Goal: Task Accomplishment & Management: Complete application form

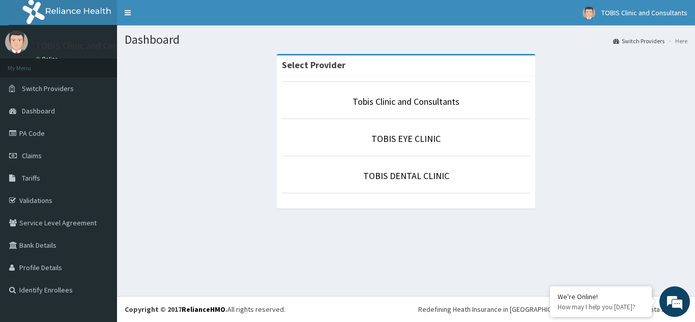
click at [387, 108] on p "Tobis Clinic and Consultants" at bounding box center [406, 101] width 248 height 13
click at [399, 99] on link "Tobis Clinic and Consultants" at bounding box center [406, 102] width 107 height 12
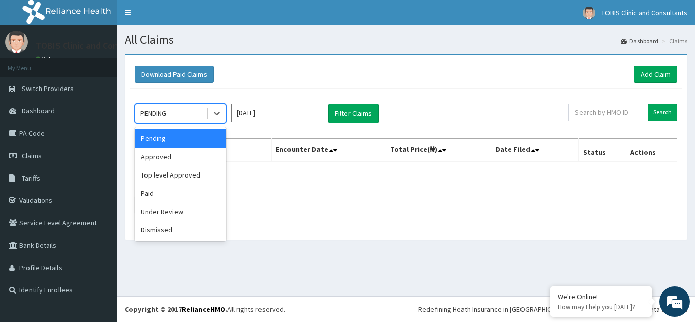
click at [191, 113] on div "PENDING" at bounding box center [170, 113] width 71 height 16
click at [199, 159] on div "Approved" at bounding box center [181, 157] width 92 height 18
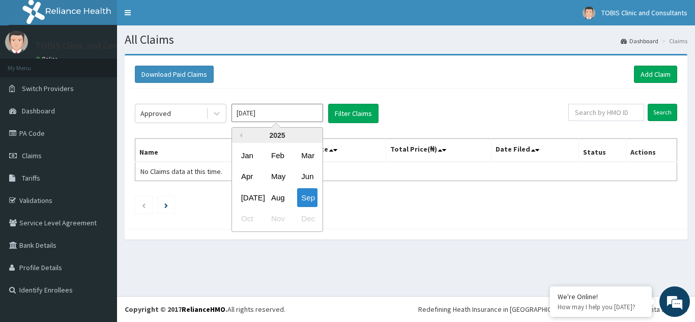
click at [300, 119] on input "[DATE]" at bounding box center [278, 113] width 92 height 18
click at [281, 179] on div "May" at bounding box center [277, 176] width 20 height 19
type input "May 2025"
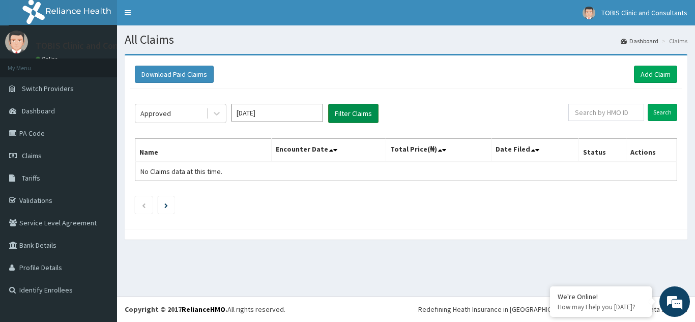
click at [364, 109] on button "Filter Claims" at bounding box center [353, 113] width 50 height 19
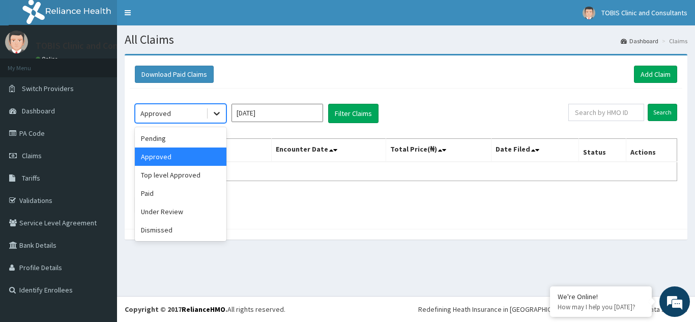
click at [214, 115] on icon at bounding box center [217, 113] width 10 height 10
click at [191, 178] on div "Top level Approved" at bounding box center [181, 175] width 92 height 18
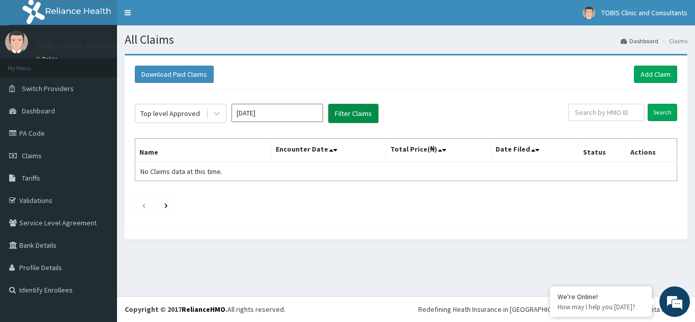
click at [363, 113] on button "Filter Claims" at bounding box center [353, 113] width 50 height 19
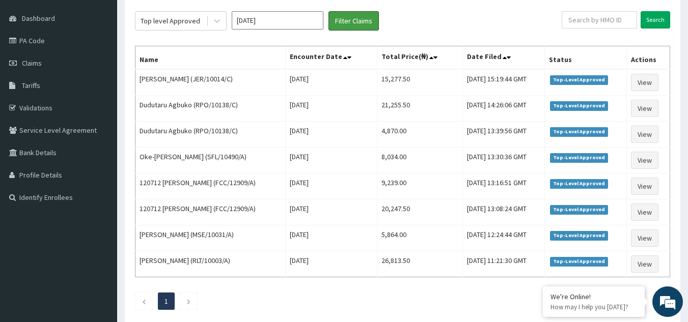
scroll to position [92, 0]
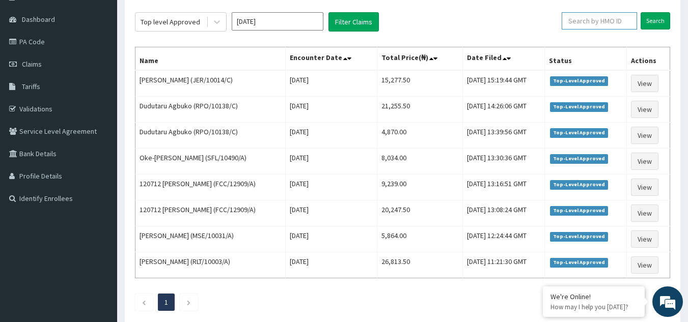
click at [591, 22] on input "text" at bounding box center [598, 20] width 75 height 17
paste input "SFL/10384/A"
type input "SFL/10384/A"
click at [648, 23] on input "Search" at bounding box center [655, 20] width 30 height 17
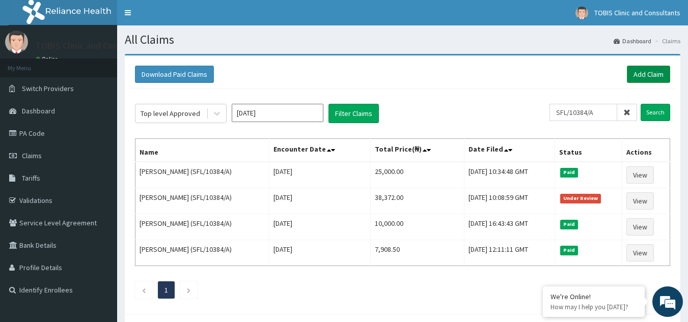
click at [654, 78] on link "Add Claim" at bounding box center [647, 74] width 43 height 17
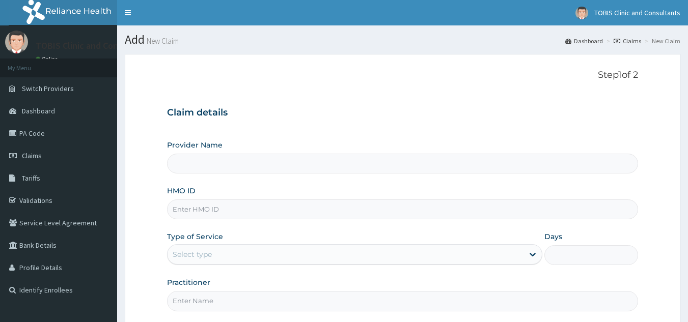
type input "Tobis Clinic and Consultants"
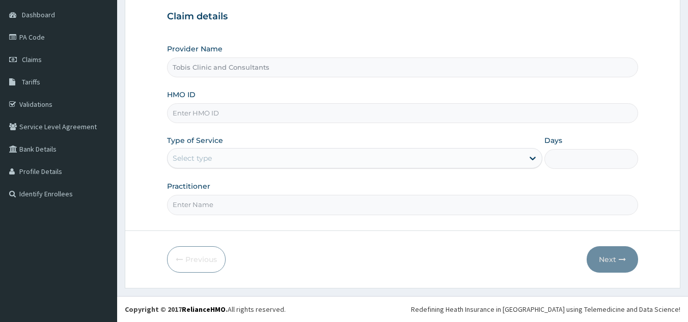
click at [255, 117] on input "HMO ID" at bounding box center [402, 113] width 471 height 20
paste input "SFL/10384/A"
type input "SFL/10384/A"
drag, startPoint x: 251, startPoint y: 144, endPoint x: 261, endPoint y: 161, distance: 19.4
click at [261, 161] on div "Type of Service Select type" at bounding box center [354, 152] width 375 height 34
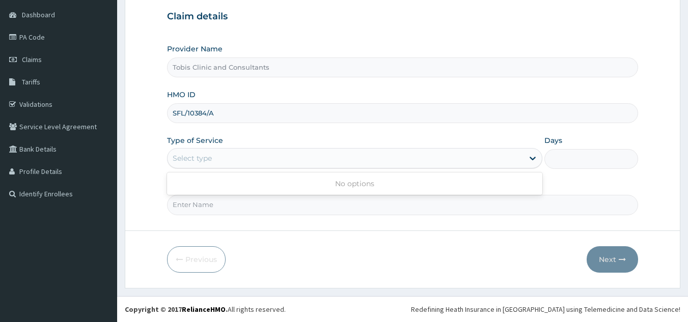
click at [262, 163] on div "Select type" at bounding box center [345, 158] width 356 height 16
drag, startPoint x: 152, startPoint y: 160, endPoint x: 280, endPoint y: 4, distance: 201.8
click at [152, 159] on form "Step 1 of 2 Claim details Provider Name Tobis Clinic and Consultants HMO ID SFL…" at bounding box center [402, 123] width 555 height 331
click at [229, 209] on input "Practitioner" at bounding box center [402, 205] width 471 height 20
paste input "Dr NISSI UDOEKPO"
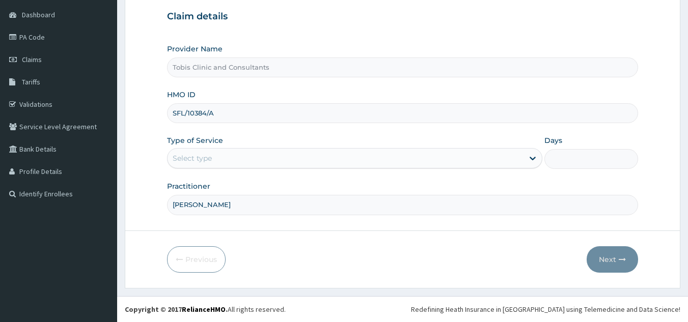
type input "Dr NISSI UDOEKPO"
click at [262, 161] on div "Select type" at bounding box center [345, 158] width 356 height 16
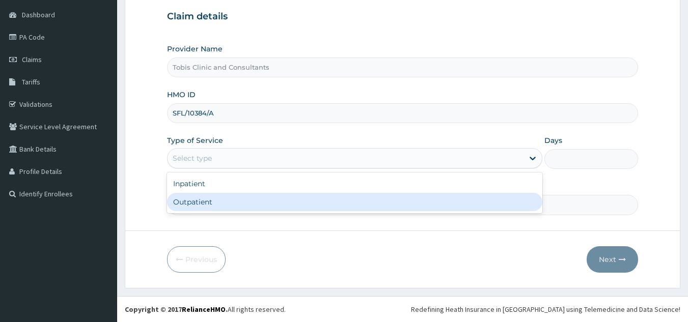
click at [263, 201] on div "Outpatient" at bounding box center [354, 202] width 375 height 18
type input "1"
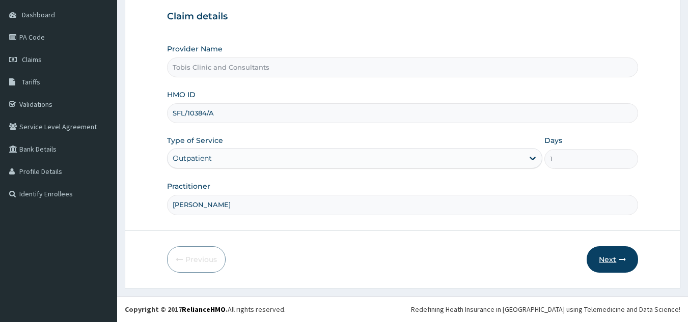
click at [607, 261] on button "Next" at bounding box center [611, 259] width 51 height 26
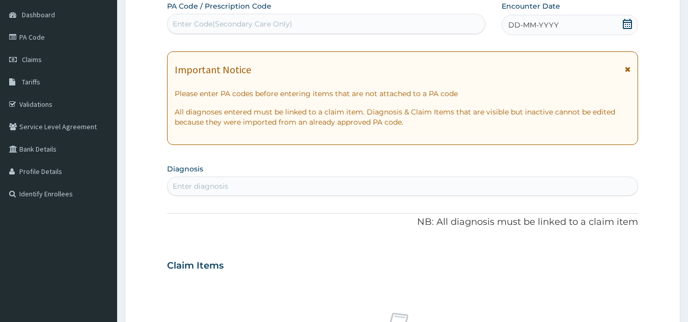
click at [311, 191] on div "Enter diagnosis" at bounding box center [402, 186] width 470 height 16
type input "malaria"
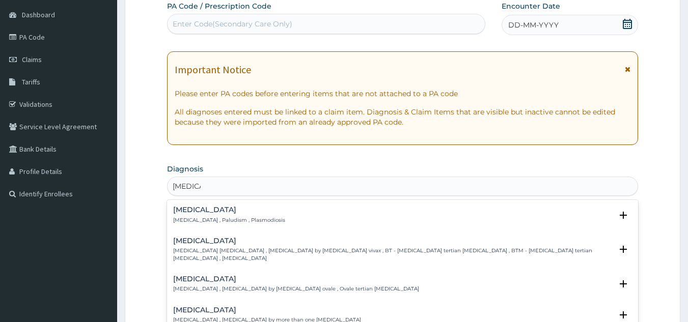
click at [204, 211] on h4 "Malaria" at bounding box center [229, 210] width 112 height 8
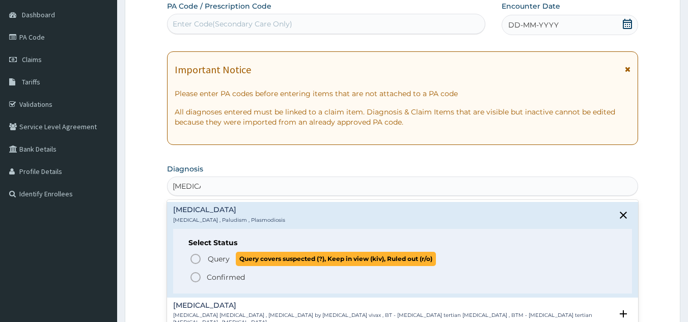
click at [254, 261] on span "Query covers suspected (?), Keep in view (kiv), Ruled out (r/o)" at bounding box center [336, 259] width 200 height 14
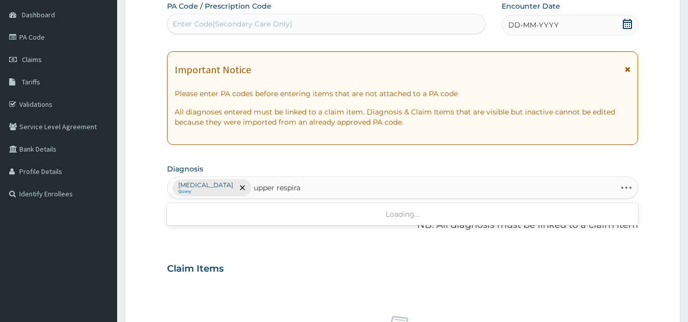
type input "upper respirat"
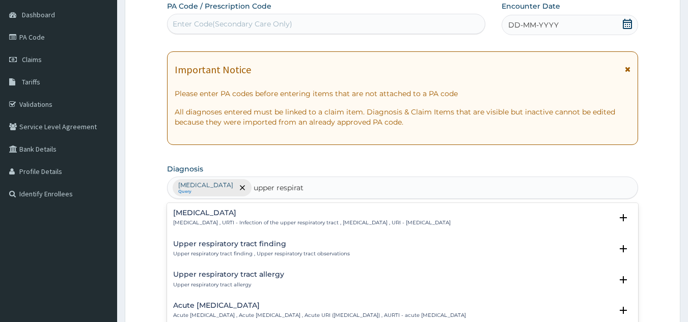
click at [268, 216] on h4 "Upper respiratory infection" at bounding box center [311, 213] width 277 height 8
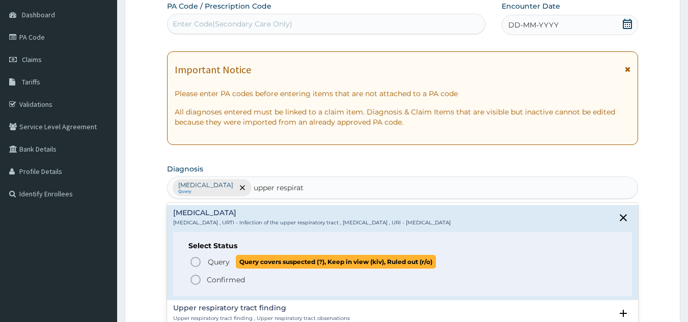
click at [258, 264] on span "Query covers suspected (?), Keep in view (kiv), Ruled out (r/o)" at bounding box center [336, 262] width 200 height 14
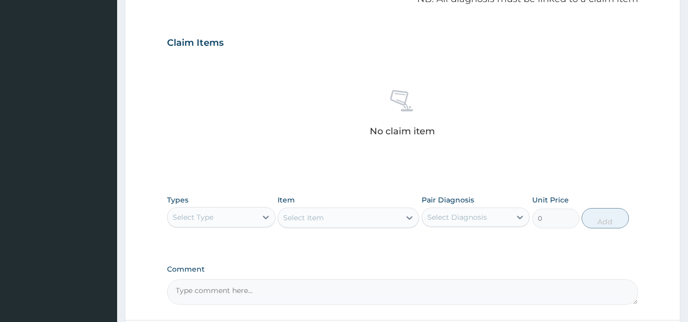
scroll to position [341, 0]
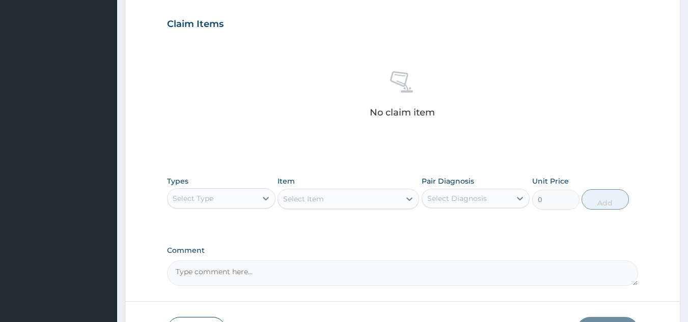
click at [233, 199] on div "Select Type" at bounding box center [211, 198] width 89 height 16
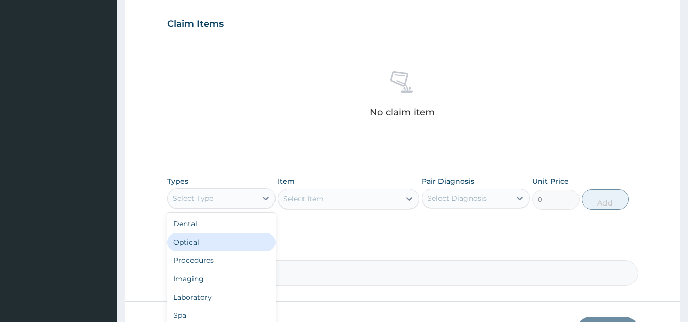
drag, startPoint x: 233, startPoint y: 239, endPoint x: 331, endPoint y: 214, distance: 100.7
click at [328, 216] on div "Types option Optical focused, 2 of 10. 10 results available. Use Up and Down to…" at bounding box center [402, 200] width 471 height 59
click at [367, 189] on div "Select Item" at bounding box center [347, 199] width 141 height 20
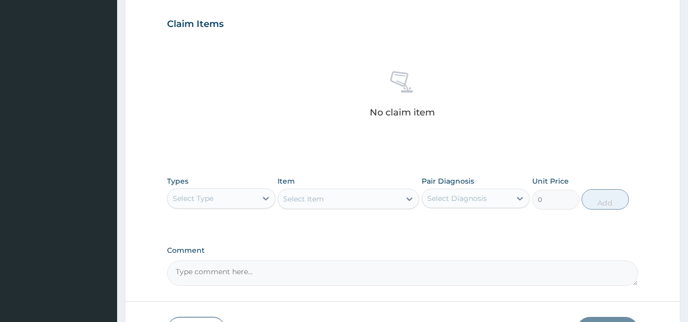
click at [368, 198] on div "Select Item" at bounding box center [347, 199] width 141 height 20
click at [375, 211] on div "Types Select Type Item Select Item Pair Diagnosis Select Diagnosis Unit Price 0…" at bounding box center [402, 193] width 471 height 44
click at [407, 263] on textarea "Comment" at bounding box center [402, 273] width 471 height 25
click at [186, 205] on div "Select Type" at bounding box center [211, 198] width 89 height 16
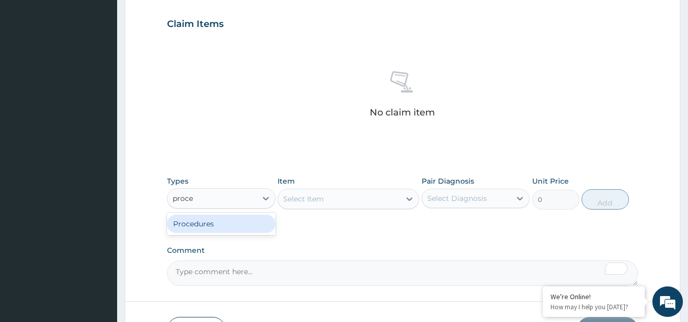
type input "proced"
click at [220, 232] on div "Procedures" at bounding box center [221, 224] width 108 height 18
click at [511, 192] on div at bounding box center [519, 198] width 18 height 18
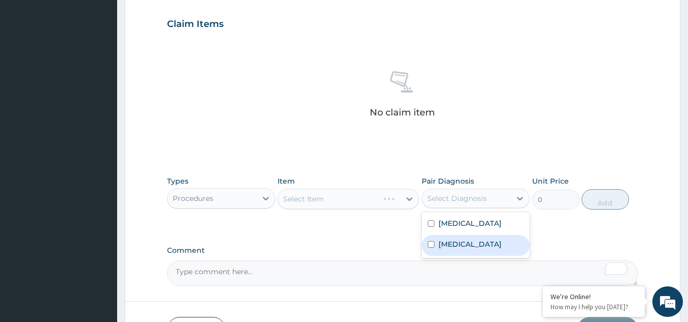
click at [484, 245] on label "Upper respiratory infection" at bounding box center [469, 244] width 63 height 10
checkbox input "true"
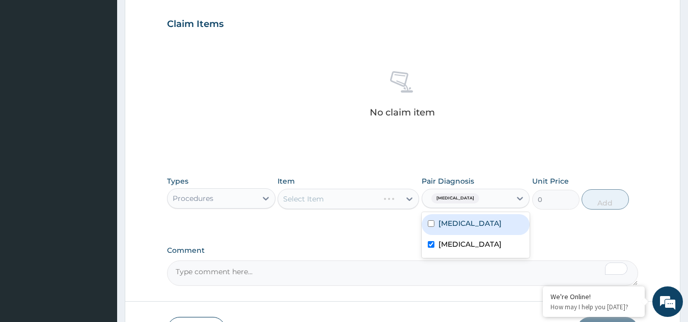
click at [495, 224] on div "Malaria" at bounding box center [475, 224] width 108 height 21
checkbox input "true"
click at [340, 243] on div "PA Code / Prescription Code Enter Code(Secondary Care Only) Encounter Date DD-M…" at bounding box center [402, 21] width 471 height 530
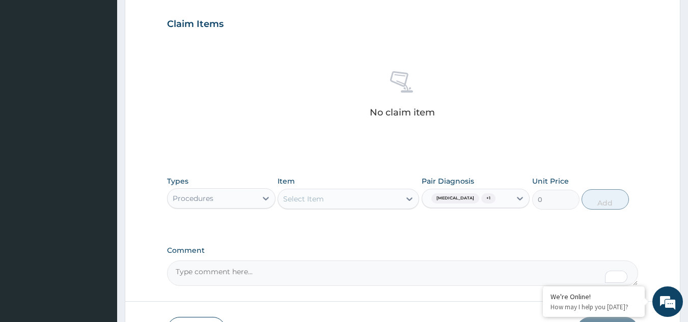
click at [376, 198] on div "Select Item" at bounding box center [339, 199] width 122 height 16
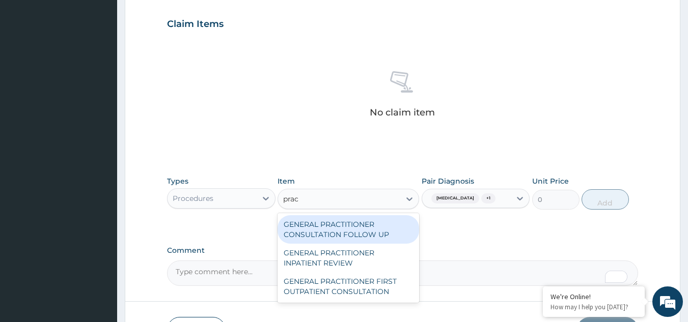
type input "pract"
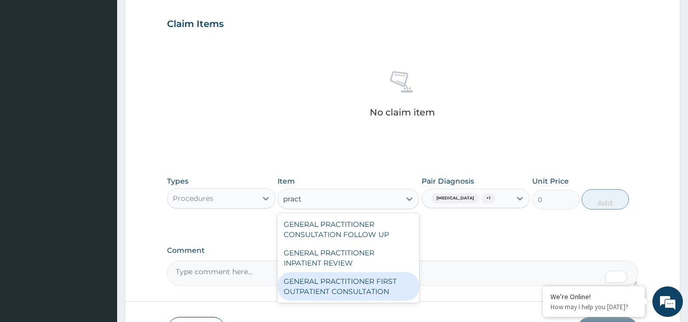
click at [352, 282] on div "GENERAL PRACTITIONER FIRST OUTPATIENT CONSULTATION" at bounding box center [347, 286] width 141 height 28
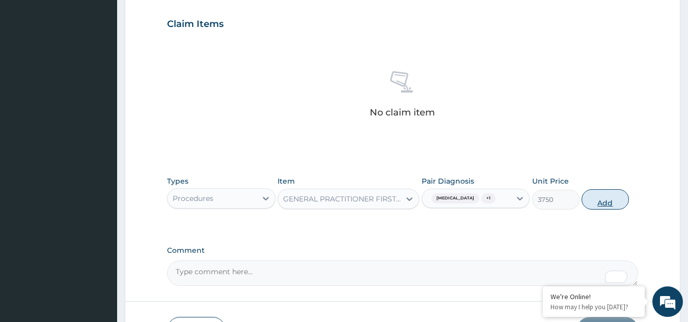
click at [608, 210] on button "Add" at bounding box center [604, 199] width 47 height 20
type input "0"
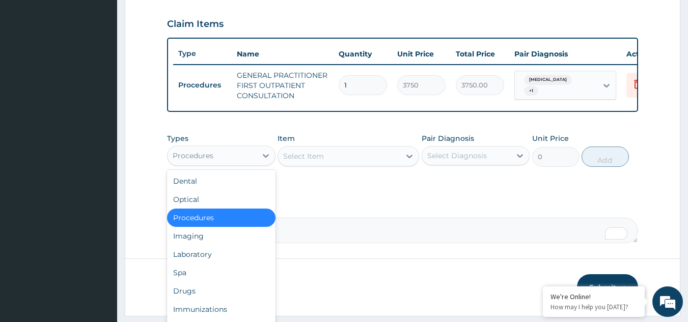
click at [245, 164] on div "Procedures" at bounding box center [211, 156] width 89 height 16
type input "dr"
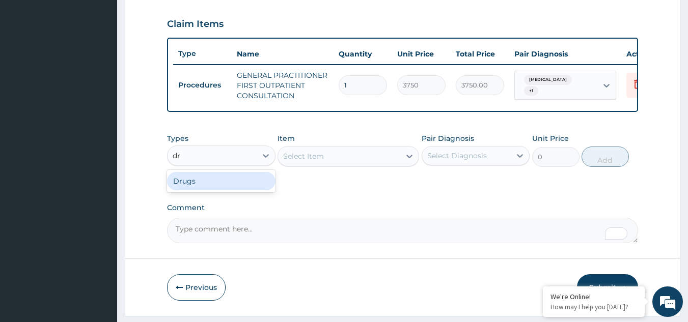
click at [237, 188] on div "Drugs" at bounding box center [221, 181] width 108 height 18
click at [326, 164] on div "Select Item" at bounding box center [347, 156] width 141 height 20
click at [492, 164] on div "Select Diagnosis" at bounding box center [466, 156] width 89 height 16
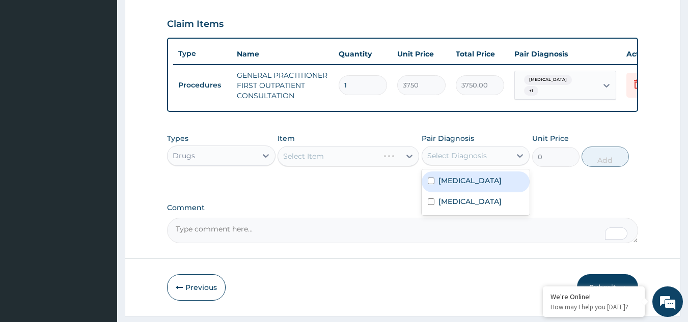
click at [469, 192] on div "Malaria" at bounding box center [475, 182] width 108 height 21
checkbox input "true"
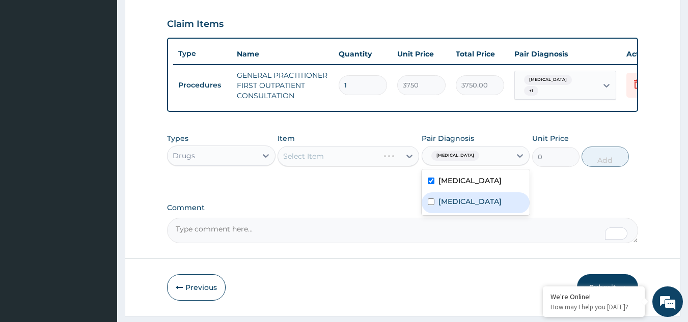
click at [473, 205] on label "Upper respiratory infection" at bounding box center [469, 201] width 63 height 10
checkbox input "true"
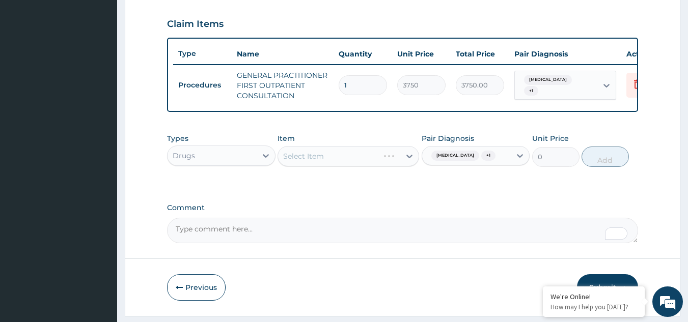
click at [405, 210] on div "PA Code / Prescription Code Enter Code(Secondary Care Only) Encounter Date DD-M…" at bounding box center [402, -1] width 471 height 487
click at [354, 164] on div "Select Item" at bounding box center [339, 156] width 122 height 16
paste input "AMOXICILLIN("
type input "AMOXICILLIN"
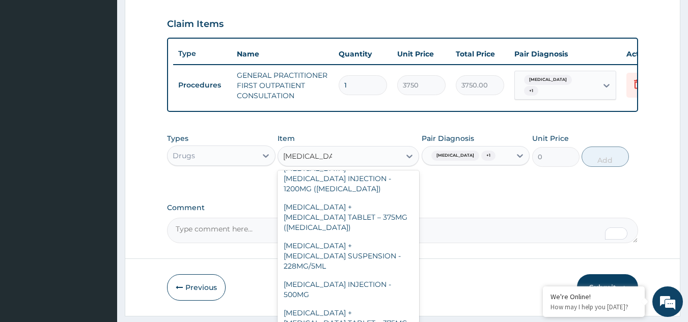
scroll to position [149, 0]
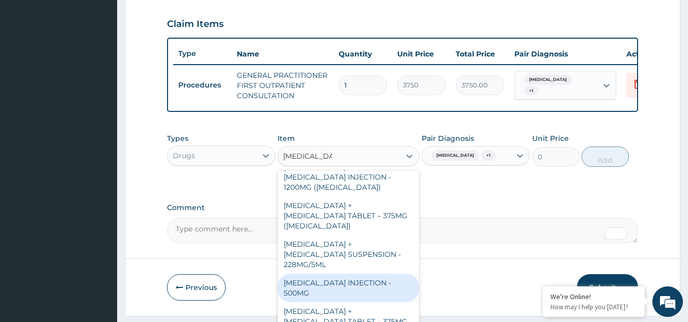
drag, startPoint x: 410, startPoint y: 267, endPoint x: 414, endPoint y: 278, distance: 11.6
click at [414, 278] on div "AMOXICILLIN + CLAVULANIC ACID CAPLET - 1000MG AMOXICILLIN + CLAVULANIC SUSPENSI…" at bounding box center [347, 246] width 141 height 153
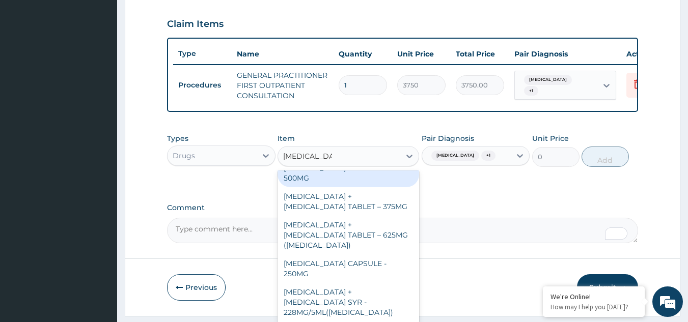
scroll to position [271, 0]
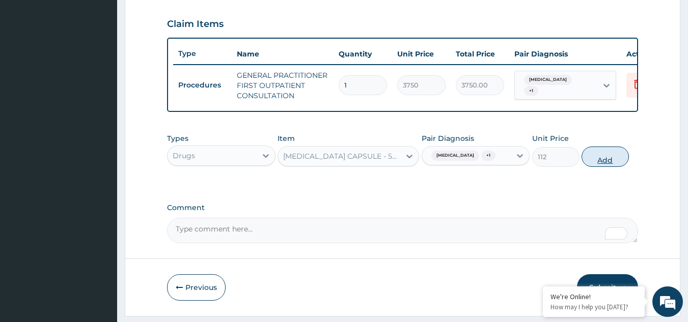
click at [598, 164] on button "Add" at bounding box center [604, 157] width 47 height 20
type input "0"
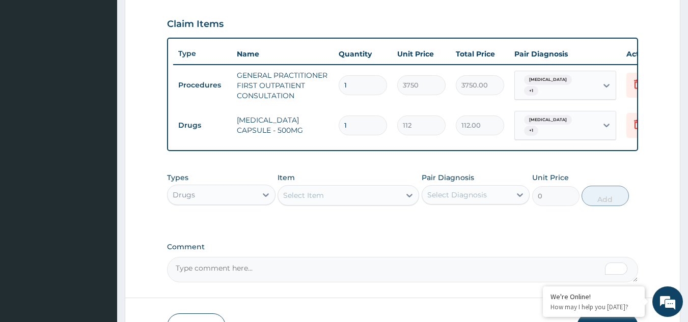
type input "15"
type input "1680.00"
type input "15"
click at [363, 202] on div "Select Item" at bounding box center [339, 195] width 122 height 16
paste input "ARTEMETHER/LUMEFANTRINE"
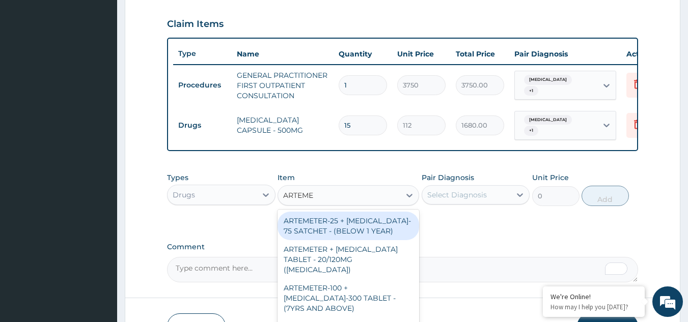
type input "ARTEM"
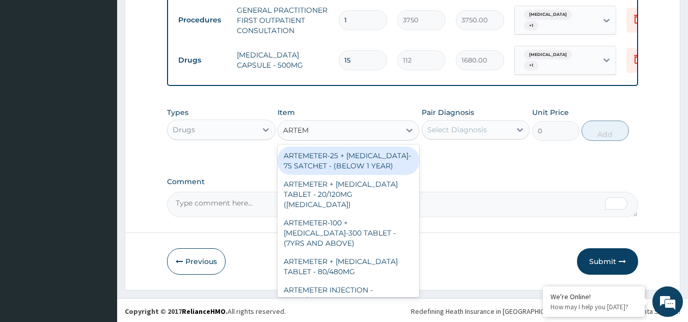
scroll to position [412, 0]
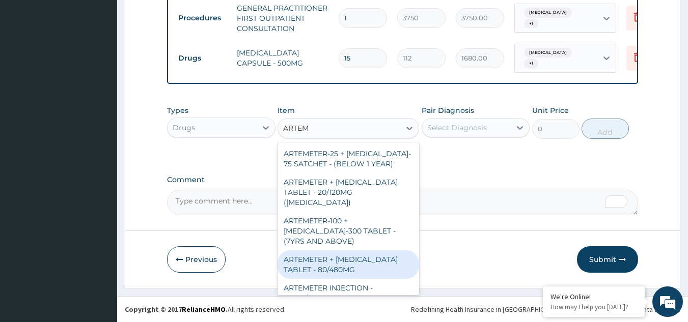
click at [355, 250] on div "ARTEMETER + [MEDICAL_DATA] TABLET - 80/480MG" at bounding box center [347, 264] width 141 height 28
type input "364"
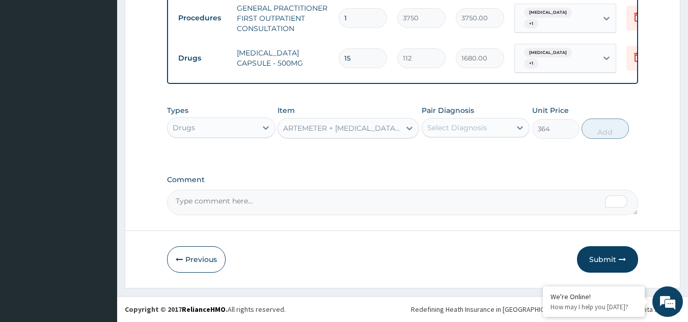
click at [505, 127] on div "Select Diagnosis" at bounding box center [466, 128] width 89 height 16
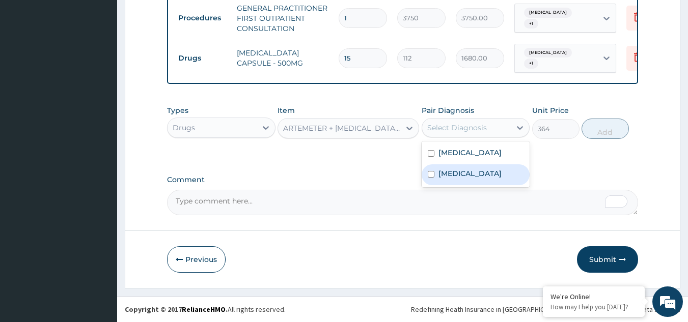
click at [470, 179] on label "Upper respiratory infection" at bounding box center [469, 173] width 63 height 10
checkbox input "true"
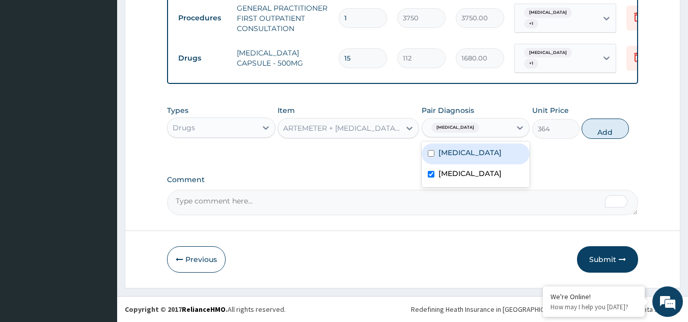
click at [472, 154] on div "Malaria" at bounding box center [475, 154] width 108 height 21
checkbox input "true"
click at [603, 139] on button "Add" at bounding box center [604, 129] width 47 height 20
type input "0"
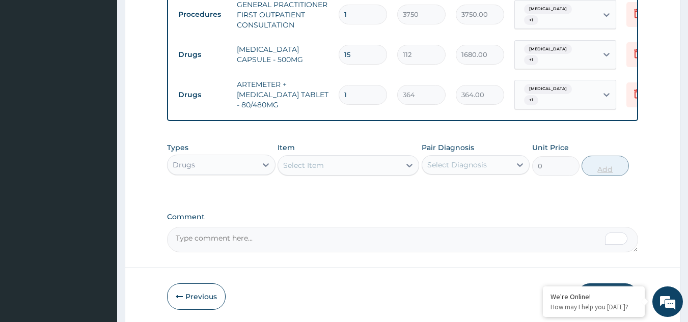
type input "0.00"
type input "6"
type input "2184.00"
type input "6"
click at [359, 174] on div "Select Item" at bounding box center [339, 165] width 122 height 16
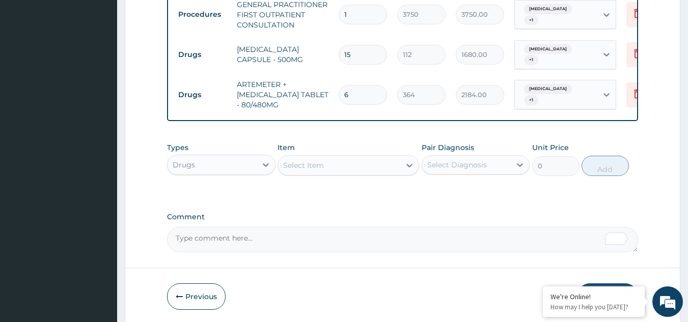
paste input "LORATADINE"
type input "LORATADINE"
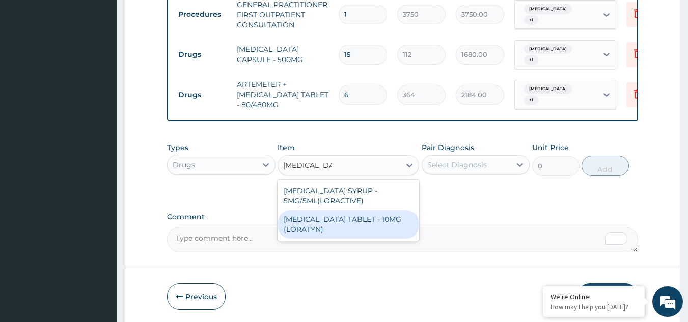
click at [359, 222] on div "LORATADINE TABLET - 10MG (LORATYN)" at bounding box center [347, 224] width 141 height 28
type input "98"
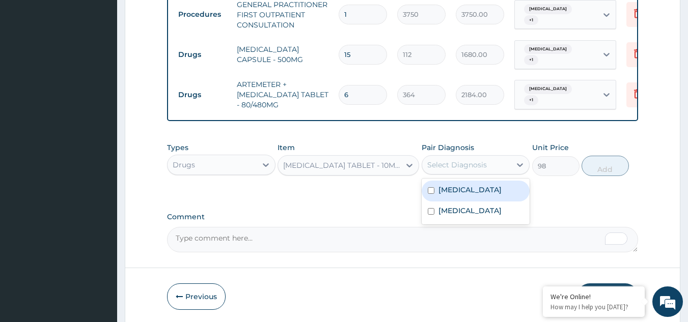
click at [498, 168] on div "Select Diagnosis" at bounding box center [466, 165] width 89 height 16
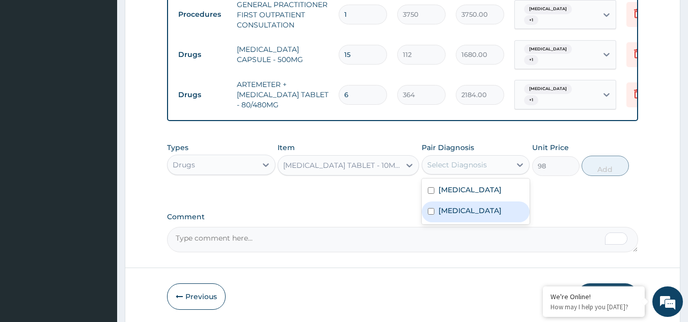
drag, startPoint x: 488, startPoint y: 219, endPoint x: 595, endPoint y: 188, distance: 111.8
click at [489, 216] on label "Upper respiratory infection" at bounding box center [469, 211] width 63 height 10
checkbox input "true"
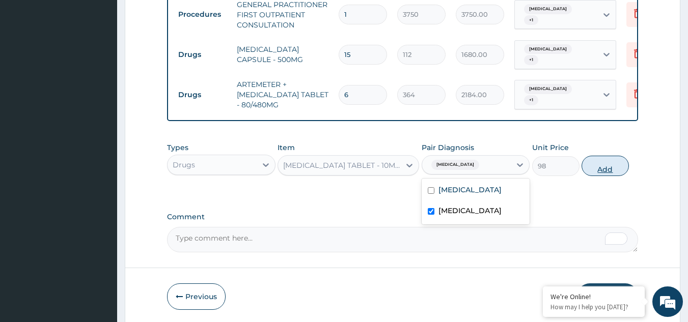
click at [610, 173] on button "Add" at bounding box center [604, 166] width 47 height 20
type input "0"
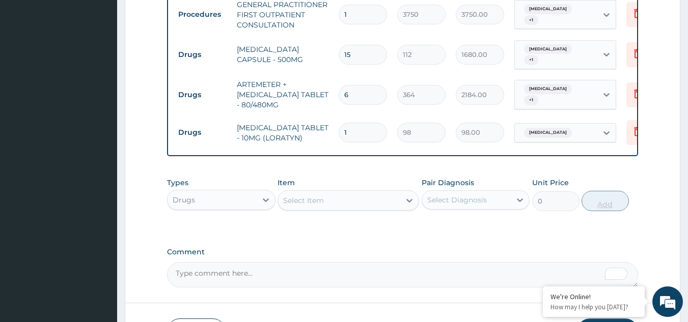
type input "10"
type input "980.00"
type input "10"
click at [350, 207] on div "Select Item" at bounding box center [339, 200] width 122 height 16
paste input "PARACETAMOL"
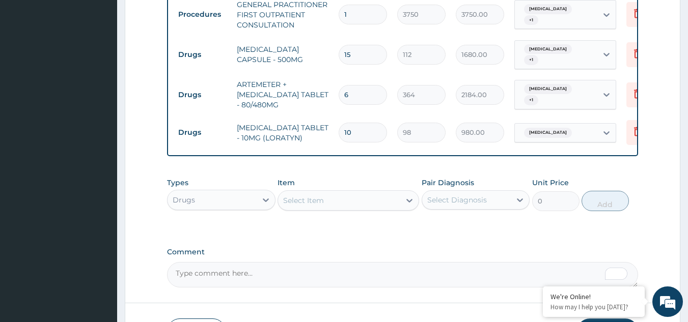
type input "PARACETAMOL"
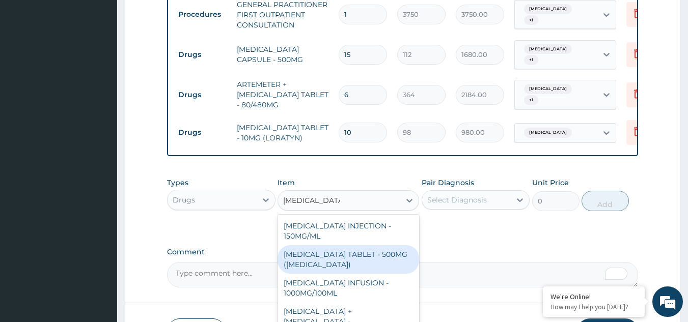
drag, startPoint x: 367, startPoint y: 256, endPoint x: 430, endPoint y: 239, distance: 64.9
click at [368, 256] on div "PARACETAMOL TABLET - 500MG (PANADOL)" at bounding box center [347, 259] width 141 height 28
type input "42"
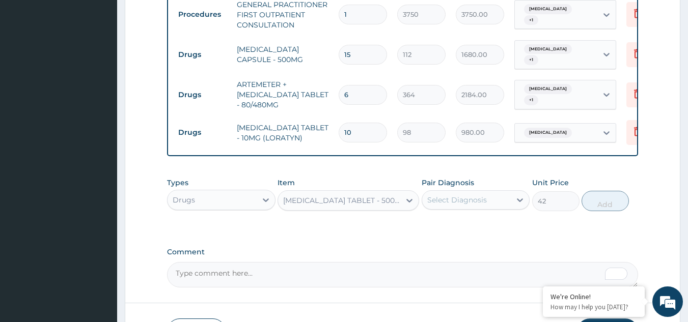
click at [469, 197] on div "Select Diagnosis" at bounding box center [466, 200] width 89 height 16
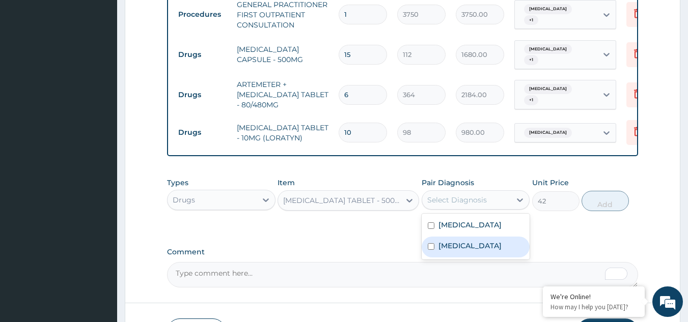
click at [462, 251] on label "Upper respiratory infection" at bounding box center [469, 246] width 63 height 10
checkbox input "true"
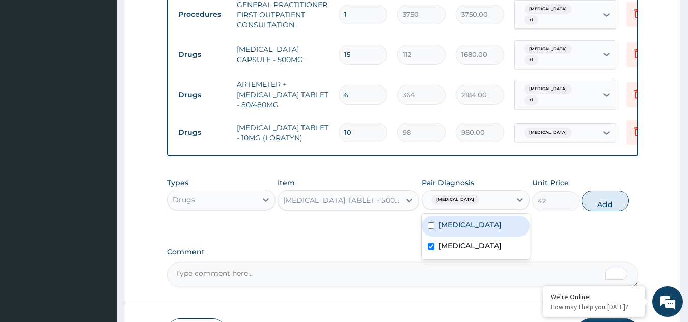
click at [473, 234] on div "Malaria" at bounding box center [475, 226] width 108 height 21
checkbox input "true"
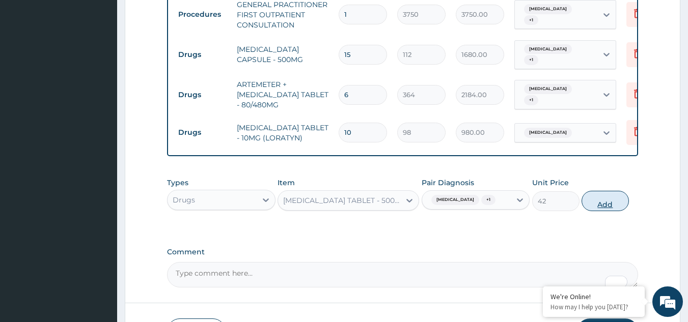
click at [600, 211] on button "Add" at bounding box center [604, 201] width 47 height 20
type input "0"
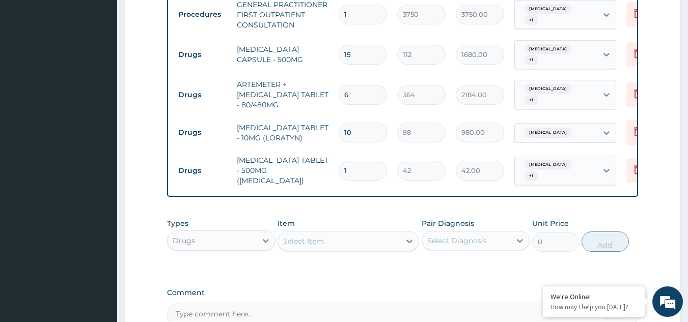
type input "18"
type input "756.00"
type input "18"
click at [305, 240] on div "Select Item" at bounding box center [303, 241] width 41 height 10
paste input "VITAMIN C"
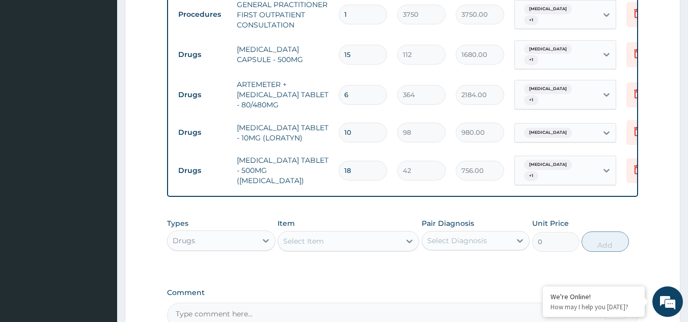
type input "VITAMIN C"
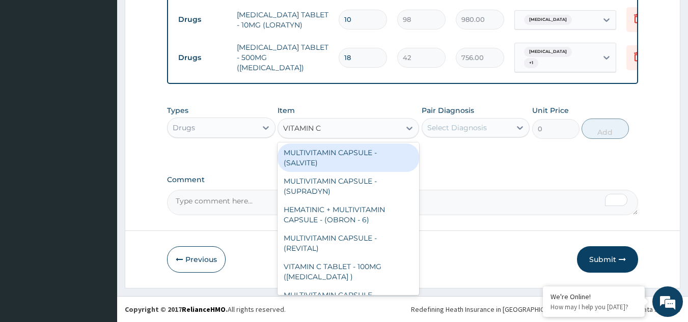
scroll to position [82, 0]
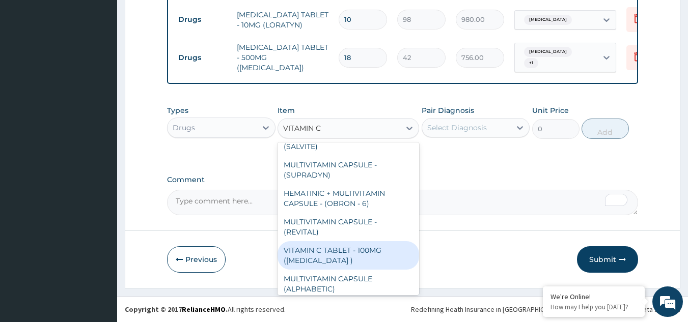
click at [378, 255] on div "VITAMIN C TABLET - 100MG ([MEDICAL_DATA] )" at bounding box center [347, 255] width 141 height 28
type input "16.799999999999997"
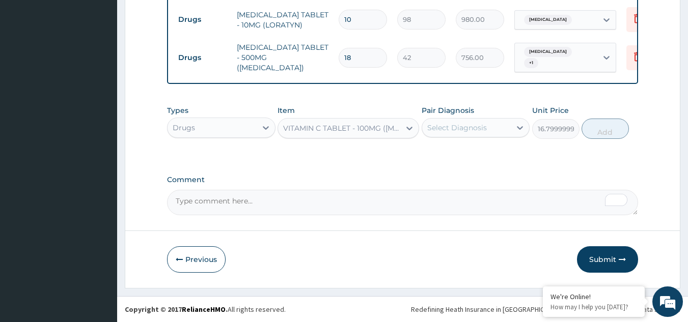
click at [487, 131] on div "Select Diagnosis" at bounding box center [466, 128] width 89 height 16
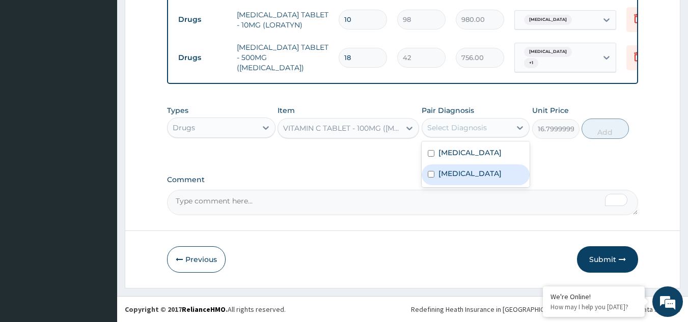
click at [482, 174] on label "Upper respiratory infection" at bounding box center [469, 173] width 63 height 10
checkbox input "true"
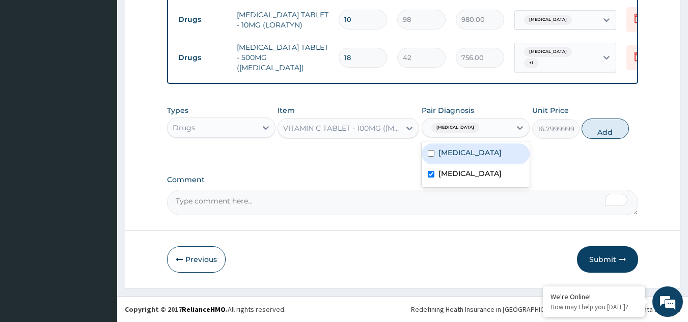
click at [489, 150] on div "[MEDICAL_DATA]" at bounding box center [475, 154] width 108 height 21
checkbox input "true"
click at [610, 139] on button "Add" at bounding box center [604, 129] width 47 height 20
type input "0"
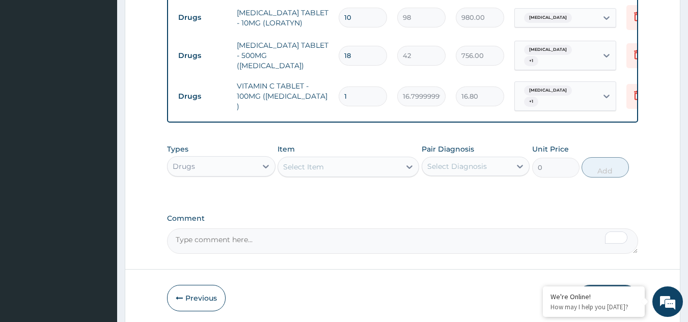
click at [342, 89] on input "1" at bounding box center [362, 97] width 48 height 20
type input "21"
type input "352.80"
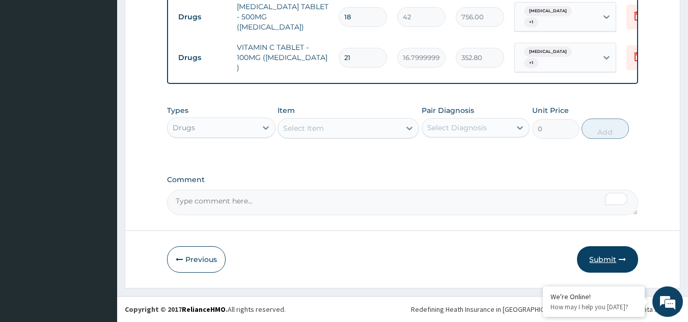
type input "21"
click at [605, 260] on button "Submit" at bounding box center [607, 259] width 61 height 26
click at [543, 288] on em at bounding box center [542, 287] width 10 height 10
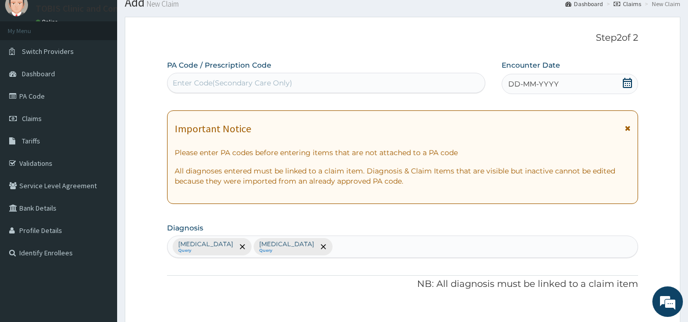
scroll to position [31, 0]
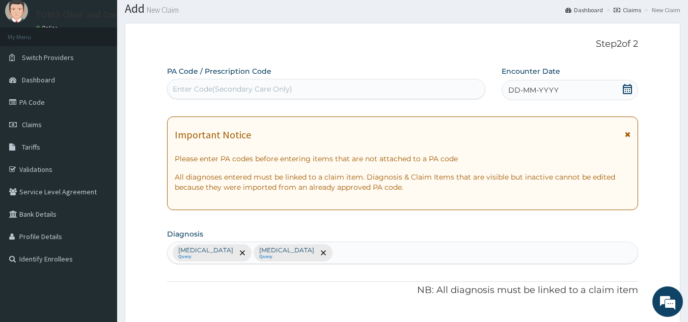
click at [515, 89] on span "DD-MM-YYYY" at bounding box center [533, 90] width 50 height 10
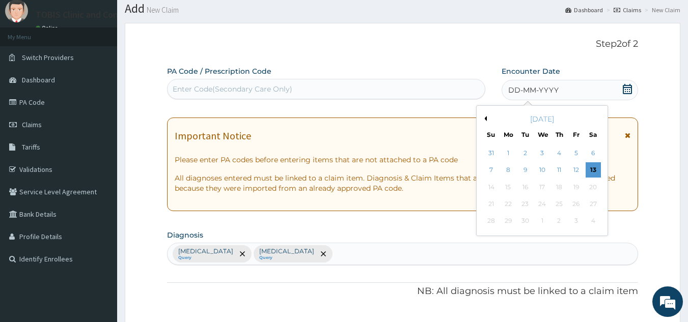
click at [484, 120] on button "Previous Month" at bounding box center [483, 118] width 5 height 5
click at [556, 223] on div "28" at bounding box center [558, 221] width 15 height 15
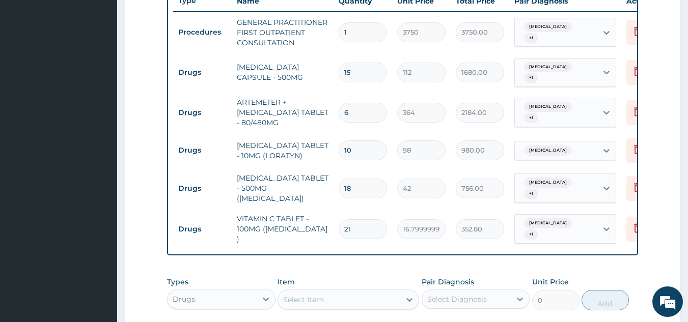
scroll to position [566, 0]
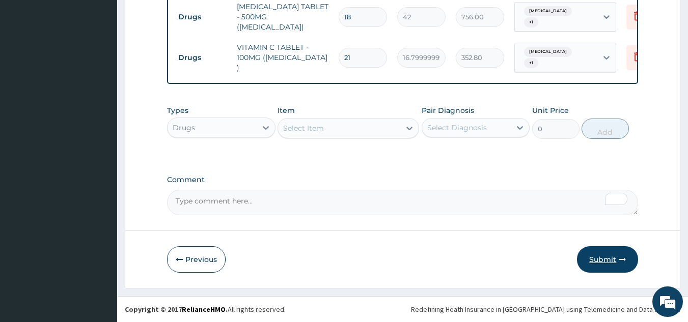
click at [603, 263] on button "Submit" at bounding box center [607, 259] width 61 height 26
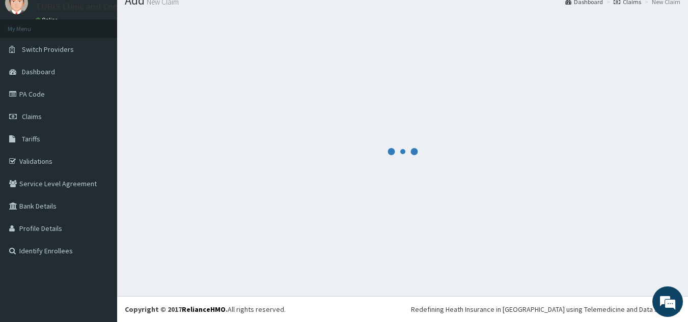
scroll to position [39, 0]
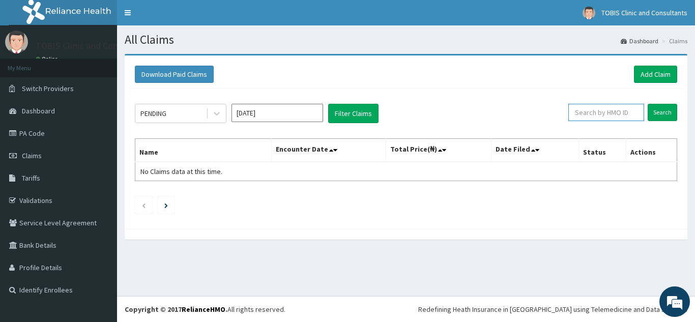
click at [626, 111] on input "text" at bounding box center [606, 112] width 76 height 17
paste input "RPO/10138/B"
type input "RPO/10138/B"
click at [660, 111] on input "Search" at bounding box center [663, 112] width 30 height 17
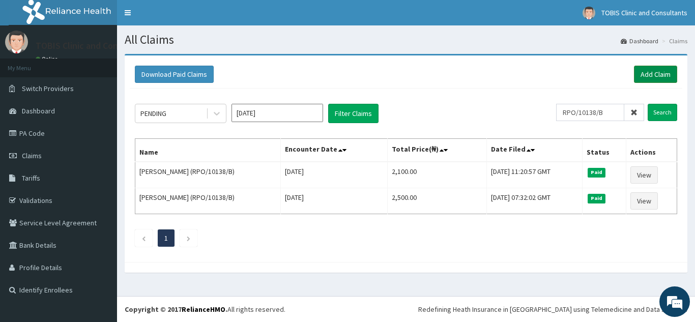
click at [648, 71] on link "Add Claim" at bounding box center [655, 74] width 43 height 17
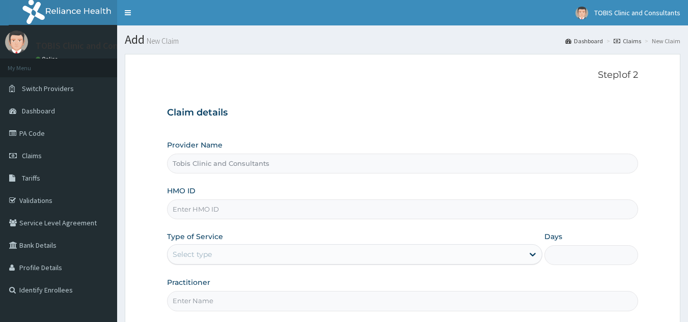
click at [291, 199] on input "HMO ID" at bounding box center [402, 209] width 471 height 20
paste input "RPO/10138/B"
type input "RPO/10138/B"
click at [317, 260] on div "Select type" at bounding box center [345, 254] width 356 height 16
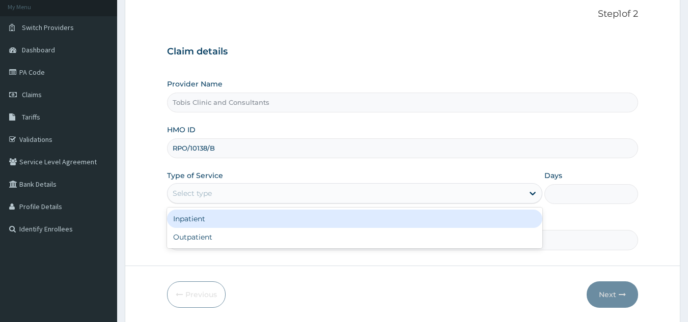
scroll to position [62, 0]
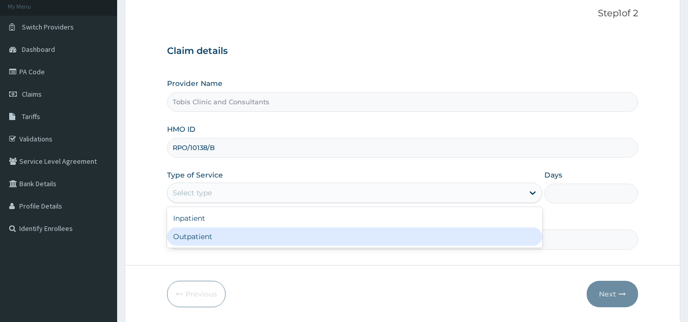
click at [457, 240] on div "Outpatient" at bounding box center [354, 236] width 375 height 18
type input "1"
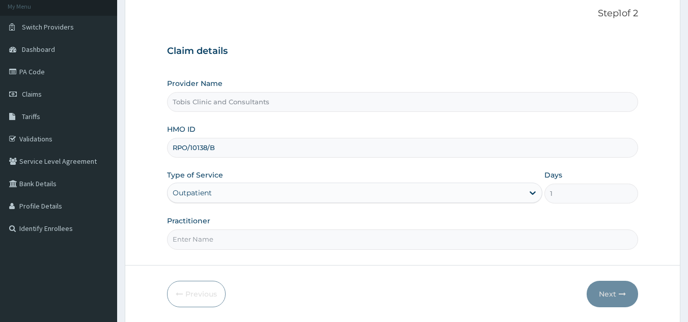
drag, startPoint x: 332, startPoint y: 229, endPoint x: 334, endPoint y: 237, distance: 7.9
click at [332, 229] on div "Practitioner" at bounding box center [402, 233] width 471 height 34
click at [334, 237] on input "Practitioner" at bounding box center [402, 240] width 471 height 20
paste input "DR AJAELU EJIKE"
type input "DR AJAELU EJIKE"
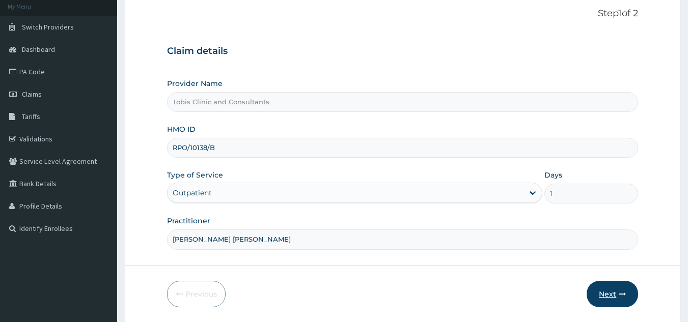
click at [611, 293] on button "Next" at bounding box center [611, 294] width 51 height 26
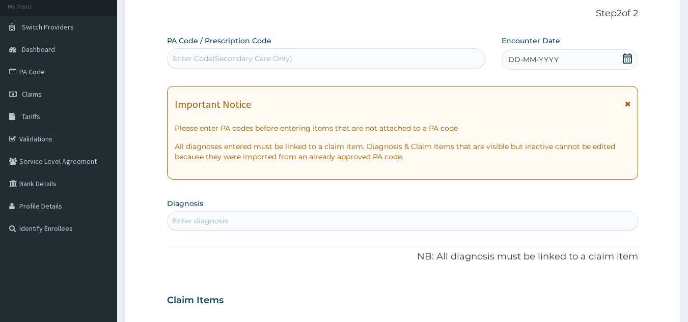
click at [303, 223] on div "Enter diagnosis" at bounding box center [402, 221] width 470 height 16
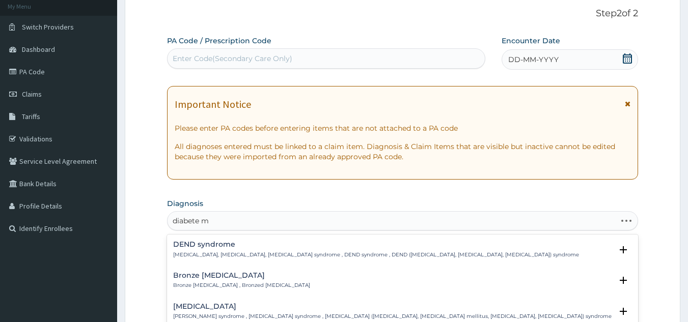
type input "diabete me"
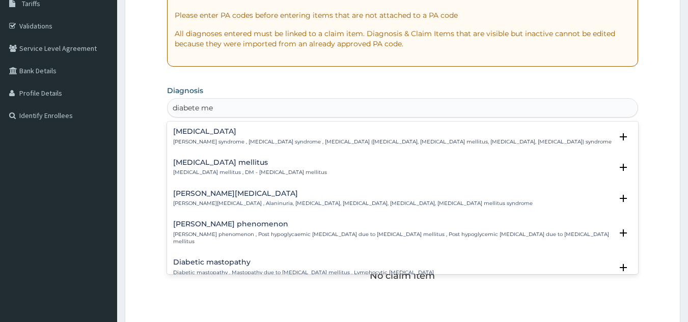
scroll to position [199, 0]
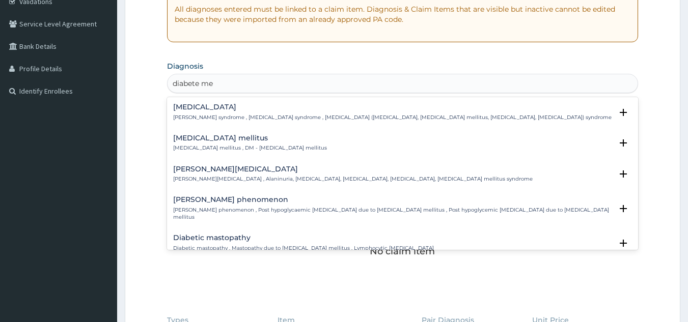
click at [246, 141] on h4 "Diabetes mellitus" at bounding box center [250, 138] width 154 height 8
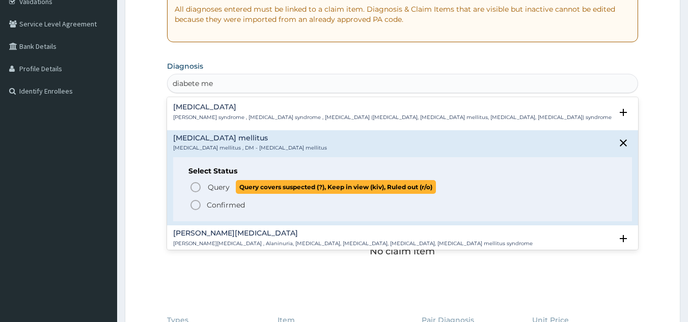
click at [203, 191] on span "Query Query covers suspected (?), Keep in view (kiv), Ruled out (r/o)" at bounding box center [402, 187] width 427 height 14
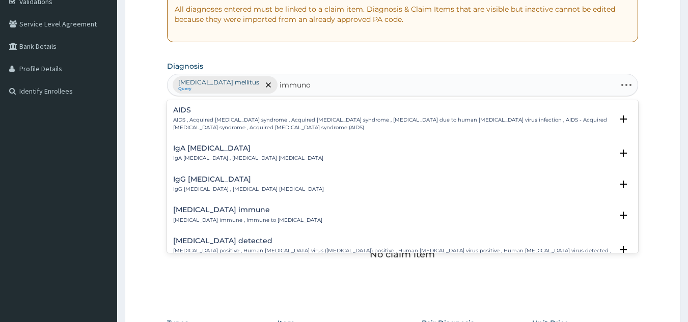
type input "immunos"
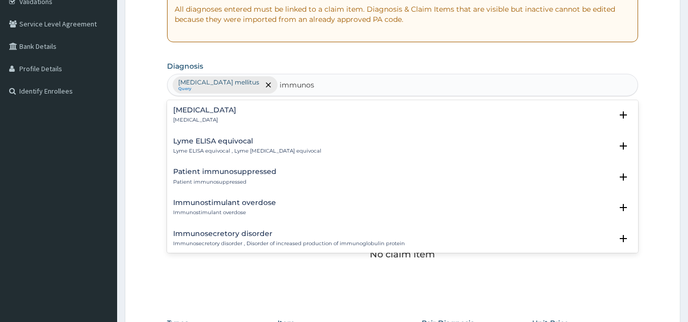
click at [207, 108] on h4 "Immunosuppression" at bounding box center [204, 110] width 63 height 8
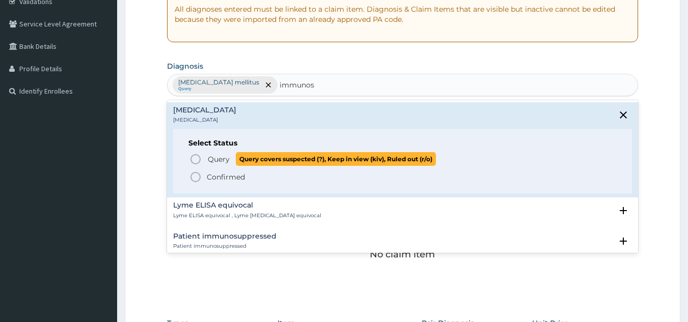
click at [214, 160] on span "Query" at bounding box center [219, 159] width 22 height 10
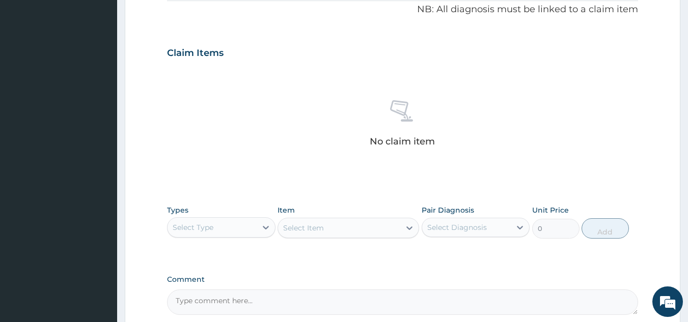
scroll to position [412, 0]
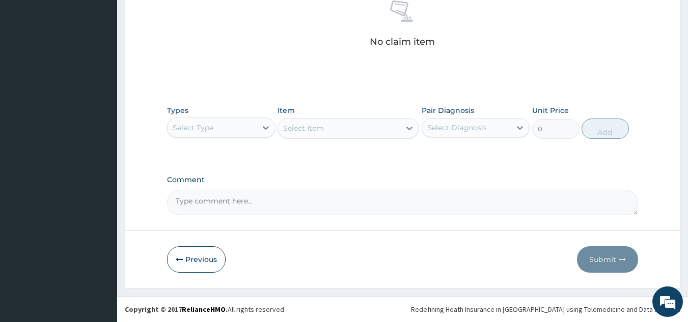
click at [228, 125] on div "Select Type" at bounding box center [211, 128] width 89 height 16
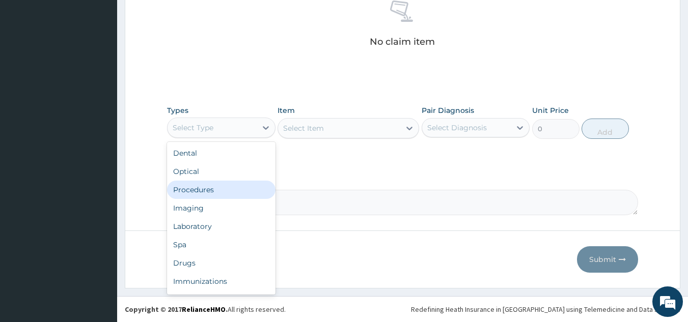
click at [221, 185] on div "Procedures" at bounding box center [221, 190] width 108 height 18
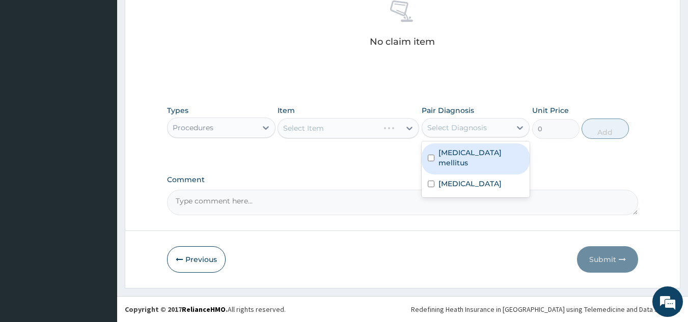
click at [459, 124] on div "Select Diagnosis" at bounding box center [457, 128] width 60 height 10
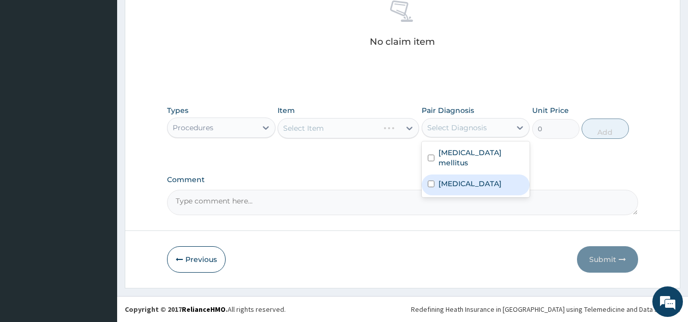
click at [458, 179] on label "Immunosuppression" at bounding box center [469, 184] width 63 height 10
checkbox input "true"
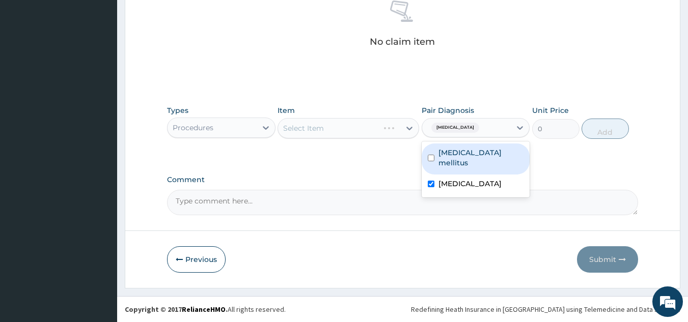
click at [466, 147] on div "Diabetes mellitus" at bounding box center [475, 159] width 108 height 31
checkbox input "true"
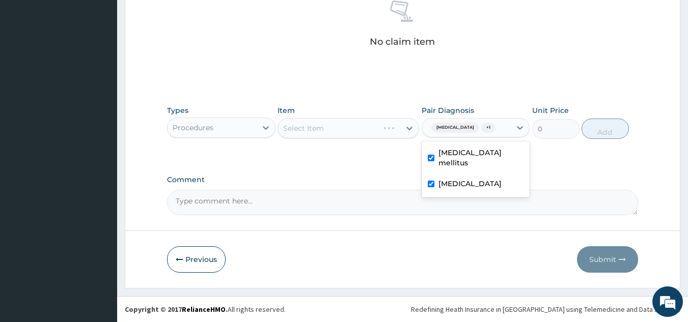
click at [349, 153] on div "Types Procedures Item Select Item Pair Diagnosis option Diabetes mellitus, sele…" at bounding box center [402, 129] width 471 height 59
click at [347, 137] on div "Select Item" at bounding box center [347, 128] width 141 height 20
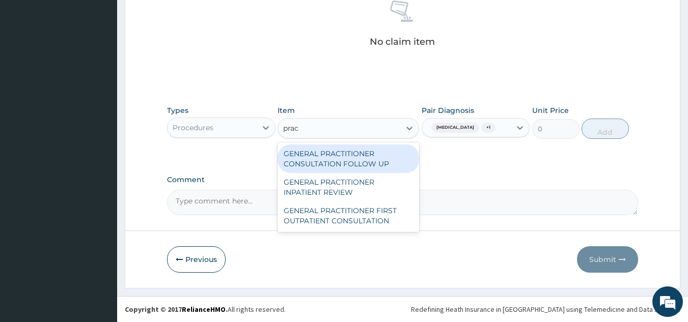
type input "pract"
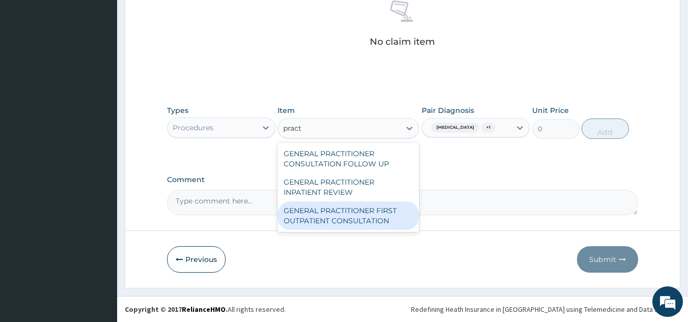
click at [353, 215] on div "GENERAL PRACTITIONER FIRST OUTPATIENT CONSULTATION" at bounding box center [347, 216] width 141 height 28
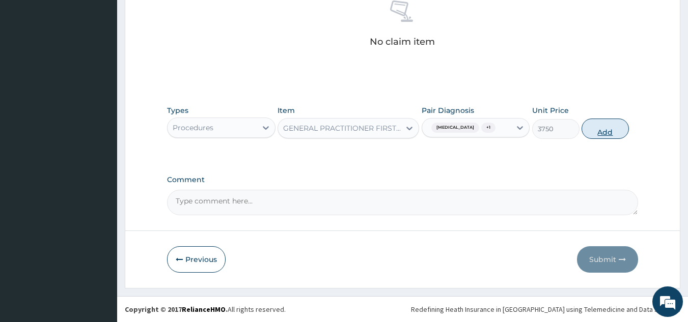
click at [613, 132] on button "Add" at bounding box center [604, 129] width 47 height 20
type input "0"
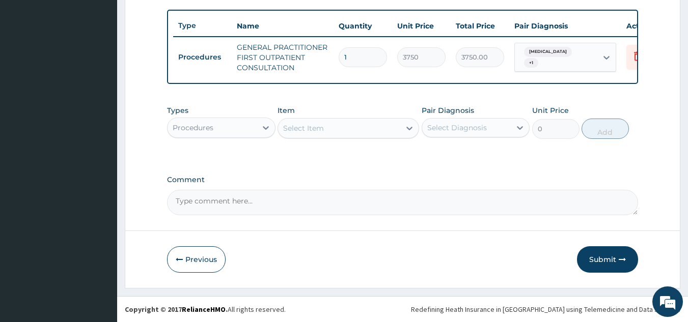
scroll to position [377, 0]
click at [254, 129] on div "Procedures" at bounding box center [211, 128] width 89 height 16
type input "lab"
click at [258, 158] on div "Laboratory" at bounding box center [221, 153] width 108 height 18
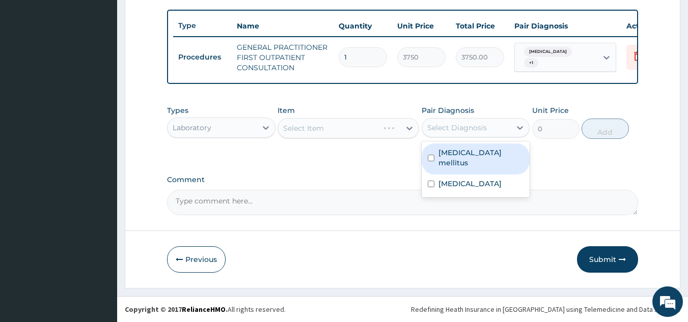
click at [450, 130] on div "Select Diagnosis" at bounding box center [457, 128] width 60 height 10
click at [452, 156] on label "Diabetes mellitus" at bounding box center [480, 158] width 85 height 20
checkbox input "true"
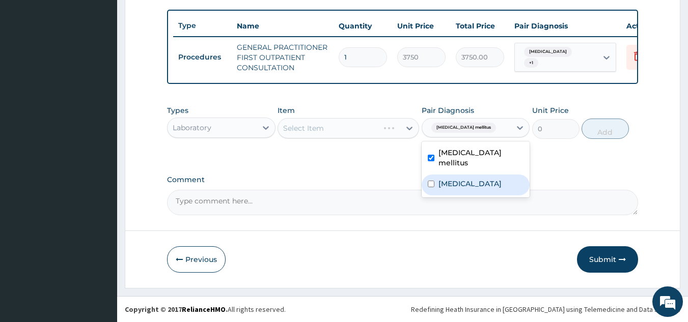
click at [456, 179] on label "Immunosuppression" at bounding box center [469, 184] width 63 height 10
checkbox input "true"
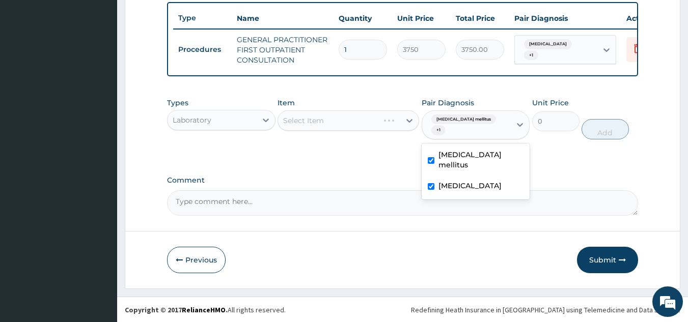
click at [333, 128] on div "Select Item" at bounding box center [339, 120] width 122 height 16
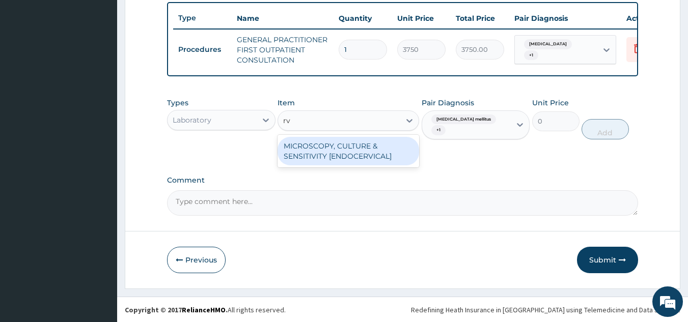
type input "r"
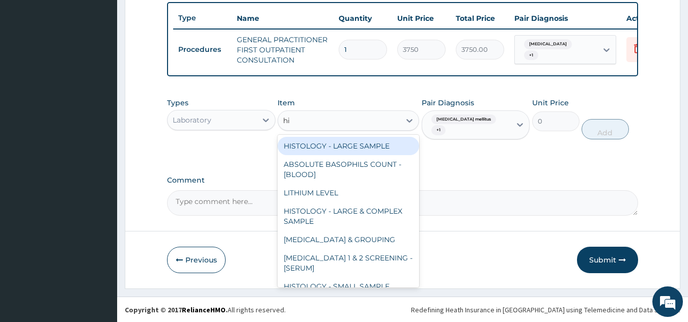
type input "hiv"
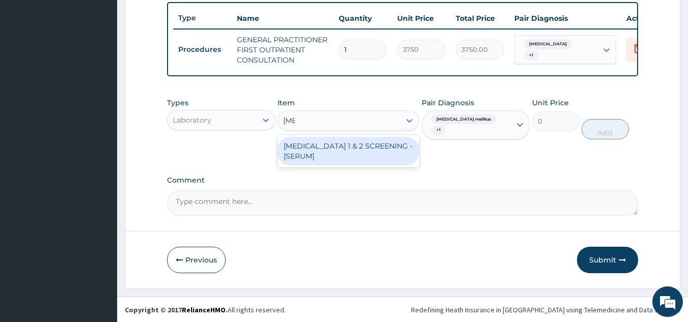
click at [349, 160] on div "[MEDICAL_DATA] 1 & 2 SCREENING - [SERUM]" at bounding box center [347, 151] width 141 height 28
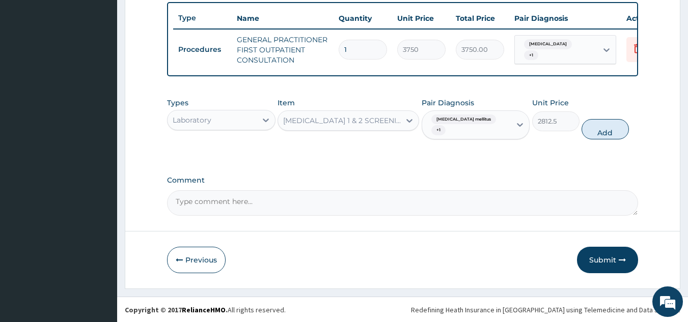
click at [608, 140] on div "Types Laboratory Item HIV 1 & 2 SCREENING - [SERUM] Pair Diagnosis Diabetes mel…" at bounding box center [402, 119] width 471 height 52
click at [608, 135] on button "Add" at bounding box center [604, 129] width 47 height 20
type input "0"
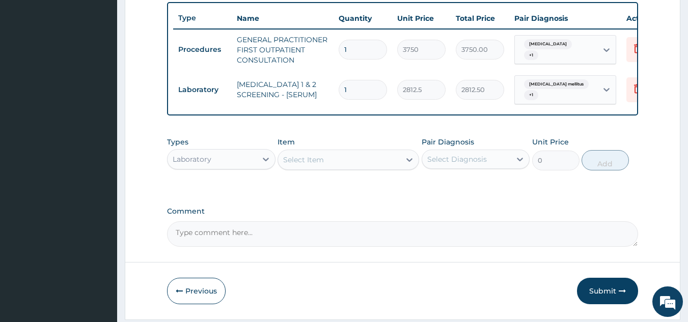
click at [319, 164] on div "Select Item" at bounding box center [303, 160] width 41 height 10
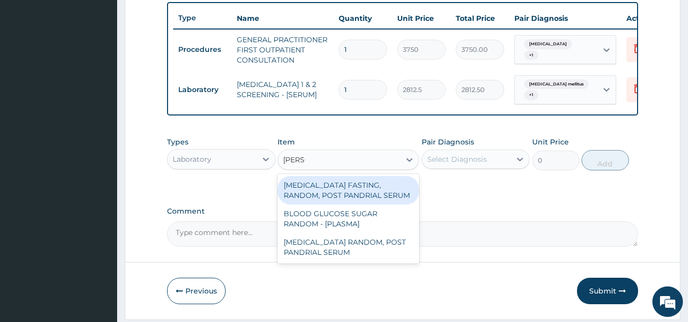
type input "random"
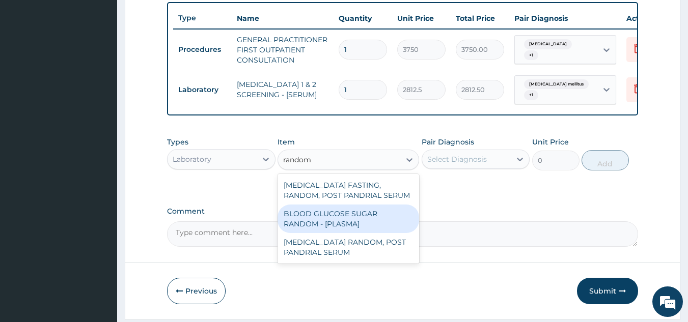
click at [357, 216] on div "BLOOD GLUCOSE SUGAR RANDOM - [PLASMA]" at bounding box center [347, 219] width 141 height 28
type input "1875"
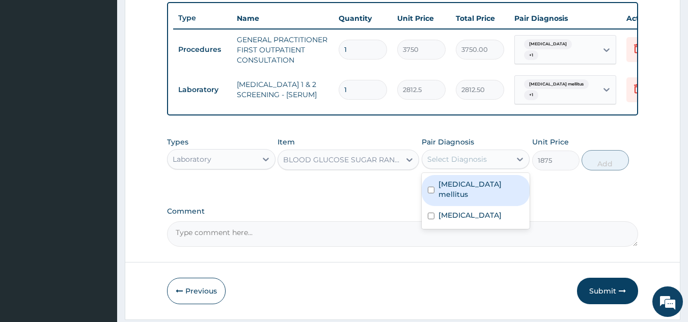
drag, startPoint x: 446, startPoint y: 160, endPoint x: 445, endPoint y: 184, distance: 23.9
click at [446, 160] on div "Select Diagnosis" at bounding box center [457, 159] width 60 height 10
click at [443, 191] on label "Diabetes mellitus" at bounding box center [480, 189] width 85 height 20
checkbox input "true"
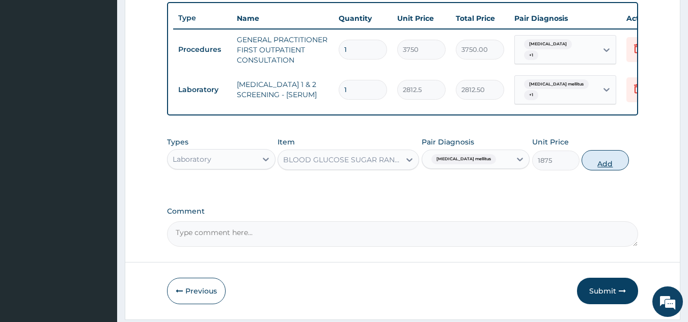
click at [604, 169] on button "Add" at bounding box center [604, 160] width 47 height 20
type input "0"
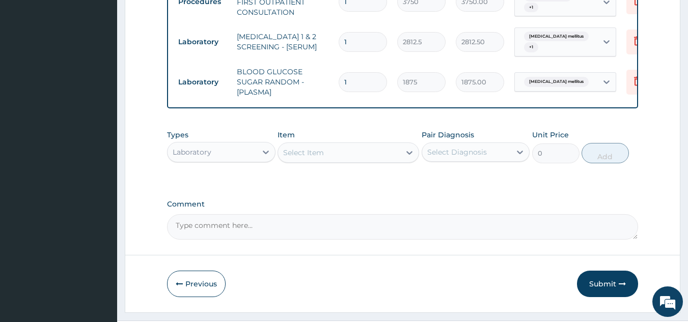
scroll to position [452, 0]
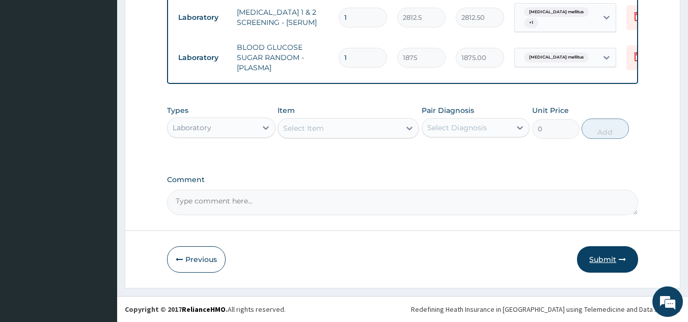
click at [604, 261] on button "Submit" at bounding box center [607, 259] width 61 height 26
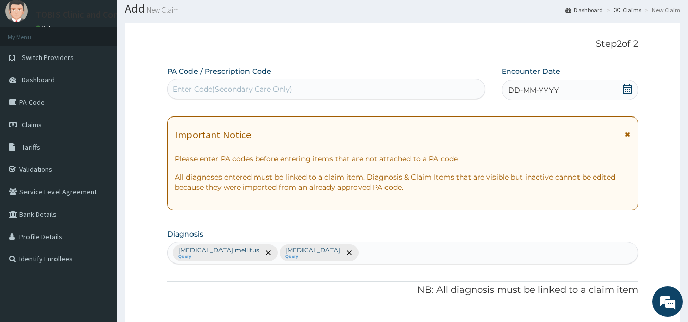
scroll to position [4, 0]
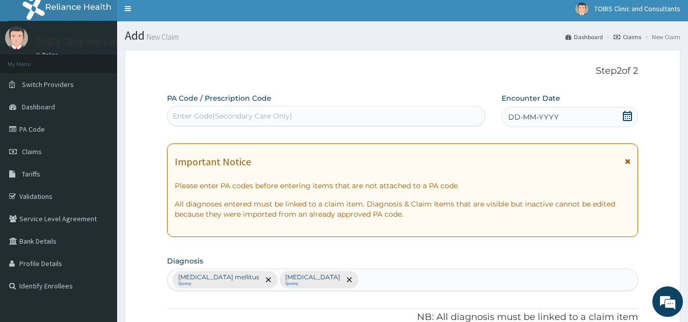
click at [625, 116] on icon at bounding box center [626, 116] width 9 height 10
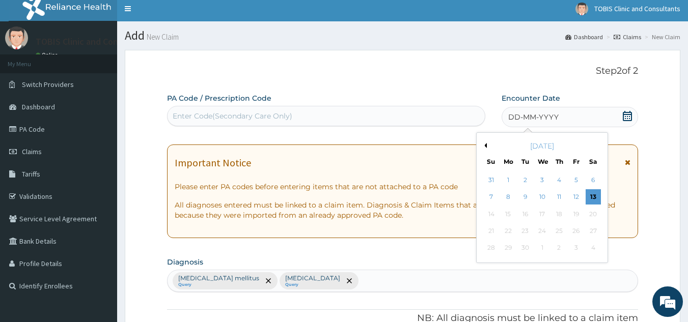
click at [485, 145] on button "Previous Month" at bounding box center [483, 145] width 5 height 5
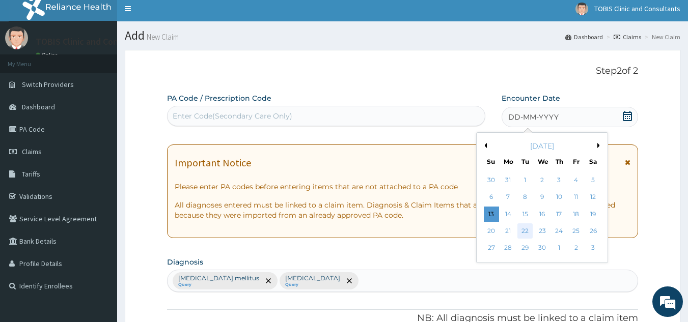
click at [526, 229] on div "22" at bounding box center [525, 230] width 15 height 15
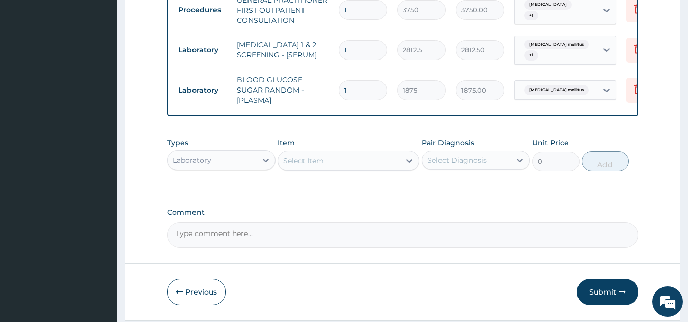
scroll to position [452, 0]
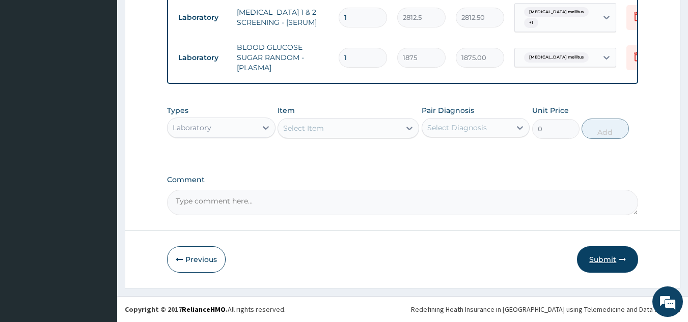
click at [609, 259] on button "Submit" at bounding box center [607, 259] width 61 height 26
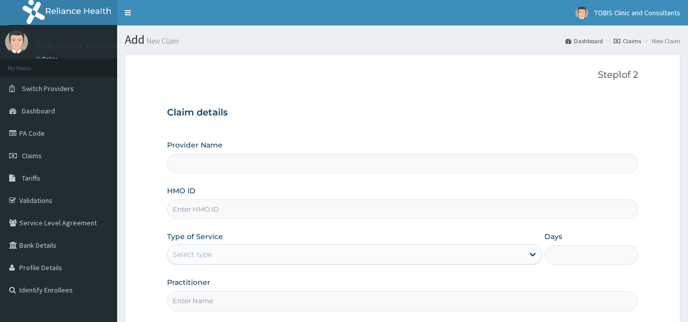
type input "Tobis Clinic and Consultants"
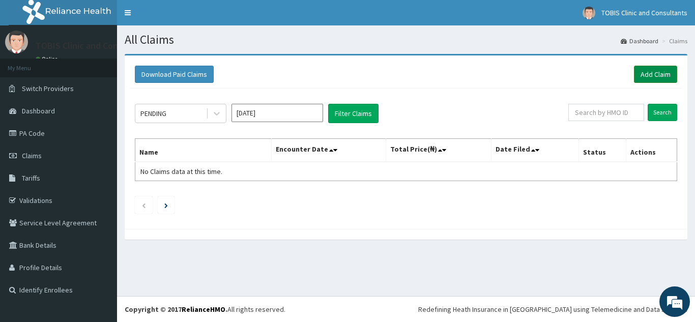
click at [647, 72] on link "Add Claim" at bounding box center [655, 74] width 43 height 17
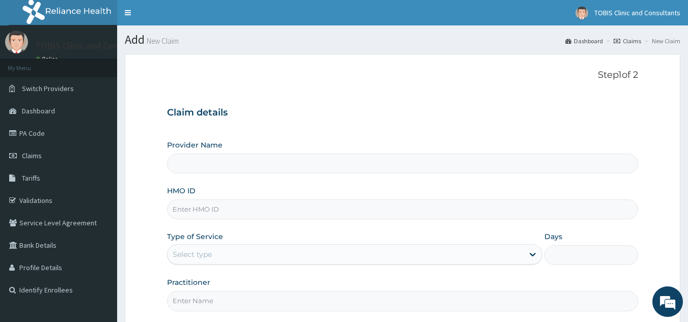
type input "Tobis Clinic and Consultants"
click at [227, 202] on input "HMO ID" at bounding box center [402, 209] width 471 height 20
paste input "RPO/10138/B"
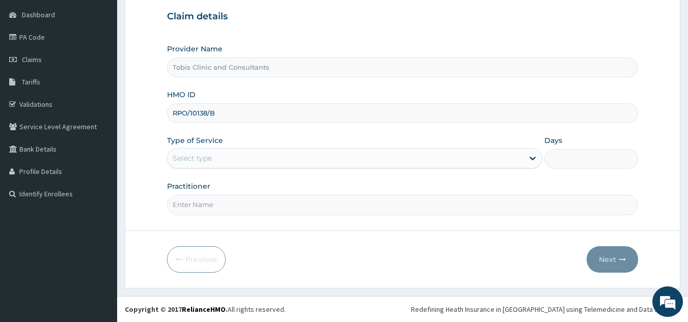
type input "RPO/10138/B"
drag, startPoint x: 243, startPoint y: 156, endPoint x: 241, endPoint y: 170, distance: 13.9
click at [243, 156] on div "Select type" at bounding box center [345, 158] width 356 height 16
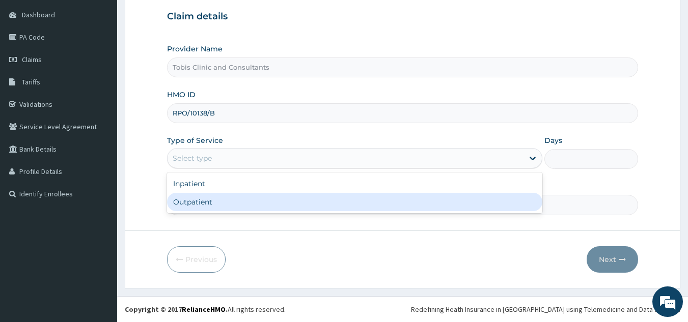
click at [229, 198] on div "Outpatient" at bounding box center [354, 202] width 375 height 18
type input "1"
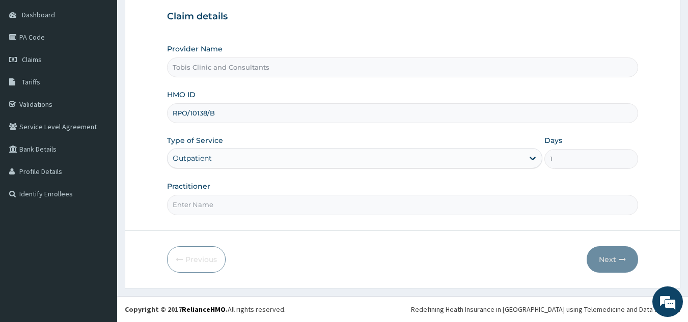
click at [308, 202] on input "Practitioner" at bounding box center [402, 205] width 471 height 20
paste input "[PERSON_NAME] [PERSON_NAME]"
type input "[PERSON_NAME] [PERSON_NAME]"
click at [602, 259] on button "Next" at bounding box center [611, 259] width 51 height 26
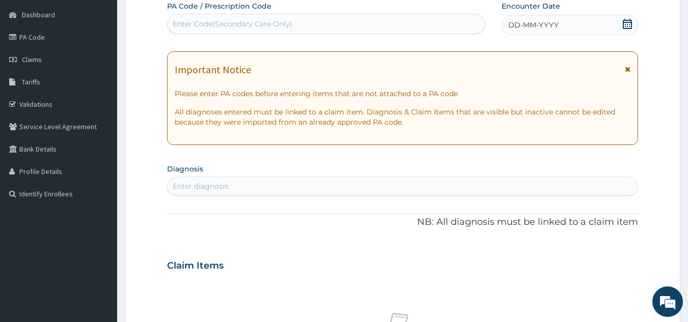
click at [269, 187] on div "Enter diagnosis" at bounding box center [402, 186] width 470 height 16
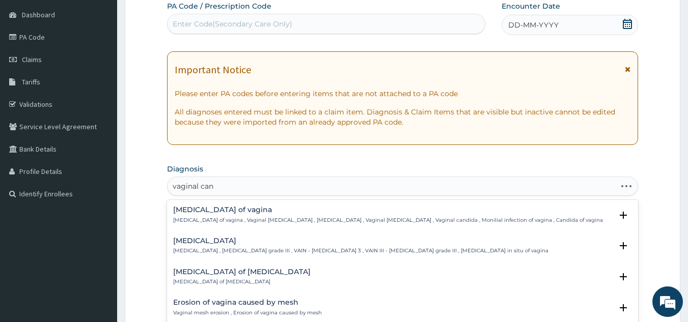
type input "vaginal cand"
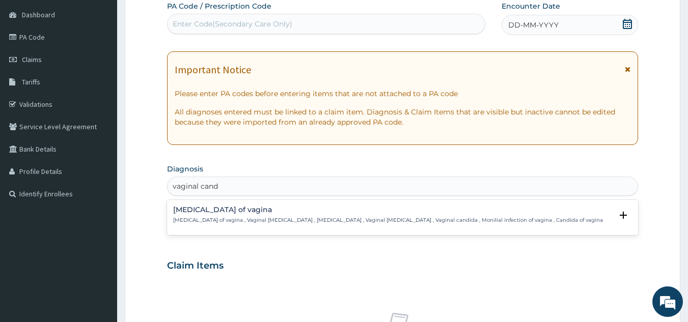
click at [237, 217] on p "[MEDICAL_DATA] of vagina , Vaginal [MEDICAL_DATA] , [MEDICAL_DATA] , Vaginal [M…" at bounding box center [388, 220] width 430 height 7
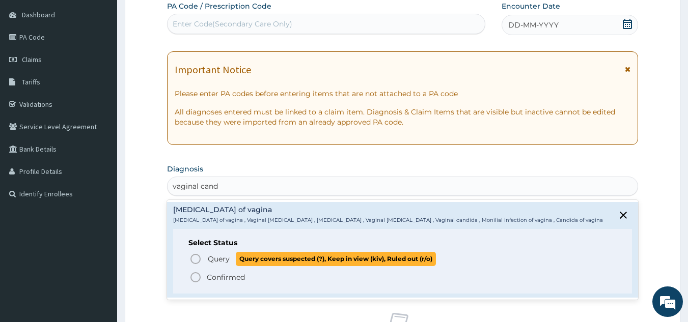
click at [201, 263] on icon "status option query" at bounding box center [195, 259] width 12 height 12
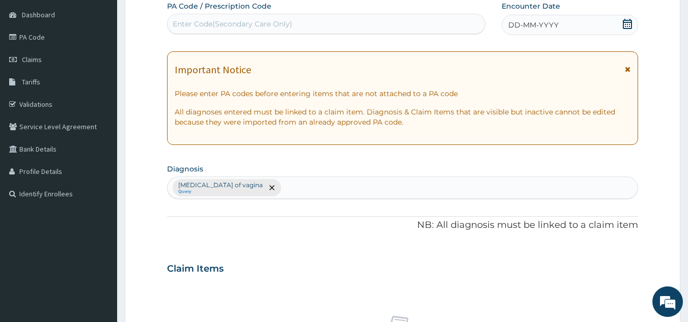
click at [548, 26] on span "DD-MM-YYYY" at bounding box center [533, 25] width 50 height 10
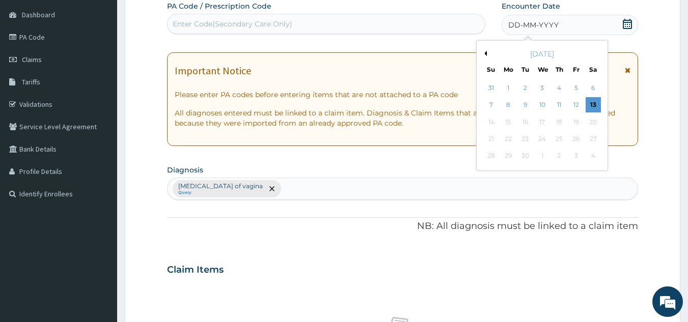
click at [485, 56] on div "[DATE]" at bounding box center [541, 54] width 123 height 10
click at [486, 53] on button "Previous Month" at bounding box center [483, 53] width 5 height 5
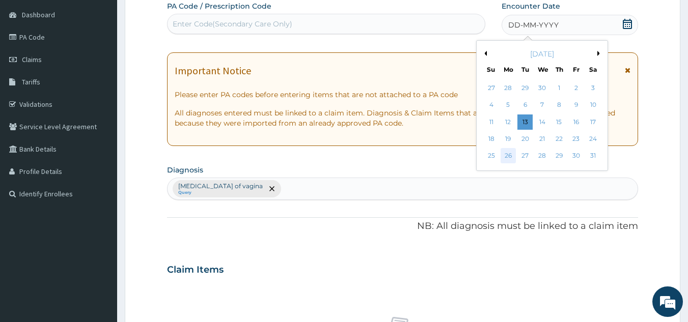
click at [509, 154] on div "26" at bounding box center [507, 156] width 15 height 15
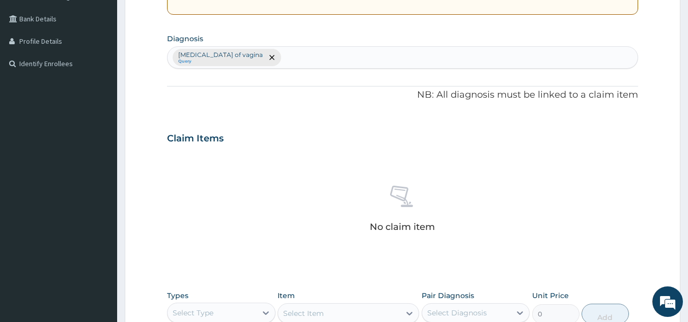
scroll to position [260, 0]
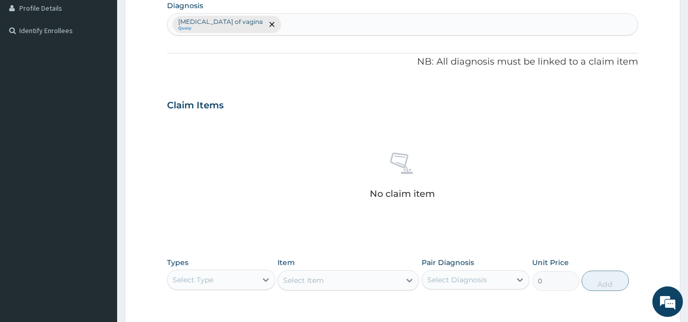
drag, startPoint x: 0, startPoint y: 159, endPoint x: 287, endPoint y: 172, distance: 286.8
click at [287, 172] on div "No claim item" at bounding box center [402, 177] width 471 height 117
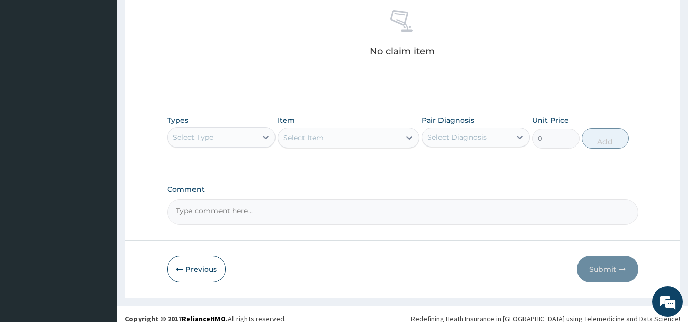
scroll to position [412, 0]
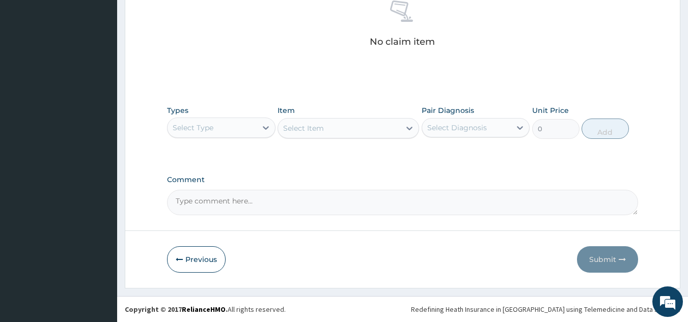
click at [220, 127] on div "Select Type" at bounding box center [211, 128] width 89 height 16
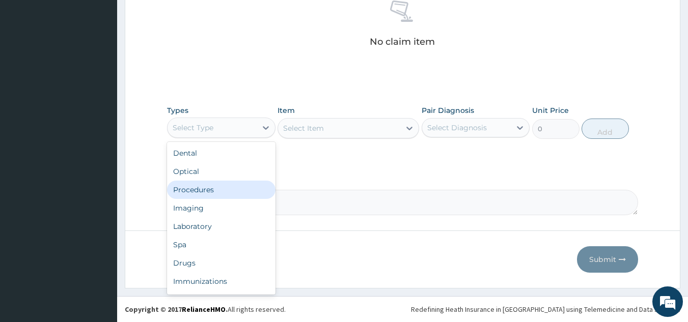
click at [226, 192] on div "Procedures" at bounding box center [221, 190] width 108 height 18
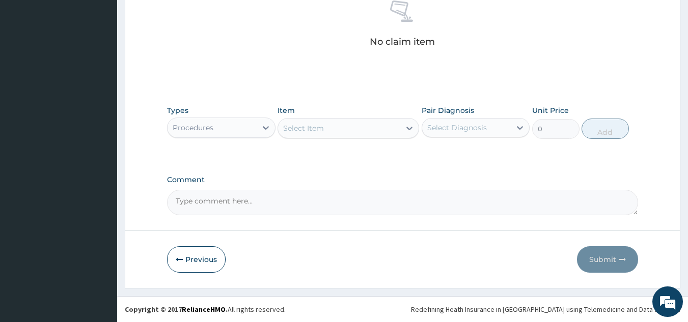
click at [235, 131] on div "Procedures" at bounding box center [211, 128] width 89 height 16
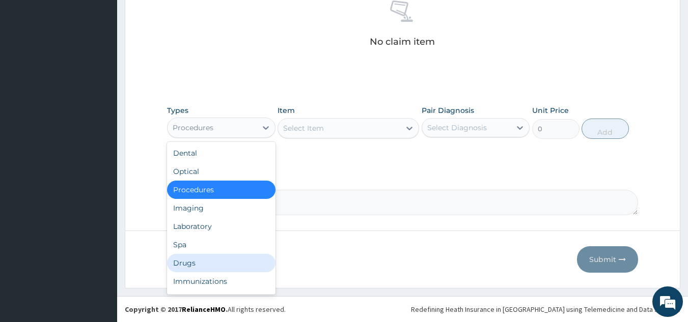
click at [214, 262] on div "Drugs" at bounding box center [221, 263] width 108 height 18
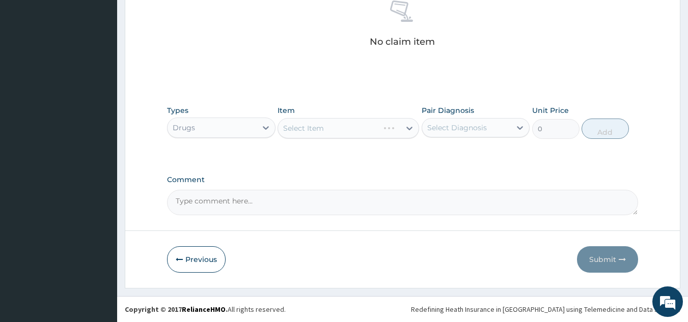
drag, startPoint x: 488, startPoint y: 136, endPoint x: 491, endPoint y: 131, distance: 5.7
click at [489, 136] on div "Select Diagnosis" at bounding box center [475, 127] width 108 height 19
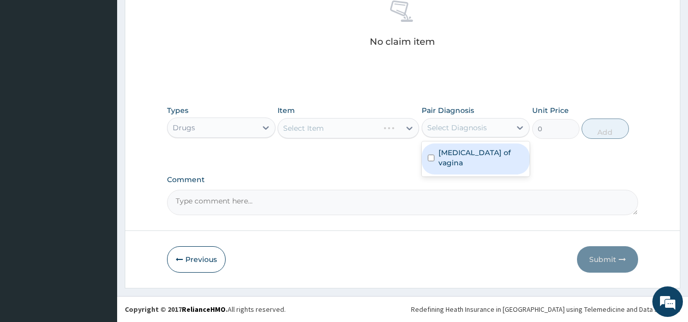
click at [495, 156] on label "[MEDICAL_DATA] of vagina" at bounding box center [480, 158] width 85 height 20
checkbox input "true"
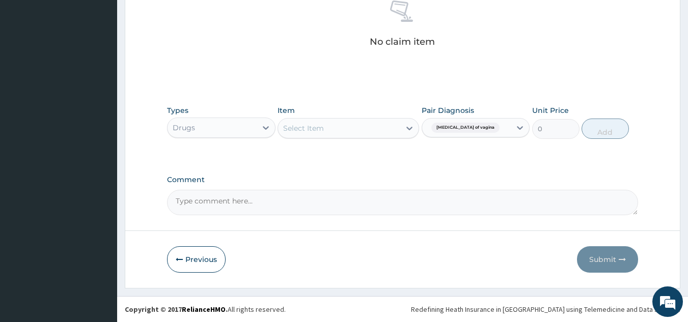
click at [336, 129] on div "Select Item" at bounding box center [339, 128] width 122 height 16
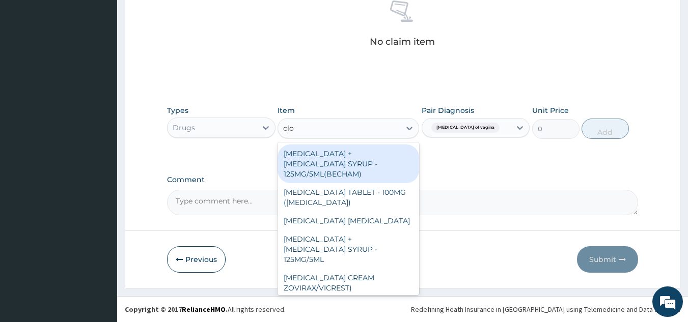
type input "clotrim"
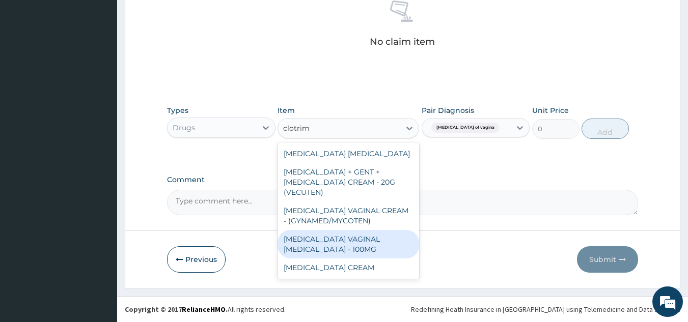
click at [367, 241] on div "[MEDICAL_DATA] VAGINAL [MEDICAL_DATA] - 100MG" at bounding box center [347, 244] width 141 height 28
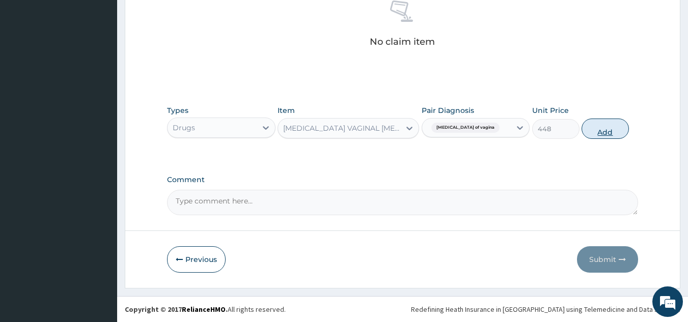
click at [594, 134] on button "Add" at bounding box center [604, 129] width 47 height 20
type input "0"
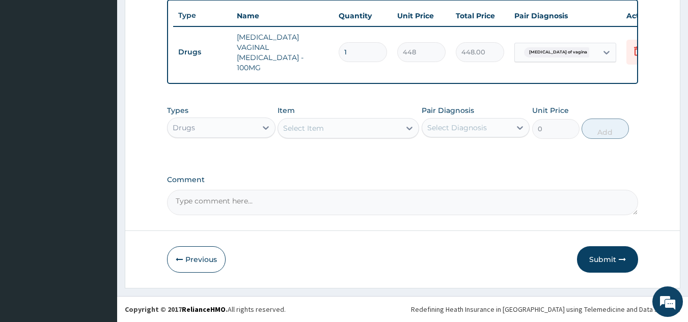
scroll to position [377, 0]
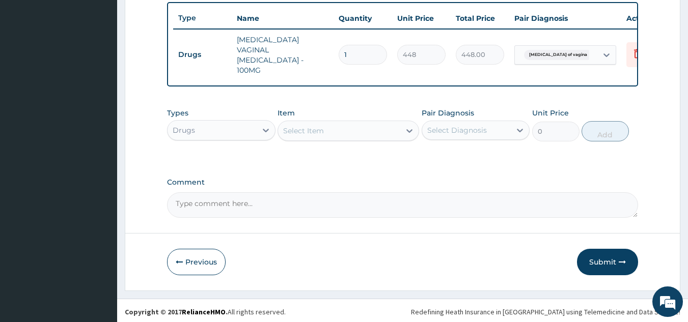
click at [334, 131] on div "Select Item" at bounding box center [339, 131] width 122 height 16
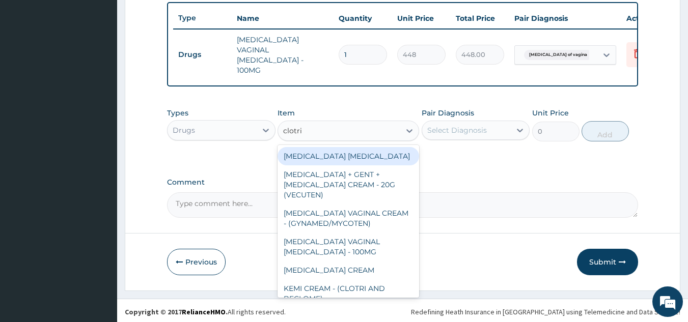
type input "clotrim"
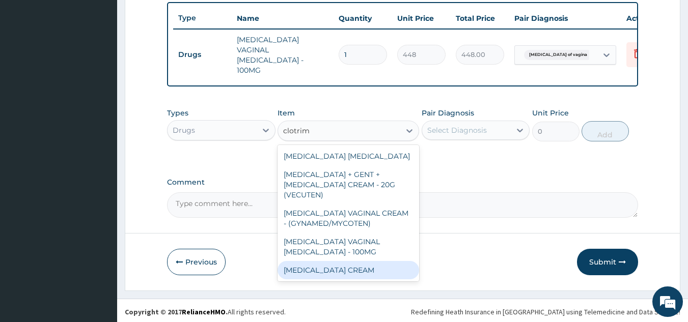
click at [351, 274] on div "[MEDICAL_DATA] CREAM" at bounding box center [347, 270] width 141 height 18
type input "1120"
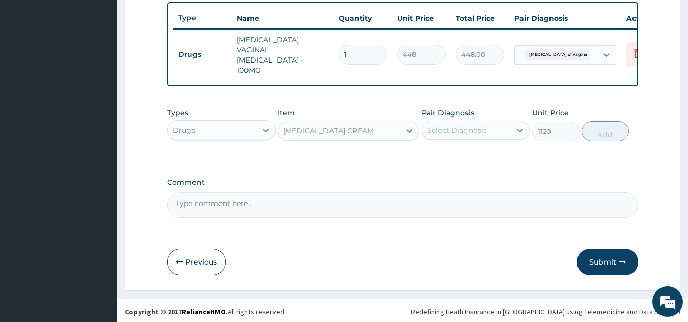
click at [467, 125] on div "Select Diagnosis" at bounding box center [457, 130] width 60 height 10
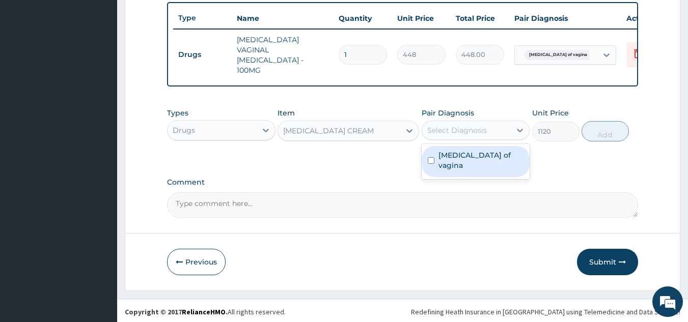
click at [461, 154] on label "[MEDICAL_DATA] of vagina" at bounding box center [480, 160] width 85 height 20
checkbox input "true"
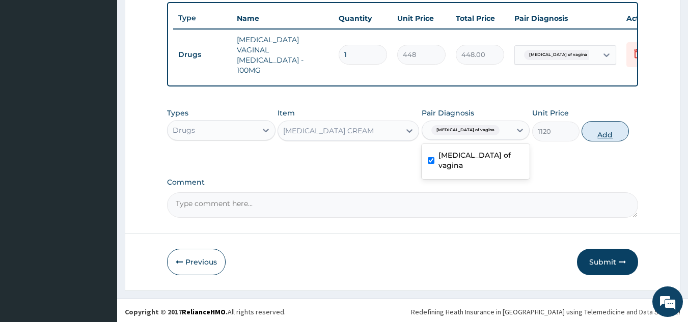
click at [605, 134] on button "Add" at bounding box center [604, 131] width 47 height 20
type input "0"
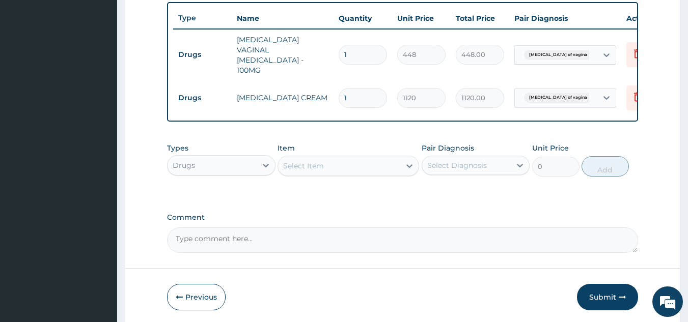
click at [341, 169] on div "Select Item" at bounding box center [339, 166] width 122 height 16
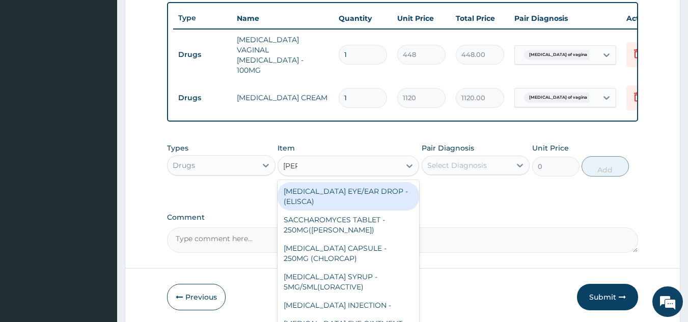
type input "lorat"
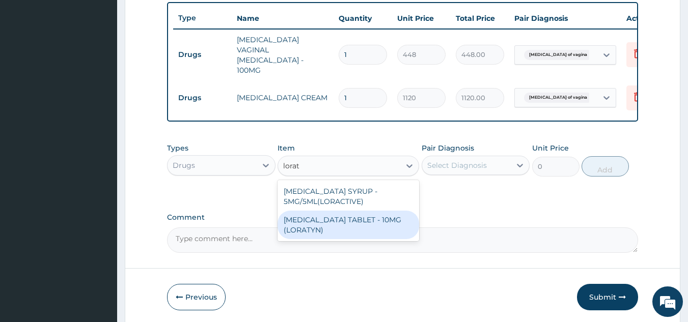
click at [359, 223] on div "[MEDICAL_DATA] TABLET - 10MG (LORATYN)" at bounding box center [347, 225] width 141 height 28
type input "98"
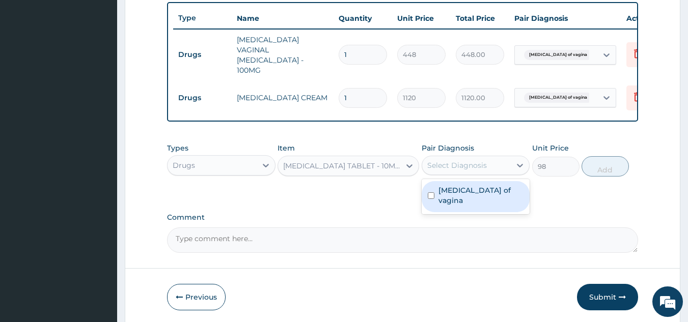
click at [470, 163] on div "Select Diagnosis" at bounding box center [457, 165] width 60 height 10
click at [461, 191] on label "Candidiasis of vagina" at bounding box center [480, 195] width 85 height 20
checkbox input "true"
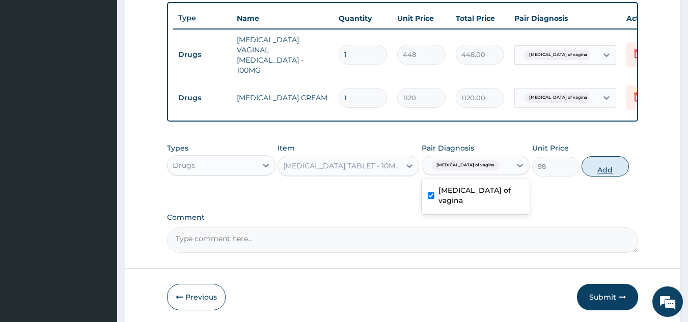
click at [609, 169] on button "Add" at bounding box center [604, 166] width 47 height 20
type input "0"
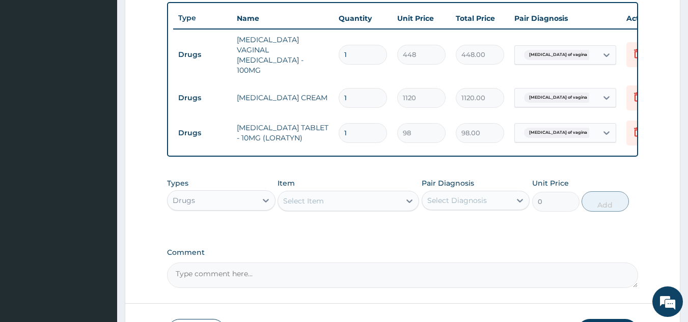
drag, startPoint x: 364, startPoint y: 120, endPoint x: 309, endPoint y: 130, distance: 55.8
click at [309, 130] on tr "Drugs LORATADINE TABLET - 10MG (LORATYN) 1 98 98.00 Candidiasis of vagina Delete" at bounding box center [422, 133] width 499 height 35
type input "3"
type input "294.00"
type input "3"
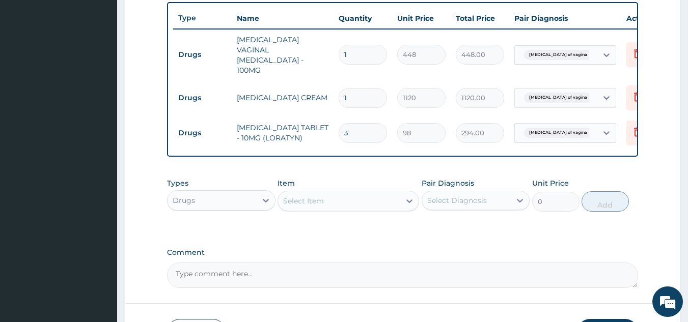
drag, startPoint x: 358, startPoint y: 53, endPoint x: 320, endPoint y: 58, distance: 38.4
click at [320, 58] on tr "Drugs CLOTRIMAZOLE VAGINAL PESSARY - 100MG 1 448 448.00 Candidiasis of vagina D…" at bounding box center [422, 55] width 499 height 51
type input "6"
type input "2688.00"
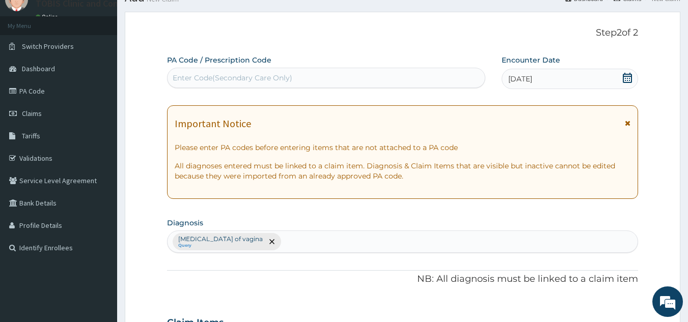
scroll to position [41, 0]
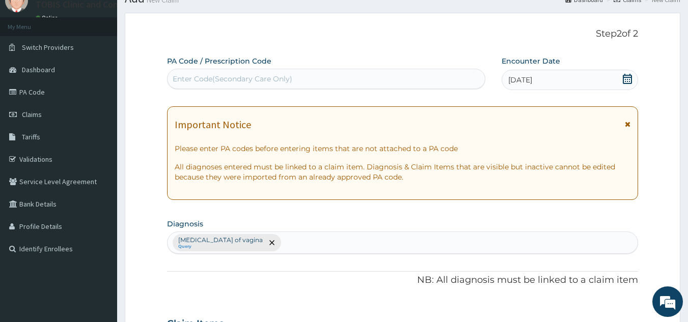
type input "6"
click at [321, 237] on div "Candidiasis of vagina Query" at bounding box center [402, 242] width 470 height 21
type input "pregnancy"
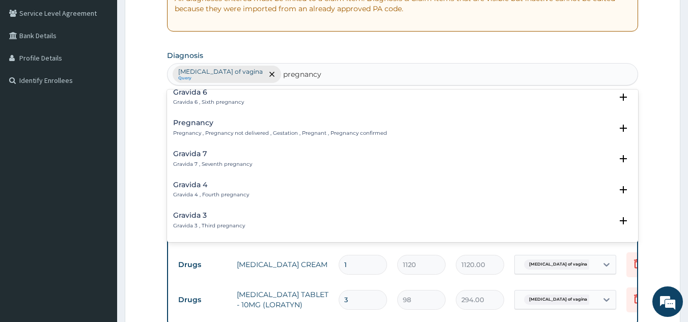
scroll to position [149, 0]
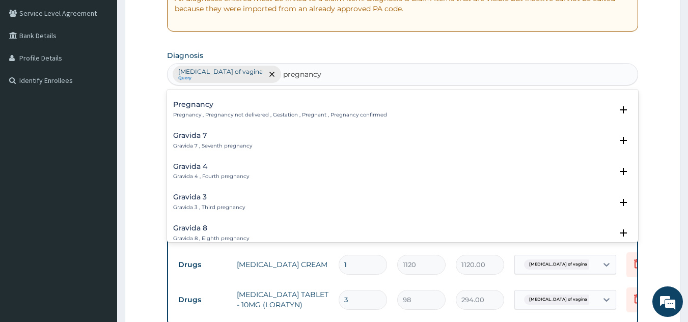
click at [278, 112] on p "Pregnancy , Pregnancy not delivered , Gestation , Pregnant , Pregnancy confirmed" at bounding box center [280, 114] width 214 height 7
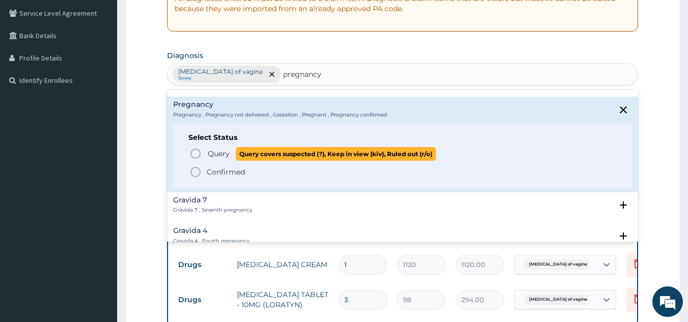
click at [213, 154] on span "Query" at bounding box center [219, 154] width 22 height 10
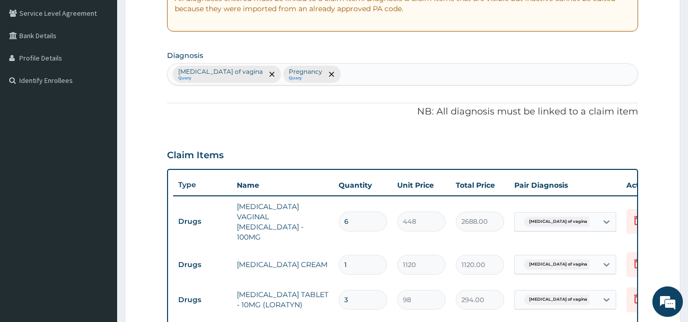
click at [213, 154] on h3 "Claim Items" at bounding box center [195, 155] width 56 height 11
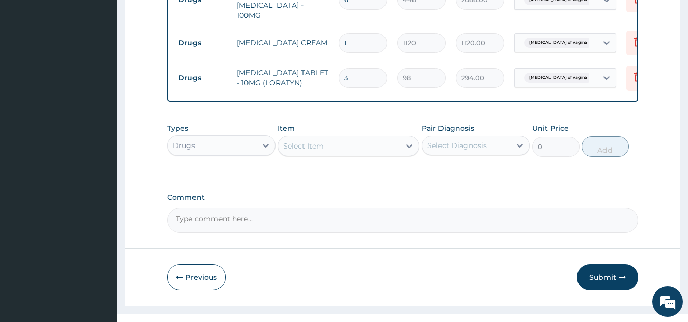
scroll to position [447, 0]
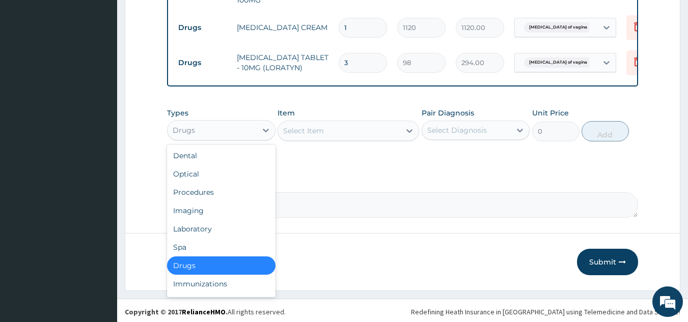
click at [239, 128] on div "Drugs" at bounding box center [211, 130] width 89 height 16
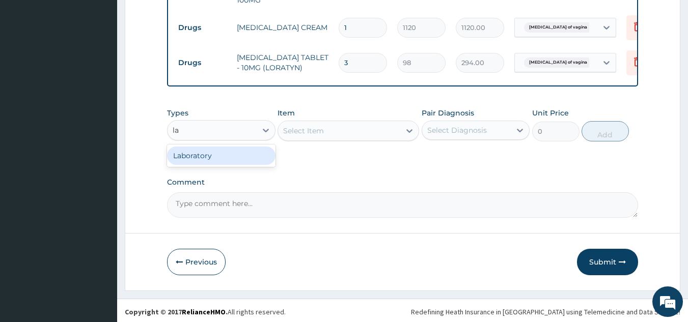
type input "lab"
click at [241, 155] on div "Laboratory" at bounding box center [221, 156] width 108 height 18
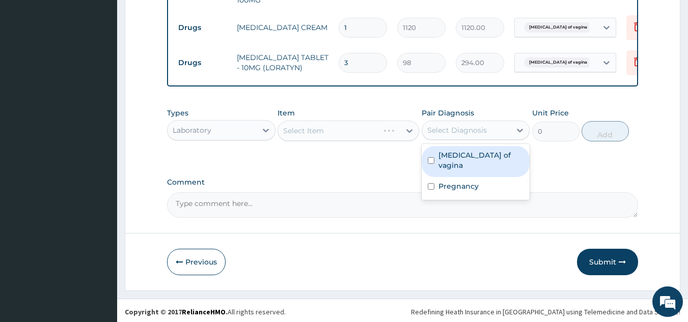
click at [462, 134] on div "Select Diagnosis" at bounding box center [466, 130] width 89 height 16
click at [454, 162] on div "Candidiasis of vagina" at bounding box center [475, 161] width 108 height 31
checkbox input "true"
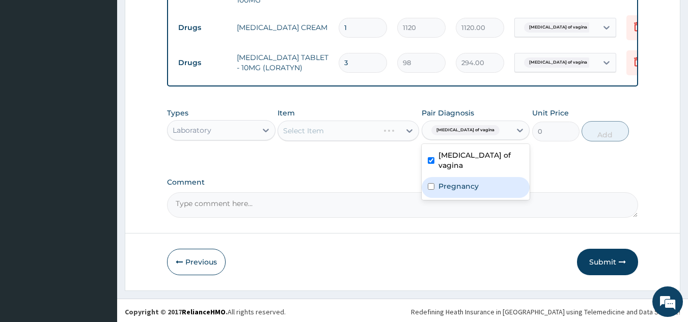
click at [465, 181] on label "Pregnancy" at bounding box center [458, 186] width 40 height 10
checkbox input "true"
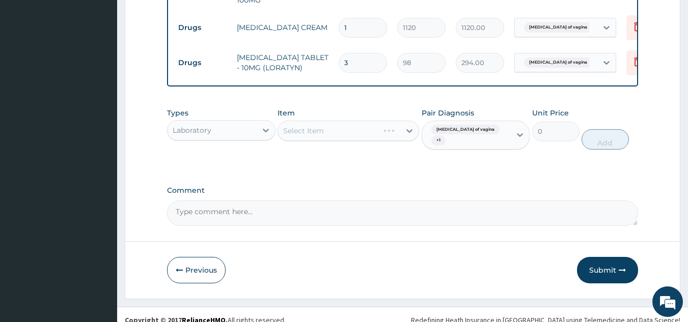
click at [336, 158] on div "Types Laboratory Item Select Item Pair Diagnosis Candidiasis of vagina + 1 Unit…" at bounding box center [402, 137] width 471 height 68
click at [358, 128] on div "Select Item" at bounding box center [347, 131] width 141 height 20
click at [357, 127] on div "Select Item" at bounding box center [339, 131] width 122 height 16
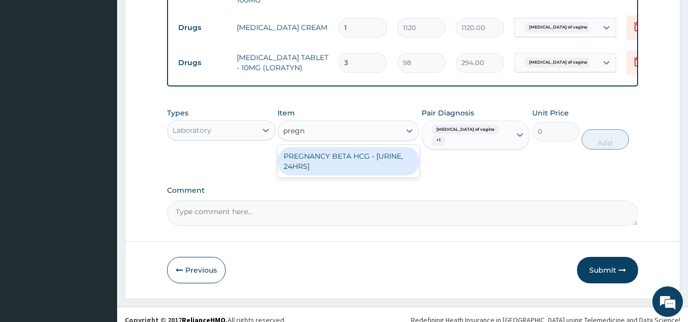
type input "pregna"
click at [365, 156] on div "PREGNANCY BETA HCG - [URINE, 24HRS]" at bounding box center [347, 161] width 141 height 28
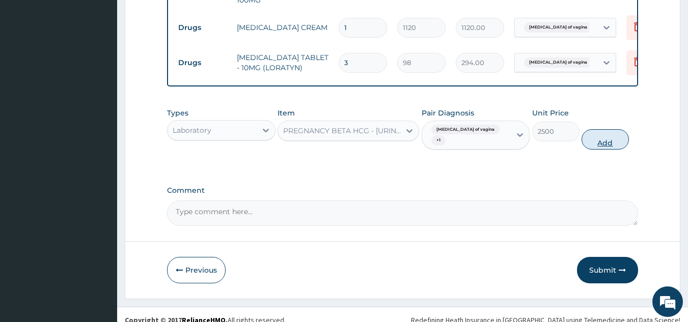
click at [607, 137] on button "Add" at bounding box center [604, 139] width 47 height 20
type input "0"
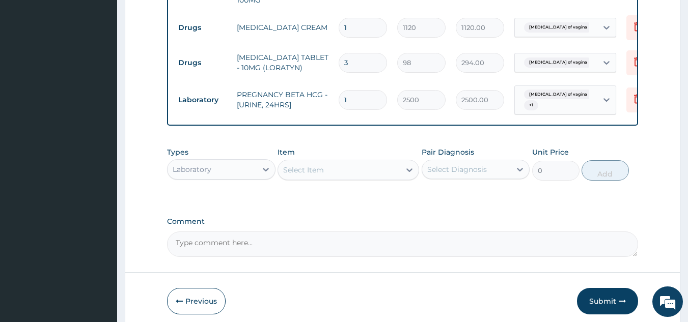
click at [368, 162] on div "Select Item" at bounding box center [339, 170] width 122 height 16
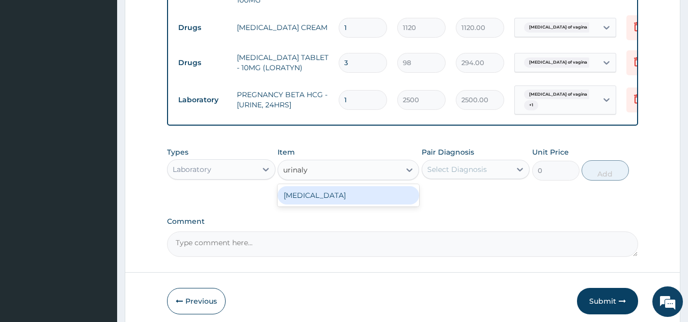
type input "urinalys"
click at [360, 195] on div "[MEDICAL_DATA]" at bounding box center [347, 195] width 141 height 18
type input "2187.5"
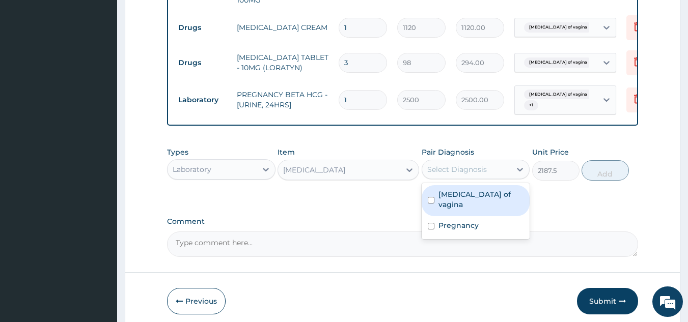
click at [492, 165] on div "Select Diagnosis" at bounding box center [466, 169] width 89 height 16
click at [492, 195] on label "Candidiasis of vagina" at bounding box center [480, 199] width 85 height 20
checkbox input "true"
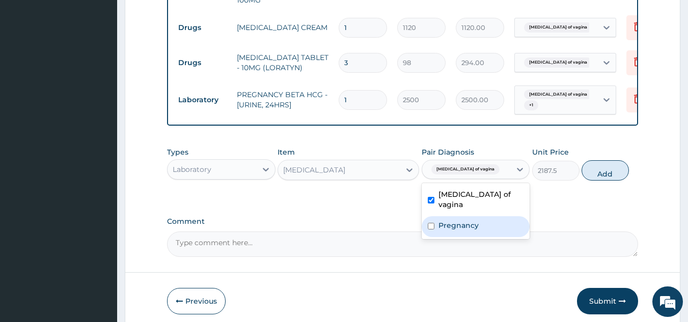
click at [482, 216] on div "Pregnancy" at bounding box center [475, 226] width 108 height 21
checkbox input "true"
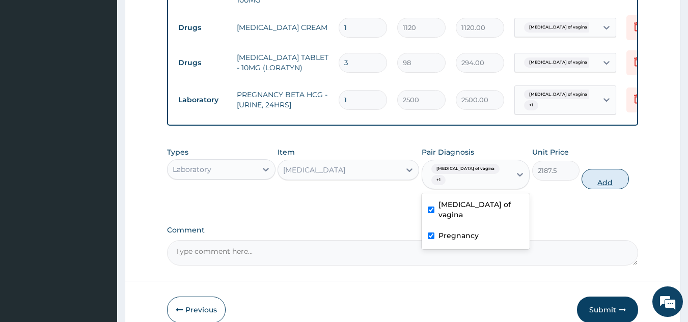
click at [606, 176] on button "Add" at bounding box center [604, 179] width 47 height 20
type input "0"
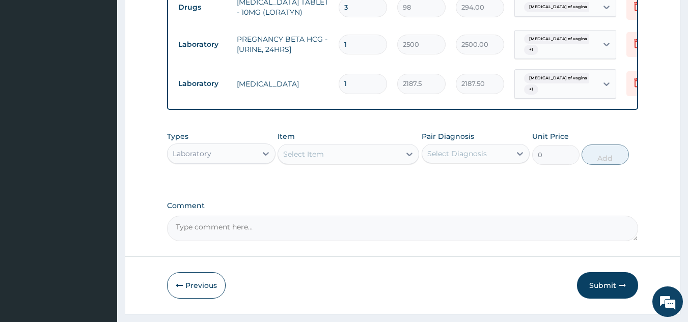
scroll to position [504, 0]
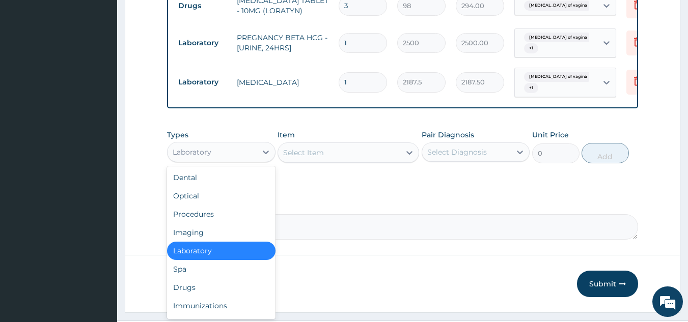
click at [230, 149] on div "Laboratory" at bounding box center [211, 152] width 89 height 16
click at [229, 214] on div "Procedures" at bounding box center [221, 214] width 108 height 18
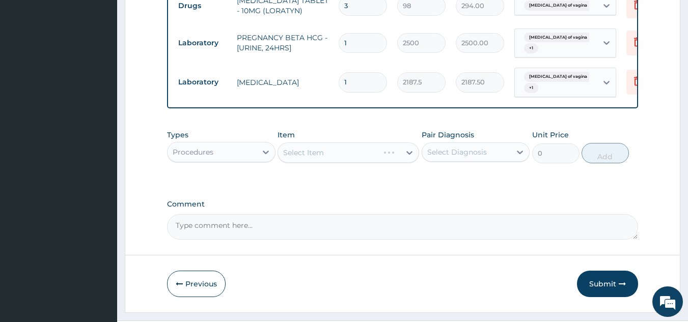
click at [487, 152] on div "Select Diagnosis" at bounding box center [466, 152] width 89 height 16
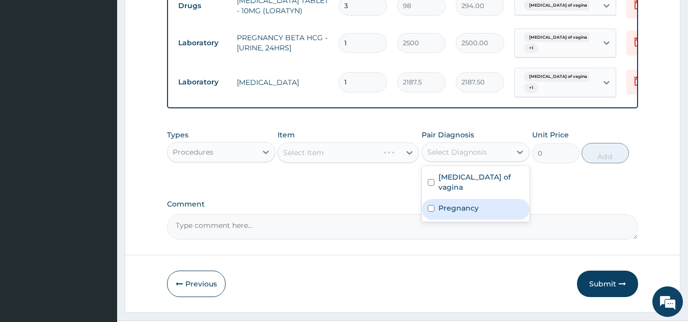
click at [480, 199] on div "Pregnancy" at bounding box center [475, 209] width 108 height 21
checkbox input "true"
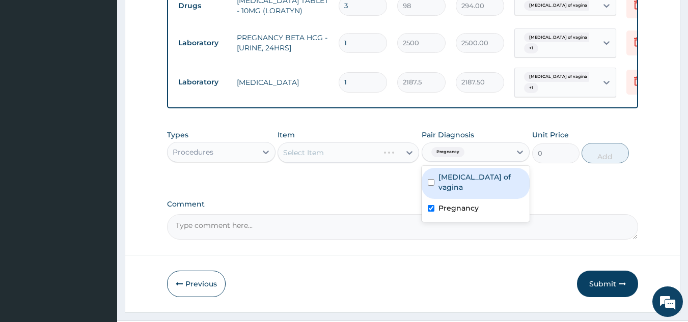
click at [490, 177] on label "Candidiasis of vagina" at bounding box center [480, 182] width 85 height 20
checkbox input "true"
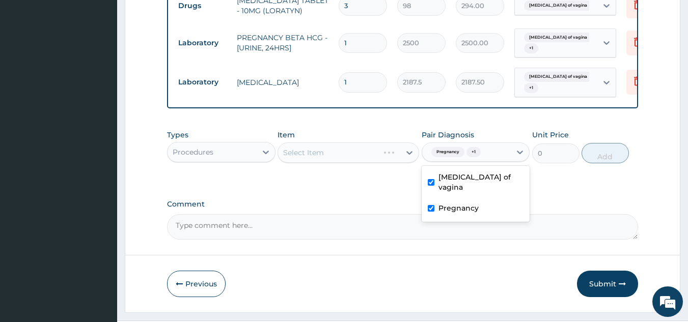
click at [306, 133] on div "Item Select Item" at bounding box center [347, 147] width 141 height 34
click at [594, 280] on button "Submit" at bounding box center [607, 284] width 61 height 26
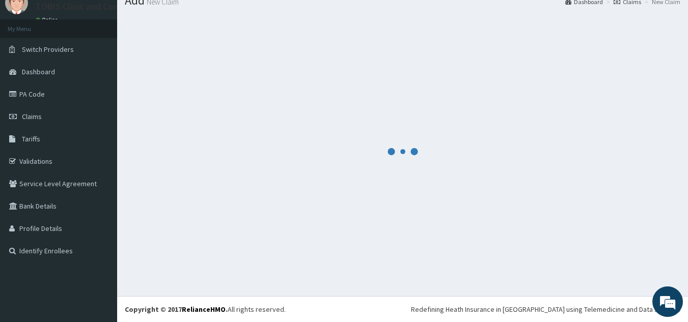
scroll to position [39, 0]
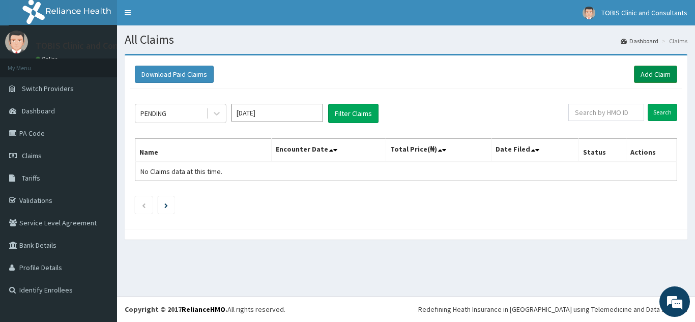
click at [643, 79] on link "Add Claim" at bounding box center [655, 74] width 43 height 17
click at [623, 110] on input "text" at bounding box center [606, 112] width 76 height 17
paste input "MR075859"
type input "MR075859"
paste input "RPO/10115/C"
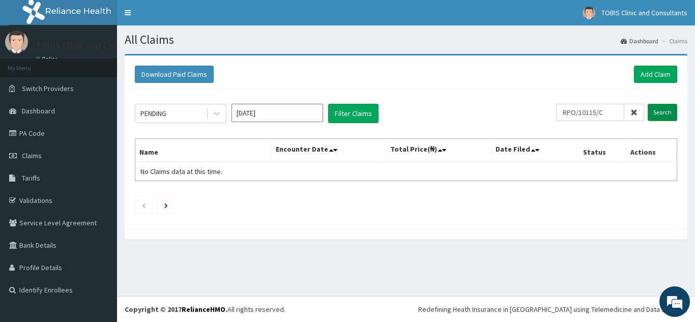
click at [662, 116] on input "Search" at bounding box center [663, 112] width 30 height 17
drag, startPoint x: 618, startPoint y: 111, endPoint x: 476, endPoint y: 124, distance: 142.6
click at [476, 124] on div "PENDING [DATE] Filter Claims RPO/10115/C Search Name Encounter Date Total Price…" at bounding box center [406, 156] width 553 height 135
paste input "B"
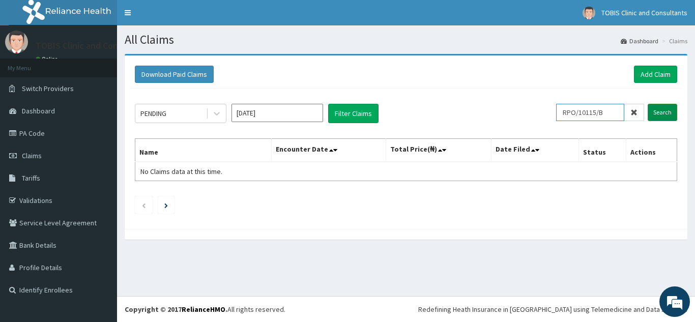
type input "RPO/10115/B"
click at [668, 111] on input "Search" at bounding box center [663, 112] width 30 height 17
click at [22, 127] on link "PA Code" at bounding box center [58, 133] width 117 height 22
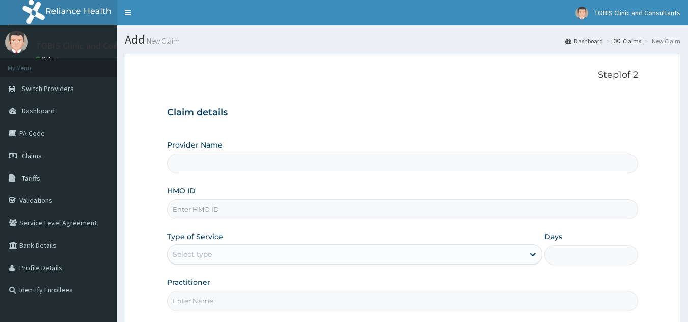
type input "Tobis Clinic and Consultants"
click at [270, 209] on input "HMO ID" at bounding box center [402, 209] width 471 height 20
paste input "RPO/10115/C"
type input "RPO/10115/C"
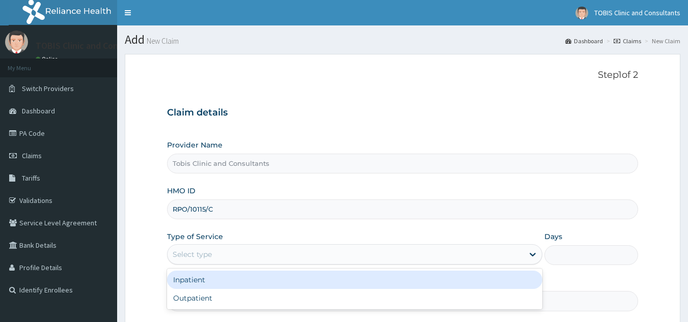
drag, startPoint x: 283, startPoint y: 253, endPoint x: 274, endPoint y: 274, distance: 22.8
click at [282, 253] on div "Select type" at bounding box center [345, 254] width 356 height 16
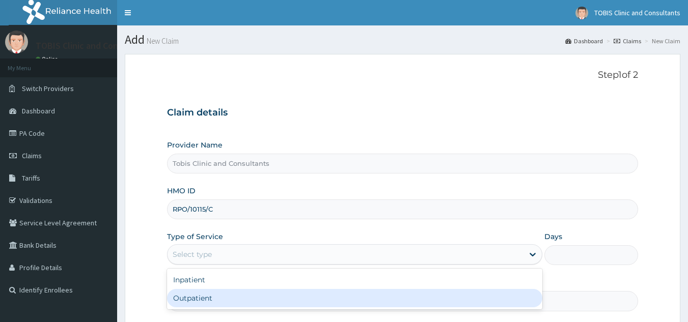
click at [271, 299] on div "Outpatient" at bounding box center [354, 298] width 375 height 18
type input "1"
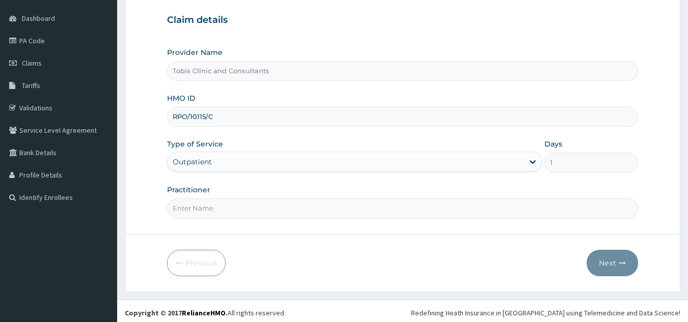
scroll to position [96, 0]
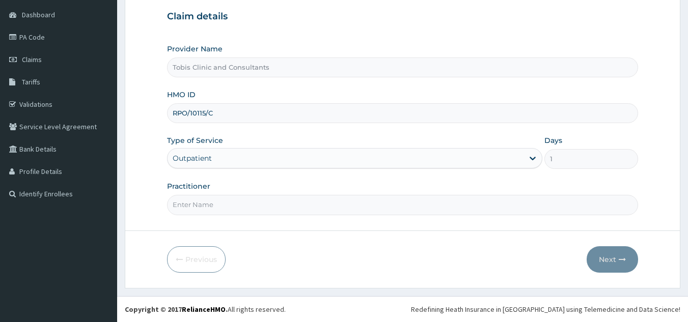
click at [265, 203] on input "Practitioner" at bounding box center [402, 205] width 471 height 20
paste input "[PERSON_NAME] [PERSON_NAME]"
type input "[PERSON_NAME] [PERSON_NAME]"
click at [597, 254] on button "Next" at bounding box center [611, 259] width 51 height 26
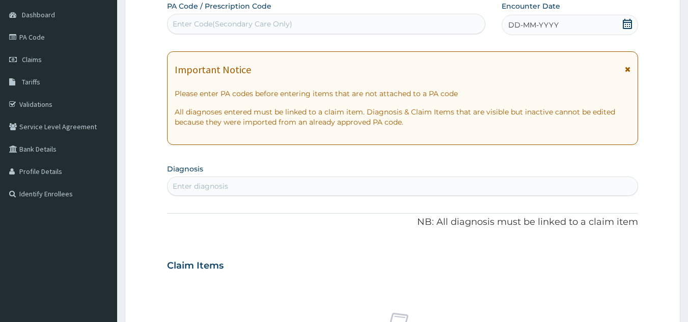
click at [304, 186] on div "Enter diagnosis" at bounding box center [402, 186] width 470 height 16
type input "[MEDICAL_DATA]"
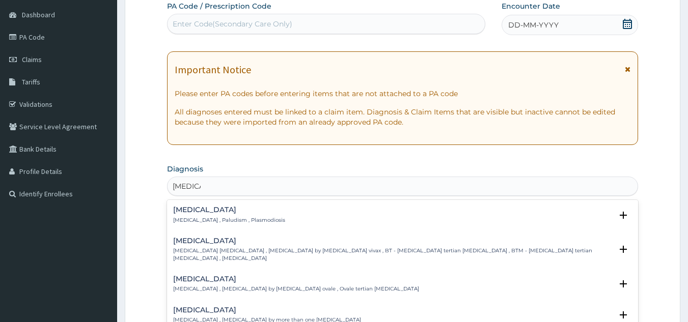
click at [200, 220] on p "[MEDICAL_DATA] , Paludism , Plasmodiosis" at bounding box center [229, 220] width 112 height 7
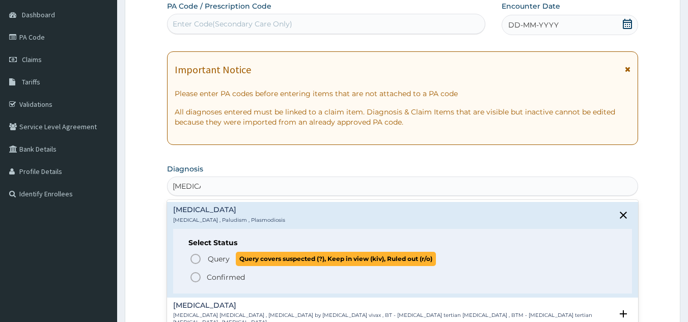
click at [197, 258] on icon "status option query" at bounding box center [195, 259] width 12 height 12
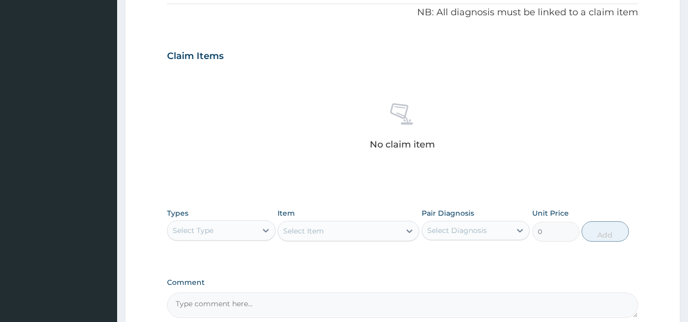
scroll to position [334, 0]
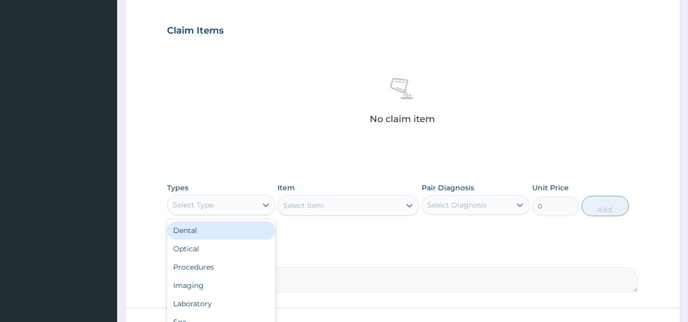
click at [234, 204] on div "Select Type" at bounding box center [211, 205] width 89 height 16
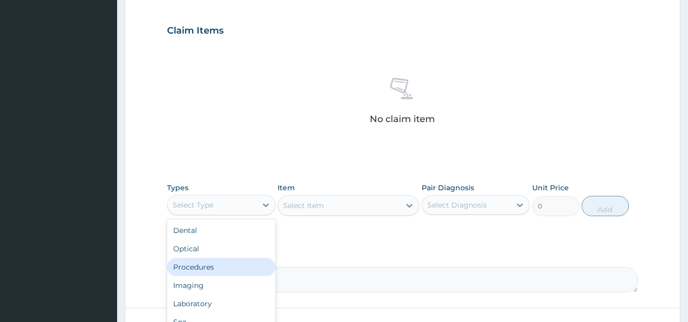
click at [212, 272] on div "Procedures" at bounding box center [221, 267] width 108 height 18
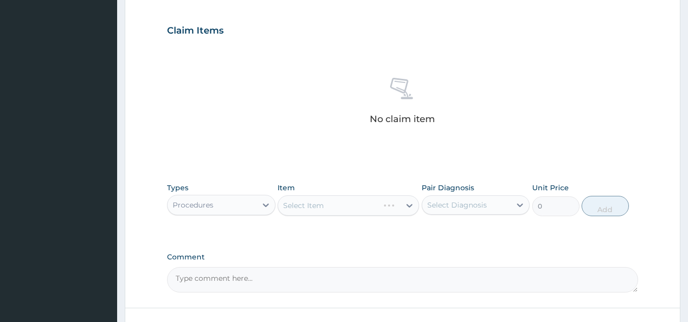
click at [548, 173] on div "PA Code / Prescription Code Enter Code(Secondary Care Only) Encounter Date DD-M…" at bounding box center [402, 28] width 471 height 530
click at [500, 203] on div "Select Diagnosis" at bounding box center [466, 205] width 89 height 16
click at [480, 229] on div "Malaria" at bounding box center [475, 231] width 108 height 21
checkbox input "true"
click at [526, 162] on div "PA Code / Prescription Code Enter Code(Secondary Care Only) Encounter Date DD-M…" at bounding box center [402, 28] width 471 height 530
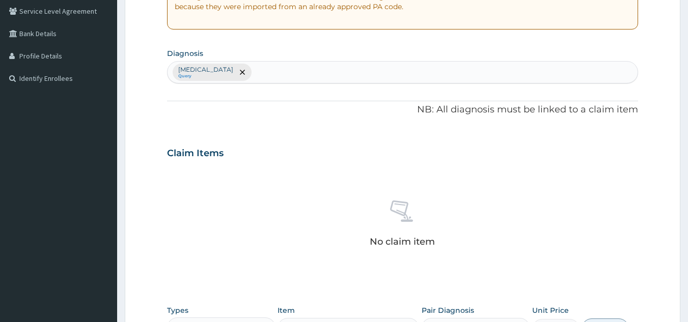
scroll to position [164, 0]
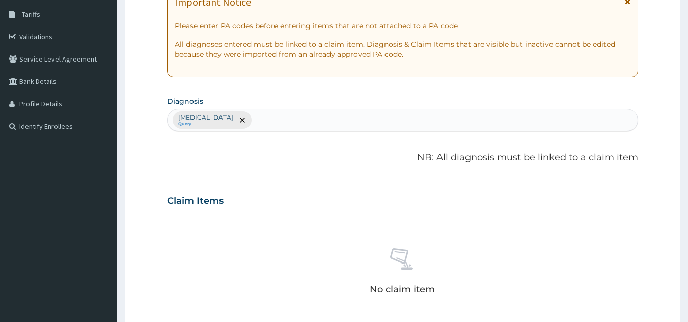
click at [288, 120] on div "Malaria Query" at bounding box center [402, 119] width 470 height 21
type input "fever"
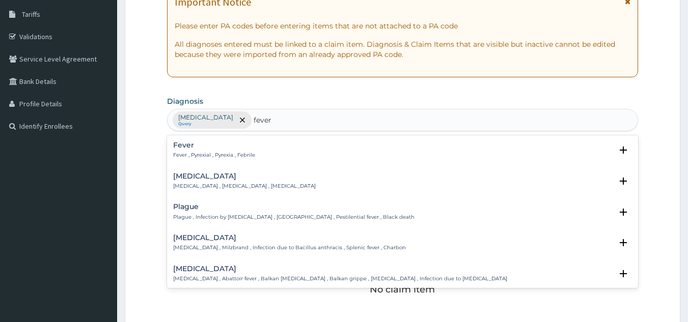
click at [220, 145] on h4 "Fever" at bounding box center [214, 145] width 82 height 8
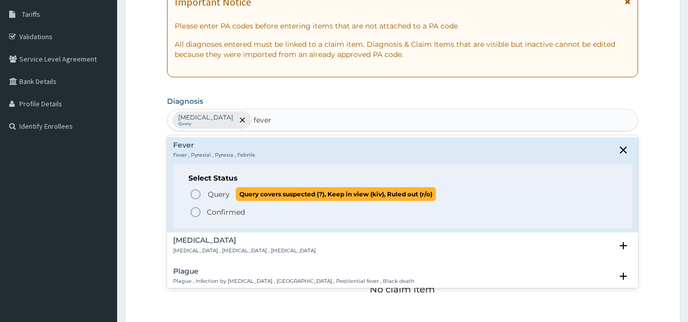
click at [213, 201] on p "Query Query covers suspected (?), Keep in view (kiv), Ruled out (r/o)" at bounding box center [321, 194] width 229 height 14
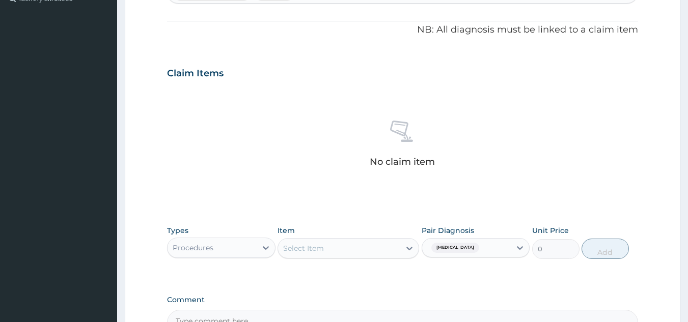
scroll to position [412, 0]
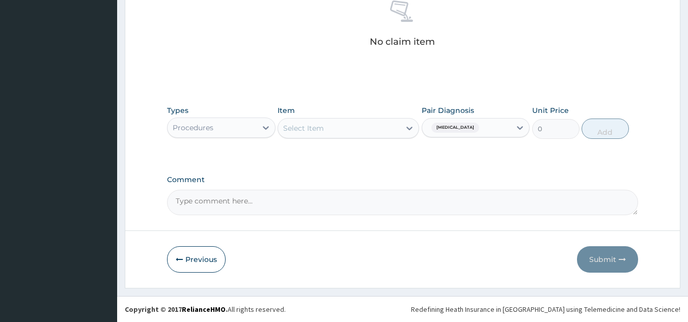
click at [372, 129] on div "Select Item" at bounding box center [339, 128] width 122 height 16
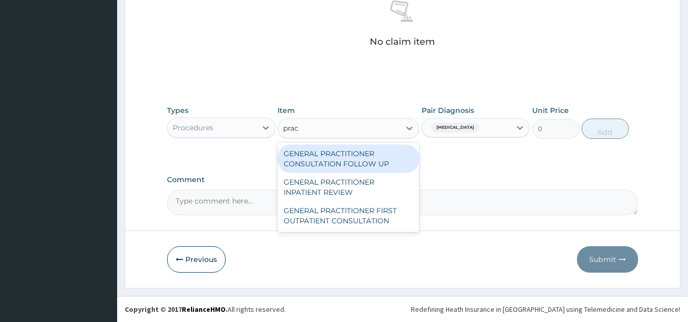
type input "pract"
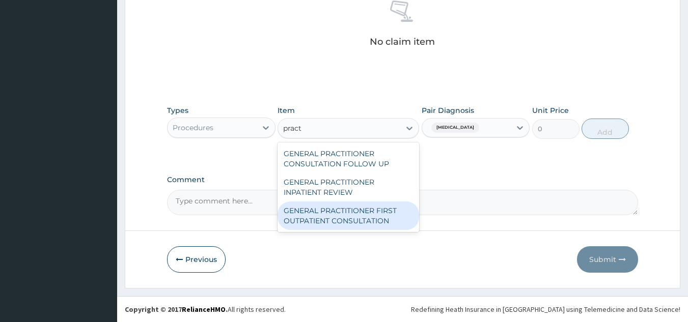
click at [308, 217] on div "GENERAL PRACTITIONER FIRST OUTPATIENT CONSULTATION" at bounding box center [347, 216] width 141 height 28
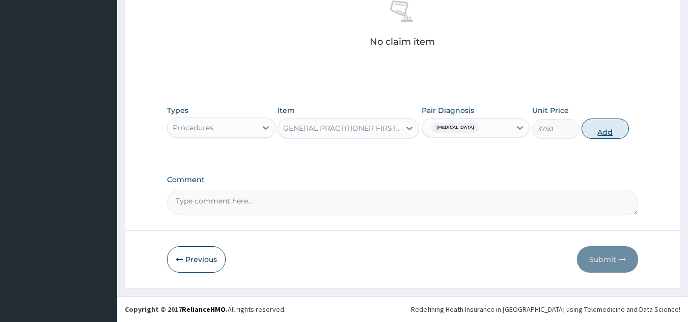
click at [603, 128] on button "Add" at bounding box center [604, 129] width 47 height 20
type input "0"
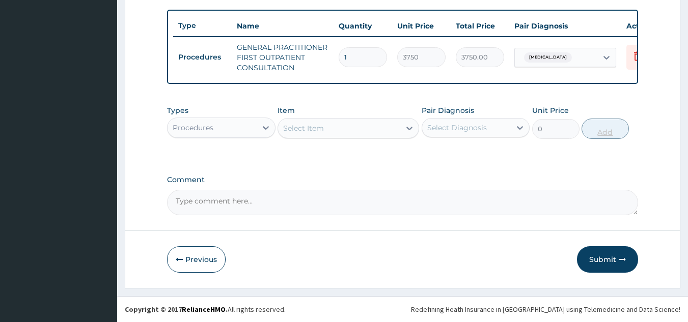
scroll to position [377, 0]
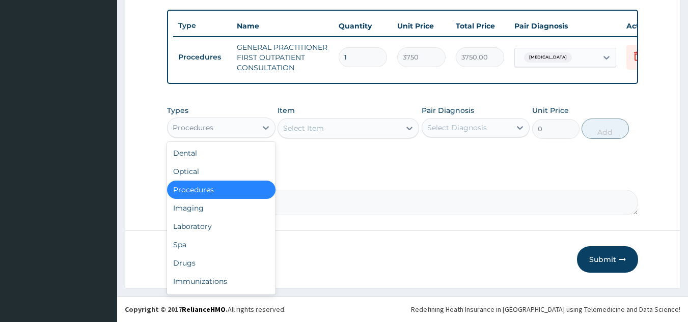
click at [236, 130] on div "Procedures" at bounding box center [211, 128] width 89 height 16
type input "dr"
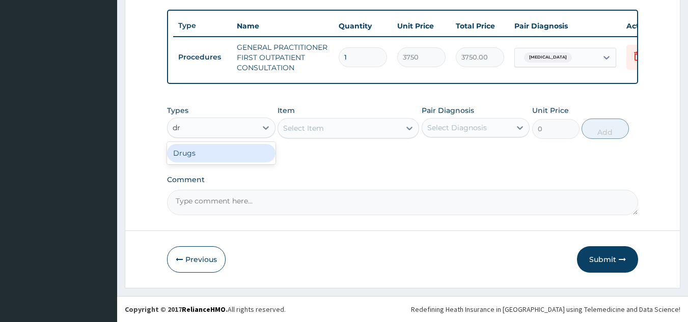
click at [229, 156] on div "Drugs" at bounding box center [221, 153] width 108 height 18
click at [324, 118] on div "Select Item" at bounding box center [347, 128] width 141 height 20
click at [442, 125] on div "Select Diagnosis" at bounding box center [457, 128] width 60 height 10
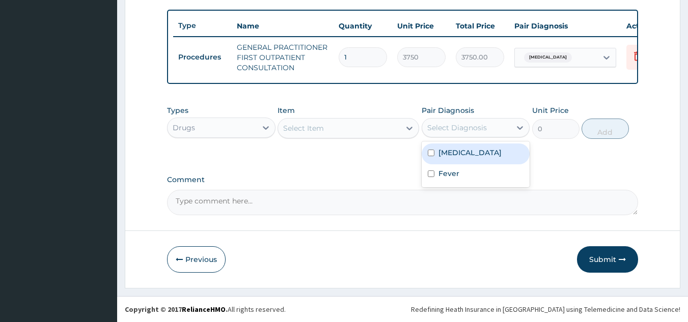
click at [338, 129] on div "Select Item" at bounding box center [339, 128] width 122 height 16
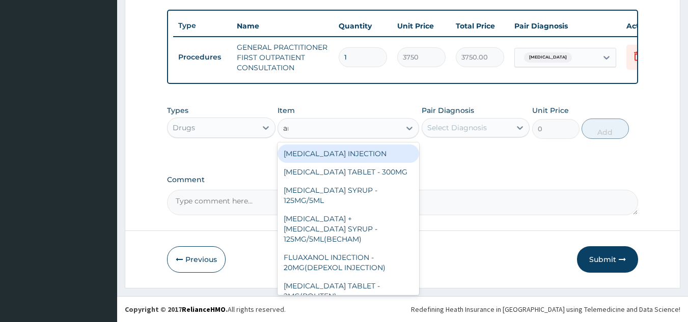
type input "art"
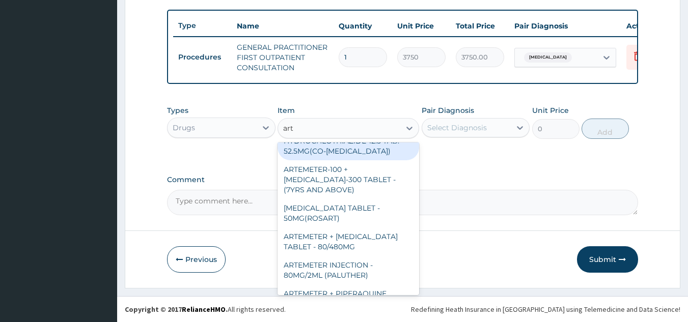
scroll to position [181, 0]
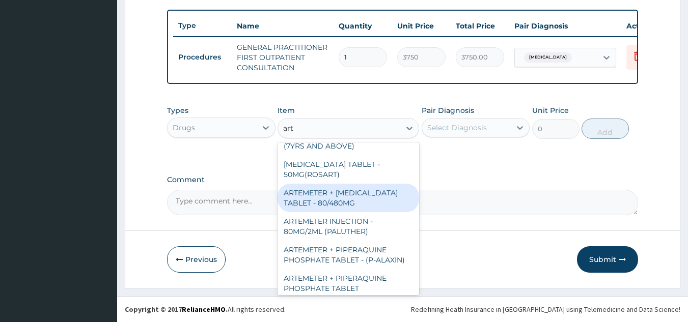
click at [363, 184] on div "ARTEMETER + LUMEFANTRINE TABLET - 80/480MG" at bounding box center [347, 198] width 141 height 28
type input "364"
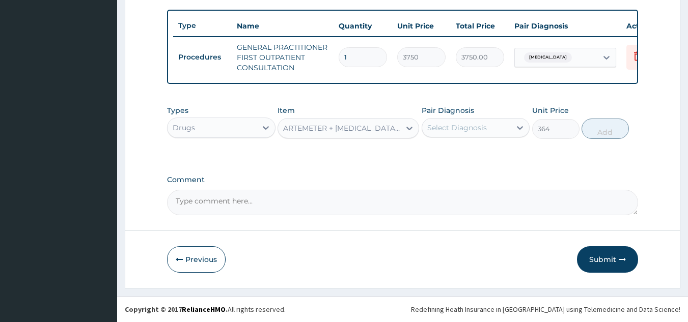
click at [475, 131] on div "Select Diagnosis" at bounding box center [457, 128] width 60 height 10
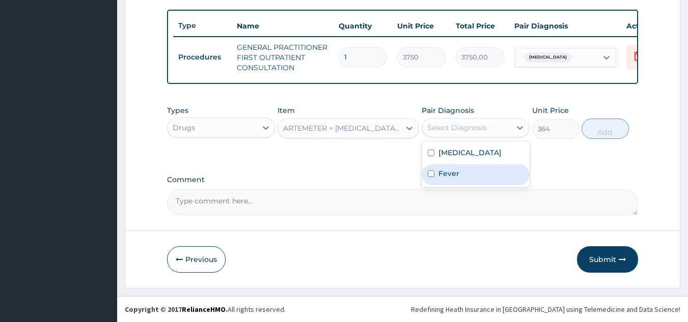
click at [462, 172] on div "Fever" at bounding box center [475, 174] width 108 height 21
checkbox input "true"
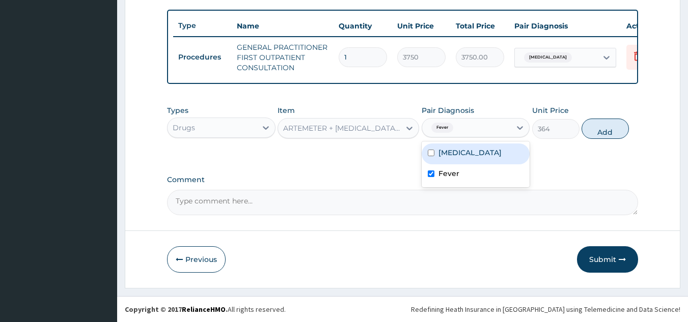
click at [468, 158] on div "Malaria" at bounding box center [475, 154] width 108 height 21
checkbox input "true"
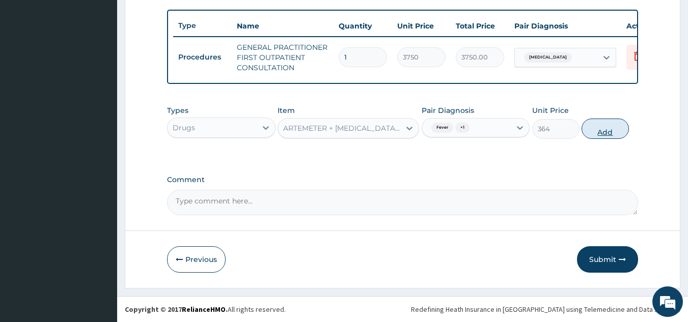
click at [604, 134] on button "Add" at bounding box center [604, 129] width 47 height 20
type input "0"
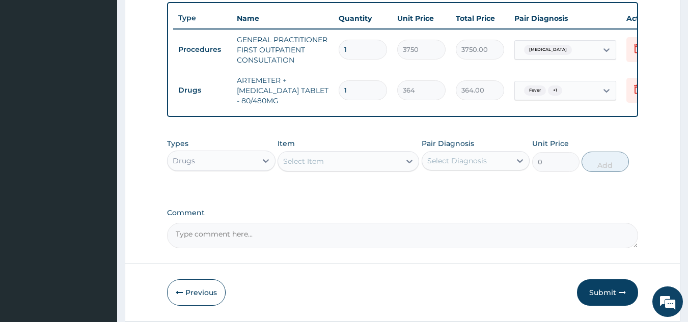
drag, startPoint x: 350, startPoint y: 87, endPoint x: 315, endPoint y: 93, distance: 35.2
click at [315, 93] on tr "Drugs ARTEMETER + LUMEFANTRINE TABLET - 80/480MG 1 364 364.00 Fever + 1 Delete" at bounding box center [422, 90] width 499 height 41
type input "6"
type input "2184.00"
type input "6"
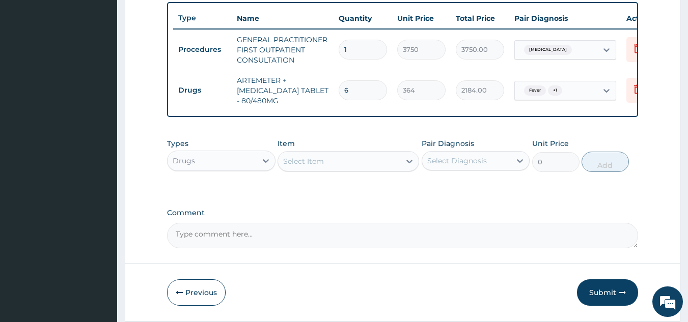
click at [318, 169] on div "Select Item" at bounding box center [339, 161] width 122 height 16
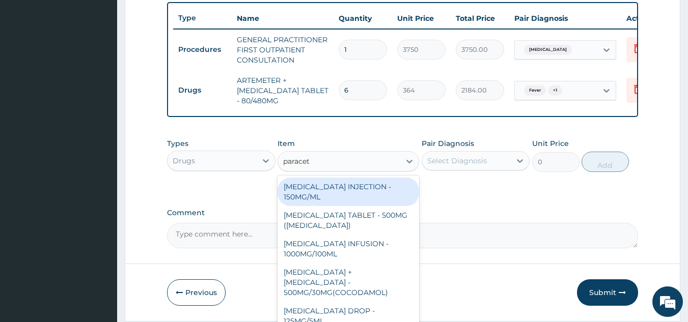
type input "paraceta"
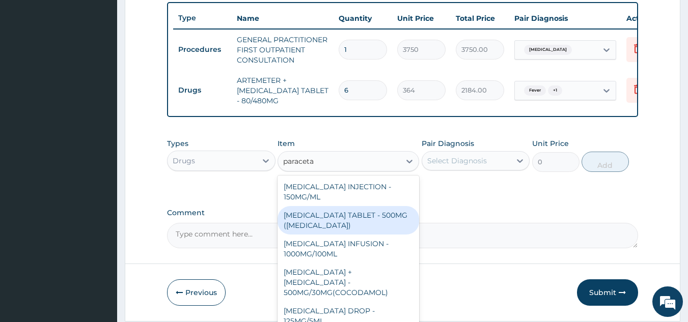
click at [366, 233] on div "PARACETAMOL TABLET - 500MG (PANADOL)" at bounding box center [347, 220] width 141 height 28
type input "42"
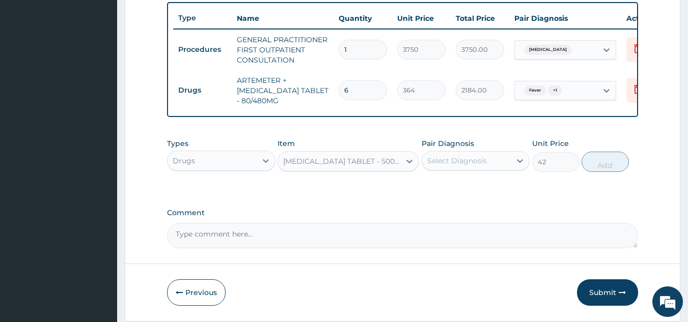
scroll to position [0, 0]
click at [501, 168] on div "Select Diagnosis" at bounding box center [466, 161] width 89 height 16
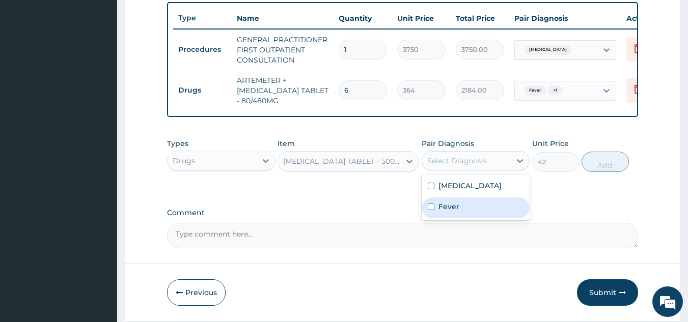
click at [488, 218] on div "Fever" at bounding box center [475, 207] width 108 height 21
checkbox input "true"
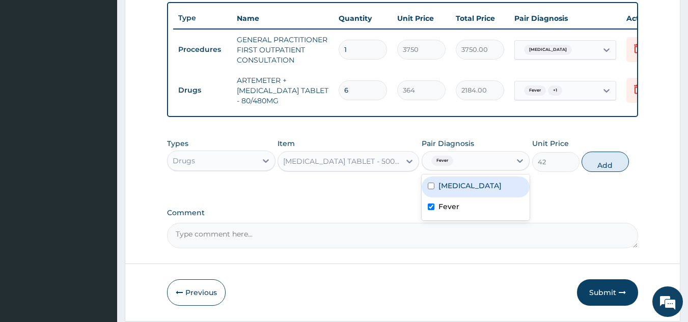
click at [492, 192] on div "Malaria" at bounding box center [475, 187] width 108 height 21
checkbox input "true"
click at [605, 172] on button "Add" at bounding box center [604, 162] width 47 height 20
type input "0"
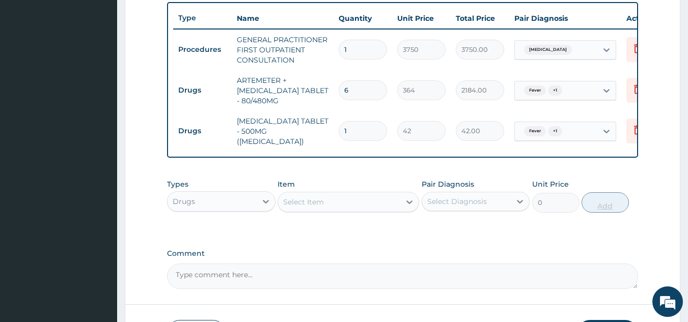
type input "18"
type input "756.00"
type input "18"
click at [306, 210] on div "Select Item" at bounding box center [339, 202] width 122 height 16
paste input "VITAMIN B"
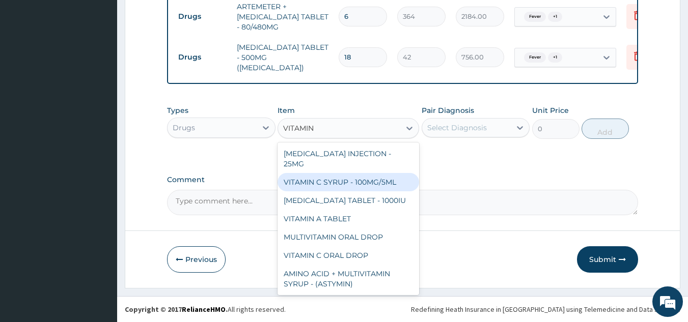
type input "VITAMIN"
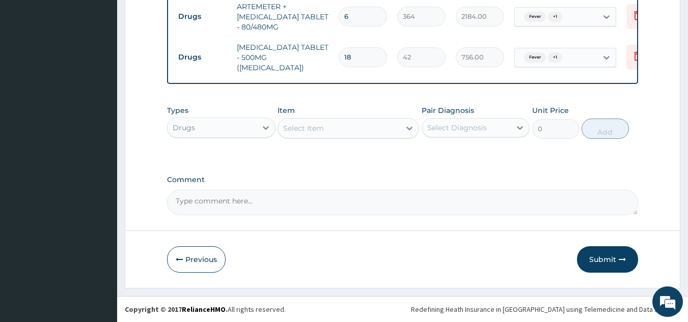
click at [477, 125] on div "Select Diagnosis" at bounding box center [457, 128] width 60 height 10
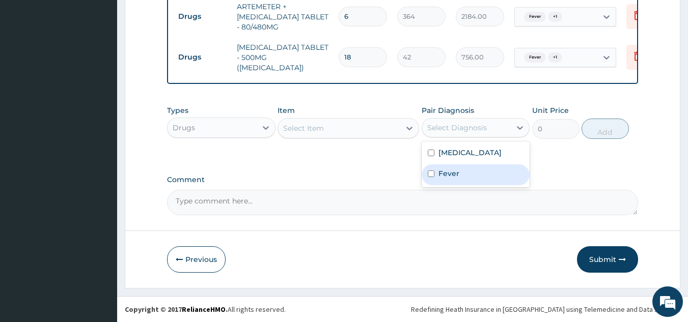
click at [346, 186] on div "Comment" at bounding box center [402, 196] width 471 height 40
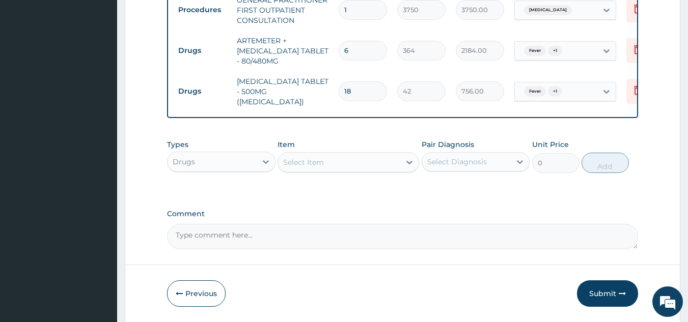
scroll to position [452, 0]
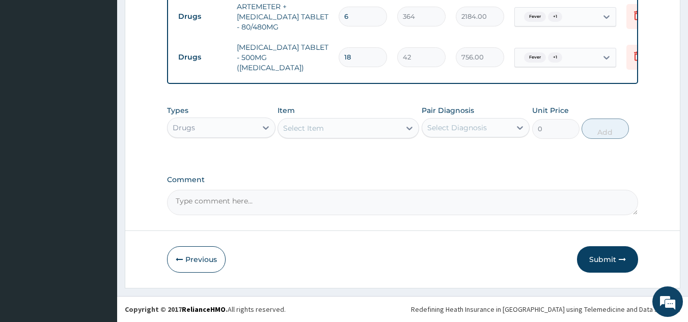
click at [248, 134] on div "Drugs" at bounding box center [211, 128] width 89 height 16
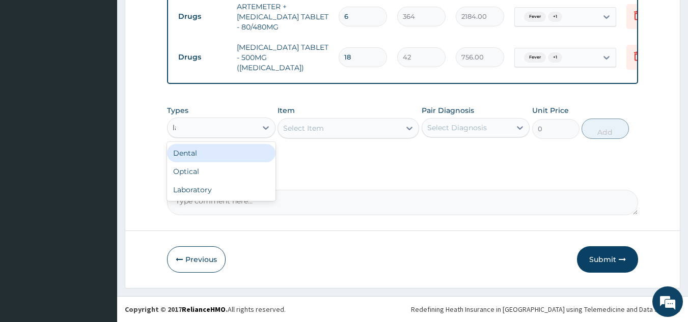
type input "lab"
click at [245, 150] on div "Laboratory" at bounding box center [221, 153] width 108 height 18
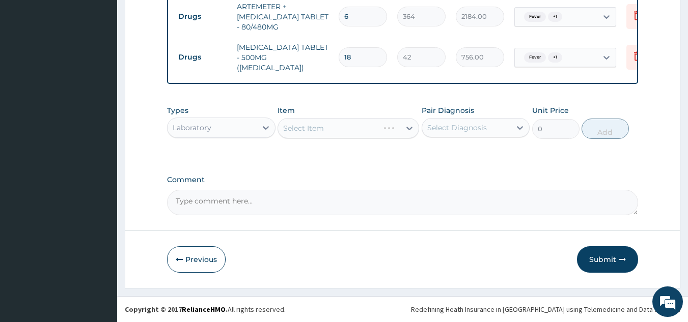
click at [480, 124] on div "Select Diagnosis" at bounding box center [457, 128] width 60 height 10
click at [466, 161] on div "[MEDICAL_DATA]" at bounding box center [475, 154] width 108 height 21
checkbox input "true"
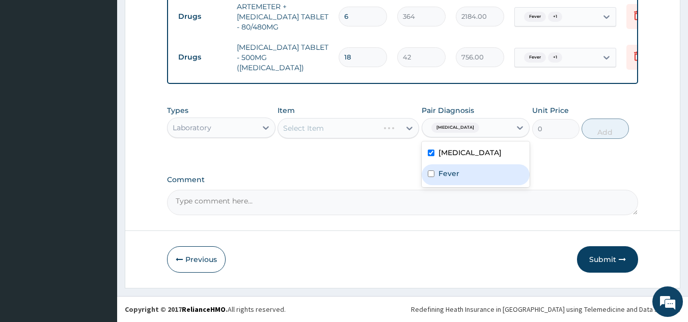
click at [463, 169] on div "Fever" at bounding box center [475, 174] width 108 height 21
checkbox input "true"
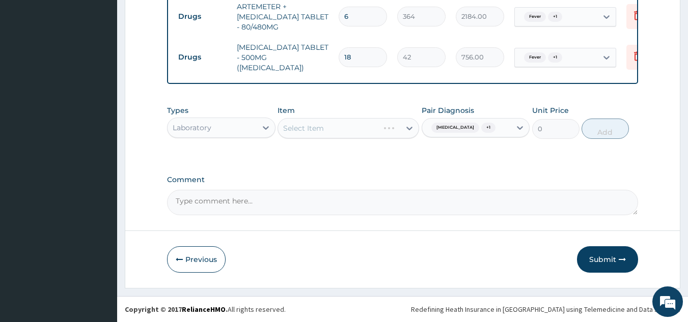
click at [328, 130] on div "Select Item" at bounding box center [347, 128] width 141 height 20
click at [328, 130] on div "Select Item" at bounding box center [339, 128] width 122 height 16
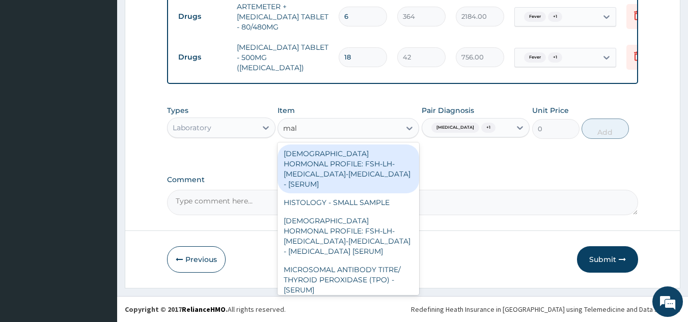
type input "mala"
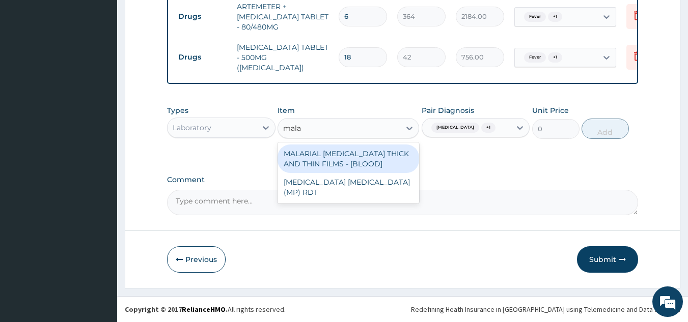
click at [359, 164] on div "MALARIAL [MEDICAL_DATA] THICK AND THIN FILMS - [BLOOD]" at bounding box center [347, 159] width 141 height 28
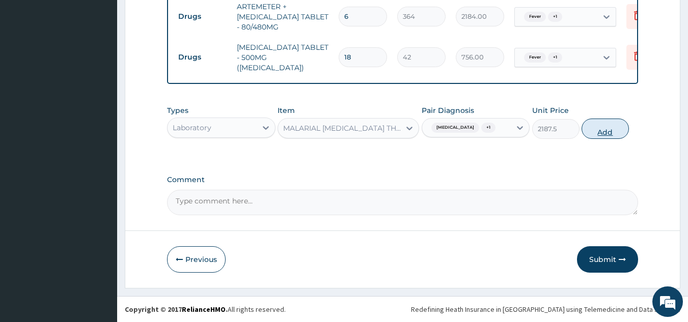
click at [599, 128] on button "Add" at bounding box center [604, 129] width 47 height 20
type input "0"
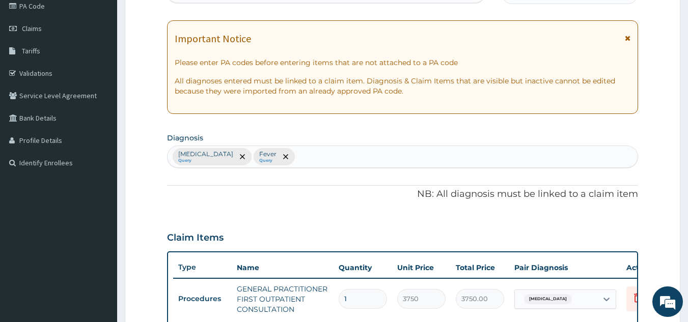
scroll to position [22, 0]
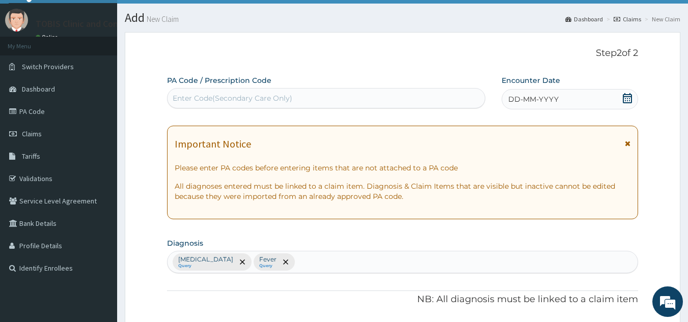
click at [533, 101] on span "DD-MM-YYYY" at bounding box center [533, 99] width 50 height 10
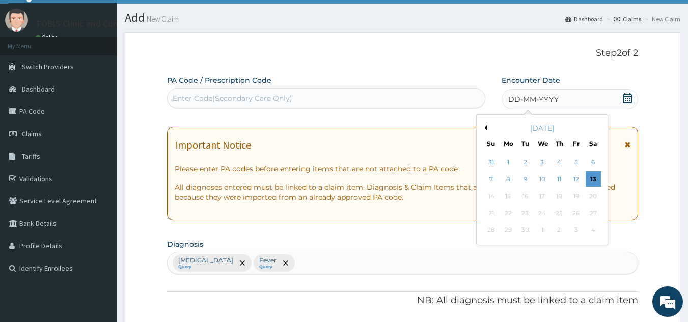
click at [487, 129] on div "[DATE]" at bounding box center [541, 128] width 123 height 10
click at [484, 129] on button "Previous Month" at bounding box center [483, 127] width 5 height 5
click at [563, 232] on div "28" at bounding box center [558, 230] width 15 height 15
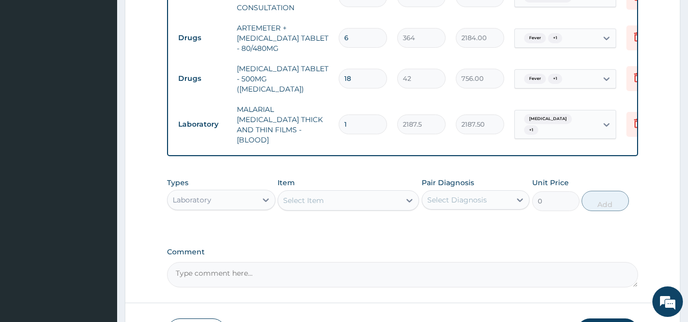
scroll to position [493, 0]
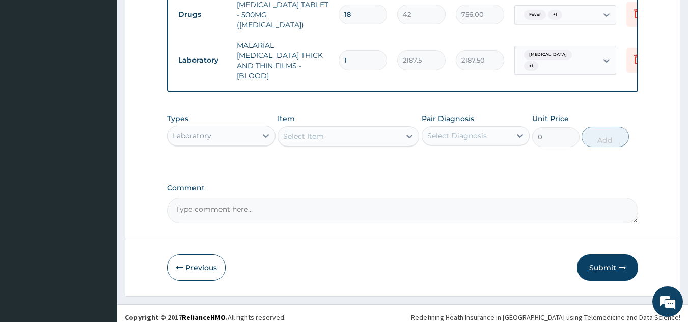
click at [607, 261] on button "Submit" at bounding box center [607, 267] width 61 height 26
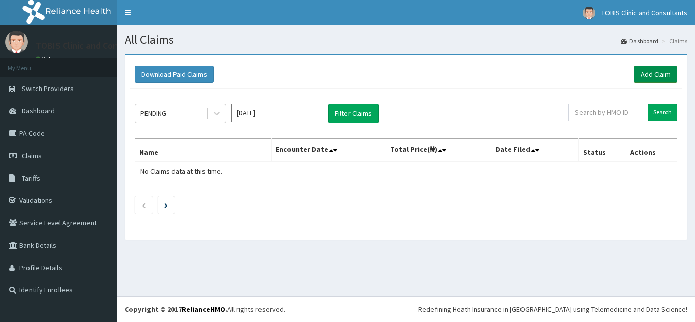
click at [643, 76] on link "Add Claim" at bounding box center [655, 74] width 43 height 17
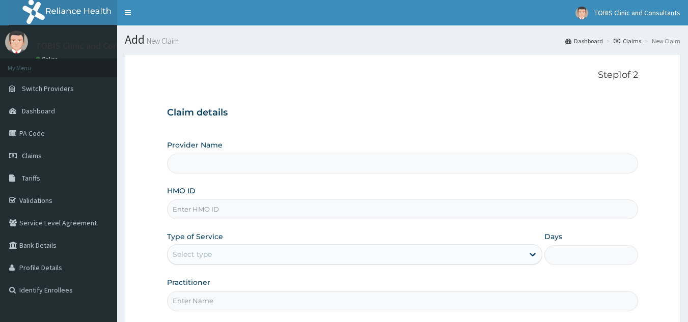
type input "Tobis Clinic and Consultants"
click at [241, 212] on input "HMO ID" at bounding box center [402, 209] width 471 height 20
paste input "VITAMIN B"
type input "VITAMIN B"
click at [241, 212] on input "VITAMIN B" at bounding box center [402, 209] width 471 height 20
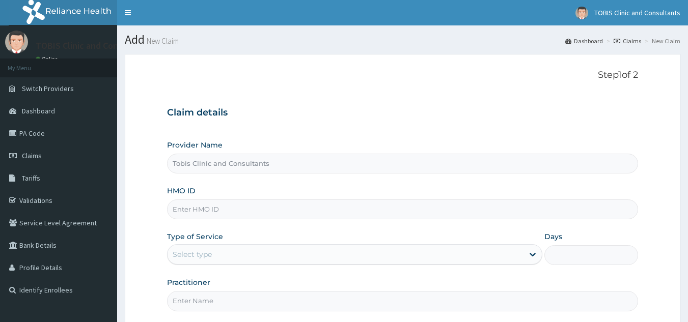
paste input "RPO/10115/C"
type input "RPO/10115/C"
click at [223, 256] on div "Select type" at bounding box center [345, 254] width 356 height 16
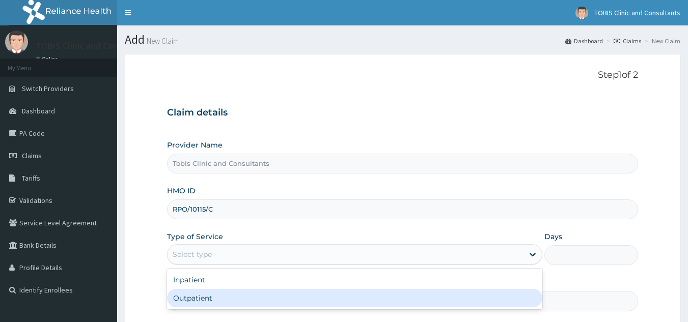
click at [212, 296] on div "Outpatient" at bounding box center [354, 298] width 375 height 18
type input "1"
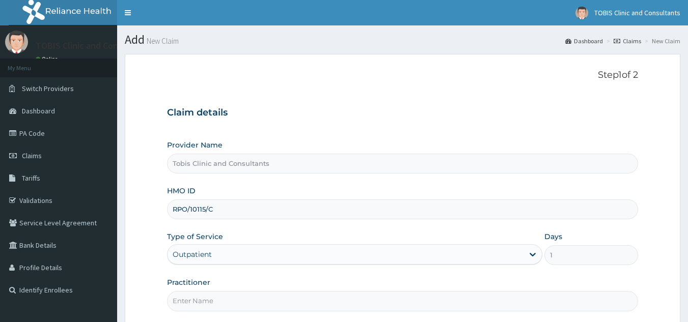
scroll to position [96, 0]
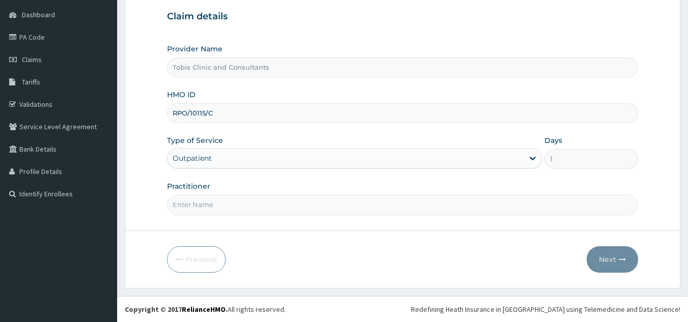
click at [212, 205] on input "Practitioner" at bounding box center [402, 205] width 471 height 20
paste input "Dr Uzoma Samuel Adindu"
type input "Dr Uzoma Samuel Adindu"
click at [608, 260] on button "Next" at bounding box center [611, 259] width 51 height 26
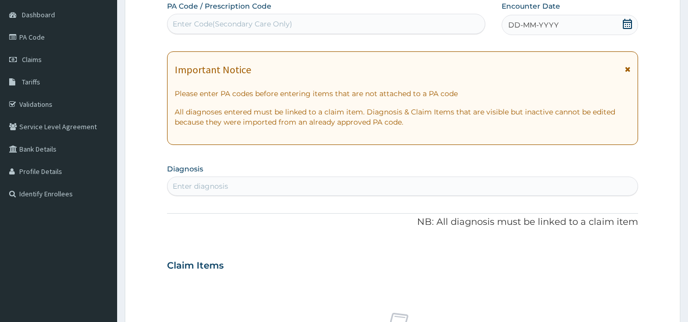
click at [281, 189] on div "Enter diagnosis" at bounding box center [402, 186] width 470 height 16
type input "malaria"
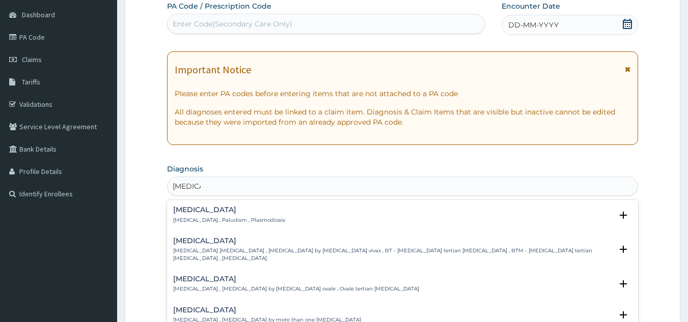
click at [205, 219] on p "[MEDICAL_DATA] , Paludism , Plasmodiosis" at bounding box center [229, 220] width 112 height 7
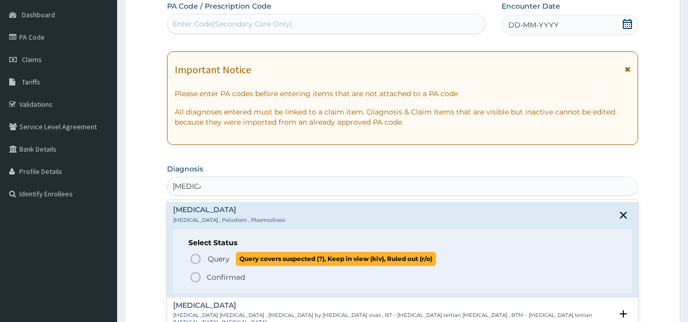
click at [198, 265] on span "Query Query covers suspected (?), Keep in view (kiv), Ruled out (r/o)" at bounding box center [402, 259] width 427 height 14
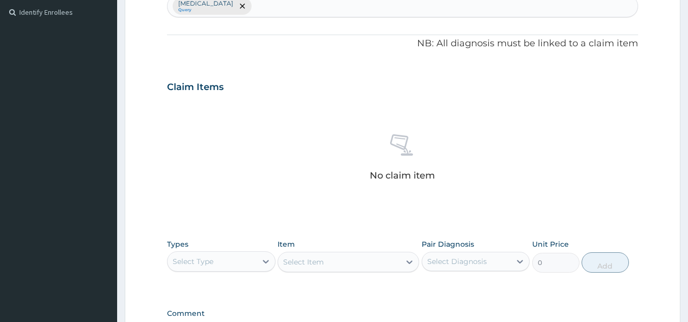
scroll to position [393, 0]
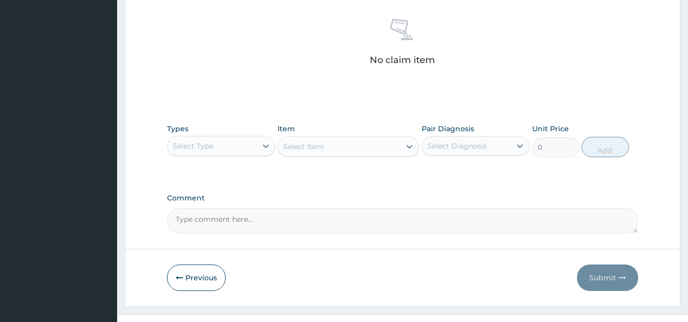
click at [252, 148] on div "Select Type" at bounding box center [211, 146] width 89 height 16
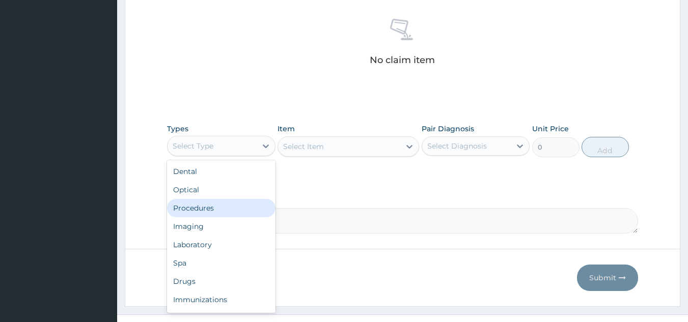
click at [221, 214] on div "Procedures" at bounding box center [221, 208] width 108 height 18
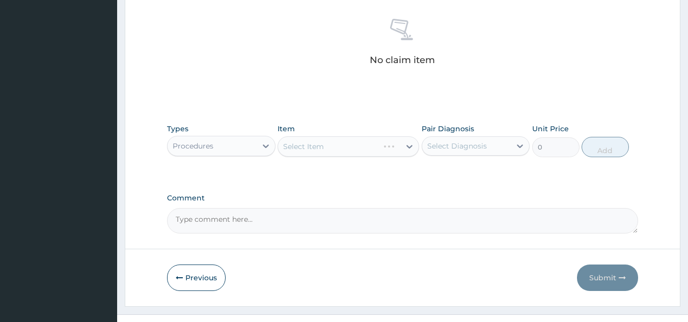
click at [499, 149] on div "Select Diagnosis" at bounding box center [466, 146] width 89 height 16
click at [481, 177] on div "Malaria" at bounding box center [475, 172] width 108 height 21
checkbox input "true"
click at [350, 149] on div "Select Item" at bounding box center [347, 146] width 141 height 20
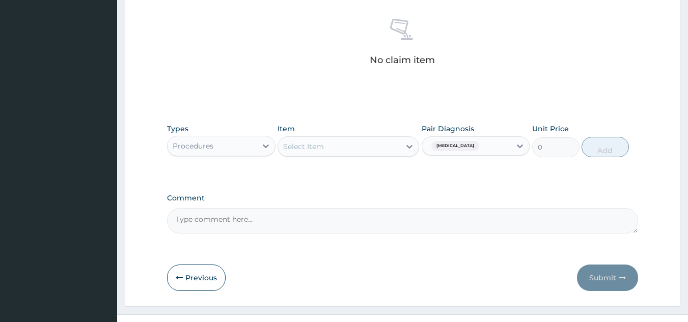
click at [336, 149] on div "Select Item" at bounding box center [339, 146] width 122 height 16
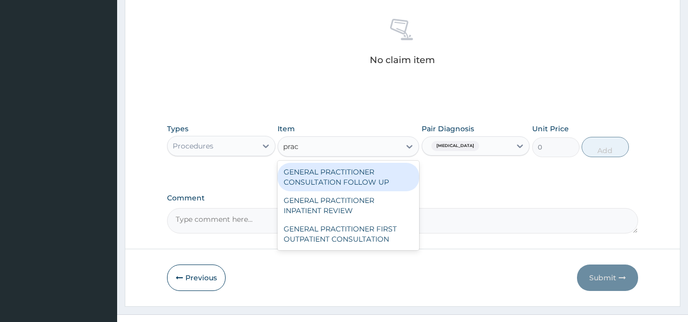
type input "pract"
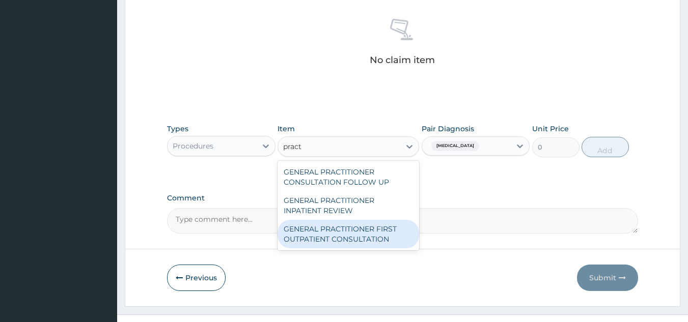
click at [345, 233] on div "GENERAL PRACTITIONER FIRST OUTPATIENT CONSULTATION" at bounding box center [347, 234] width 141 height 28
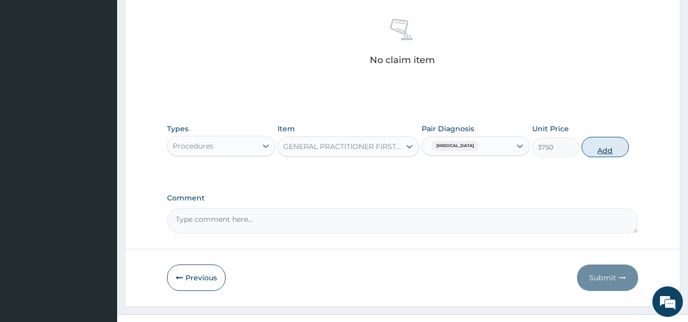
click at [611, 152] on button "Add" at bounding box center [604, 147] width 47 height 20
type input "0"
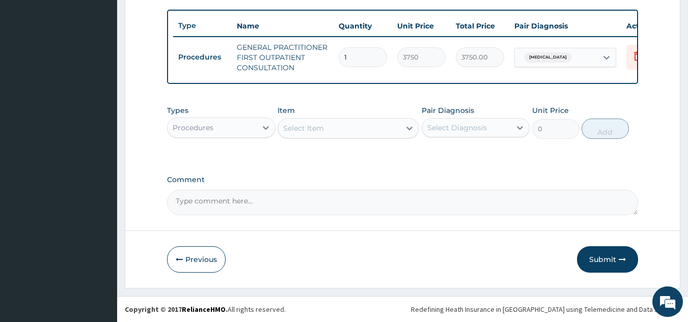
click at [231, 131] on div "Procedures" at bounding box center [211, 128] width 89 height 16
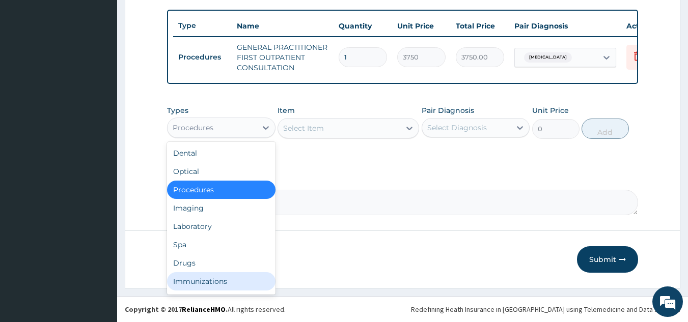
click at [202, 272] on div "Immunizations" at bounding box center [221, 281] width 108 height 18
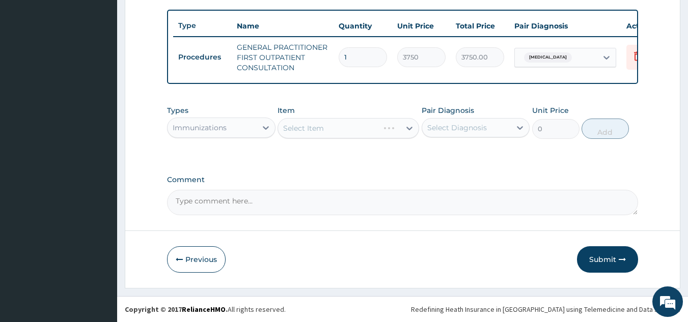
scroll to position [0, 0]
click at [238, 131] on div "Immunizations" at bounding box center [211, 128] width 89 height 16
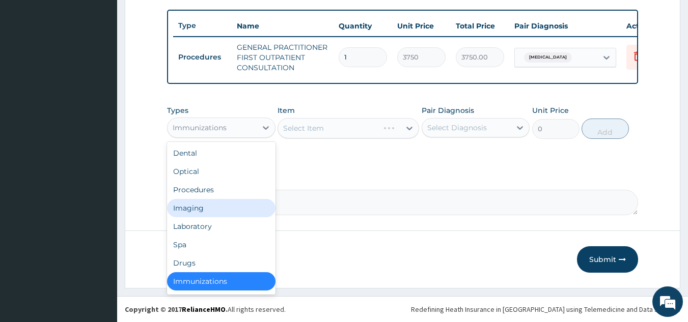
scroll to position [2, 0]
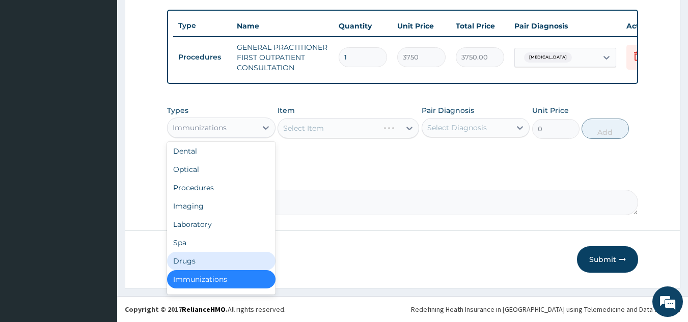
click at [199, 255] on div "Drugs" at bounding box center [221, 261] width 108 height 18
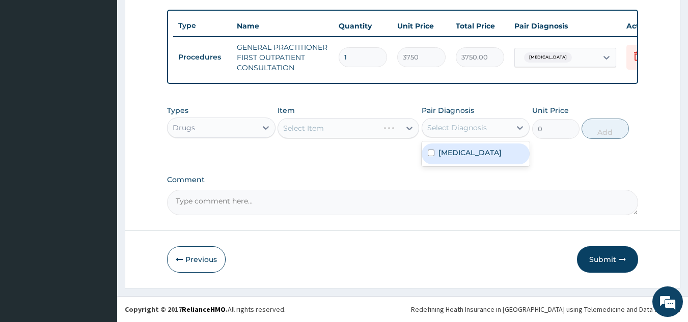
click at [468, 126] on div "Select Diagnosis" at bounding box center [457, 128] width 60 height 10
click at [450, 158] on div "Malaria" at bounding box center [475, 154] width 108 height 21
checkbox input "true"
click at [384, 182] on label "Comment" at bounding box center [402, 180] width 471 height 9
click at [384, 190] on textarea "Comment" at bounding box center [402, 202] width 471 height 25
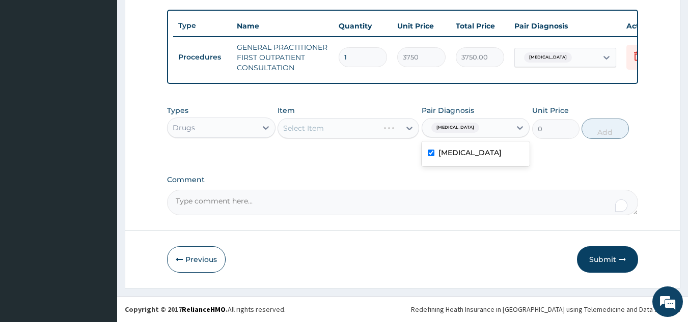
click at [484, 128] on div "Malaria" at bounding box center [466, 127] width 89 height 17
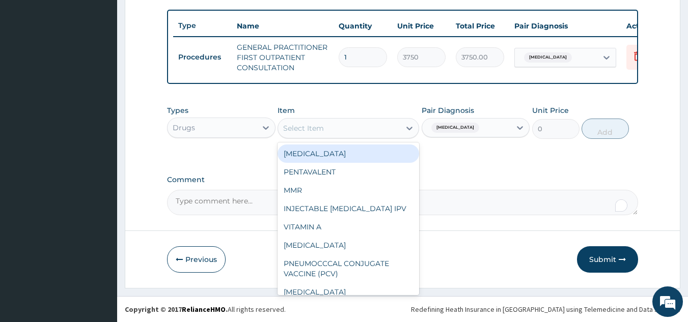
click at [350, 136] on div "Select Item" at bounding box center [347, 128] width 141 height 20
paste input "PARACETAMOL"
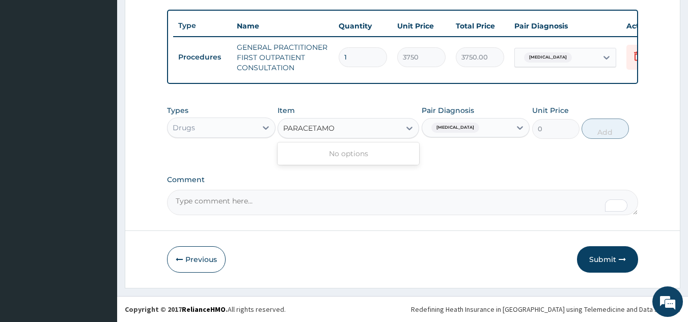
type input "PARACETAM"
click at [282, 128] on div "Select Item" at bounding box center [339, 128] width 122 height 16
click at [289, 131] on div "Select Item" at bounding box center [303, 128] width 41 height 10
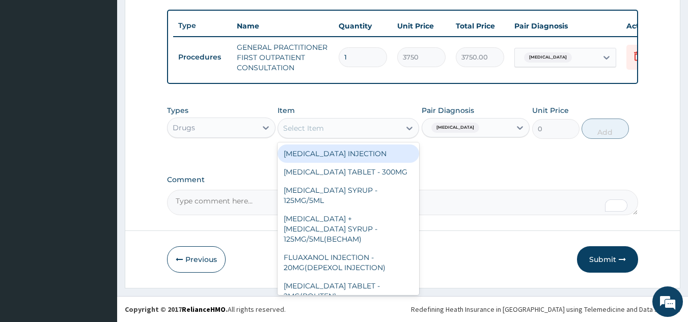
paste input "PARACETAMOL"
type input "PARACETAMOL"
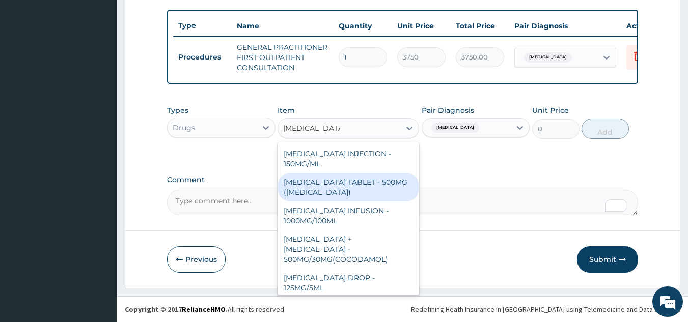
click at [352, 187] on div "PARACETAMOL TABLET - 500MG (PANADOL)" at bounding box center [347, 187] width 141 height 28
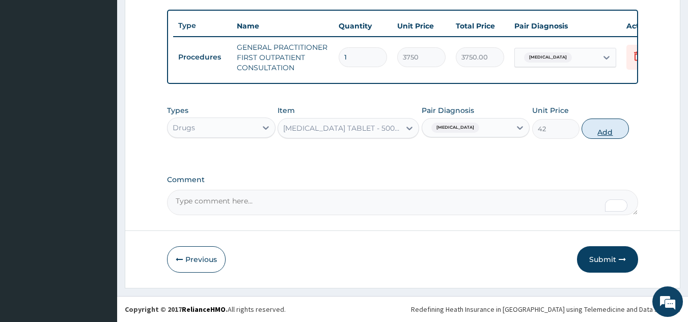
click at [594, 132] on button "Add" at bounding box center [604, 129] width 47 height 20
type input "0"
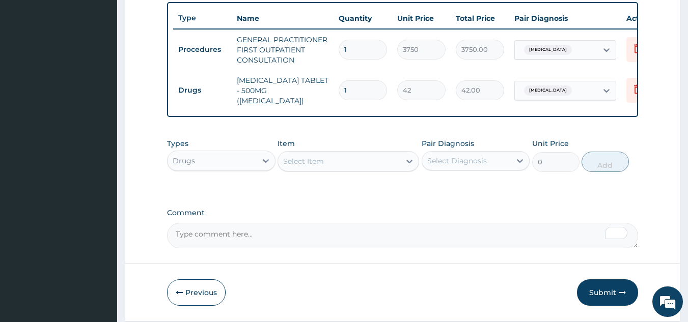
type input "18"
type input "756.00"
type input "18"
click at [322, 159] on div "Select Item" at bounding box center [303, 161] width 41 height 10
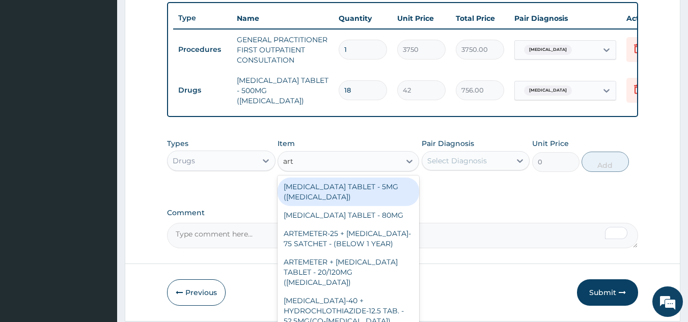
type input "arte"
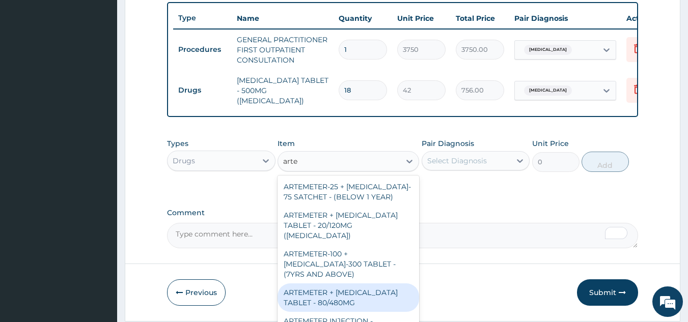
click at [368, 283] on div "ARTEMETER + LUMEFANTRINE TABLET - 80/480MG" at bounding box center [347, 297] width 141 height 28
type input "364"
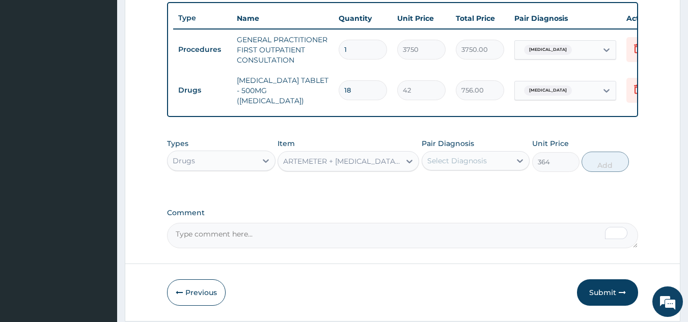
click at [487, 159] on div "Select Diagnosis" at bounding box center [466, 161] width 89 height 16
click at [484, 192] on div "Malaria" at bounding box center [475, 187] width 108 height 21
checkbox input "true"
click at [612, 157] on button "Add" at bounding box center [604, 162] width 47 height 20
type input "0"
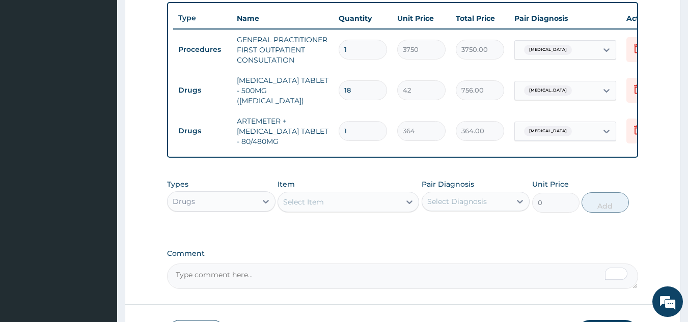
type input "0.00"
type input "6"
type input "2184.00"
type input "6"
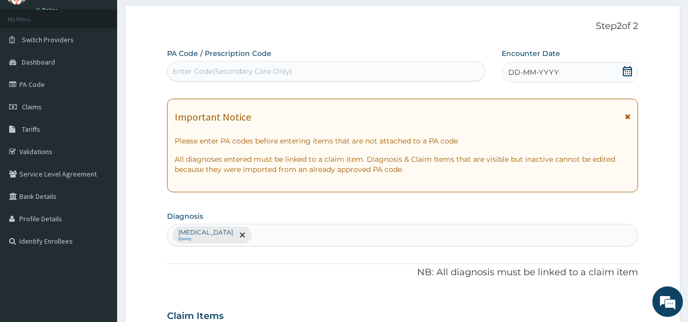
scroll to position [1, 0]
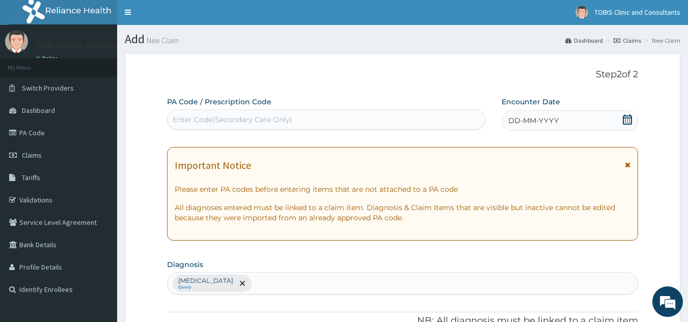
click at [536, 123] on span "DD-MM-YYYY" at bounding box center [533, 121] width 50 height 10
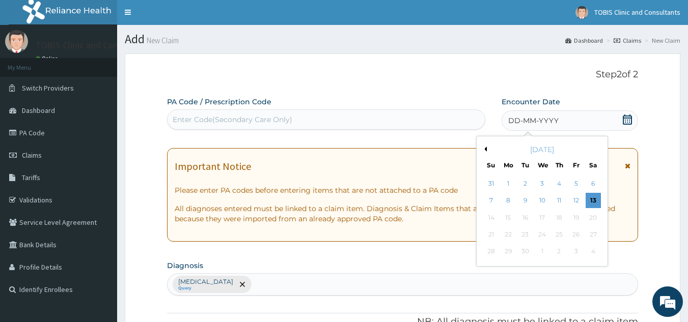
click at [499, 203] on div "7 8 9 10 11 12 13" at bounding box center [541, 200] width 119 height 17
click at [509, 199] on div "8" at bounding box center [507, 200] width 15 height 15
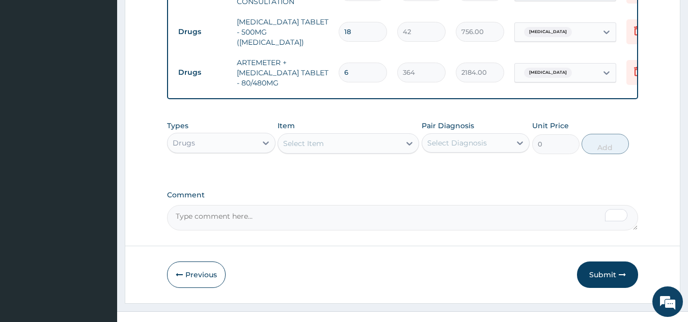
scroll to position [452, 0]
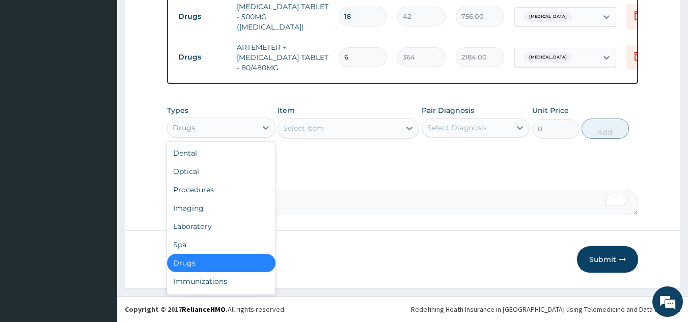
click at [222, 128] on div "Drugs" at bounding box center [211, 128] width 89 height 16
click at [249, 134] on div "Drugs" at bounding box center [211, 128] width 89 height 16
click at [231, 229] on div "Laboratory" at bounding box center [221, 226] width 108 height 18
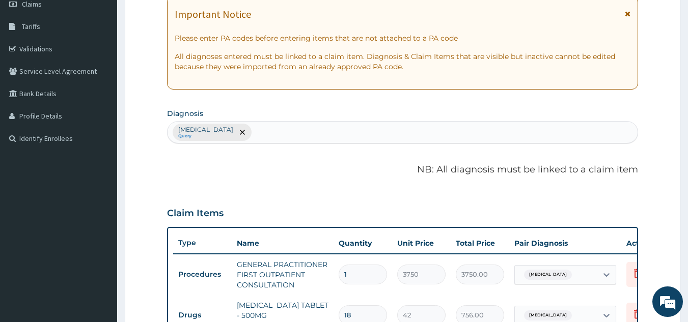
scroll to position [135, 0]
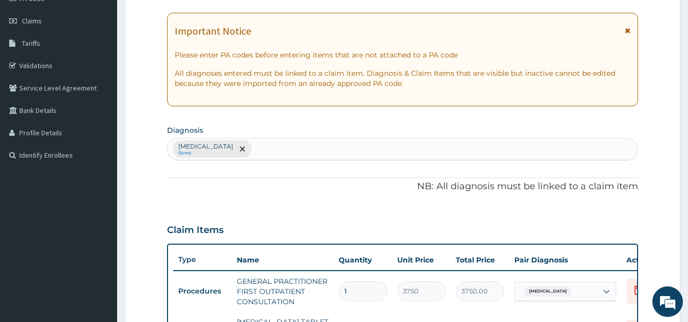
click at [306, 148] on div "Malaria Query" at bounding box center [402, 148] width 470 height 21
type input "salmonel"
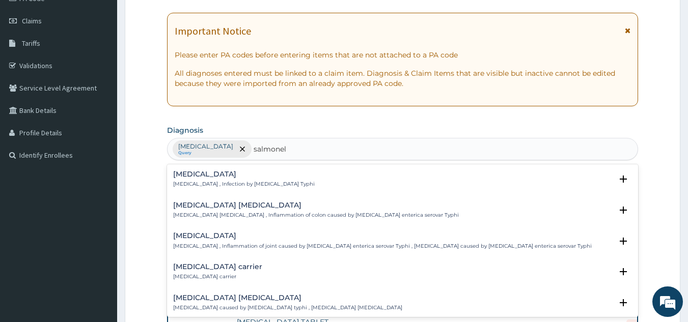
click at [226, 183] on p "Typhoid fever , Infection by Salmonella Typhi" at bounding box center [243, 184] width 141 height 7
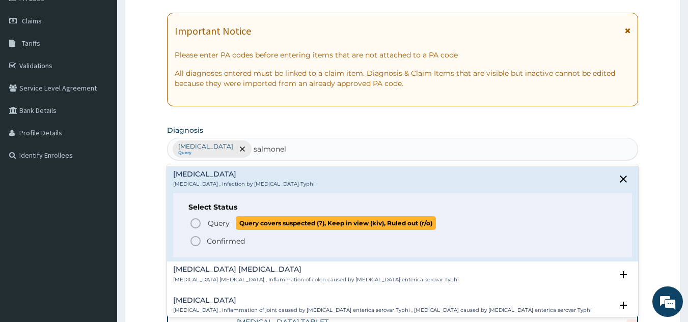
click at [221, 223] on span "Query" at bounding box center [219, 223] width 22 height 10
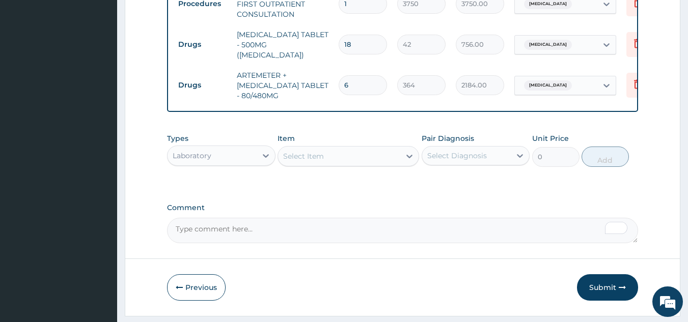
scroll to position [452, 0]
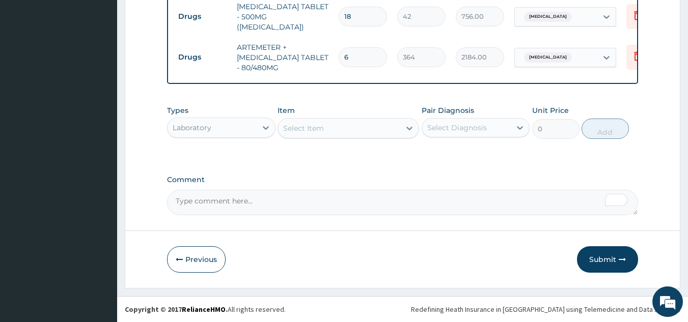
click at [312, 128] on div "Select Item" at bounding box center [303, 128] width 41 height 10
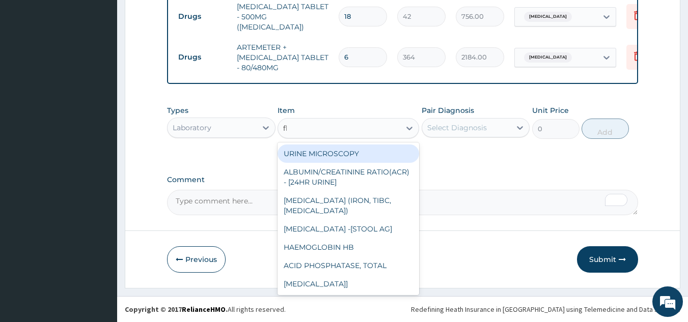
type input "fbc"
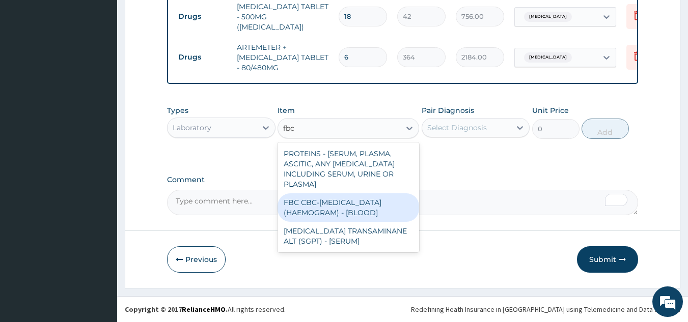
click at [307, 215] on div "FBC CBC-COMPLETE BLOOD COUNT (HAEMOGRAM) - [BLOOD]" at bounding box center [347, 207] width 141 height 28
type input "5000"
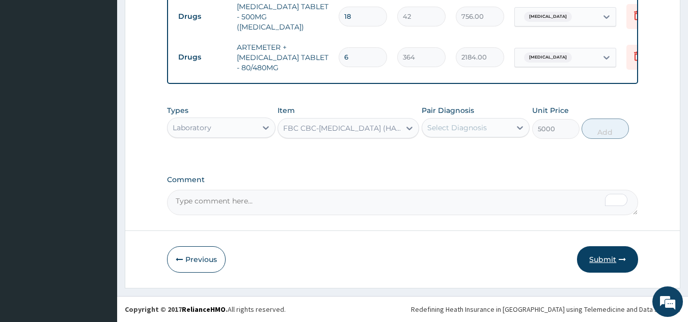
click at [603, 261] on button "Submit" at bounding box center [607, 259] width 61 height 26
click at [462, 123] on div "Select Diagnosis" at bounding box center [457, 128] width 60 height 10
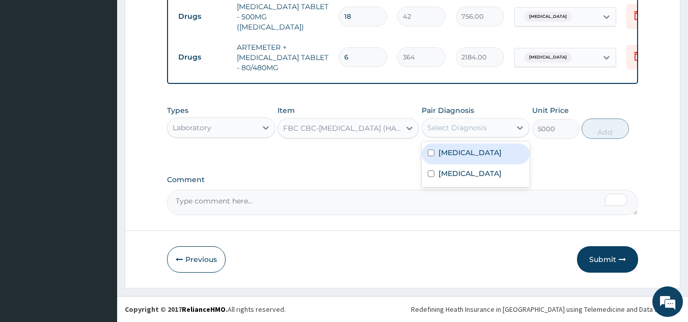
click at [463, 161] on div "Malaria" at bounding box center [475, 154] width 108 height 21
checkbox input "true"
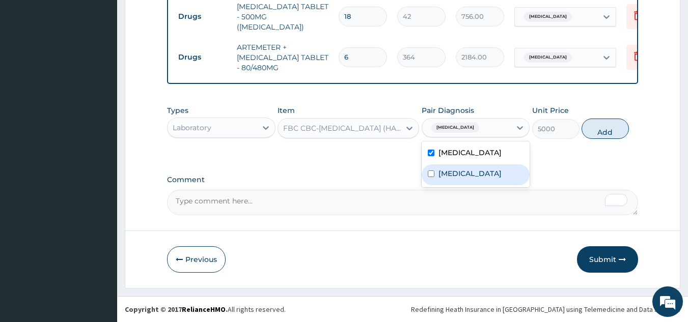
click at [463, 177] on label "Typhoid fever" at bounding box center [469, 173] width 63 height 10
checkbox input "true"
click at [606, 267] on button "Submit" at bounding box center [607, 259] width 61 height 26
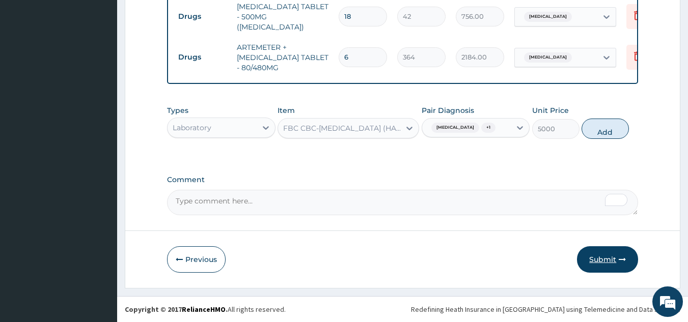
click at [593, 257] on button "Submit" at bounding box center [607, 259] width 61 height 26
click at [601, 130] on button "Add" at bounding box center [604, 129] width 47 height 20
type input "0"
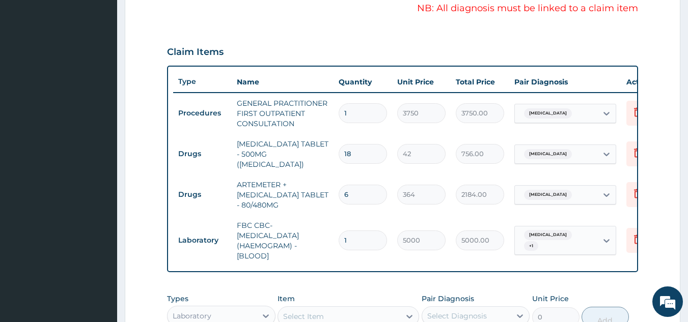
scroll to position [362, 0]
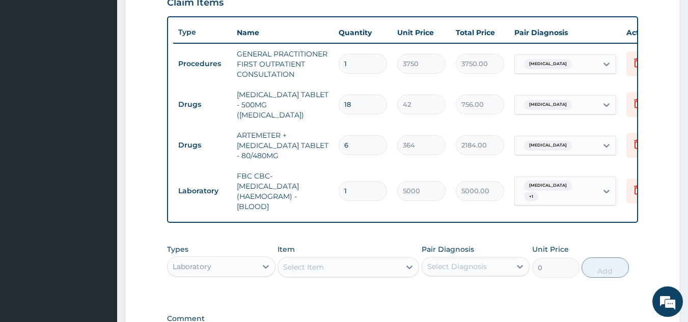
click at [560, 64] on div "Malaria" at bounding box center [556, 63] width 82 height 17
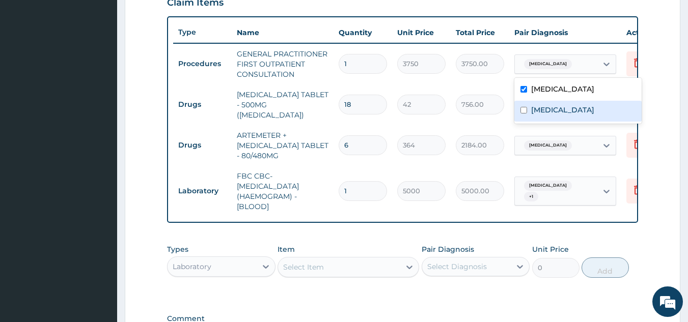
click at [564, 101] on div "Typhoid fever" at bounding box center [577, 111] width 127 height 21
checkbox input "true"
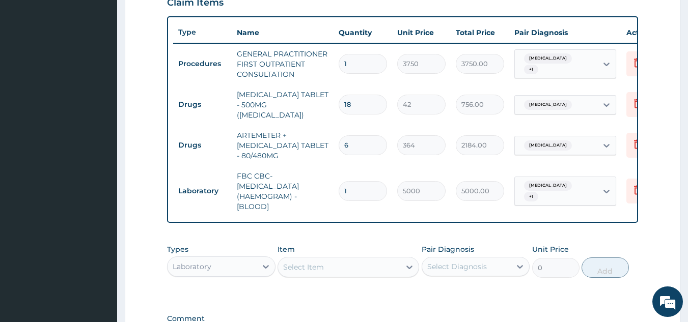
click at [661, 104] on form "Step 2 of 2 PA Code / Prescription Code Enter Code(Secondary Care Only) Encount…" at bounding box center [402, 59] width 555 height 735
click at [574, 103] on div "Malaria" at bounding box center [556, 104] width 82 height 17
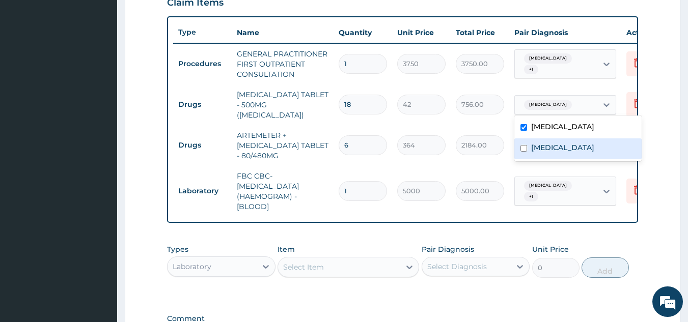
click at [565, 144] on label "Typhoid fever" at bounding box center [562, 147] width 63 height 10
checkbox input "true"
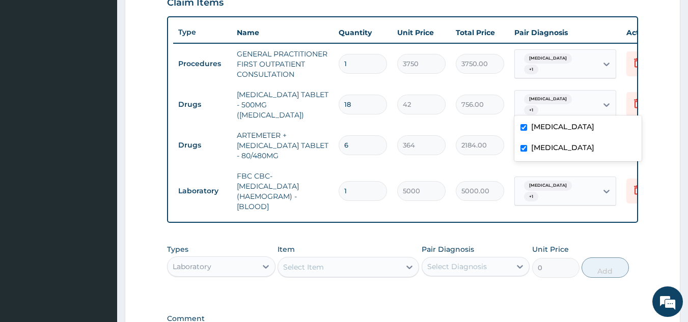
click at [676, 137] on form "Step 2 of 2 PA Code / Prescription Code Enter Code(Secondary Care Only) Encount…" at bounding box center [402, 59] width 555 height 735
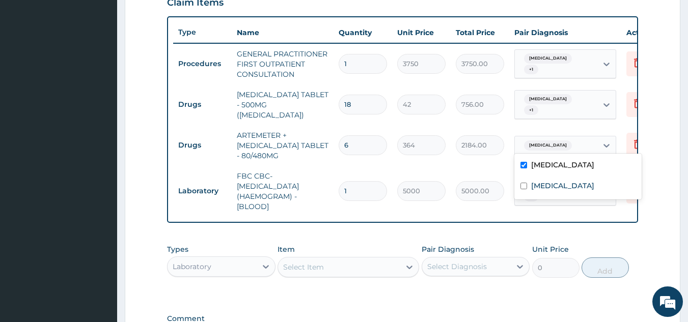
click at [582, 137] on div "Malaria" at bounding box center [556, 145] width 82 height 17
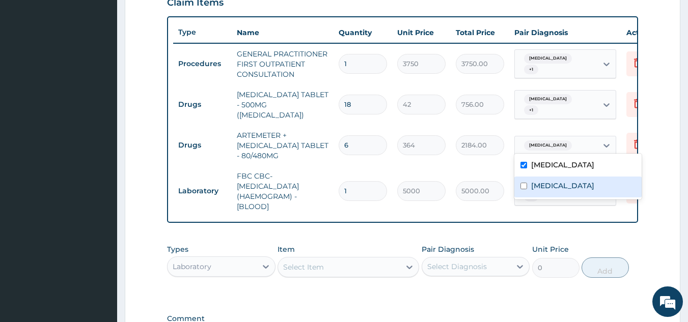
click at [569, 183] on label "Typhoid fever" at bounding box center [562, 186] width 63 height 10
checkbox input "true"
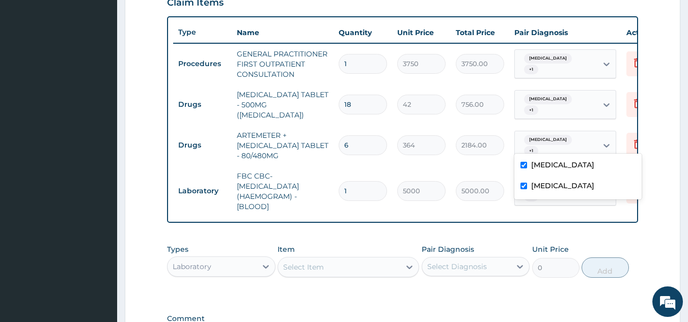
click at [661, 154] on form "Step 2 of 2 PA Code / Prescription Code Enter Code(Secondary Care Only) Encount…" at bounding box center [402, 59] width 555 height 735
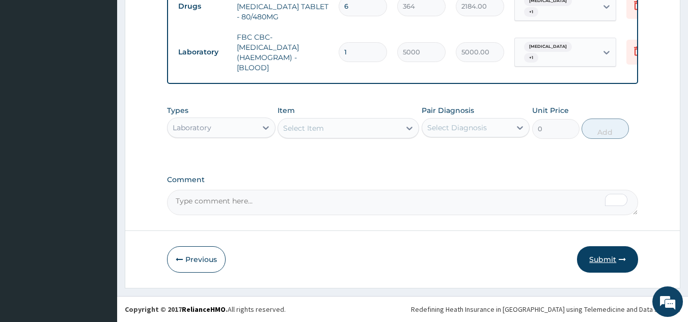
click at [608, 259] on button "Submit" at bounding box center [607, 259] width 61 height 26
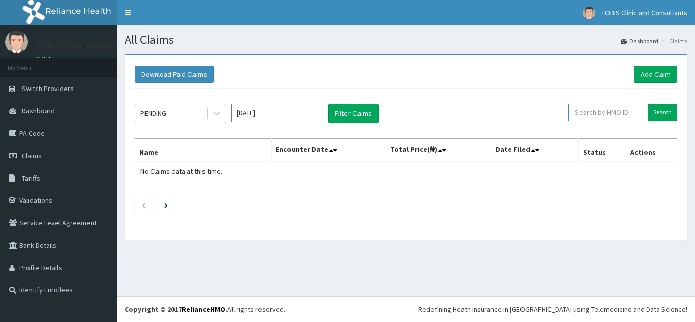
click at [604, 112] on input "text" at bounding box center [606, 112] width 76 height 17
paste input "RPO/10115/B"
type input "RPO/10115/B"
click at [658, 116] on input "Search" at bounding box center [663, 112] width 30 height 17
click at [643, 77] on link "Add Claim" at bounding box center [655, 74] width 43 height 17
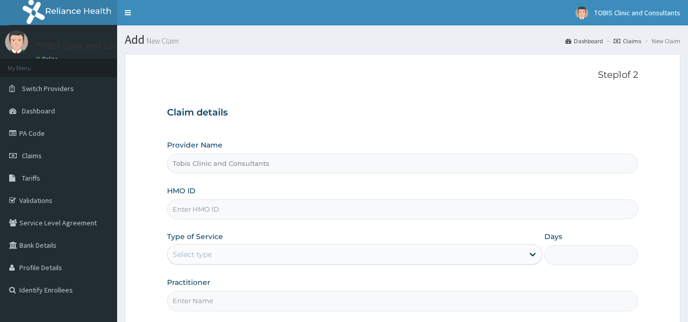
click at [328, 204] on div "HMO ID" at bounding box center [402, 203] width 471 height 34
click at [328, 208] on input "HMO ID" at bounding box center [402, 209] width 471 height 20
paste input "RPO/10115/B"
type input "RPO/10115/B"
click at [287, 265] on div "Select type" at bounding box center [354, 254] width 375 height 20
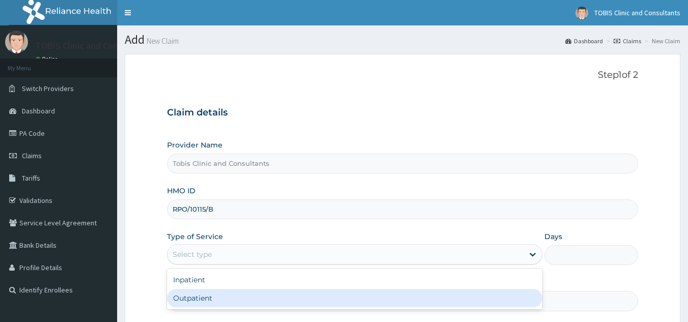
click at [261, 303] on div "Outpatient" at bounding box center [354, 298] width 375 height 18
type input "1"
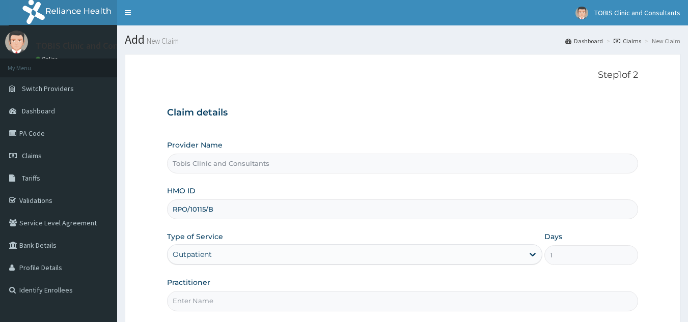
scroll to position [91, 0]
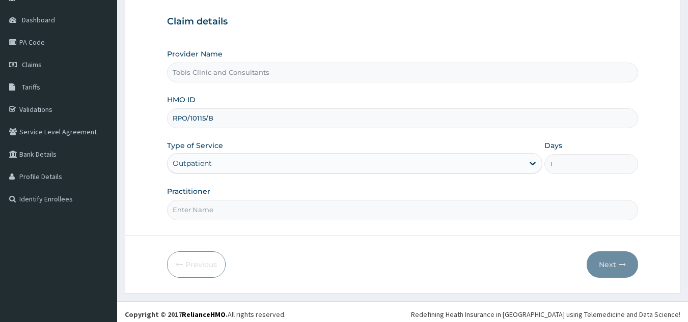
click at [314, 203] on input "Practitioner" at bounding box center [402, 210] width 471 height 20
paste input "[PERSON_NAME] [PERSON_NAME]"
type input "[PERSON_NAME] [PERSON_NAME]"
click at [604, 266] on button "Next" at bounding box center [611, 264] width 51 height 26
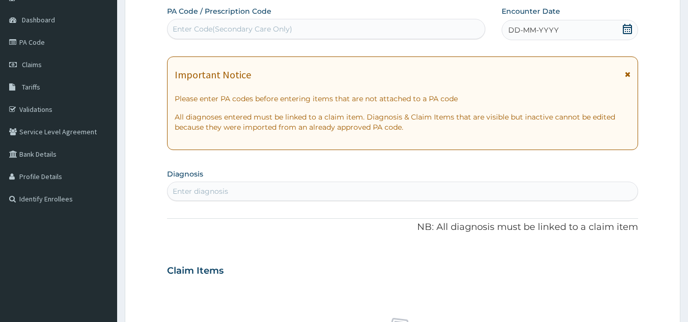
click at [299, 199] on div "Enter diagnosis" at bounding box center [402, 191] width 470 height 16
type input "[MEDICAL_DATA]"
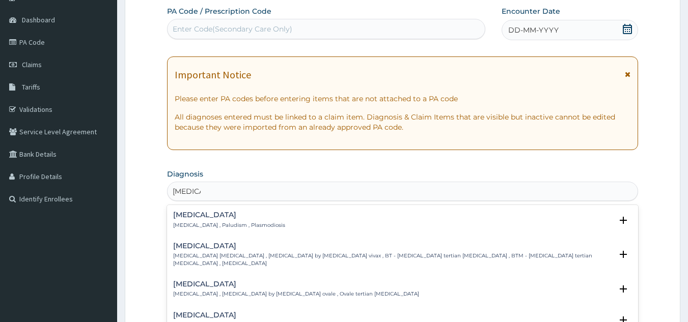
click at [211, 224] on p "[MEDICAL_DATA] , Paludism , Plasmodiosis" at bounding box center [229, 225] width 112 height 7
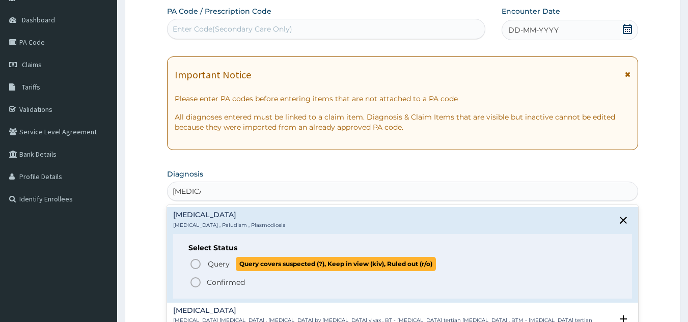
click at [198, 262] on icon "status option query" at bounding box center [195, 264] width 12 height 12
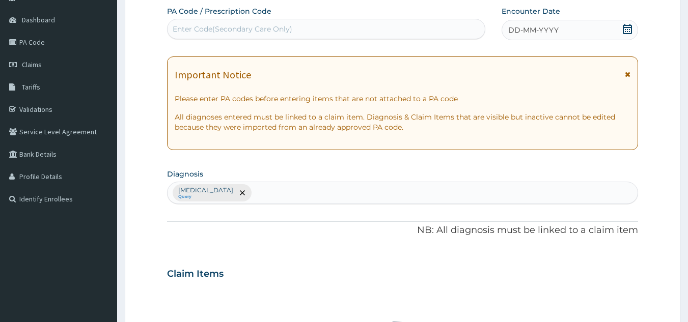
click at [627, 28] on icon at bounding box center [627, 29] width 10 height 10
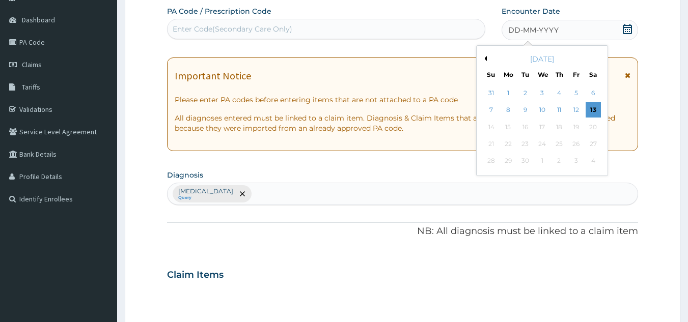
click at [485, 59] on button "Previous Month" at bounding box center [483, 58] width 5 height 5
click at [494, 158] on div "24" at bounding box center [490, 161] width 15 height 15
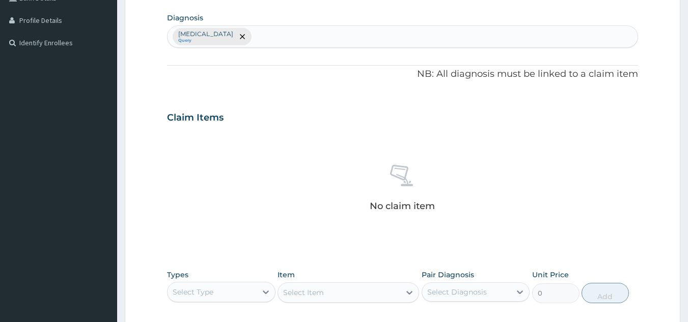
scroll to position [352, 0]
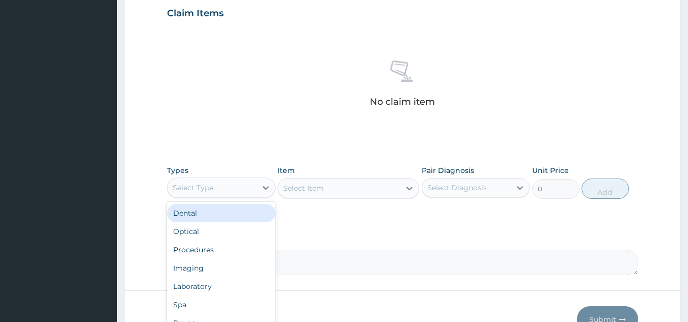
click at [237, 188] on div "Select Type" at bounding box center [211, 188] width 89 height 16
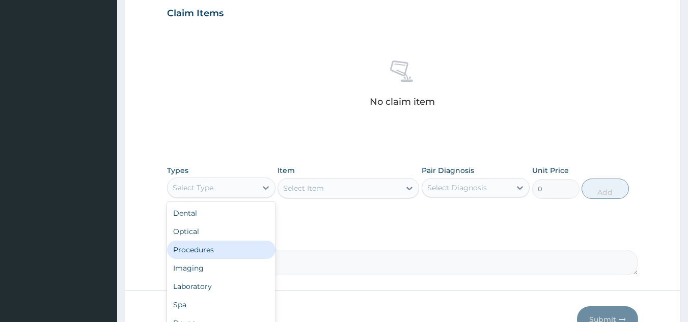
drag, startPoint x: 200, startPoint y: 248, endPoint x: 418, endPoint y: 209, distance: 221.3
click at [201, 248] on div "Procedures" at bounding box center [221, 250] width 108 height 18
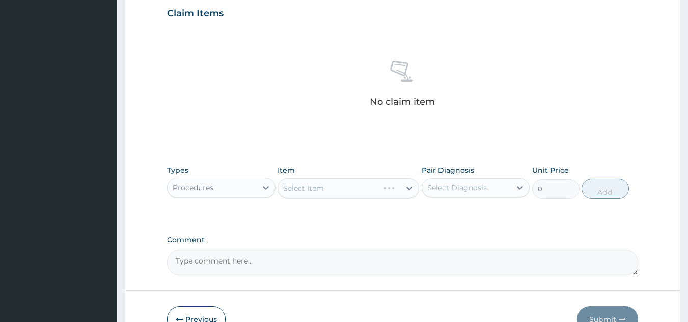
click at [506, 184] on div "Select Diagnosis" at bounding box center [466, 188] width 89 height 16
click at [495, 207] on div "Malaria" at bounding box center [475, 214] width 108 height 21
checkbox input "true"
click at [563, 207] on div "Types Procedures Item Select Item Pair Diagnosis option Malaria, selected. opti…" at bounding box center [402, 189] width 471 height 59
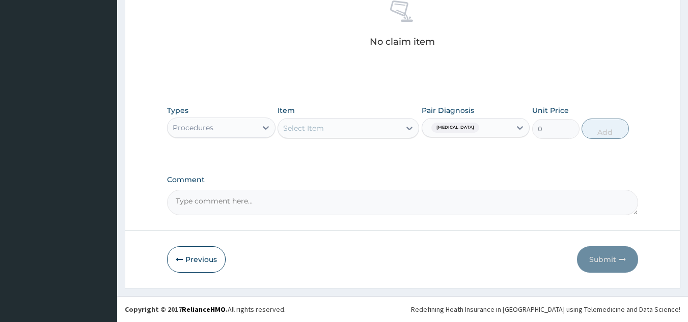
drag, startPoint x: 369, startPoint y: 65, endPoint x: 361, endPoint y: 103, distance: 38.9
click at [367, 75] on div "No claim item" at bounding box center [402, 25] width 471 height 117
click at [375, 129] on div "Select Item" at bounding box center [339, 128] width 122 height 16
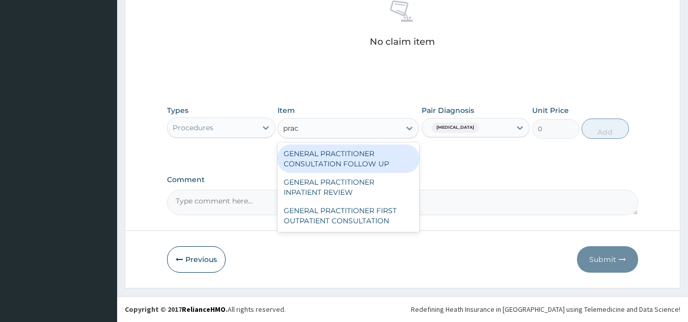
type input "pract"
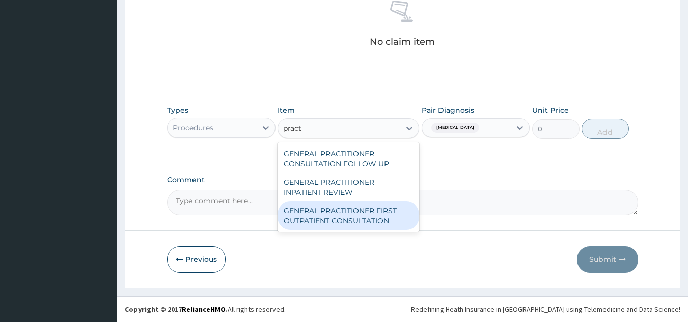
click at [373, 214] on div "GENERAL PRACTITIONER FIRST OUTPATIENT CONSULTATION" at bounding box center [347, 216] width 141 height 28
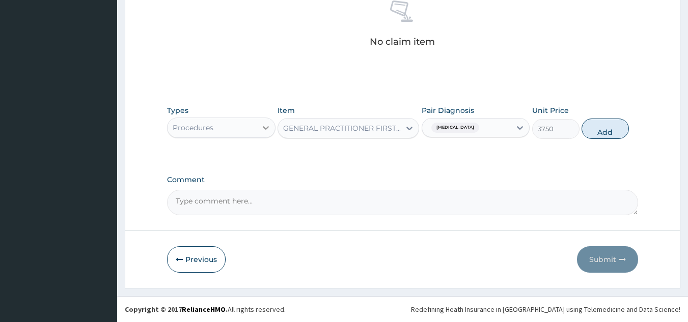
click at [603, 126] on button "Add" at bounding box center [604, 129] width 47 height 20
type input "0"
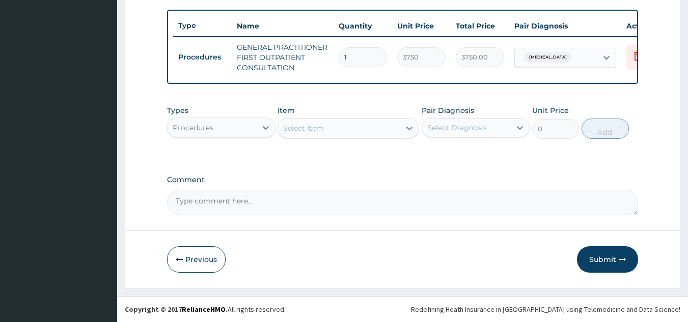
scroll to position [377, 0]
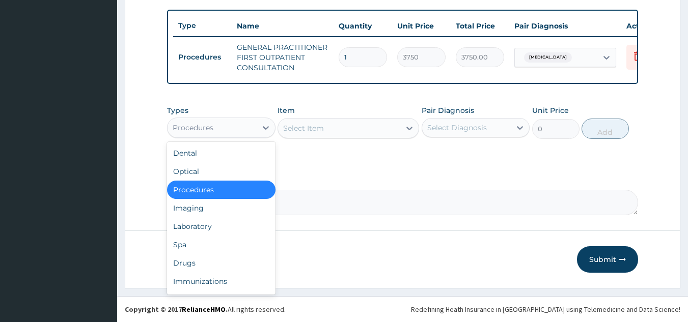
click at [191, 127] on div "Procedures" at bounding box center [193, 128] width 41 height 10
click at [192, 268] on div "Drugs" at bounding box center [221, 263] width 108 height 18
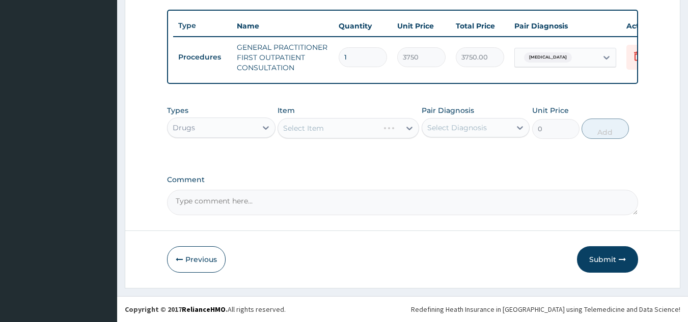
click at [490, 123] on div "Select Diagnosis" at bounding box center [466, 128] width 89 height 16
click at [491, 156] on div "Malaria" at bounding box center [475, 154] width 108 height 21
checkbox input "true"
click at [599, 176] on label "Comment" at bounding box center [402, 180] width 471 height 9
click at [599, 190] on textarea "Comment" at bounding box center [402, 202] width 471 height 25
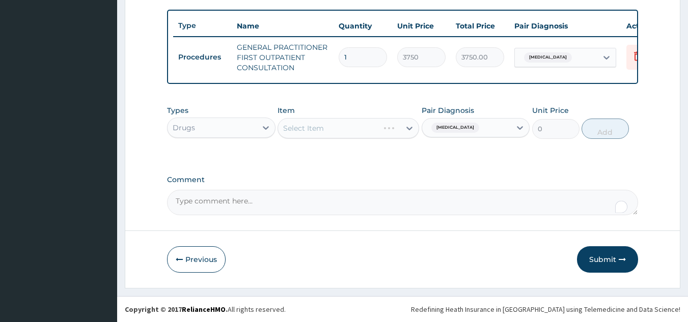
scroll to position [217, 0]
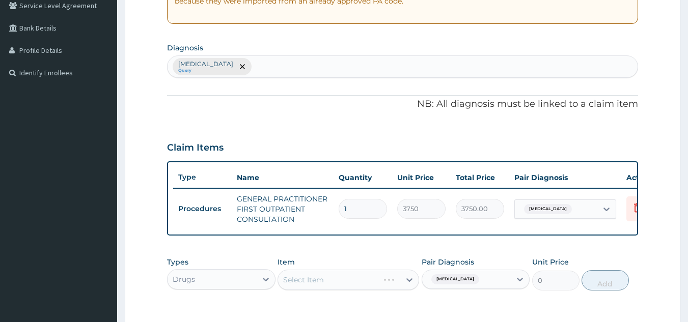
click at [258, 78] on div "Malaria Query" at bounding box center [402, 66] width 471 height 22
click at [258, 75] on div "Malaria Query" at bounding box center [402, 66] width 470 height 21
type input "fever"
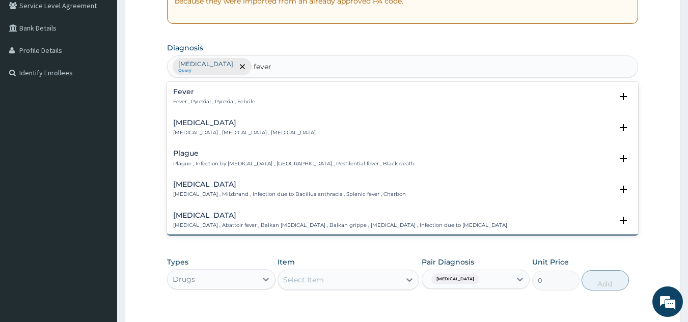
scroll to position [0, 0]
click at [215, 99] on p "Fever , Pyrexial , Pyrexia , Febrile" at bounding box center [214, 101] width 82 height 7
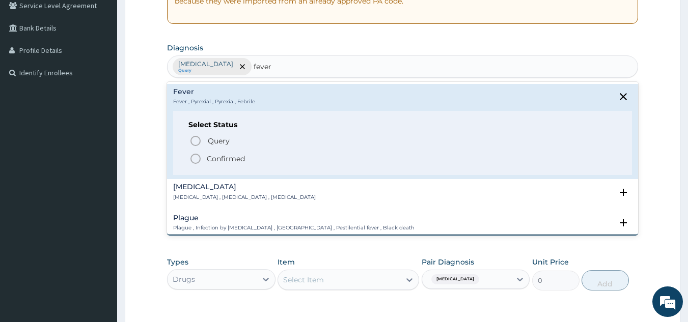
click at [222, 154] on p "Confirmed" at bounding box center [226, 159] width 38 height 10
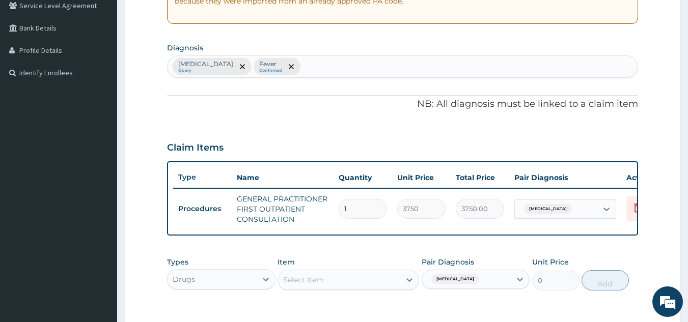
scroll to position [377, 0]
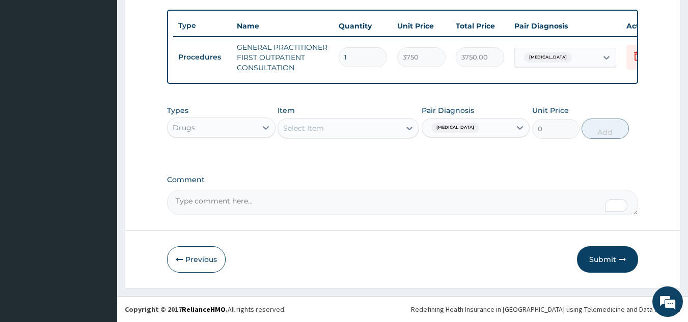
click at [562, 50] on div "Malaria" at bounding box center [556, 57] width 82 height 17
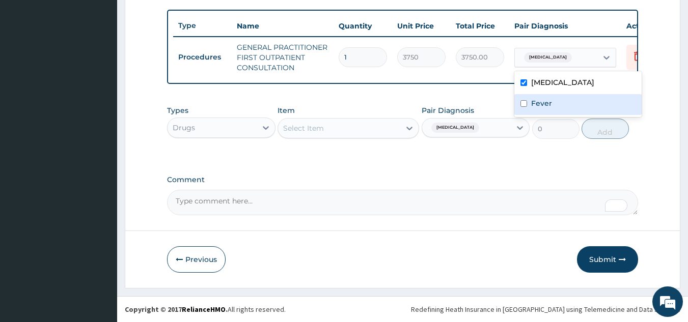
click at [555, 99] on div "Fever" at bounding box center [577, 104] width 127 height 21
checkbox input "true"
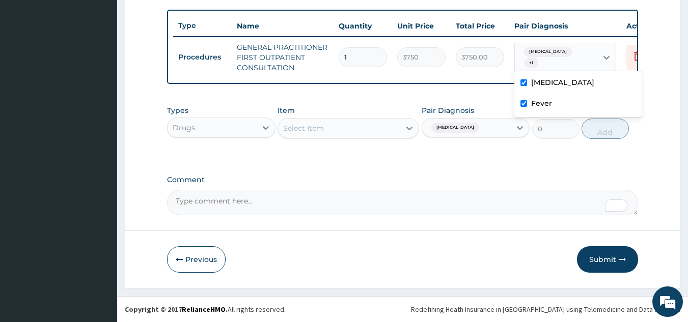
click at [392, 156] on div "Types Drugs Item Select Item Pair Diagnosis Malaria Unit Price 0 Add" at bounding box center [402, 129] width 471 height 59
click at [336, 129] on div "Select Item" at bounding box center [339, 128] width 122 height 16
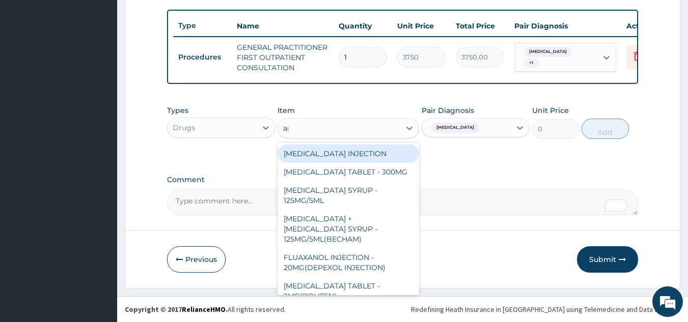
type input "arte"
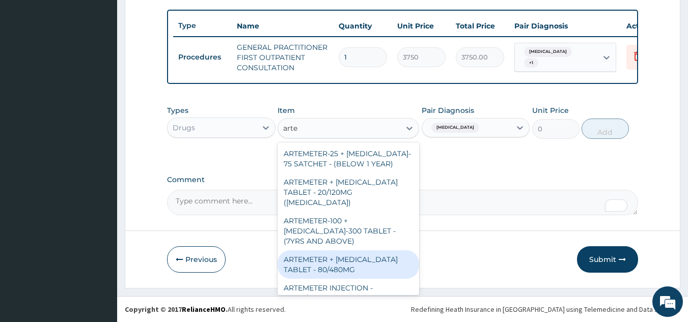
click at [350, 253] on div "ARTEMETER + LUMEFANTRINE TABLET - 80/480MG" at bounding box center [347, 264] width 141 height 28
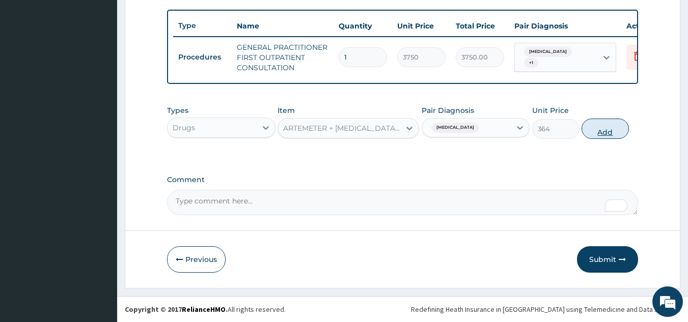
click at [597, 128] on button "Add" at bounding box center [604, 129] width 47 height 20
type input "0"
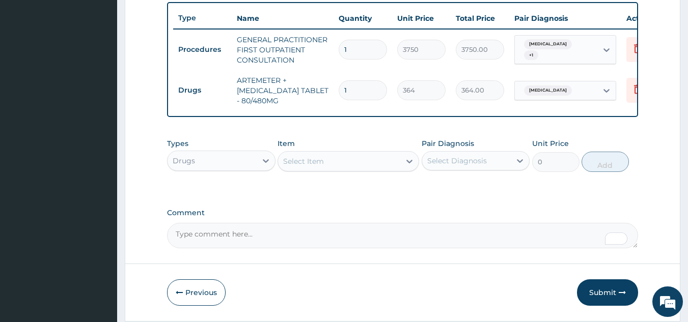
click at [376, 169] on div "Select Item" at bounding box center [339, 161] width 122 height 16
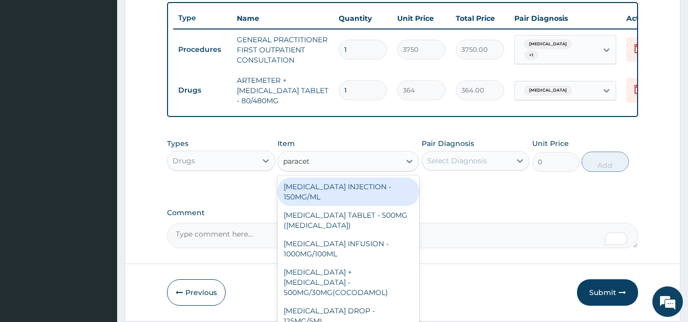
type input "paraceta"
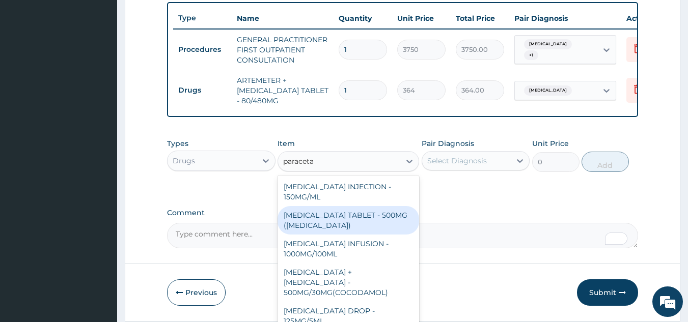
click at [342, 231] on div "PARACETAMOL TABLET - 500MG (PANADOL)" at bounding box center [347, 220] width 141 height 28
type input "42"
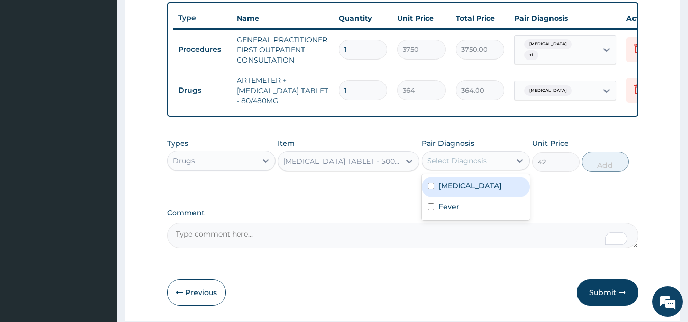
click at [501, 169] on div "Select Diagnosis" at bounding box center [466, 161] width 89 height 16
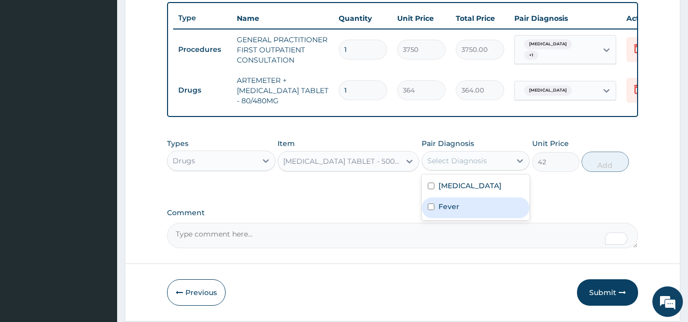
click at [479, 197] on div "Malaria" at bounding box center [475, 187] width 108 height 21
checkbox input "true"
click at [477, 217] on div "Fever" at bounding box center [475, 207] width 108 height 21
checkbox input "true"
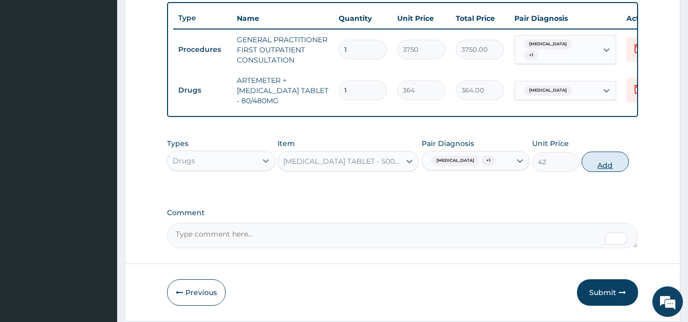
click at [606, 172] on button "Add" at bounding box center [604, 162] width 47 height 20
type input "0"
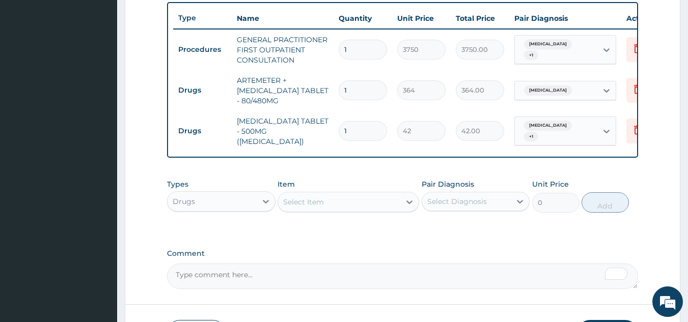
type input "2"
type input "84.00"
drag, startPoint x: 359, startPoint y: 129, endPoint x: 275, endPoint y: 135, distance: 84.2
click at [275, 135] on tr "Drugs PARACETAMOL TABLET - 500MG (PANADOL) 2 42 84.00 Malaria + 1 Delete" at bounding box center [422, 131] width 499 height 41
type input "3"
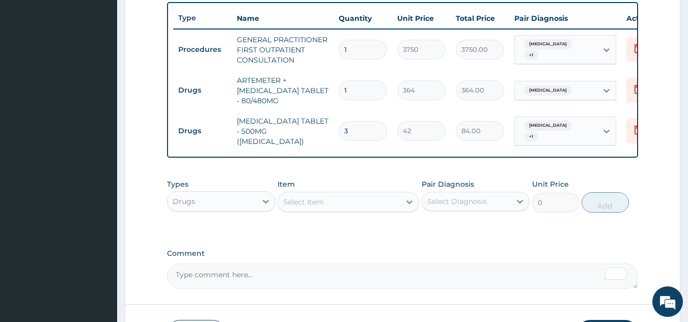
type input "126.00"
type input "0.00"
type input "1"
type input "42.00"
type input "2"
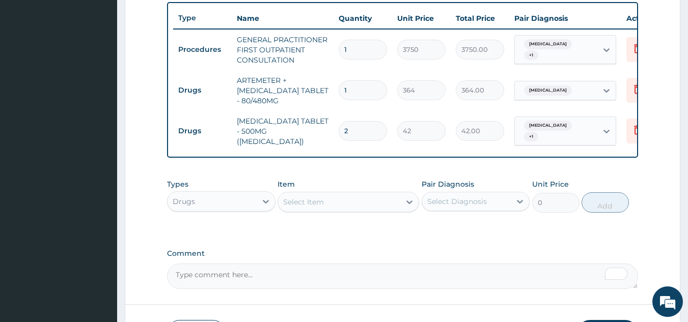
type input "84.00"
type input "0.00"
type input "1"
type input "42.00"
type input "18"
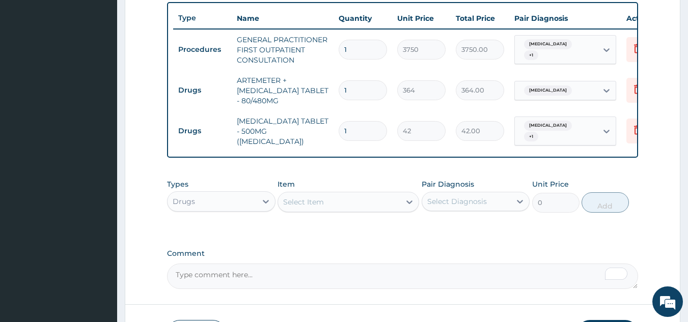
type input "756.00"
type input "18"
drag, startPoint x: 360, startPoint y: 91, endPoint x: 311, endPoint y: 98, distance: 49.4
click at [311, 98] on tr "Drugs ARTEMETER + LUMEFANTRINE TABLET - 80/480MG 1 364 364.00 Malaria Delete" at bounding box center [422, 90] width 499 height 41
type input "6"
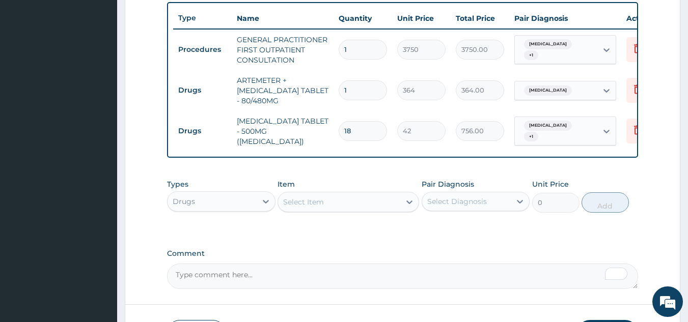
type input "2184.00"
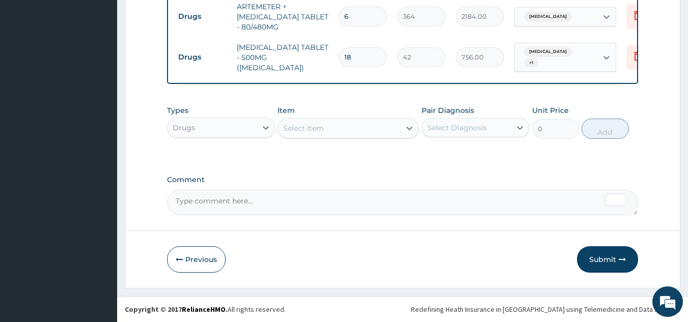
type input "6"
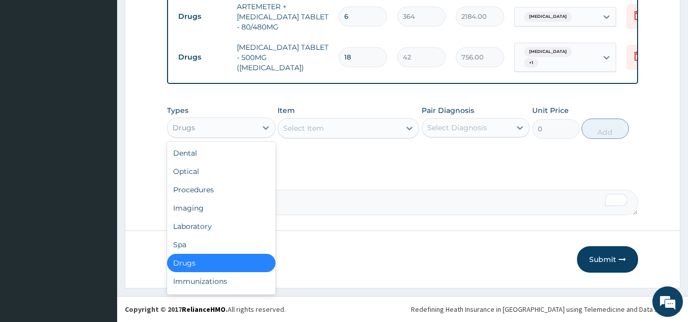
click at [189, 123] on div "Drugs" at bounding box center [184, 128] width 22 height 10
click at [202, 221] on div "Laboratory" at bounding box center [221, 226] width 108 height 18
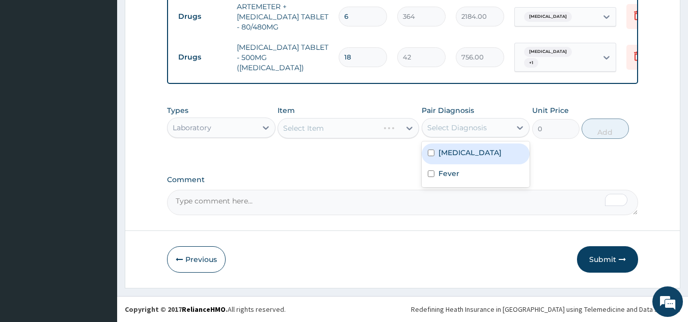
click at [440, 131] on div "Select Diagnosis" at bounding box center [457, 128] width 60 height 10
click at [441, 158] on div "Malaria" at bounding box center [475, 154] width 108 height 21
checkbox input "true"
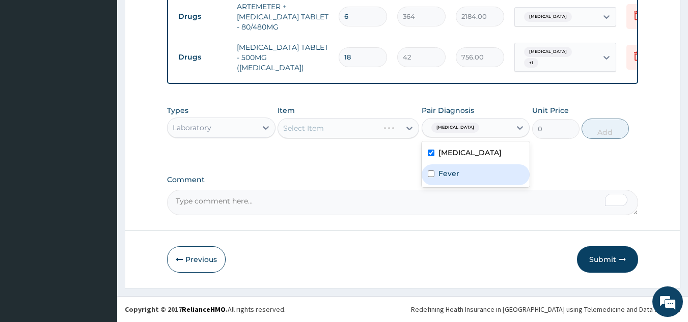
click at [444, 173] on label "Fever" at bounding box center [448, 173] width 21 height 10
checkbox input "true"
click at [356, 177] on label "Comment" at bounding box center [402, 180] width 471 height 9
click at [356, 190] on textarea "Comment" at bounding box center [402, 202] width 471 height 25
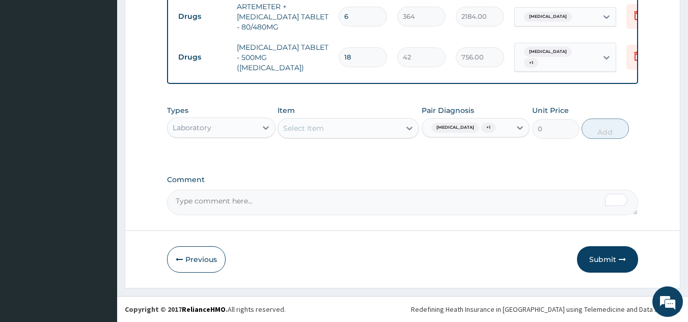
click at [346, 130] on div "Select Item" at bounding box center [339, 128] width 122 height 16
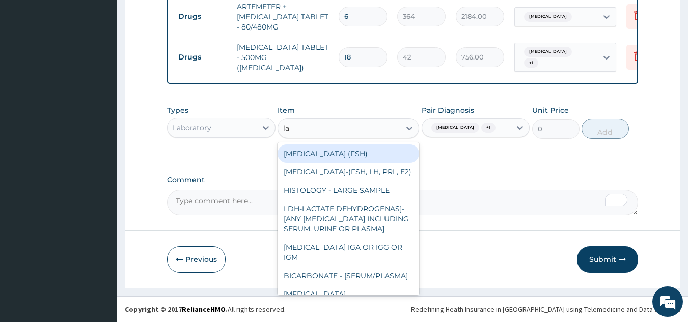
type input "l"
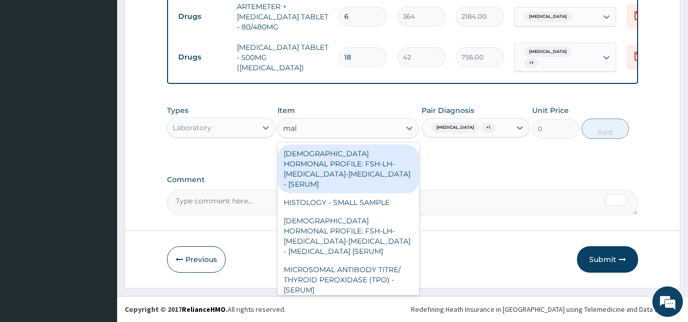
type input "mala"
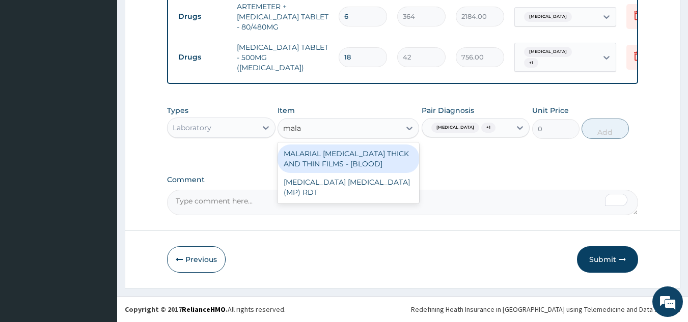
click at [389, 148] on div "MALARIAL PARASITE THICK AND THIN FILMS - [BLOOD]" at bounding box center [347, 159] width 141 height 28
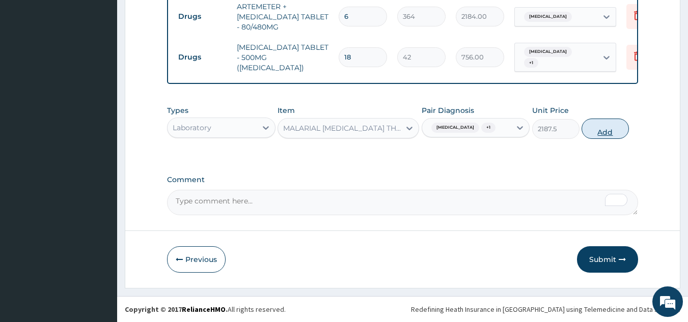
click at [599, 130] on button "Add" at bounding box center [604, 129] width 47 height 20
type input "0"
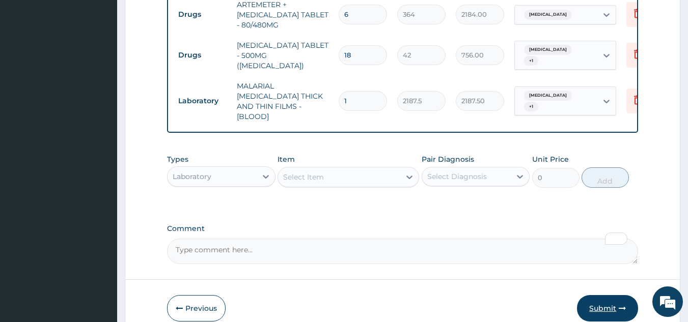
click at [601, 299] on button "Submit" at bounding box center [607, 308] width 61 height 26
drag, startPoint x: 598, startPoint y: 294, endPoint x: 603, endPoint y: 303, distance: 9.8
click at [598, 296] on button "Submit" at bounding box center [607, 308] width 61 height 26
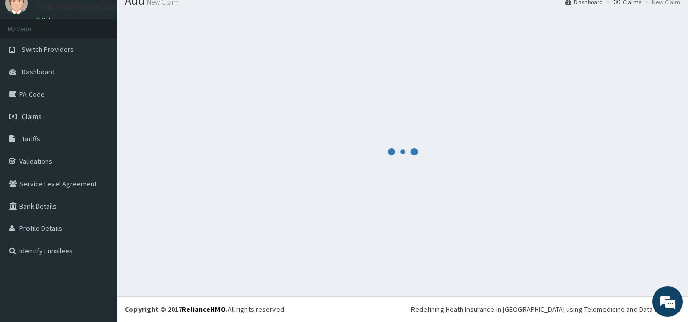
click at [412, 164] on icon "audio-loading" at bounding box center [402, 151] width 31 height 31
click at [34, 117] on span "Claims" at bounding box center [32, 116] width 20 height 9
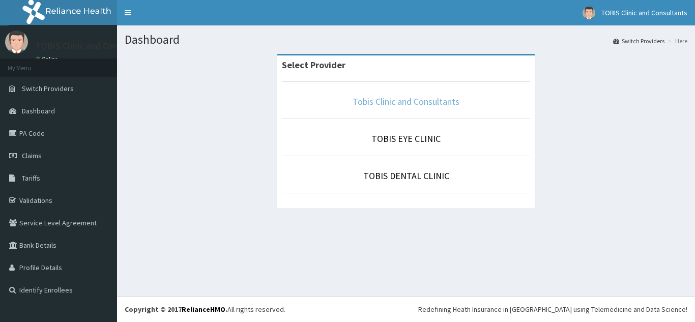
click at [415, 105] on link "Tobis Clinic and Consultants" at bounding box center [406, 102] width 107 height 12
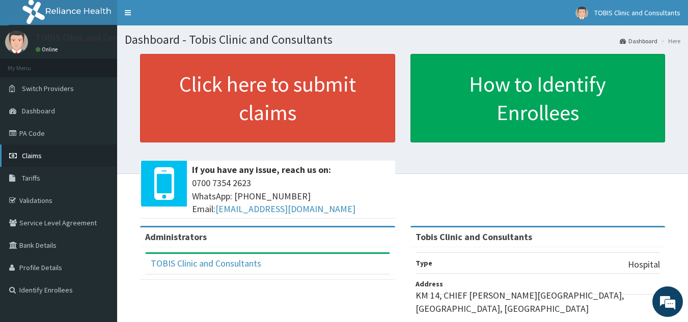
click at [38, 156] on span "Claims" at bounding box center [32, 155] width 20 height 9
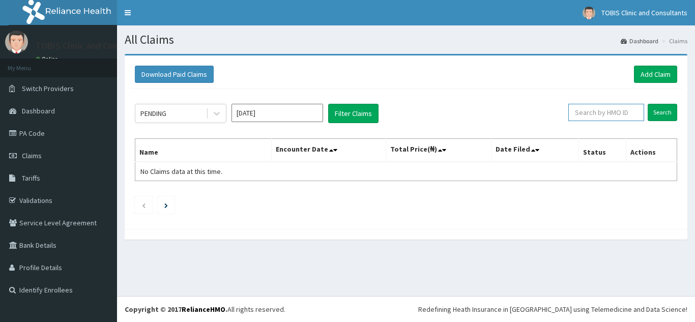
click at [614, 113] on input "text" at bounding box center [606, 112] width 76 height 17
click at [615, 110] on input "text" at bounding box center [606, 112] width 76 height 17
paste input "RPO/10115/B"
type input "RPO/10115/B"
click at [668, 113] on input "Search" at bounding box center [663, 112] width 30 height 17
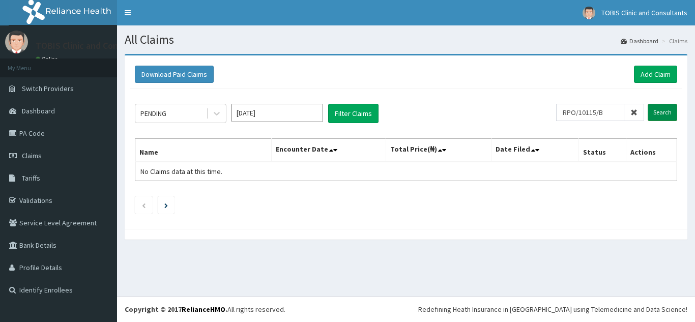
click at [651, 113] on input "Search" at bounding box center [663, 112] width 30 height 17
drag, startPoint x: 617, startPoint y: 114, endPoint x: 434, endPoint y: 120, distance: 183.3
click at [434, 120] on div "PENDING Sep 2025 Filter Claims RPO/10115/B Search" at bounding box center [406, 113] width 542 height 19
click at [568, 112] on input "RPO/10115/B" at bounding box center [590, 112] width 68 height 17
click at [666, 113] on input "Search" at bounding box center [663, 112] width 30 height 17
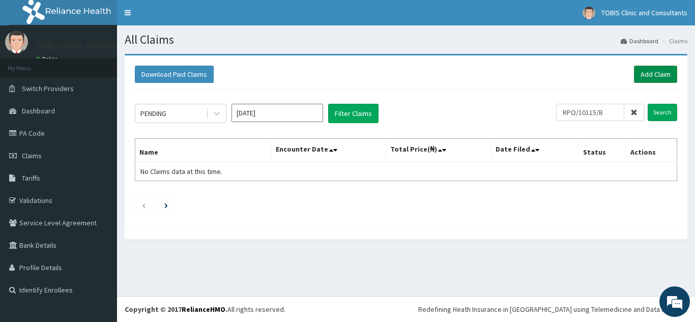
click at [662, 77] on link "Add Claim" at bounding box center [655, 74] width 43 height 17
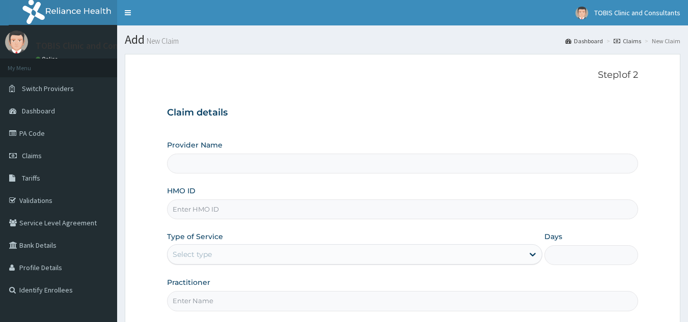
type input "Tobis Clinic and Consultants"
click at [242, 208] on input "HMO ID" at bounding box center [402, 209] width 471 height 20
paste input "RPO/10115/B"
type input "RPO/10115/B"
click at [231, 253] on div "Select type" at bounding box center [345, 254] width 356 height 16
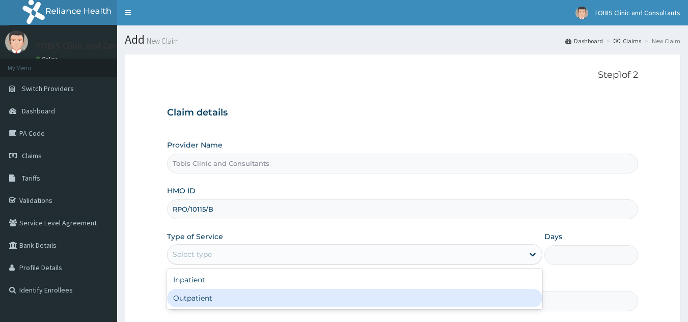
click at [217, 296] on div "Outpatient" at bounding box center [354, 298] width 375 height 18
type input "1"
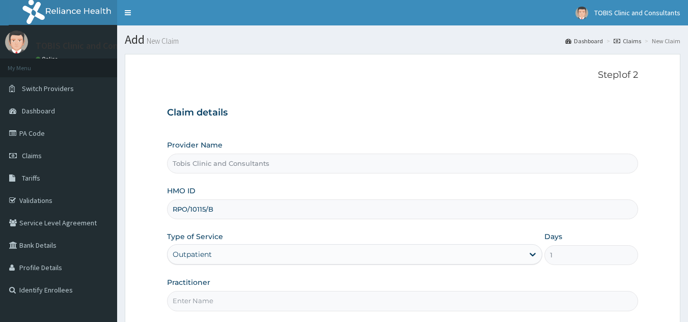
scroll to position [96, 0]
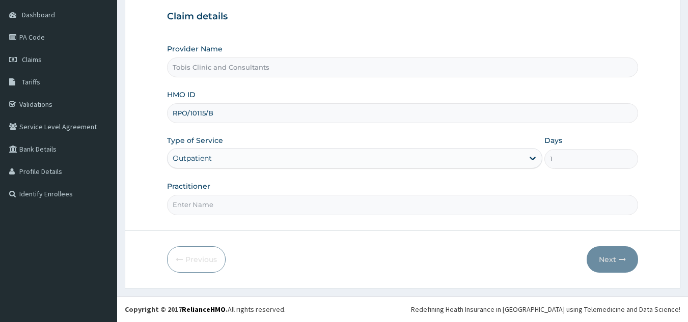
click at [243, 205] on input "Practitioner" at bounding box center [402, 205] width 471 height 20
paste input "[PERSON_NAME] [PERSON_NAME]"
type input "[PERSON_NAME] [PERSON_NAME]"
click at [611, 260] on button "Next" at bounding box center [611, 259] width 51 height 26
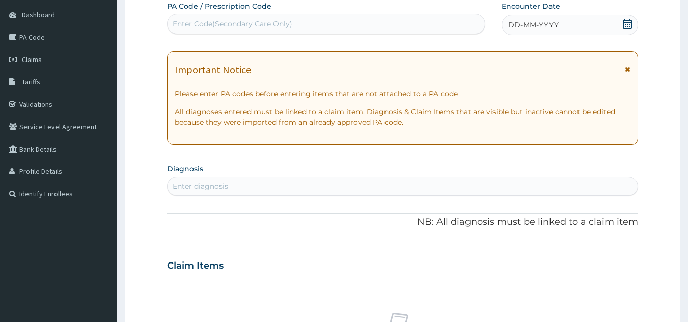
click at [325, 184] on div "Enter diagnosis" at bounding box center [402, 186] width 470 height 16
type input "m"
type input "A"
type input "MALARIA"
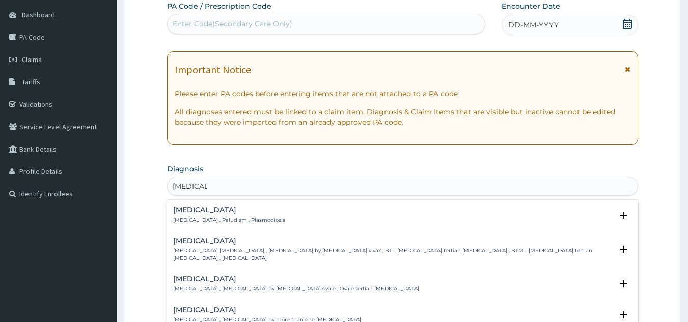
click at [203, 212] on h4 "[MEDICAL_DATA]" at bounding box center [229, 210] width 112 height 8
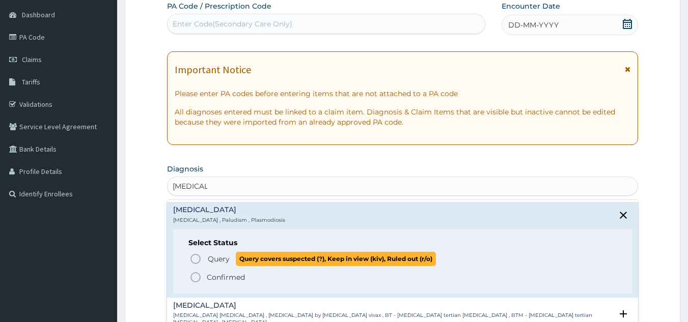
click at [208, 258] on span "Query" at bounding box center [219, 259] width 22 height 10
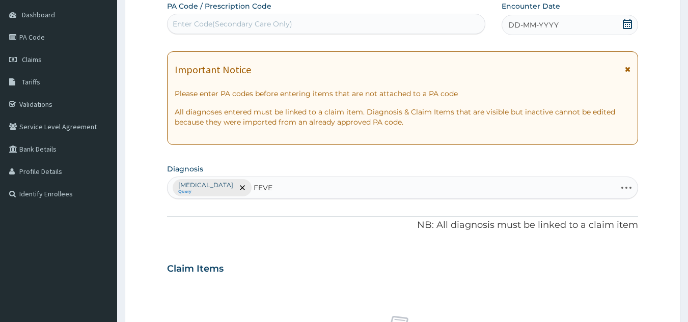
type input "FEVER"
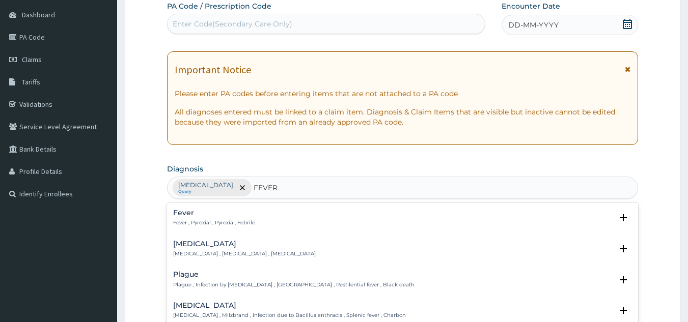
click at [185, 216] on h4 "Fever" at bounding box center [214, 213] width 82 height 8
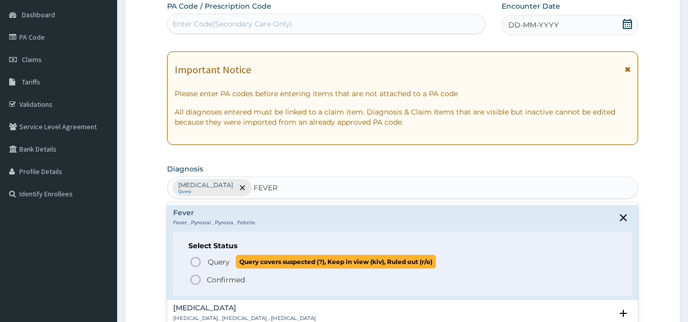
click at [214, 263] on span "Query" at bounding box center [219, 262] width 22 height 10
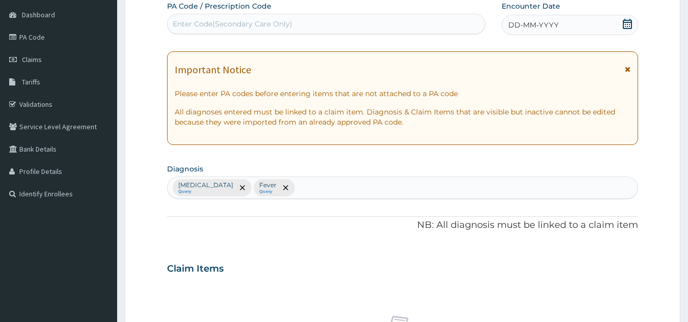
click at [526, 28] on span "DD-MM-YYYY" at bounding box center [533, 25] width 50 height 10
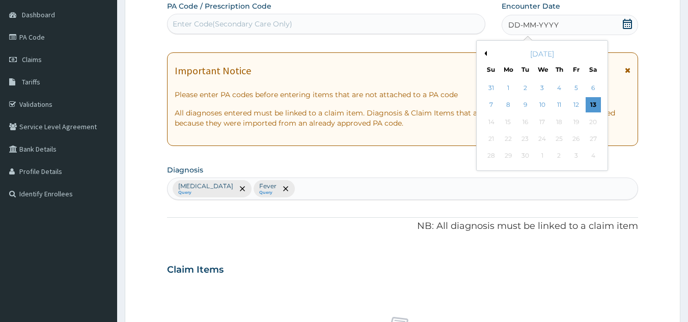
click at [484, 55] on button "Previous Month" at bounding box center [483, 53] width 5 height 5
click at [525, 156] on div "26" at bounding box center [525, 156] width 15 height 15
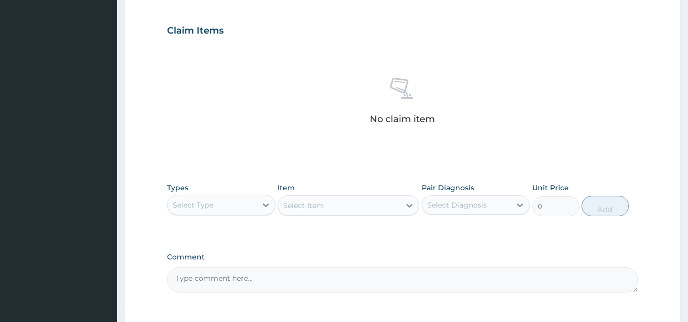
scroll to position [412, 0]
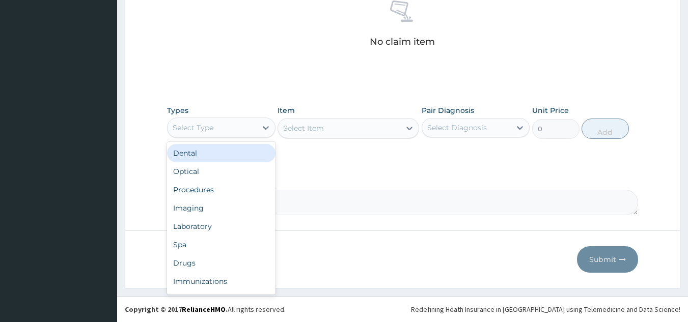
click at [255, 128] on div "Select Type" at bounding box center [211, 128] width 89 height 16
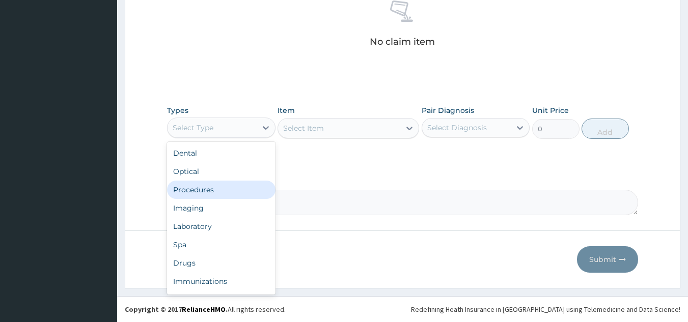
click at [231, 193] on div "Procedures" at bounding box center [221, 190] width 108 height 18
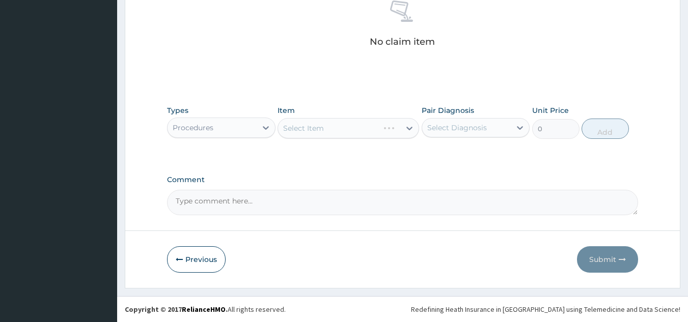
click at [495, 127] on div "Select Diagnosis" at bounding box center [466, 128] width 89 height 16
click at [480, 162] on div "[MEDICAL_DATA]" at bounding box center [475, 154] width 108 height 21
checkbox input "true"
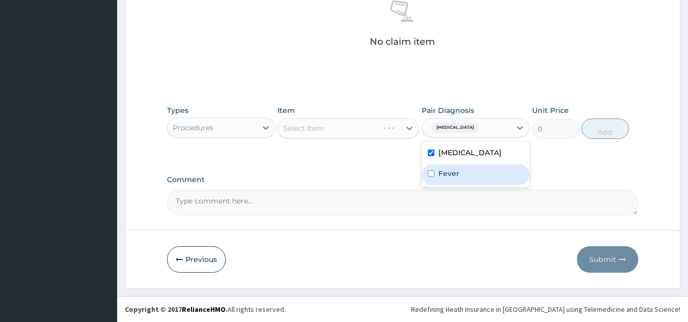
click at [481, 174] on div "Fever" at bounding box center [475, 174] width 108 height 21
checkbox input "true"
click at [329, 159] on div "Types Procedures Item Select Item Pair Diagnosis option Fever, selected. option…" at bounding box center [402, 129] width 471 height 59
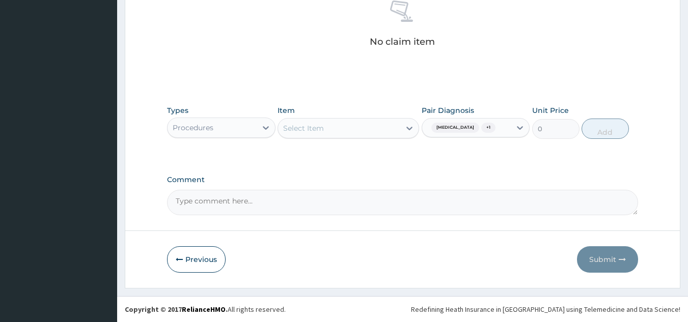
click at [360, 130] on div "Select Item" at bounding box center [339, 128] width 122 height 16
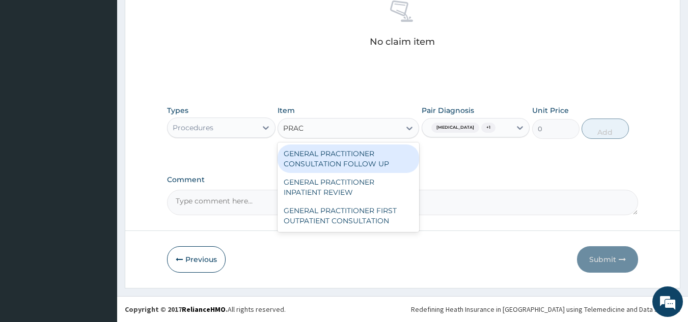
type input "PRACT"
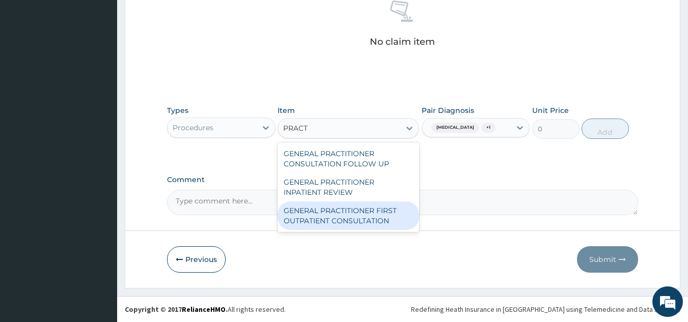
click at [354, 216] on div "GENERAL PRACTITIONER FIRST OUTPATIENT CONSULTATION" at bounding box center [347, 216] width 141 height 28
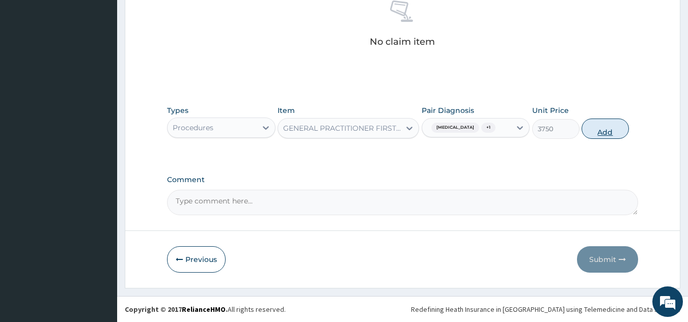
click at [599, 130] on button "Add" at bounding box center [604, 129] width 47 height 20
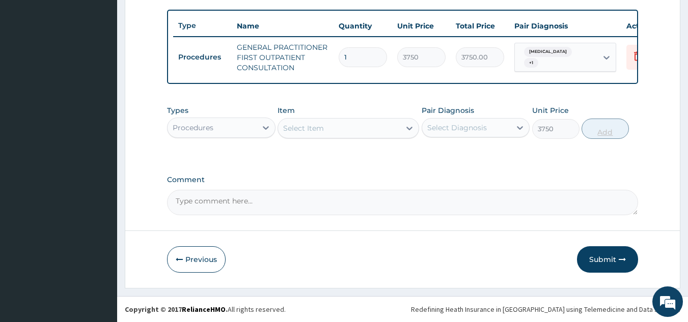
type input "0"
click at [236, 135] on div "Procedures" at bounding box center [211, 128] width 89 height 16
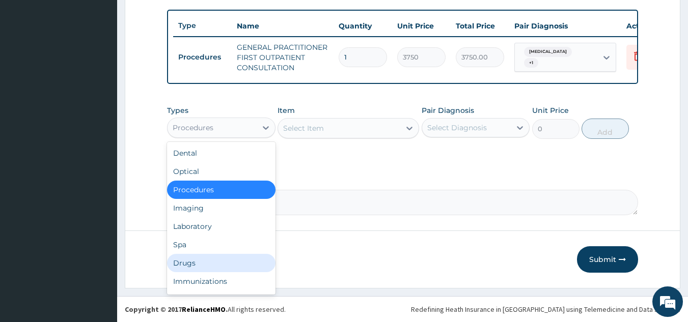
click at [213, 266] on div "Drugs" at bounding box center [221, 263] width 108 height 18
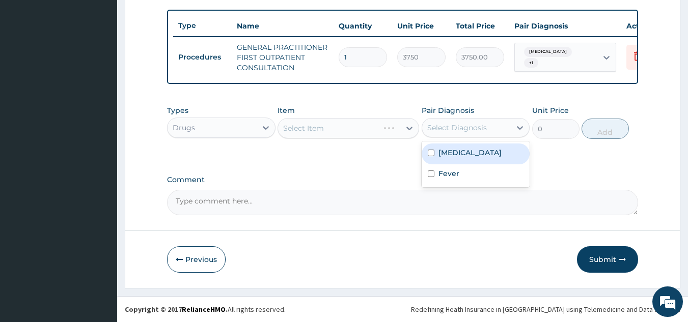
click at [487, 132] on div "Select Diagnosis" at bounding box center [466, 128] width 89 height 16
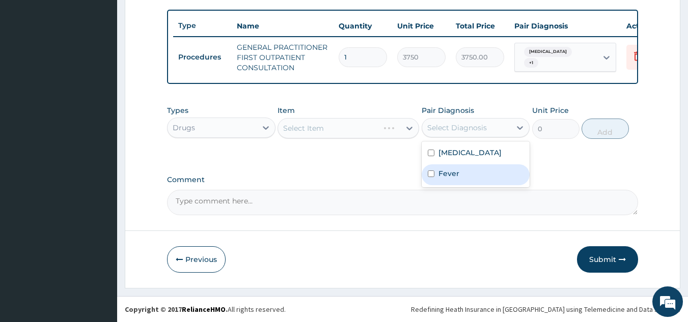
drag, startPoint x: 474, startPoint y: 175, endPoint x: 488, endPoint y: 133, distance: 43.8
click at [478, 174] on div "Fever" at bounding box center [475, 174] width 108 height 21
checkbox input "true"
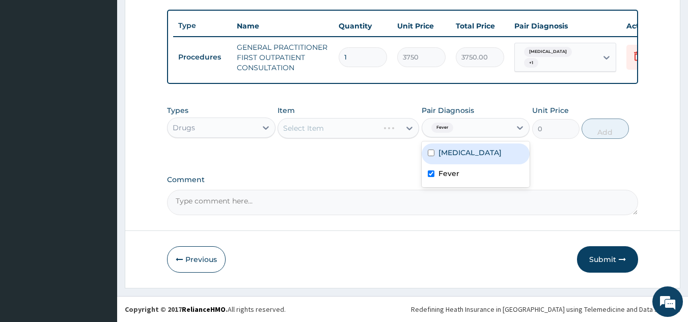
click at [491, 155] on div "Malaria" at bounding box center [475, 154] width 108 height 21
checkbox input "true"
click at [554, 157] on div "Types Drugs Item Select Item Pair Diagnosis option Malaria, selected. option Ma…" at bounding box center [402, 129] width 471 height 59
click at [347, 122] on div "Select Item" at bounding box center [339, 128] width 122 height 16
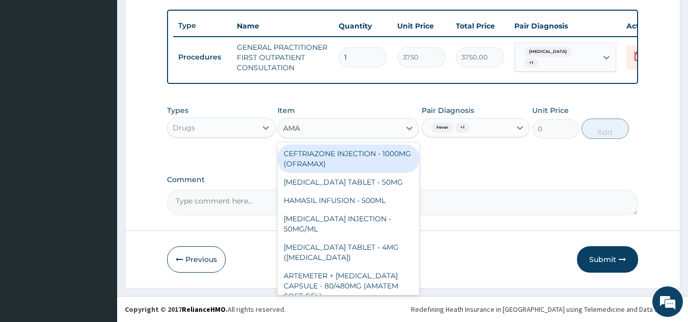
type input "AMAT"
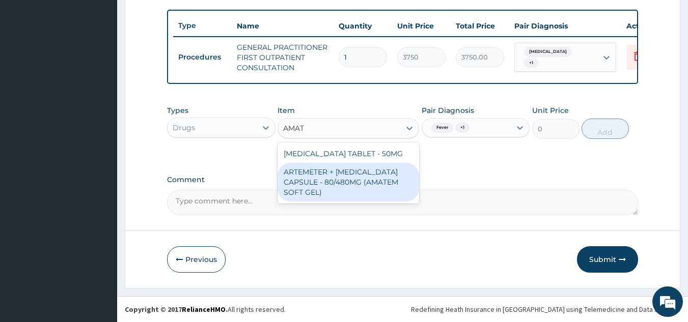
click at [363, 176] on div "ARTEMETER + [MEDICAL_DATA] CAPSULE - 80/480MG (AMATEM SOFT GEL)" at bounding box center [347, 182] width 141 height 39
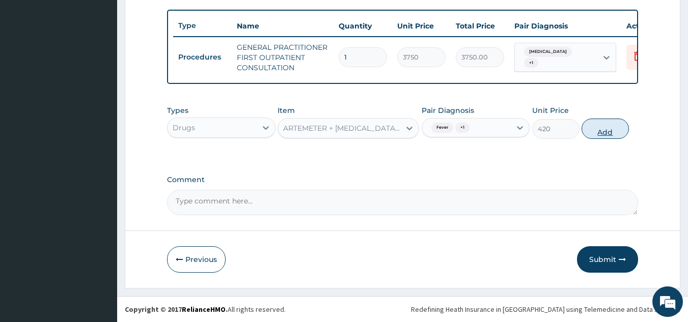
click at [614, 125] on button "Add" at bounding box center [604, 129] width 47 height 20
type input "0"
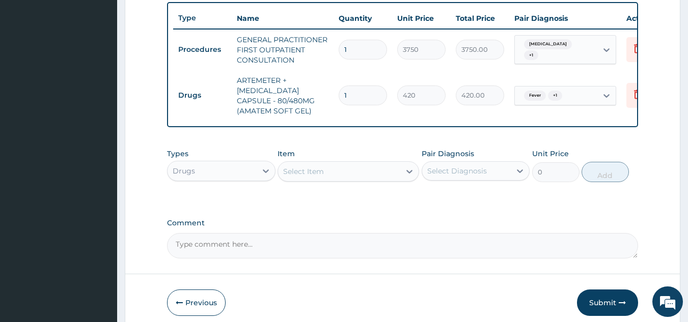
click at [326, 180] on div "Select Item" at bounding box center [339, 171] width 122 height 16
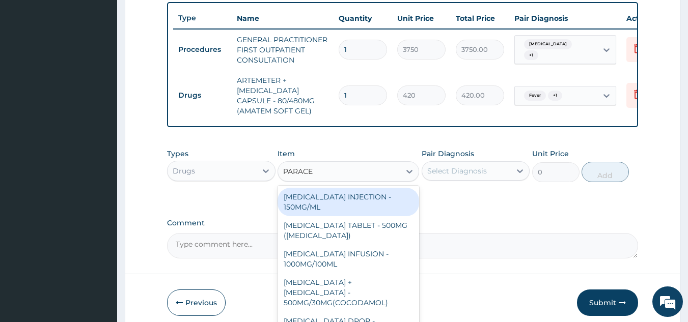
type input "PARACET"
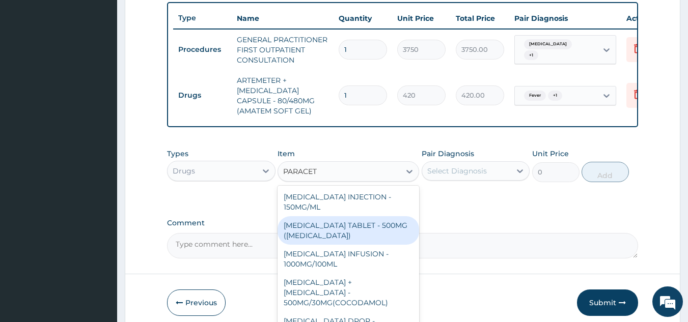
click at [318, 237] on div "[MEDICAL_DATA] TABLET - 500MG ([MEDICAL_DATA])" at bounding box center [347, 230] width 141 height 28
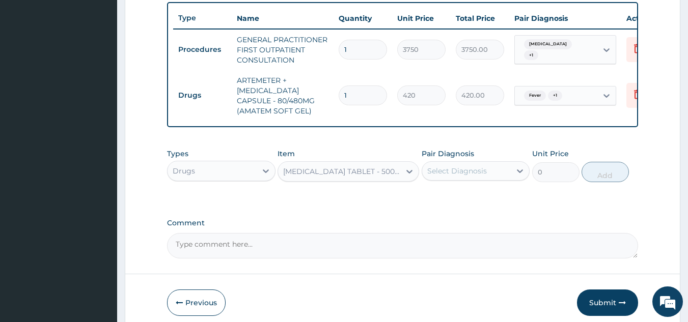
type input "42"
click at [499, 175] on div "Select Diagnosis" at bounding box center [466, 171] width 89 height 16
click at [494, 201] on div "Malaria" at bounding box center [475, 197] width 108 height 21
checkbox input "true"
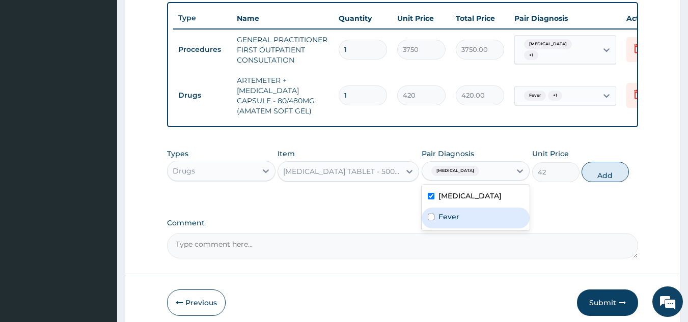
click at [490, 219] on div "Fever" at bounding box center [475, 218] width 108 height 21
checkbox input "true"
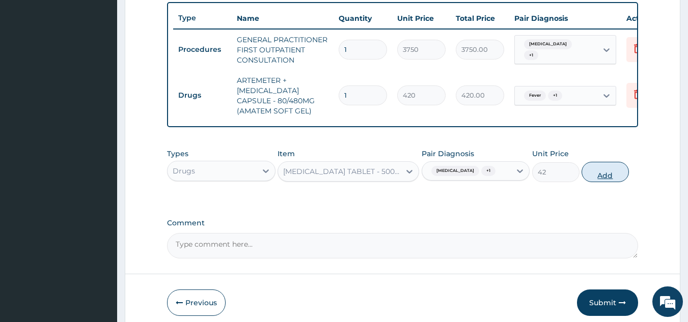
click at [612, 182] on button "Add" at bounding box center [604, 172] width 47 height 20
type input "0"
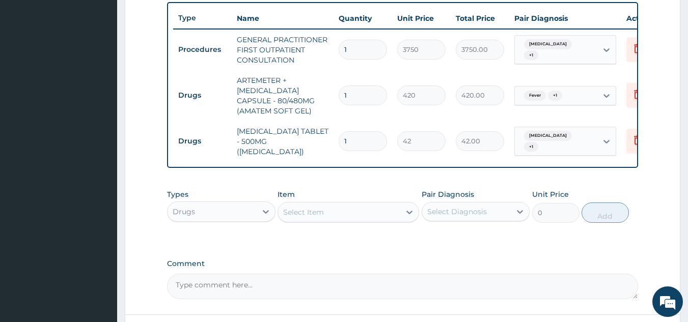
type input "18"
type input "756.00"
type input "18"
click at [263, 140] on tbody "Procedures GENERAL PRACTITIONER FIRST OUTPATIENT CONSULTATION 1 3750 3750.00 Ma…" at bounding box center [422, 95] width 499 height 133
type input "6"
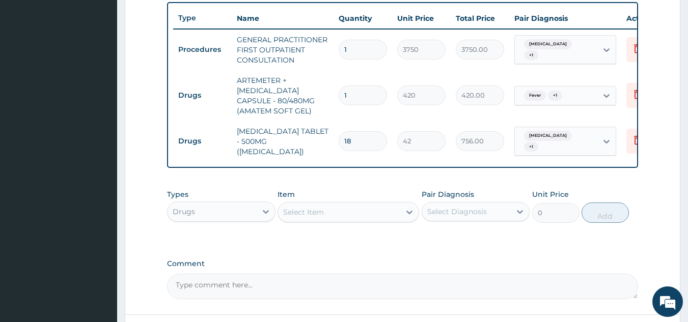
type input "2520.00"
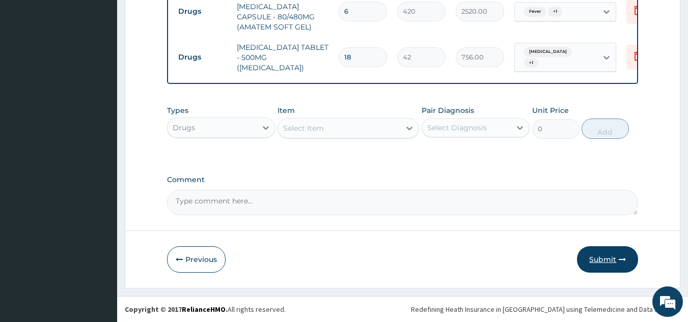
type input "6"
click at [584, 262] on button "Submit" at bounding box center [607, 259] width 61 height 26
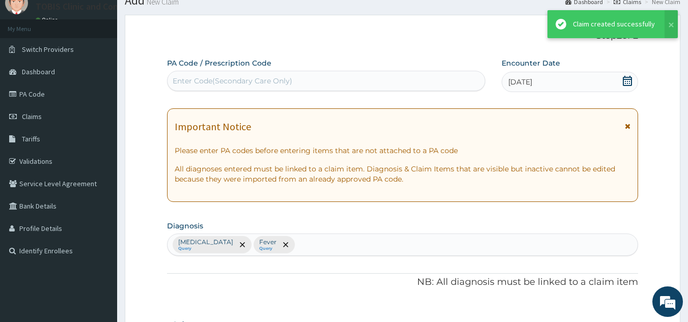
scroll to position [463, 0]
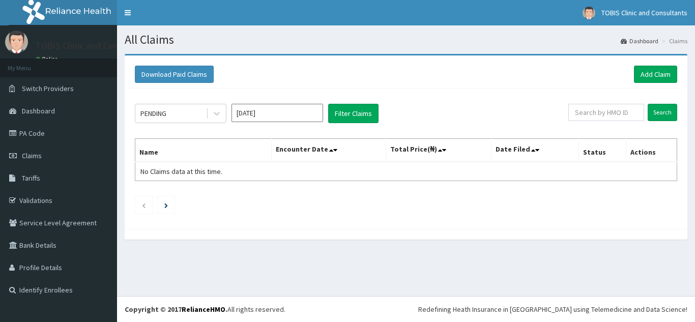
click at [622, 125] on div "PENDING [DATE] Filter Claims Search Name Encounter Date Total Price(₦) Date Fil…" at bounding box center [406, 156] width 553 height 135
click at [624, 117] on input "text" at bounding box center [606, 112] width 76 height 17
paste input "[PERSON_NAME] [PERSON_NAME]"
type input "[PERSON_NAME] [PERSON_NAME]"
click at [654, 72] on link "Add Claim" at bounding box center [655, 74] width 43 height 17
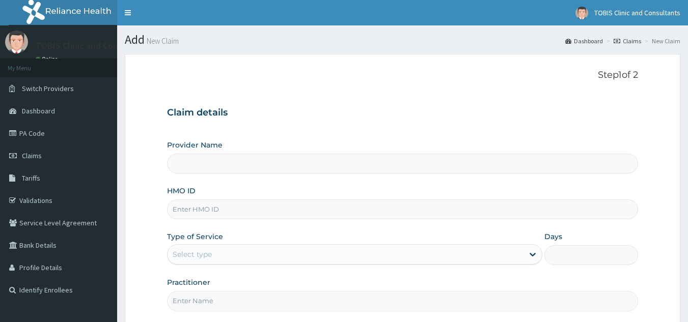
click at [292, 303] on input "Practitioner" at bounding box center [402, 301] width 471 height 20
type input "Tobis Clinic and Consultants"
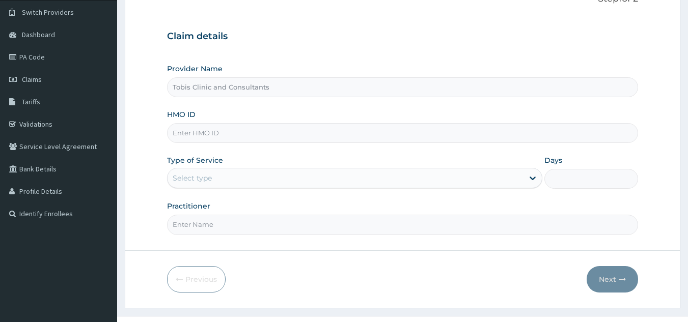
scroll to position [84, 0]
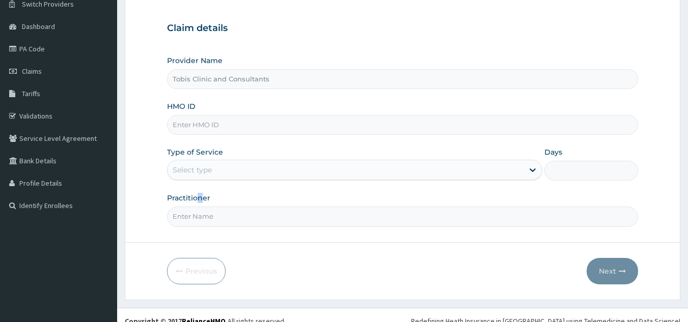
drag, startPoint x: 199, startPoint y: 204, endPoint x: 204, endPoint y: 197, distance: 7.6
click at [204, 197] on div "Practitioner" at bounding box center [402, 210] width 471 height 34
click at [242, 176] on div "Select type" at bounding box center [345, 170] width 356 height 16
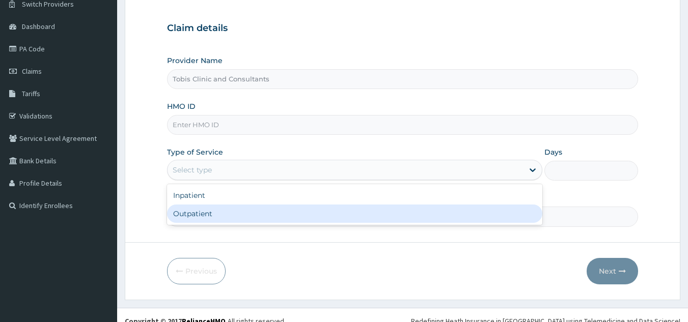
click at [225, 220] on div "Outpatient" at bounding box center [354, 214] width 375 height 18
type input "1"
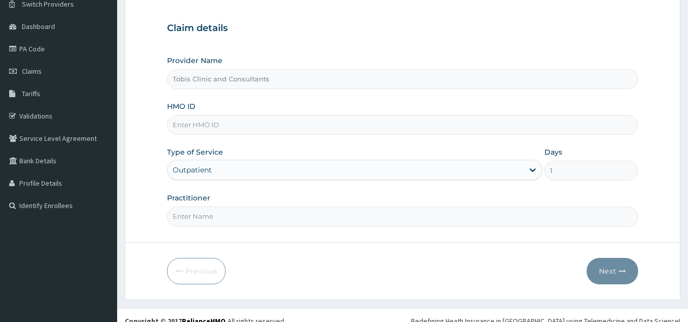
click at [228, 216] on input "Practitioner" at bounding box center [402, 217] width 471 height 20
paste input "[PERSON_NAME] [PERSON_NAME]"
type input "[PERSON_NAME] [PERSON_NAME]"
click at [233, 127] on input "HMO ID" at bounding box center [402, 125] width 471 height 20
paste input "[PERSON_NAME] [PERSON_NAME]"
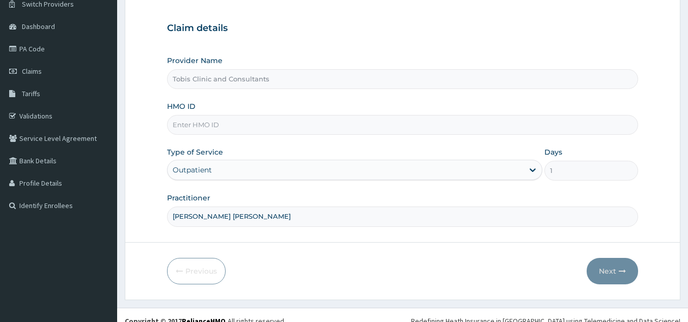
type input "[PERSON_NAME] [PERSON_NAME]"
click at [255, 141] on div "Provider Name Tobis Clinic and Consultants HMO ID Type of Service Outpatient Da…" at bounding box center [402, 140] width 471 height 171
click at [253, 121] on input "HMO ID" at bounding box center [402, 125] width 471 height 20
paste input "RPO/10115/B"
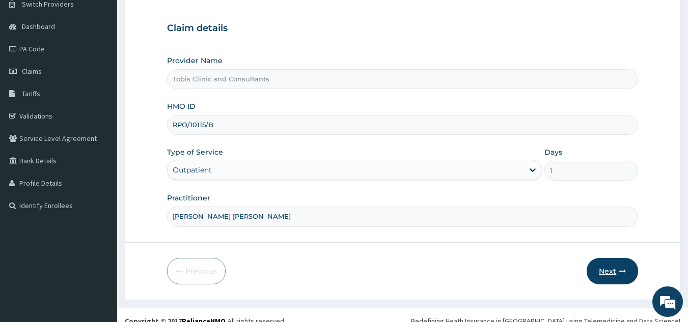
type input "RPO/10115/B"
click at [598, 275] on button "Next" at bounding box center [611, 271] width 51 height 26
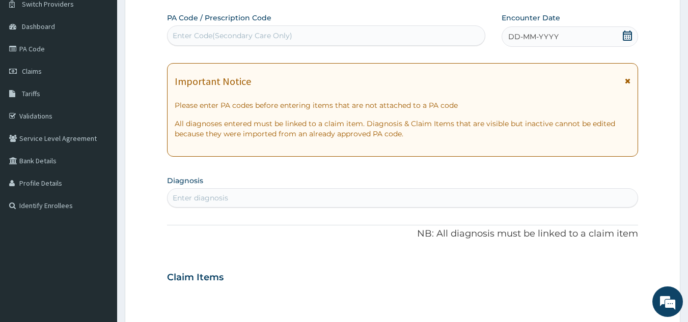
click at [341, 196] on div "Enter diagnosis" at bounding box center [402, 198] width 470 height 16
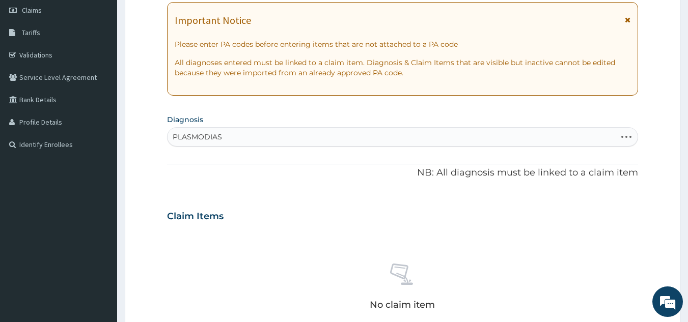
scroll to position [152, 0]
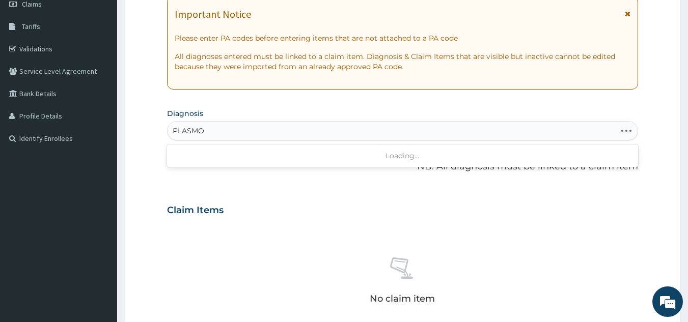
type input "PLASM"
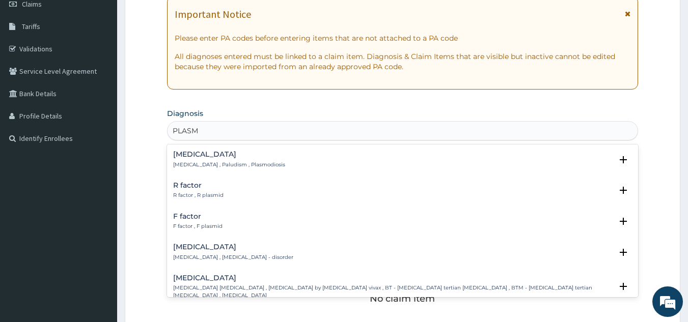
click at [223, 161] on p "[MEDICAL_DATA] , Paludism , Plasmodiosis" at bounding box center [229, 164] width 112 height 7
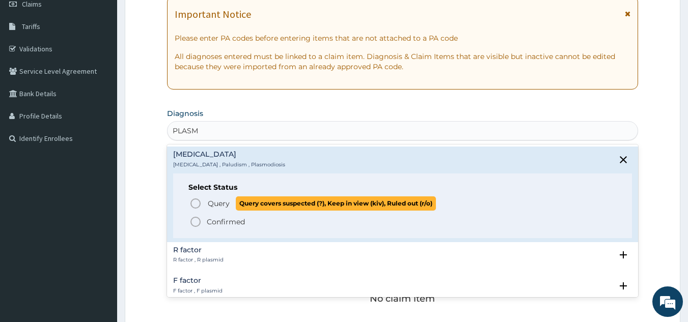
click at [221, 206] on span "Query" at bounding box center [219, 203] width 22 height 10
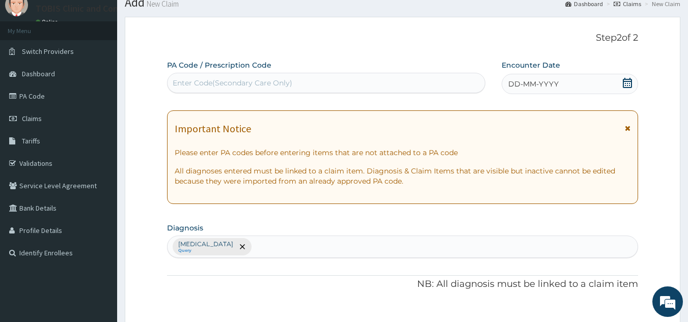
scroll to position [0, 0]
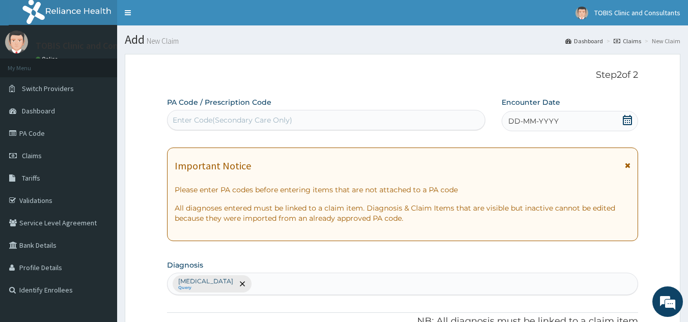
click at [535, 120] on span "DD-MM-YYYY" at bounding box center [533, 121] width 50 height 10
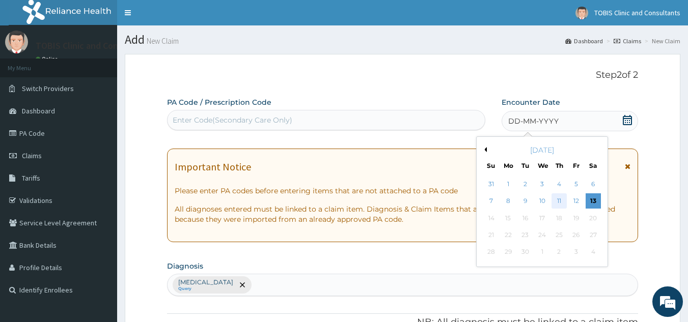
click at [552, 199] on div "11" at bounding box center [558, 201] width 15 height 15
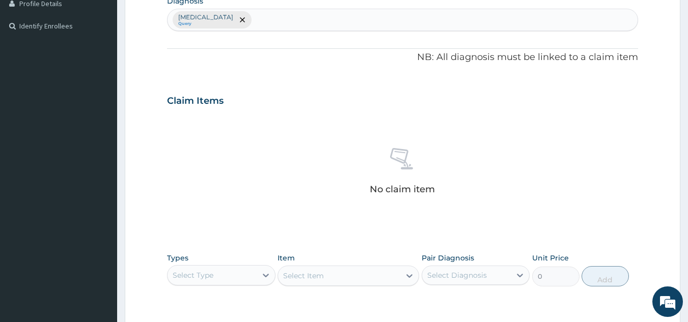
scroll to position [339, 0]
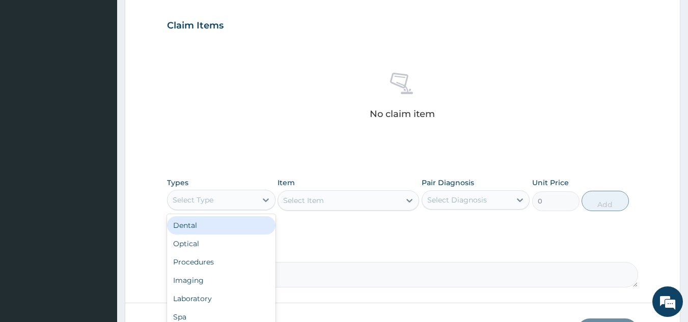
click at [241, 201] on div "Select Type" at bounding box center [211, 200] width 89 height 16
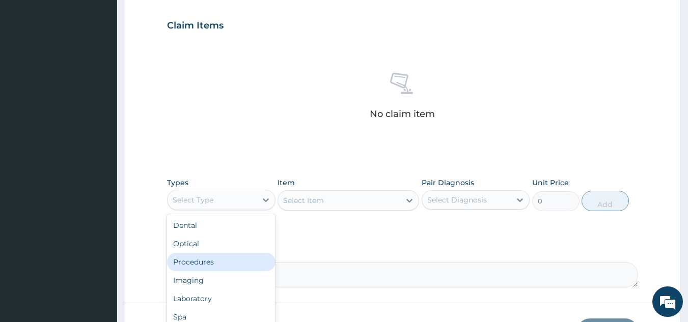
click at [229, 262] on div "Procedures" at bounding box center [221, 262] width 108 height 18
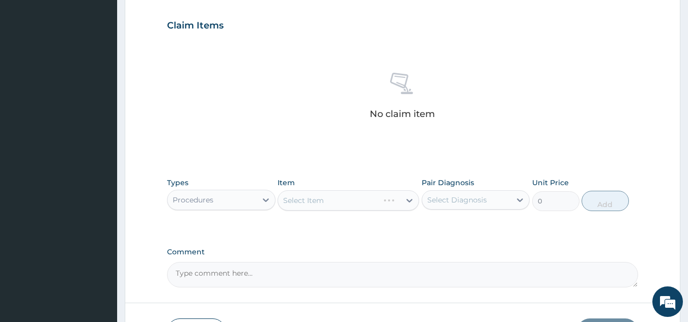
drag, startPoint x: 464, startPoint y: 189, endPoint x: 467, endPoint y: 203, distance: 13.5
click at [465, 192] on div "Pair Diagnosis Select Diagnosis" at bounding box center [475, 195] width 108 height 34
click at [495, 197] on div "Select Diagnosis" at bounding box center [466, 200] width 89 height 16
click at [484, 231] on div "[MEDICAL_DATA]" at bounding box center [475, 226] width 108 height 21
checkbox input "true"
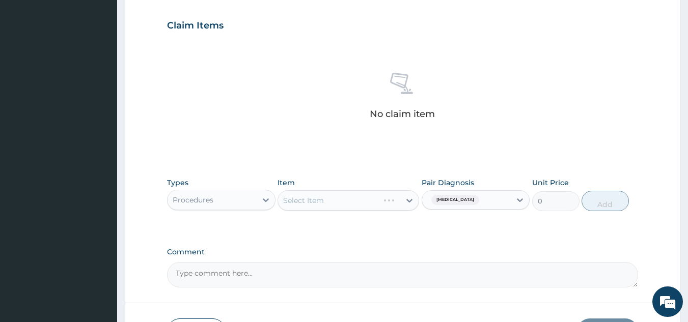
click at [347, 231] on div "Types Procedures Item Select Item Pair Diagnosis [MEDICAL_DATA] Unit Price 0 Add" at bounding box center [402, 202] width 471 height 59
click at [325, 201] on div "Select Item" at bounding box center [347, 200] width 141 height 20
click at [364, 188] on div "Item Select Item" at bounding box center [347, 195] width 141 height 34
click at [367, 197] on div "Select Item" at bounding box center [339, 200] width 122 height 16
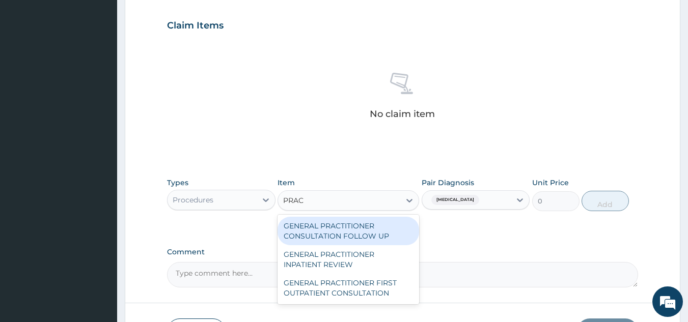
type input "PRACT"
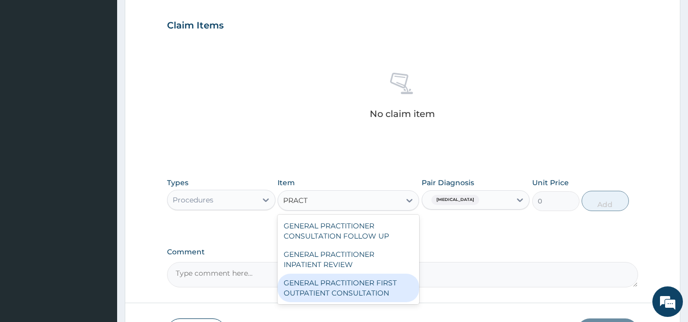
click at [357, 289] on div "GENERAL PRACTITIONER FIRST OUTPATIENT CONSULTATION" at bounding box center [347, 288] width 141 height 28
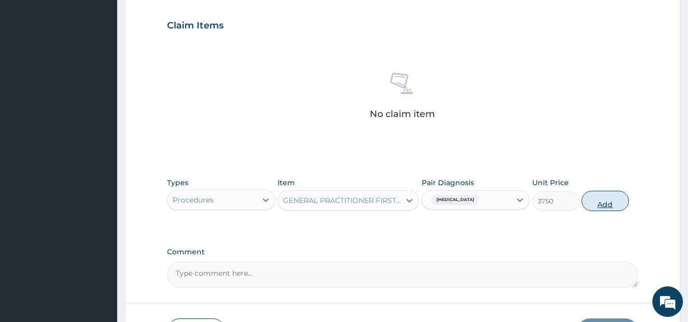
click at [598, 208] on button "Add" at bounding box center [604, 201] width 47 height 20
type input "0"
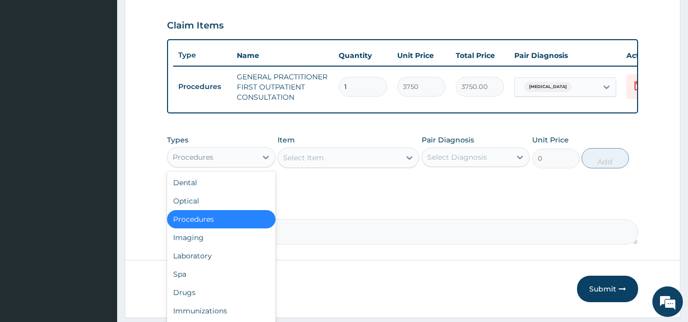
click at [214, 165] on div "Procedures" at bounding box center [211, 157] width 89 height 16
click at [190, 300] on div "Drugs" at bounding box center [221, 292] width 108 height 18
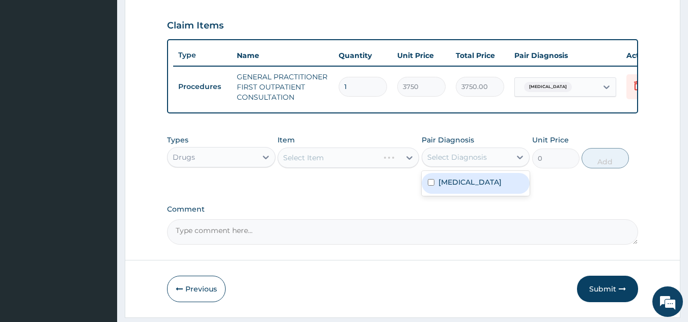
click at [474, 162] on div "Select Diagnosis" at bounding box center [457, 157] width 60 height 10
click at [468, 194] on div "Malaria" at bounding box center [475, 183] width 108 height 21
checkbox input "true"
click at [329, 198] on div "PA Code / Prescription Code Enter Code(Secondary Care Only) Encounter Date 11-0…" at bounding box center [402, 1] width 471 height 487
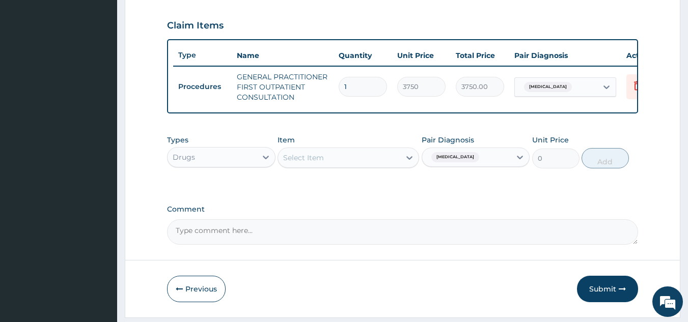
click at [327, 166] on div "Select Item" at bounding box center [339, 158] width 122 height 16
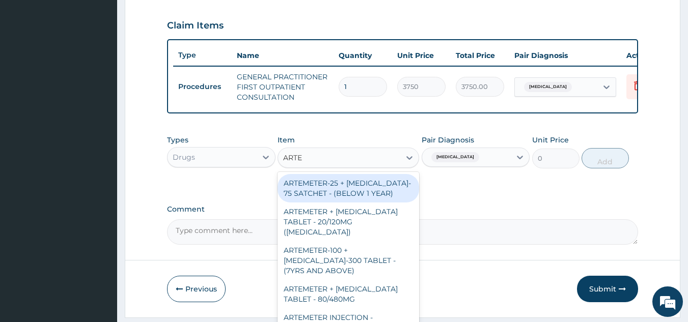
type input "ARTEM"
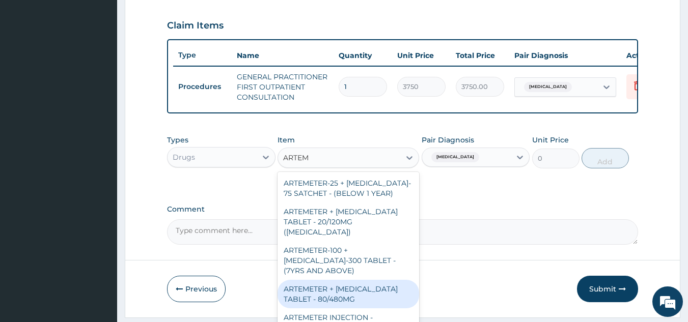
click at [374, 289] on div "ARTEMETER + LUMEFANTRINE TABLET - 80/480MG" at bounding box center [347, 294] width 141 height 28
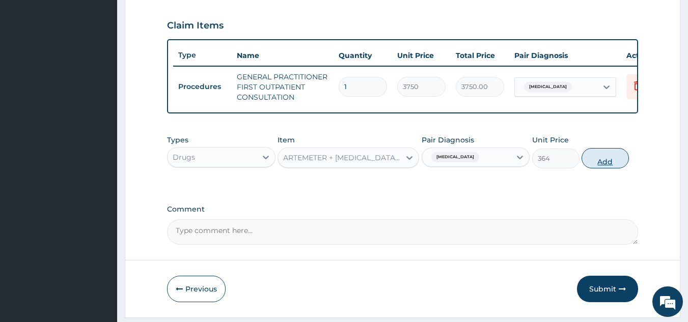
click at [593, 168] on button "Add" at bounding box center [604, 158] width 47 height 20
type input "0"
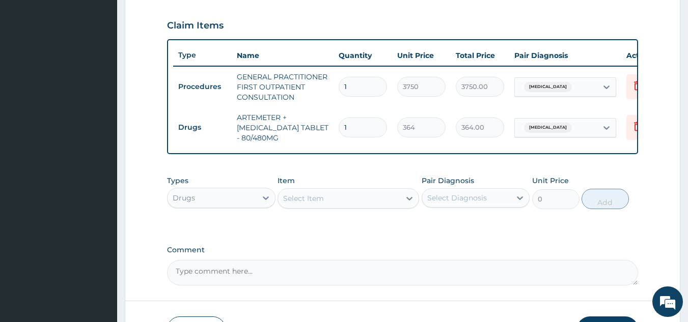
drag, startPoint x: 346, startPoint y: 129, endPoint x: 270, endPoint y: 141, distance: 76.8
click at [270, 141] on tr "Drugs ARTEMETER + LUMEFANTRINE TABLET - 80/480MG 1 364 364.00 Malaria Delete" at bounding box center [422, 127] width 499 height 41
type input "6"
type input "2184.00"
type input "6"
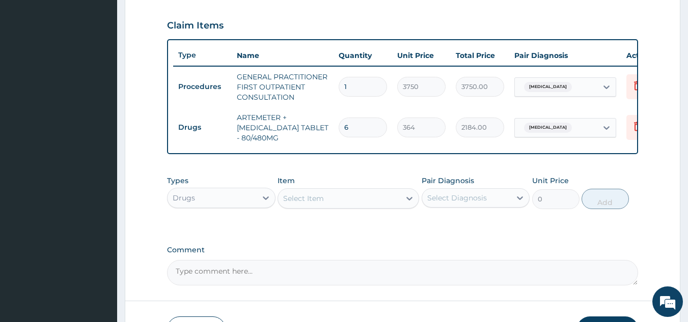
click at [340, 203] on div "Select Item" at bounding box center [339, 198] width 122 height 16
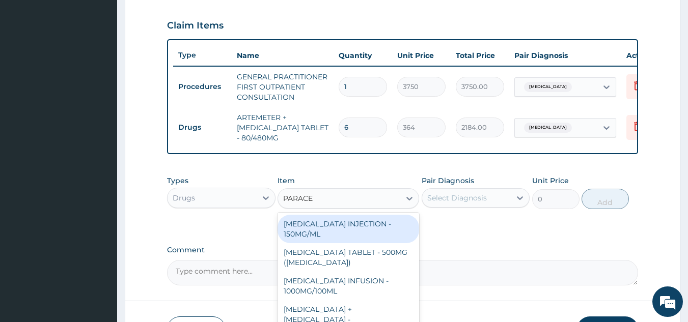
type input "PARACET"
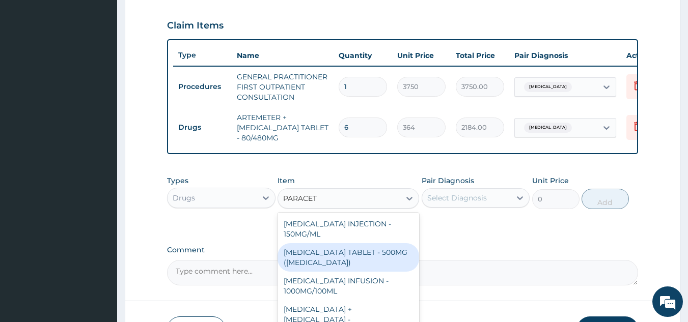
click at [349, 262] on div "PARACETAMOL TABLET - 500MG (PANADOL)" at bounding box center [347, 257] width 141 height 28
type input "42"
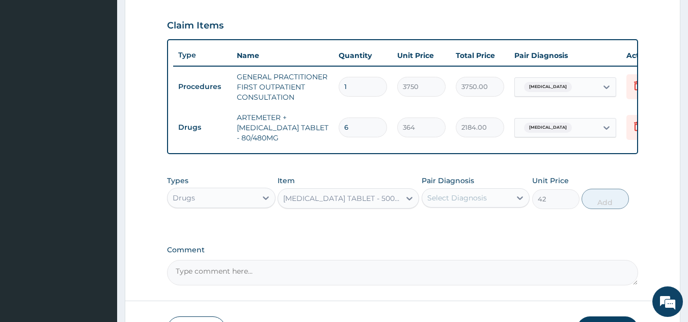
click at [500, 203] on div "Select Diagnosis" at bounding box center [466, 198] width 89 height 16
click at [484, 229] on div "[MEDICAL_DATA]" at bounding box center [475, 224] width 108 height 21
checkbox input "true"
click at [603, 209] on button "Add" at bounding box center [604, 199] width 47 height 20
type input "0"
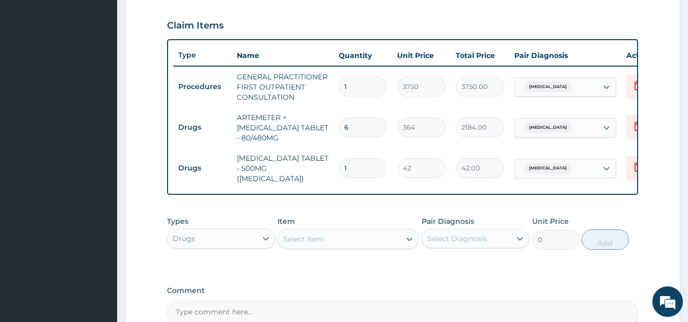
type input "18"
type input "756.00"
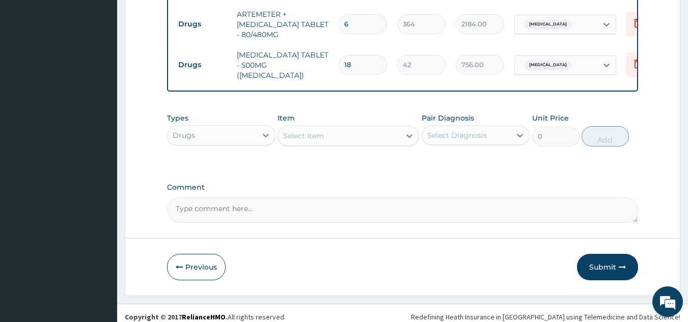
scroll to position [452, 0]
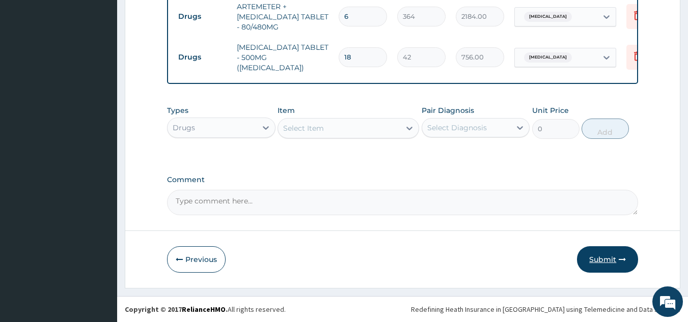
type input "18"
click at [592, 255] on button "Submit" at bounding box center [607, 259] width 61 height 26
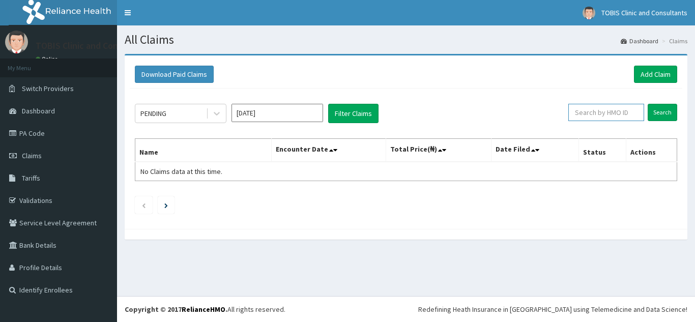
click at [627, 118] on input "text" at bounding box center [606, 112] width 76 height 17
paste input "RPO/10115/B"
type input "RPO/10115/B"
click at [659, 110] on input "Search" at bounding box center [663, 112] width 30 height 17
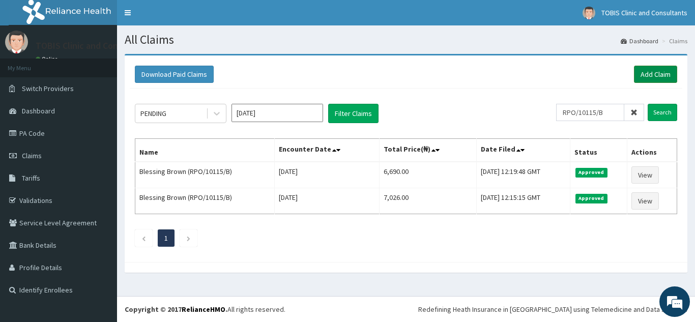
click at [660, 69] on link "Add Claim" at bounding box center [655, 74] width 43 height 17
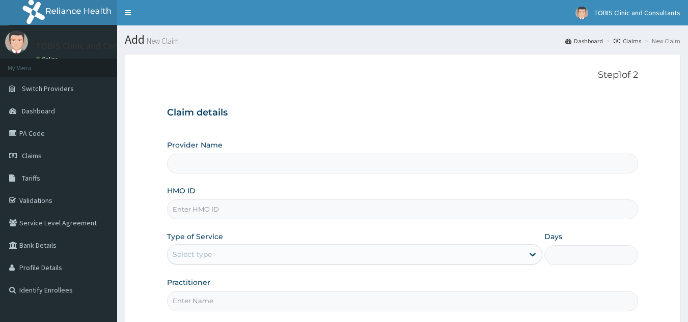
type input "Tobis Clinic and Consultants"
click at [307, 212] on input "HMO ID" at bounding box center [402, 209] width 471 height 20
paste input "RPO/10115/B"
type input "RPO/10115/B"
click at [273, 255] on div "Select type" at bounding box center [345, 254] width 356 height 16
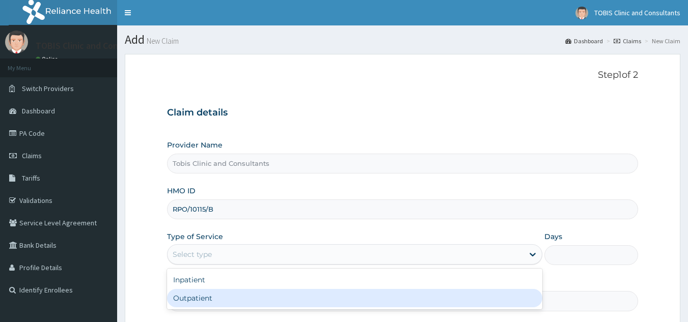
click at [269, 299] on div "Outpatient" at bounding box center [354, 298] width 375 height 18
type input "1"
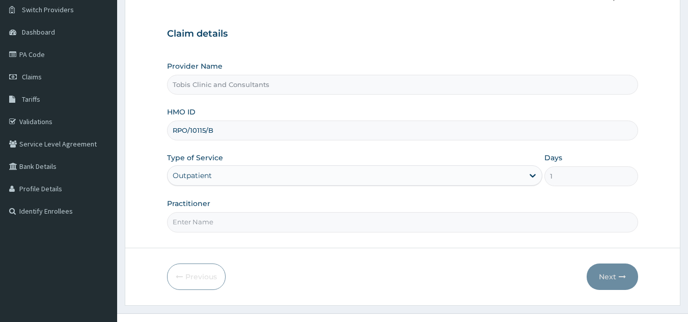
scroll to position [96, 0]
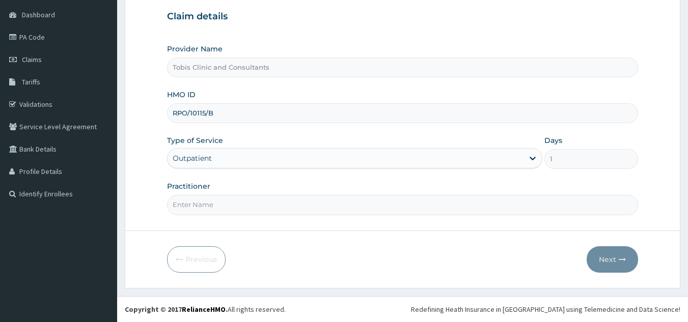
click at [284, 209] on input "Practitioner" at bounding box center [402, 205] width 471 height 20
paste input "Dr [PERSON_NAME]"
type input "Dr [PERSON_NAME]"
click at [610, 267] on button "Next" at bounding box center [611, 259] width 51 height 26
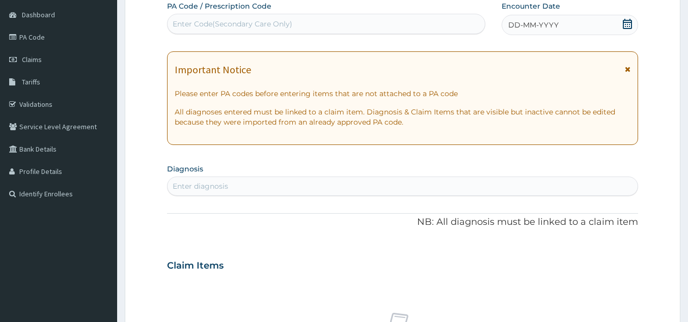
click at [276, 182] on div "Enter diagnosis" at bounding box center [402, 186] width 470 height 16
type input "[MEDICAL_DATA]"
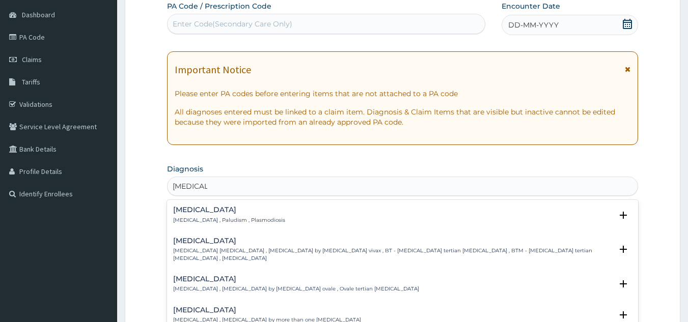
click at [191, 212] on h4 "[MEDICAL_DATA]" at bounding box center [229, 210] width 112 height 8
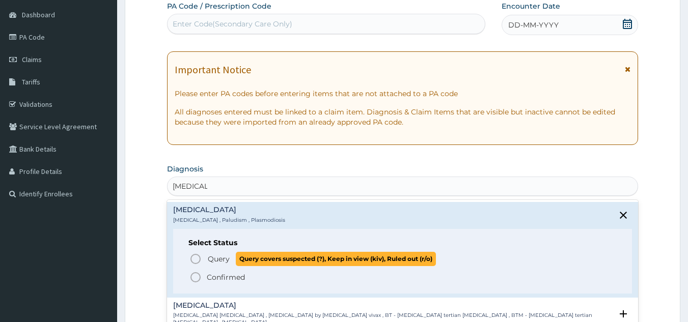
click at [203, 255] on span "Query Query covers suspected (?), Keep in view (kiv), Ruled out (r/o)" at bounding box center [402, 259] width 427 height 14
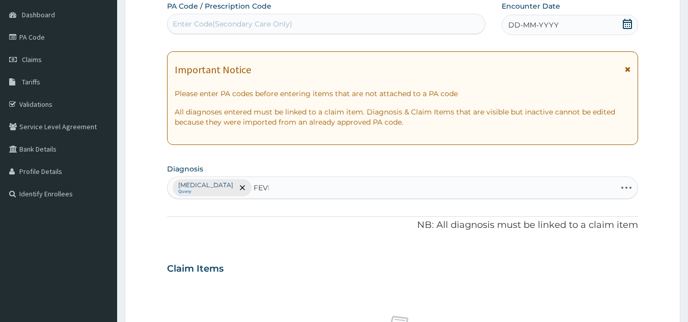
type input "FEVER"
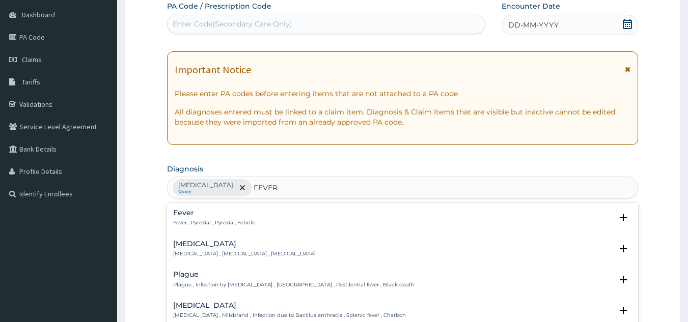
click at [214, 222] on p "Fever , Pyrexial , Pyrexia , Febrile" at bounding box center [214, 222] width 82 height 7
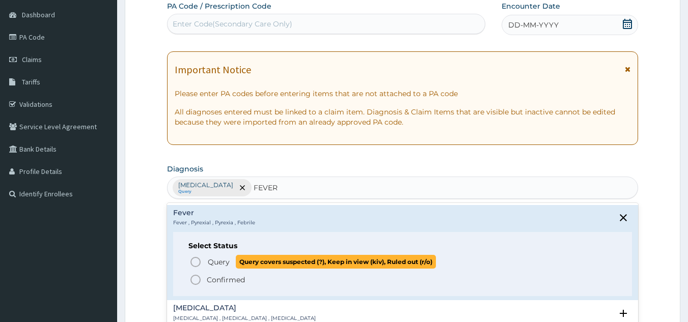
click at [213, 262] on span "Query" at bounding box center [219, 262] width 22 height 10
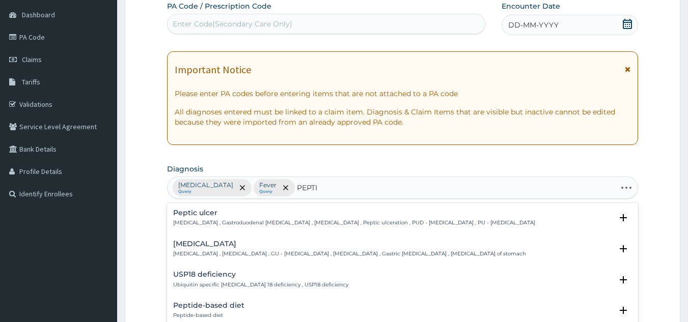
type input "PEPTIC"
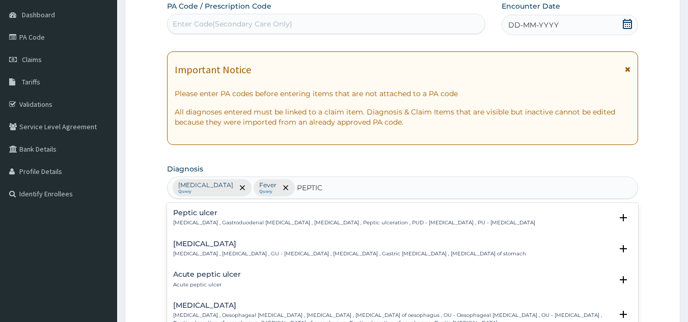
click at [252, 221] on p "Peptic ulcer , Gastroduodenal ulcer , Peptic ulcer disease , Peptic ulceration …" at bounding box center [354, 222] width 362 height 7
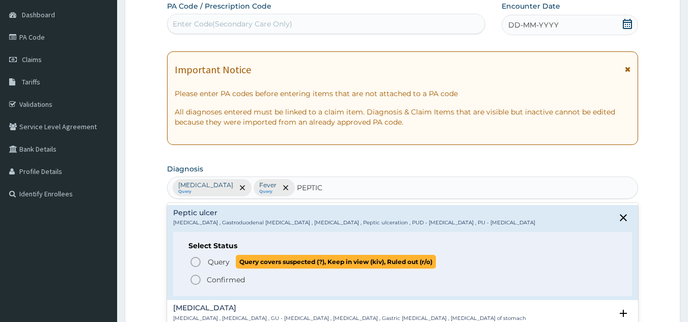
click at [208, 263] on span "Query" at bounding box center [219, 262] width 22 height 10
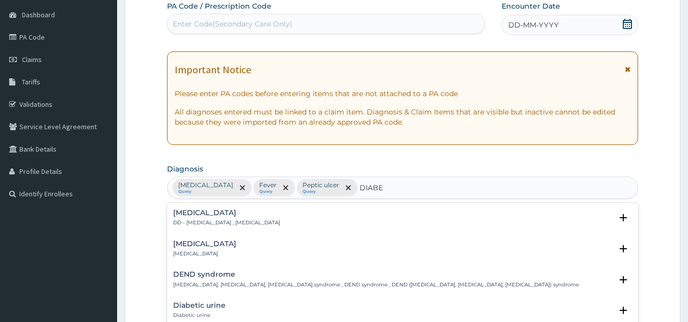
type input "DIABET"
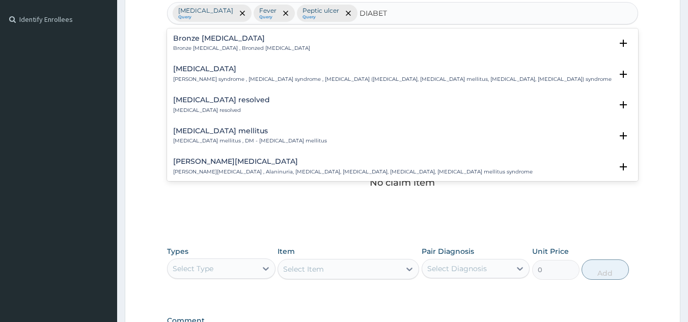
scroll to position [147, 0]
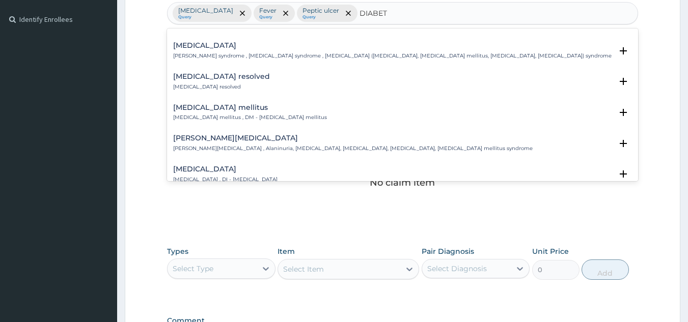
click at [219, 115] on p "Diabetes mellitus , DM - Diabetes mellitus" at bounding box center [250, 117] width 154 height 7
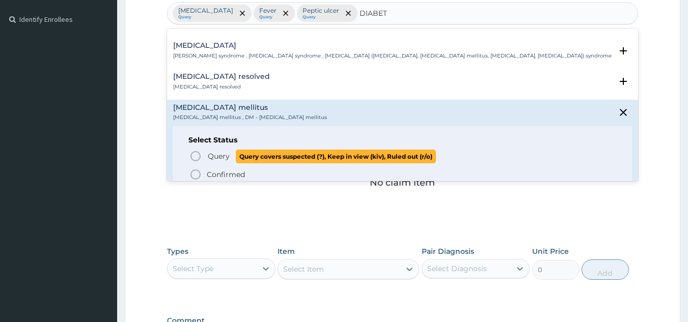
click at [215, 159] on span "Query" at bounding box center [219, 156] width 22 height 10
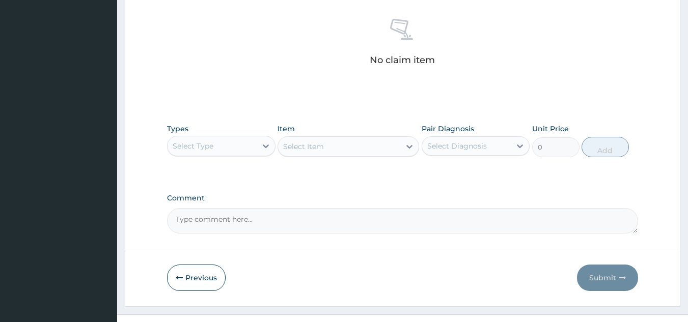
scroll to position [405, 0]
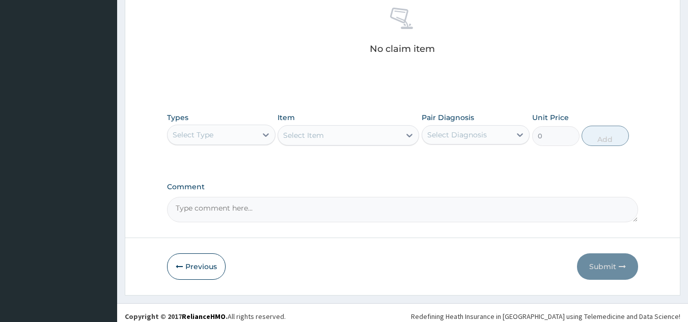
click at [239, 131] on div "Select Type" at bounding box center [211, 135] width 89 height 16
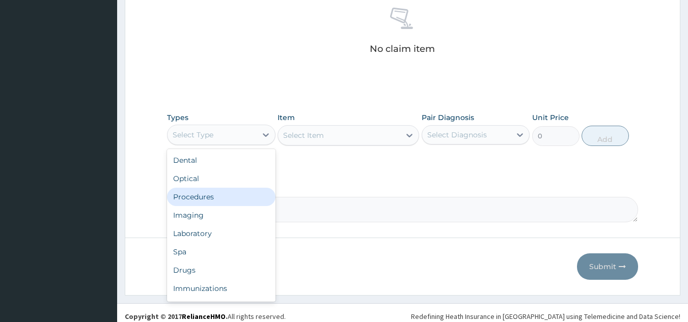
click at [225, 198] on div "Procedures" at bounding box center [221, 197] width 108 height 18
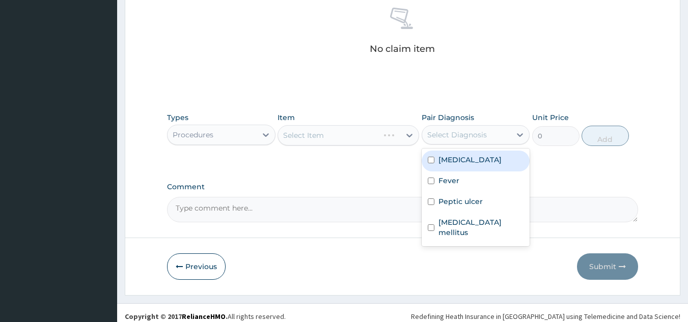
click at [469, 128] on div "Select Diagnosis" at bounding box center [466, 135] width 89 height 16
click at [470, 160] on div "Malaria" at bounding box center [475, 161] width 108 height 21
checkbox input "true"
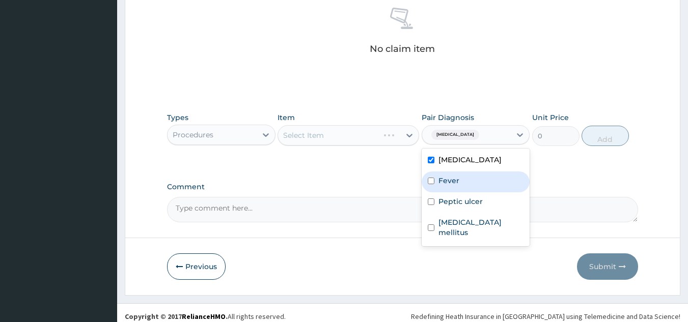
click at [469, 182] on div "Fever" at bounding box center [475, 182] width 108 height 21
checkbox input "true"
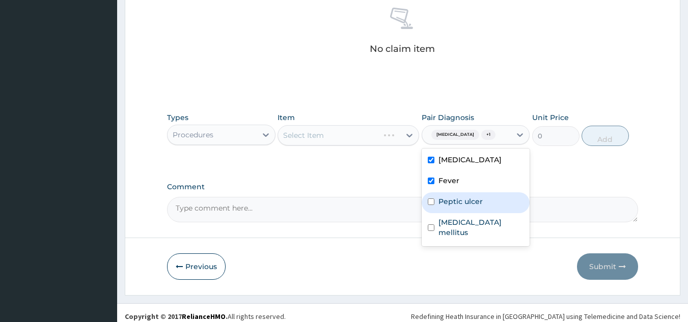
click at [469, 202] on label "Peptic ulcer" at bounding box center [460, 201] width 44 height 10
checkbox input "true"
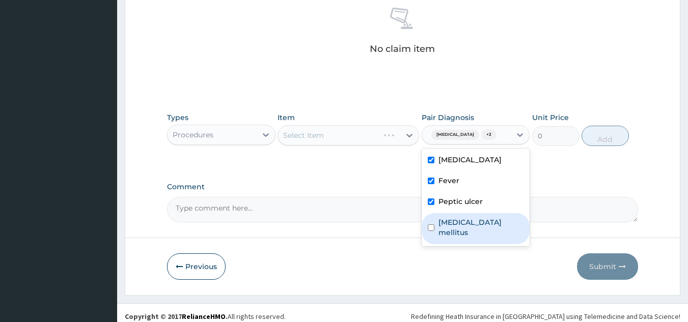
click at [473, 215] on div "Diabetes mellitus" at bounding box center [475, 228] width 108 height 31
checkbox input "true"
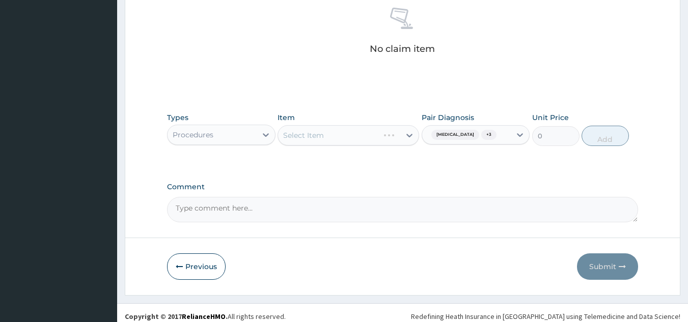
click at [357, 197] on textarea "Comment" at bounding box center [402, 209] width 471 height 25
click at [321, 131] on div "Select Item" at bounding box center [303, 135] width 41 height 10
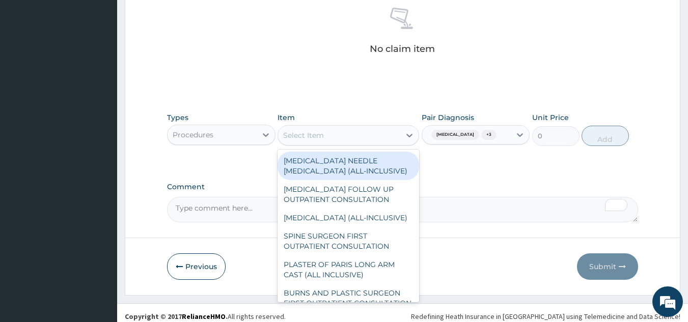
scroll to position [0, 0]
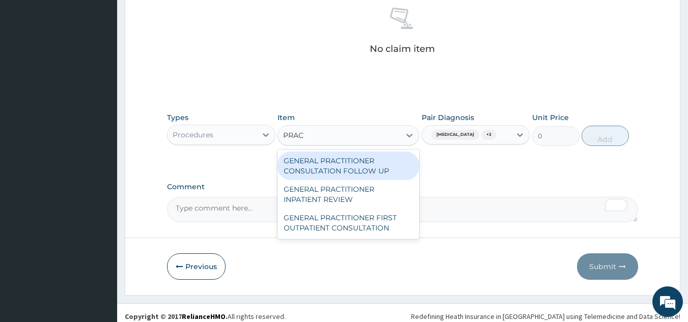
type input "PRACT"
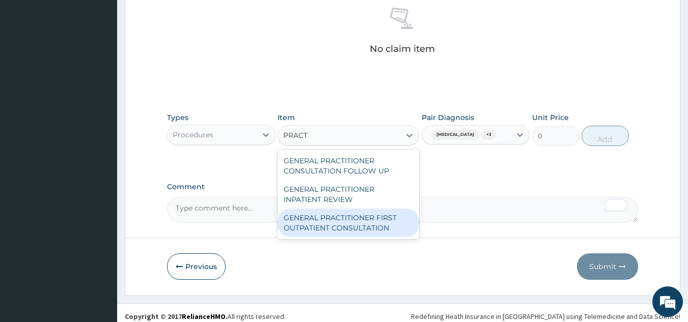
click at [347, 225] on div "GENERAL PRACTITIONER FIRST OUTPATIENT CONSULTATION" at bounding box center [347, 223] width 141 height 28
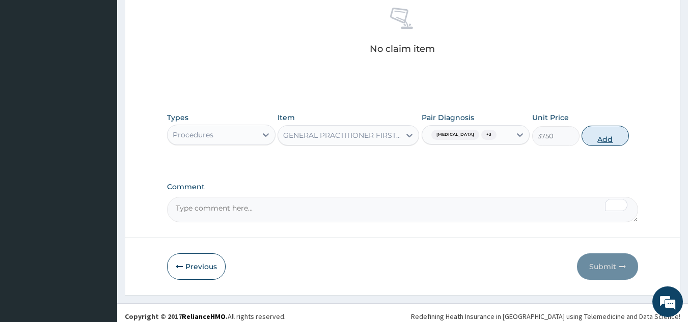
click at [606, 142] on button "Add" at bounding box center [604, 136] width 47 height 20
type input "0"
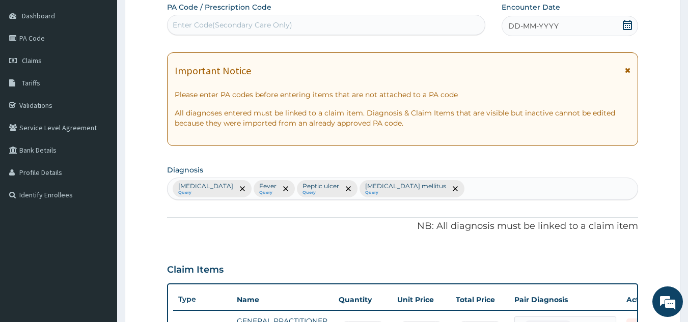
scroll to position [2, 0]
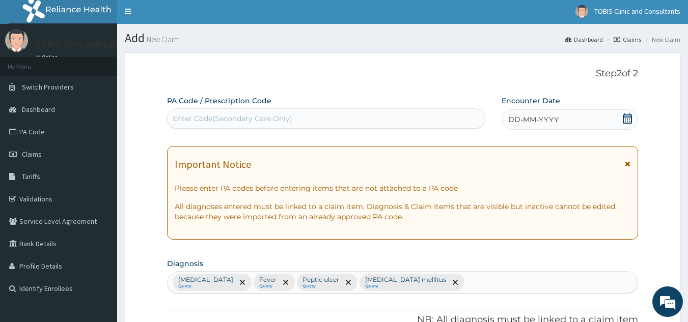
click at [538, 120] on span "DD-MM-YYYY" at bounding box center [533, 120] width 50 height 10
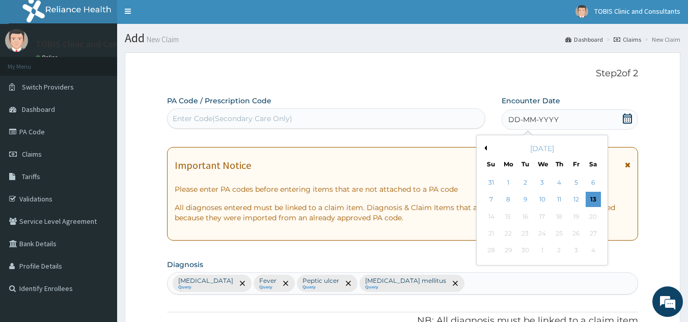
click at [485, 148] on button "Previous Month" at bounding box center [483, 148] width 5 height 5
click at [517, 250] on div "25 26 27 28 29 30 31" at bounding box center [541, 250] width 119 height 17
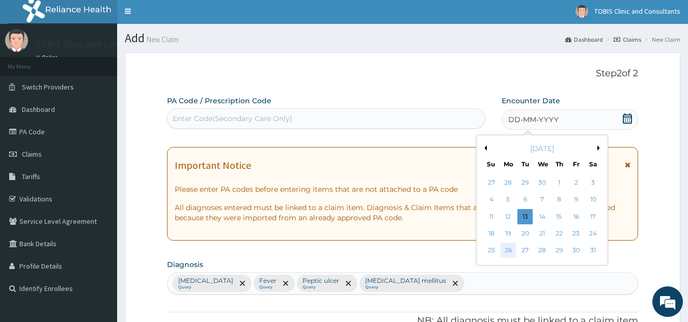
click at [506, 256] on div "26" at bounding box center [507, 250] width 15 height 15
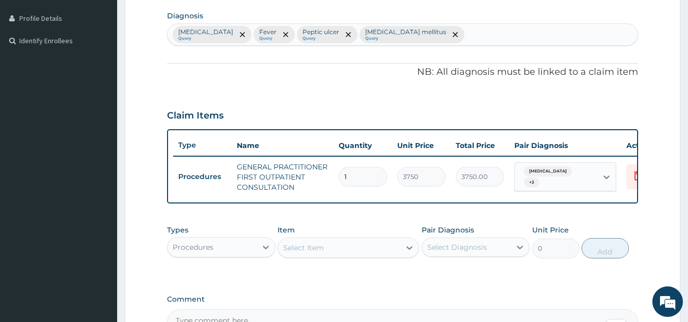
scroll to position [377, 0]
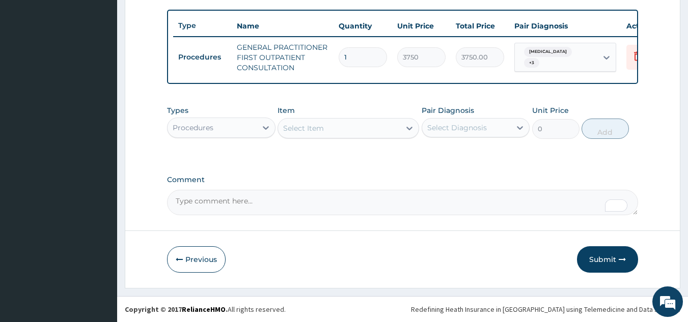
click at [348, 127] on div "Select Item" at bounding box center [339, 128] width 122 height 16
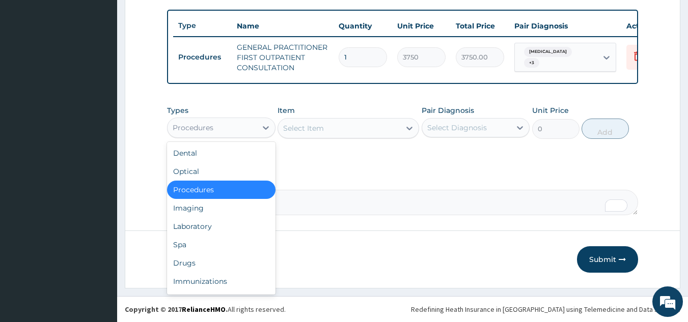
click at [238, 130] on div "Procedures" at bounding box center [211, 128] width 89 height 16
type input "DR"
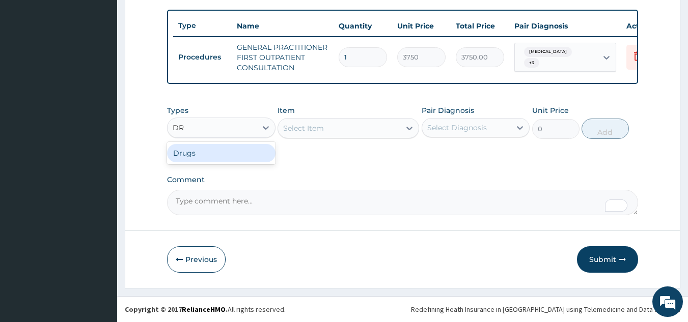
click at [227, 152] on div "Drugs" at bounding box center [221, 153] width 108 height 18
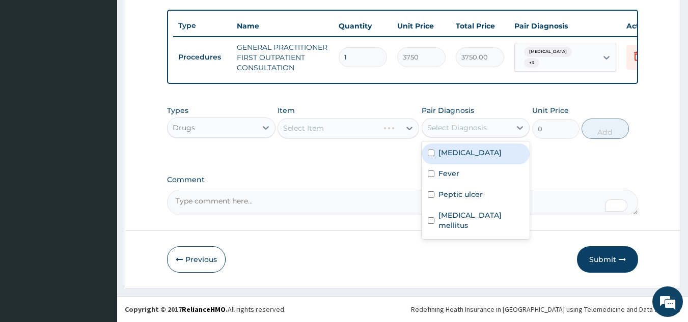
click at [468, 130] on div "Select Diagnosis" at bounding box center [457, 128] width 60 height 10
click at [469, 150] on div "Malaria" at bounding box center [475, 154] width 108 height 21
checkbox input "true"
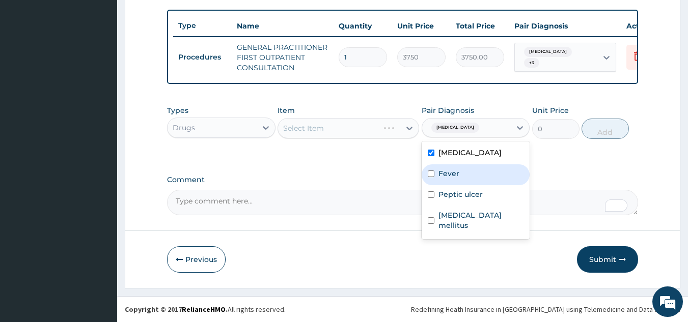
click at [466, 179] on div "Fever" at bounding box center [475, 174] width 108 height 21
checkbox input "true"
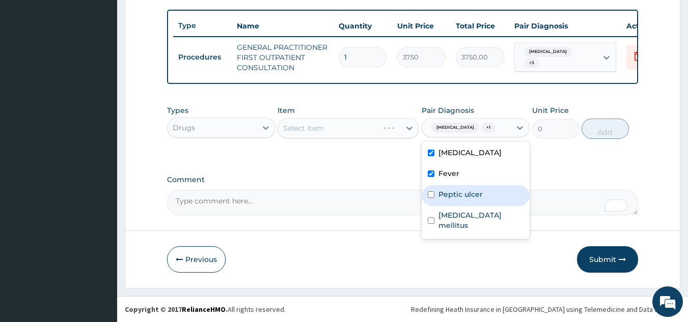
click at [467, 195] on label "Peptic ulcer" at bounding box center [460, 194] width 44 height 10
checkbox input "true"
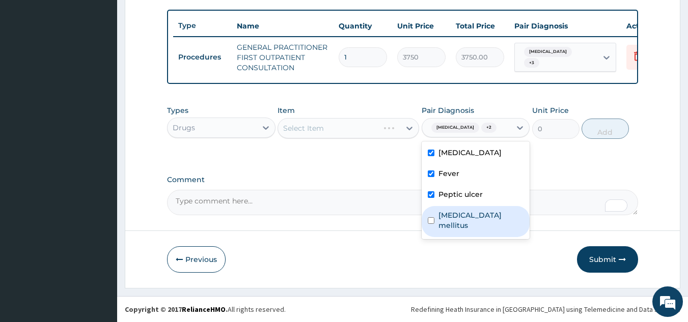
click at [471, 219] on label "Diabetes mellitus" at bounding box center [480, 220] width 85 height 20
checkbox input "true"
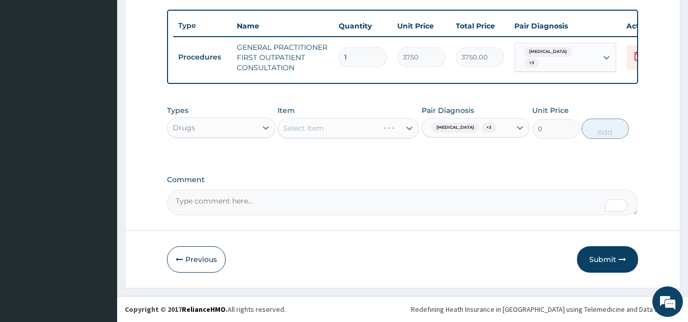
click at [378, 150] on div "Types Drugs Item Select Item Pair Diagnosis Malaria + 3 Unit Price 0 Add" at bounding box center [402, 129] width 471 height 59
click at [356, 129] on div "Select Item" at bounding box center [347, 128] width 141 height 20
click at [353, 134] on div "Select Item" at bounding box center [339, 128] width 122 height 16
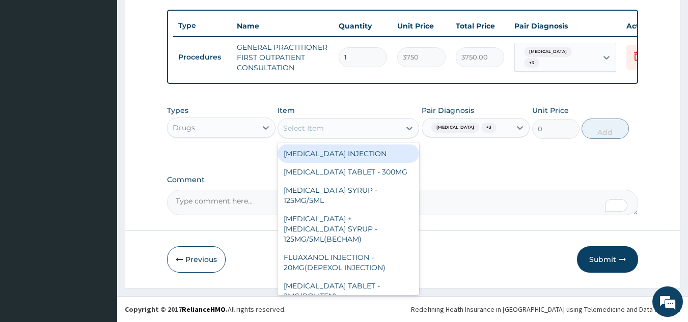
paste input "PARACETAMOL"
type input "PARACETAMOL"
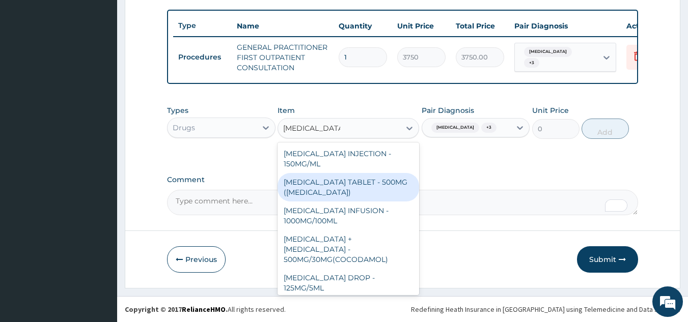
click at [372, 186] on div "[MEDICAL_DATA] TABLET - 500MG ([MEDICAL_DATA])" at bounding box center [347, 187] width 141 height 28
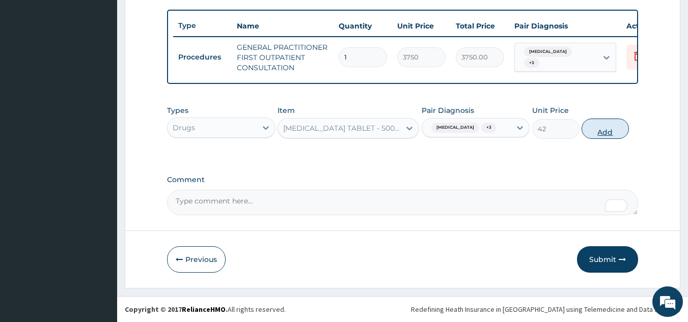
click at [618, 131] on button "Add" at bounding box center [604, 129] width 47 height 20
type input "0"
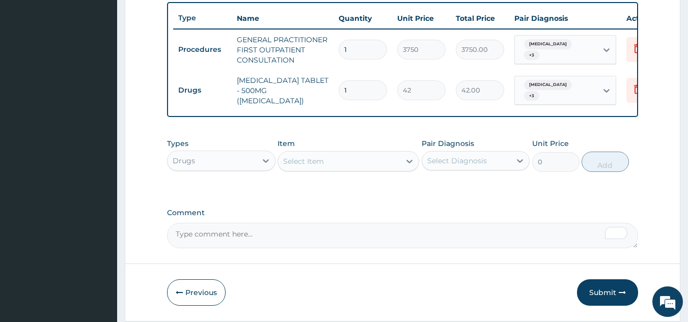
type input "18"
type input "756.00"
type input "18"
click at [322, 166] on div "Select Item" at bounding box center [303, 161] width 41 height 10
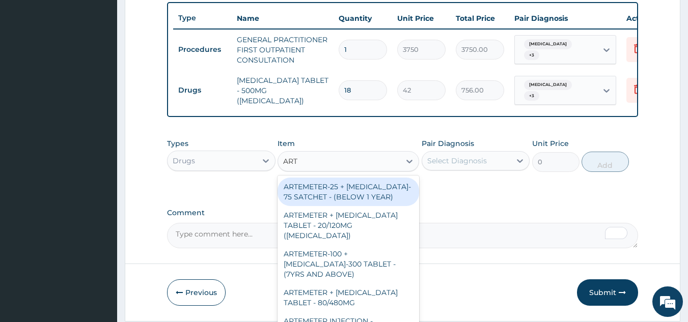
type input "ARTE"
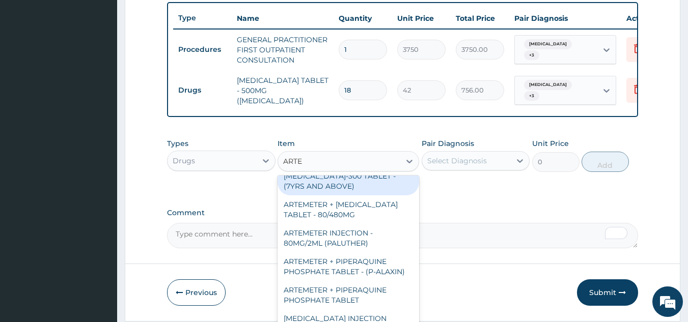
scroll to position [101, 0]
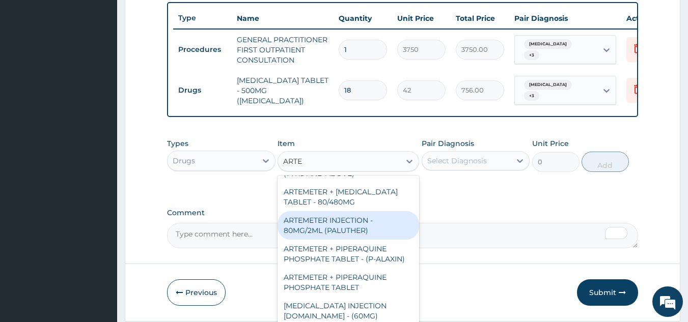
click at [375, 221] on div "ARTEMETER INJECTION - 80MG/2ML (PALUTHER)" at bounding box center [347, 225] width 141 height 28
type input "700"
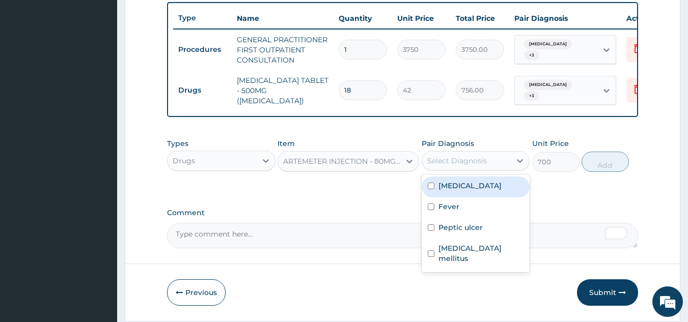
click at [469, 158] on div "Select Diagnosis" at bounding box center [457, 161] width 60 height 10
click at [463, 194] on div "Malaria" at bounding box center [475, 187] width 108 height 21
checkbox input "true"
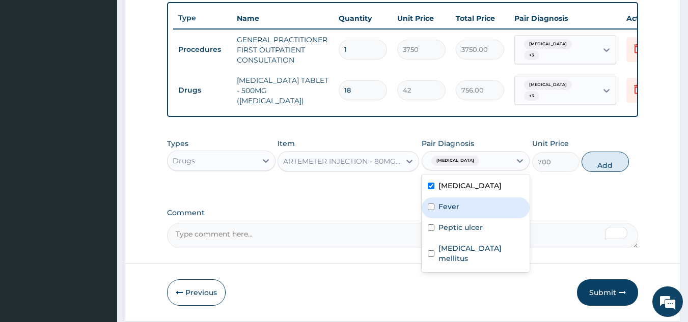
click at [466, 208] on div "Fever" at bounding box center [475, 207] width 108 height 21
checkbox input "true"
click at [611, 166] on button "Add" at bounding box center [604, 162] width 47 height 20
type input "0"
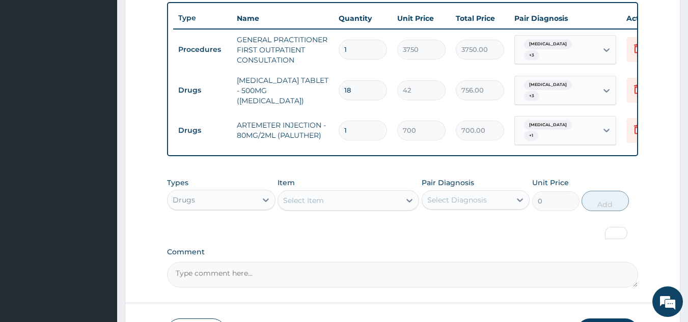
type input "0.00"
type input "6"
type input "4200.00"
type input "6"
click at [387, 198] on div "Select Item" at bounding box center [339, 200] width 122 height 16
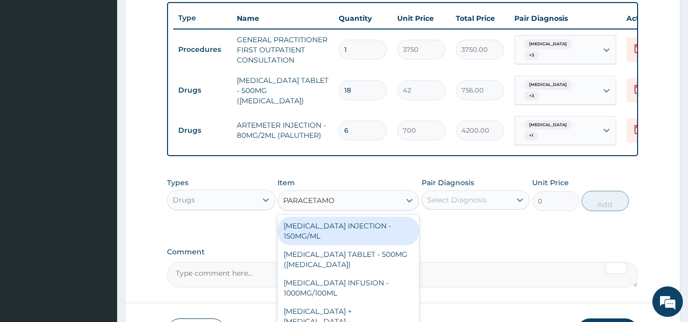
type input "PARACETAMOL"
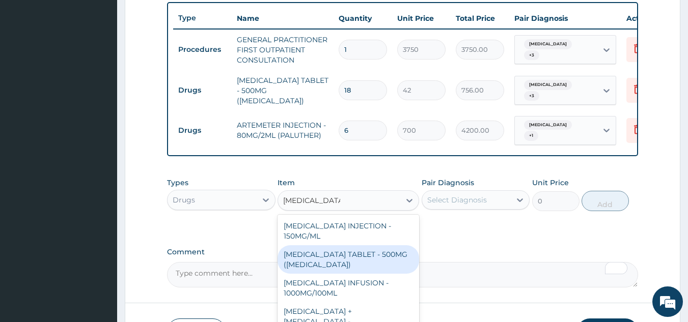
scroll to position [447, 0]
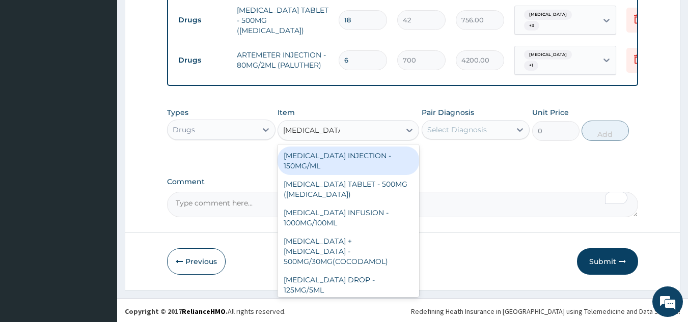
click at [378, 165] on div "[MEDICAL_DATA] INJECTION - 150MG/ML" at bounding box center [347, 161] width 141 height 28
type input "560"
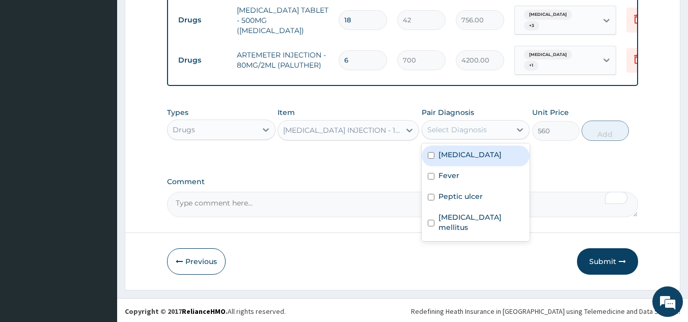
click at [481, 125] on div "Select Diagnosis" at bounding box center [457, 130] width 60 height 10
click at [475, 160] on div "Malaria" at bounding box center [475, 156] width 108 height 21
checkbox input "true"
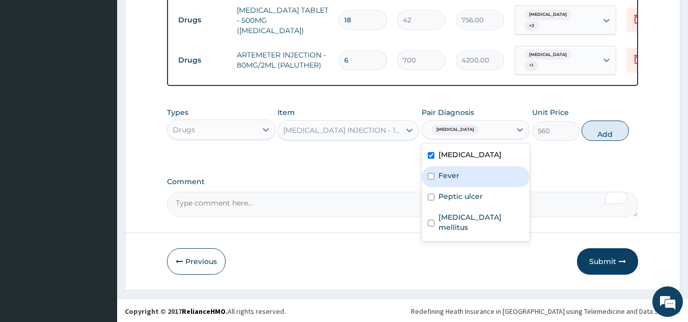
click at [469, 182] on div "Fever" at bounding box center [475, 176] width 108 height 21
checkbox input "true"
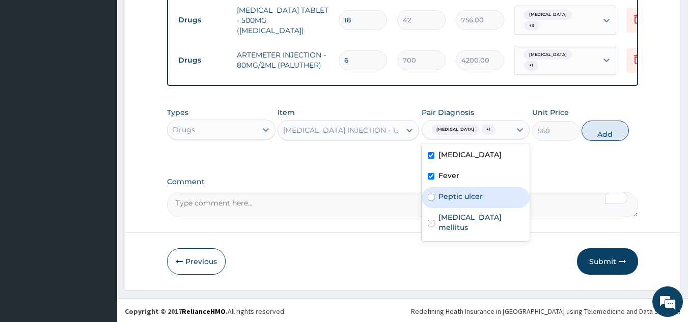
click at [471, 193] on label "Peptic ulcer" at bounding box center [460, 196] width 44 height 10
checkbox input "true"
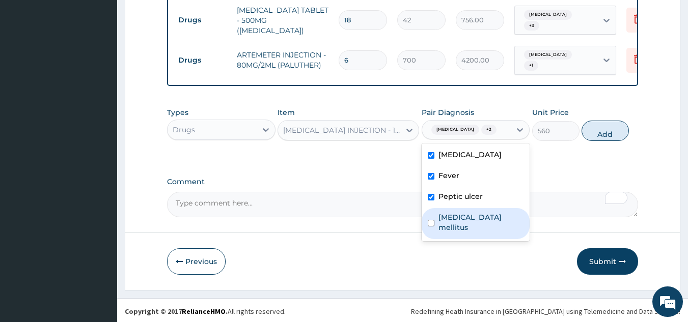
click at [474, 218] on label "Diabetes mellitus" at bounding box center [480, 222] width 85 height 20
checkbox input "true"
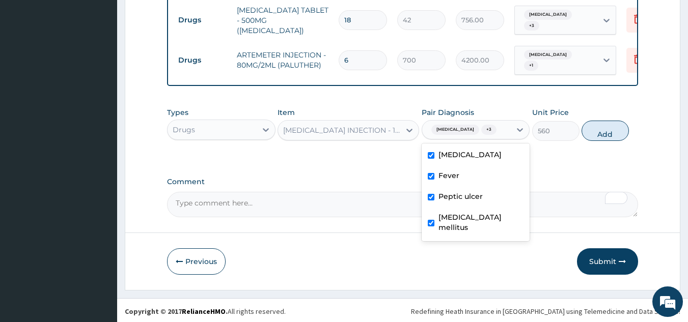
click at [606, 131] on button "Add" at bounding box center [604, 131] width 47 height 20
type input "0"
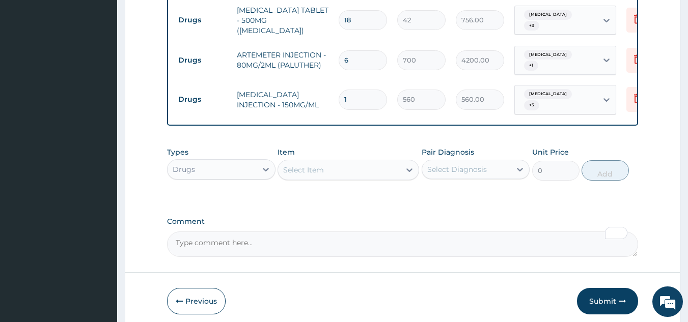
type input "0.00"
type input "2"
type input "1120.00"
type input "2"
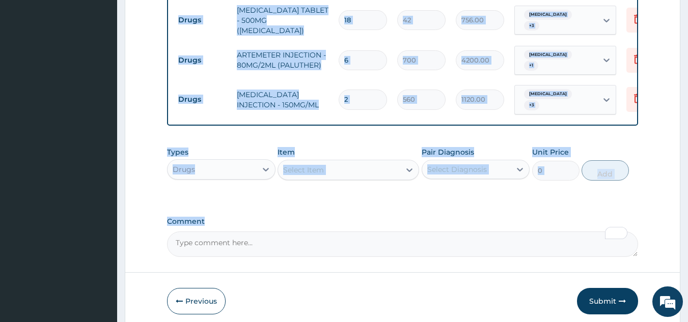
drag, startPoint x: 683, startPoint y: 243, endPoint x: 687, endPoint y: 122, distance: 121.7
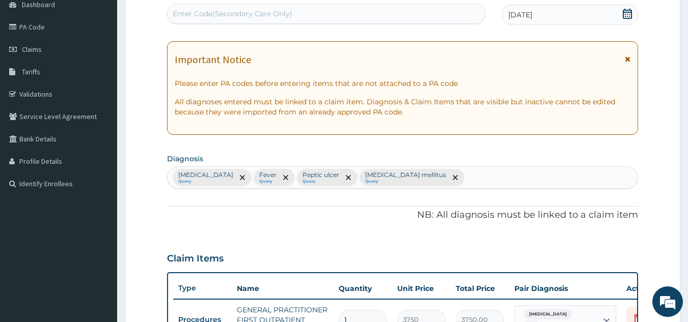
scroll to position [52, 0]
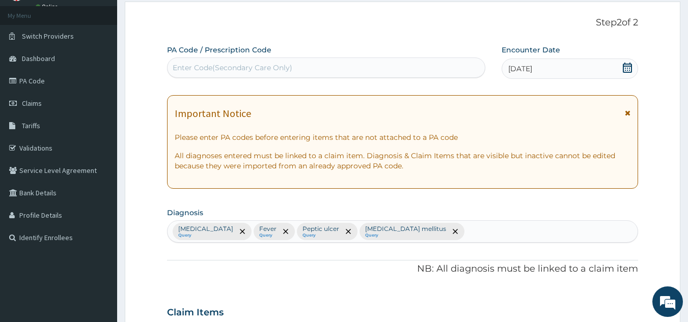
click at [241, 68] on div "Enter Code(Secondary Care Only)" at bounding box center [233, 68] width 120 height 10
paste input "PA/2CCF42"
type input "PA/2CCF42"
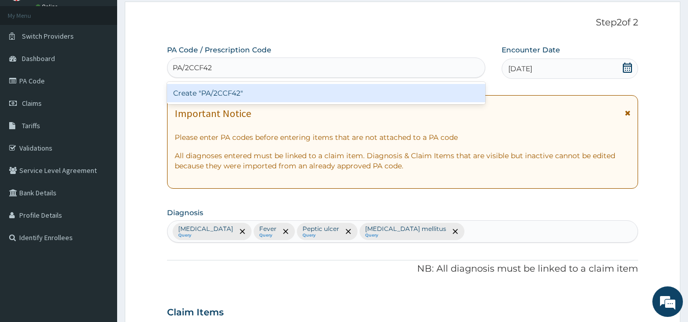
click at [246, 103] on div "Create "PA/2CCF42"" at bounding box center [326, 93] width 319 height 22
click at [255, 90] on div "Create "PA/2CCF42"" at bounding box center [326, 93] width 319 height 18
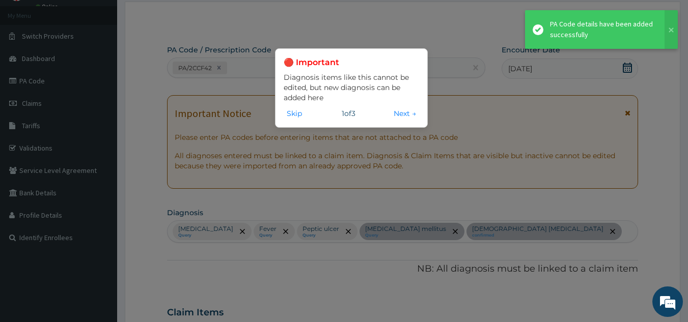
scroll to position [444, 0]
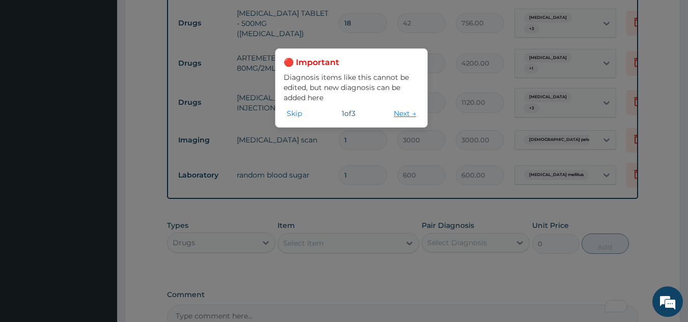
click at [392, 116] on button "Next →" at bounding box center [404, 113] width 28 height 11
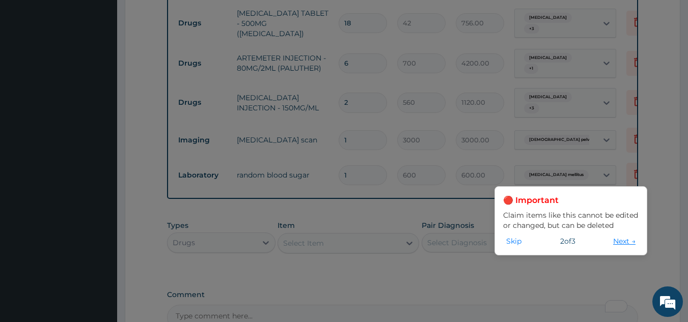
click at [619, 238] on button "Next →" at bounding box center [624, 241] width 28 height 11
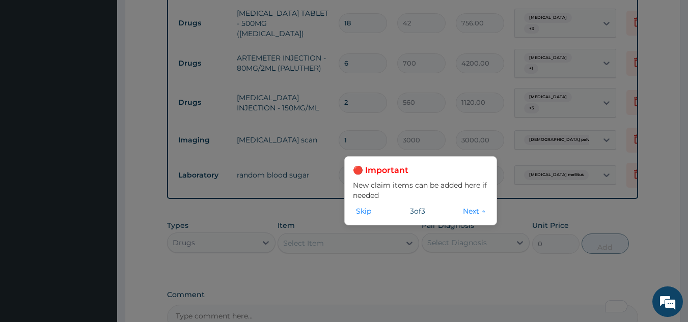
click at [594, 260] on div "🔴 Important New claim items can be added here if needed Skip 3 of 3 Next →" at bounding box center [344, 161] width 688 height 322
click at [465, 211] on button "Next →" at bounding box center [474, 211] width 28 height 11
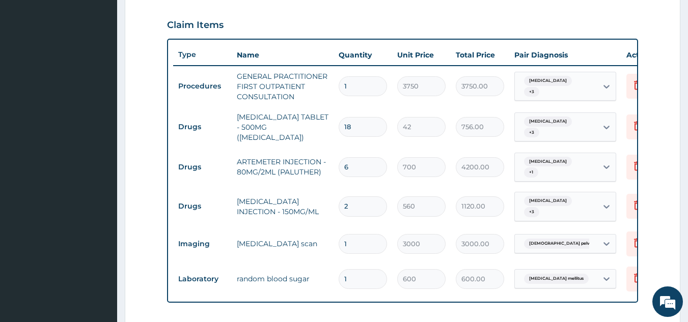
scroll to position [347, 0]
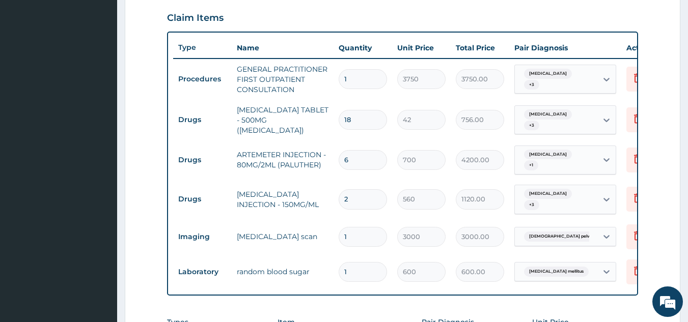
click at [683, 189] on section "Step 2 of 2 PA Code / Prescription Code PA/2CCF42 Encounter Date 26-05-2025 Imp…" at bounding box center [402, 103] width 570 height 808
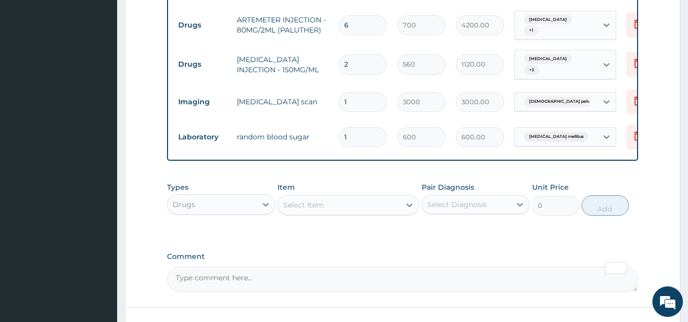
scroll to position [486, 0]
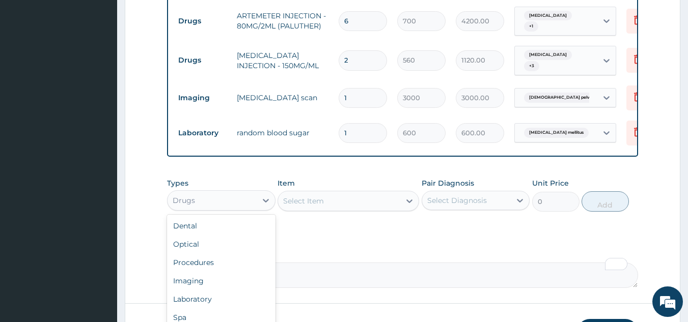
click at [207, 203] on div "Drugs" at bounding box center [221, 200] width 108 height 20
click at [201, 299] on div "Laboratory" at bounding box center [221, 299] width 108 height 18
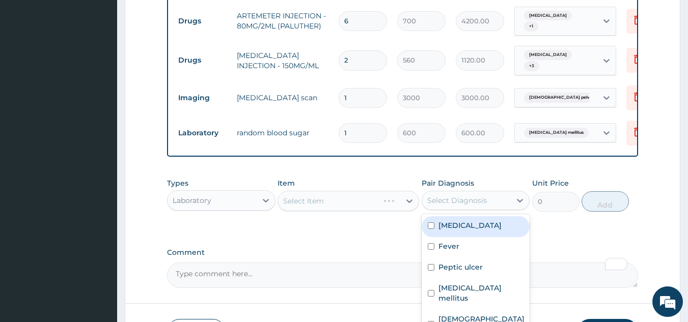
click at [439, 195] on div "Select Diagnosis" at bounding box center [457, 200] width 60 height 10
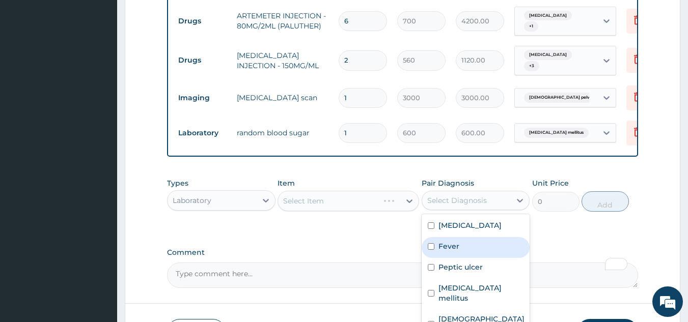
click at [442, 237] on div "Fever" at bounding box center [475, 247] width 108 height 21
click at [447, 249] on div "Fever" at bounding box center [475, 247] width 108 height 21
checkbox input "false"
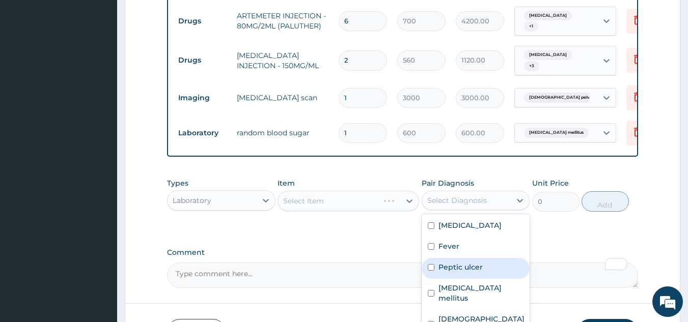
click at [452, 269] on div "Peptic ulcer" at bounding box center [475, 268] width 108 height 21
checkbox input "true"
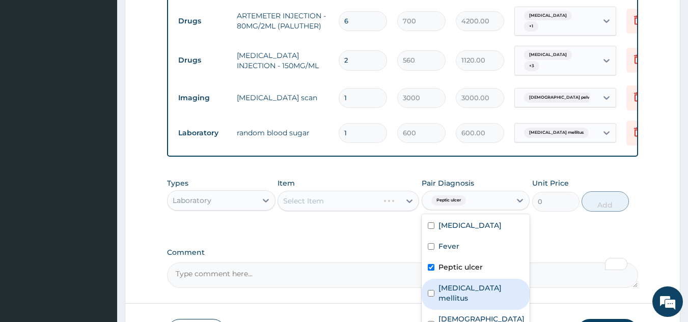
click at [456, 285] on label "Diabetes mellitus" at bounding box center [480, 293] width 85 height 20
checkbox input "true"
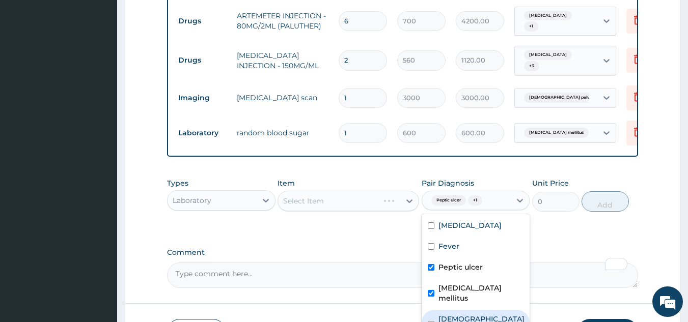
click at [463, 314] on label "Female pelvic inflammatory disease" at bounding box center [481, 324] width 86 height 20
checkbox input "true"
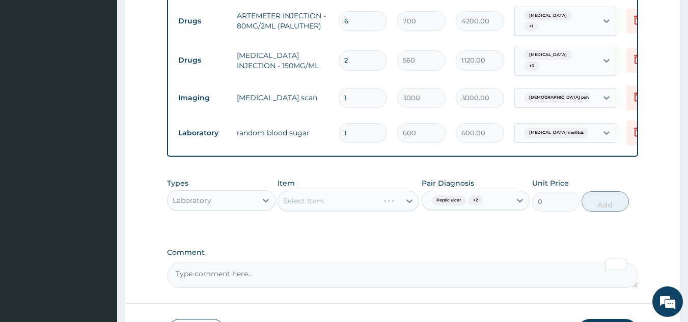
click at [266, 210] on div "Types Laboratory Item Select Item Pair Diagnosis Peptic ulcer + 2 Unit Price 0 …" at bounding box center [402, 202] width 471 height 59
click at [340, 202] on div "Select Item" at bounding box center [339, 201] width 122 height 16
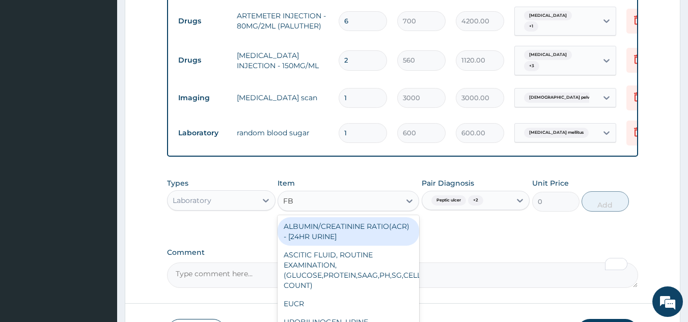
type input "FBC"
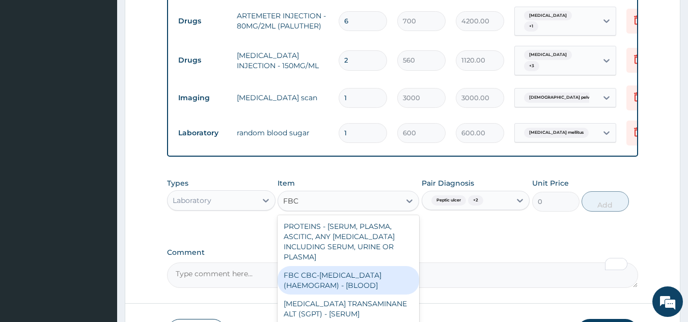
click at [342, 272] on div "FBC CBC-[MEDICAL_DATA] (HAEMOGRAM) - [BLOOD]" at bounding box center [347, 280] width 141 height 28
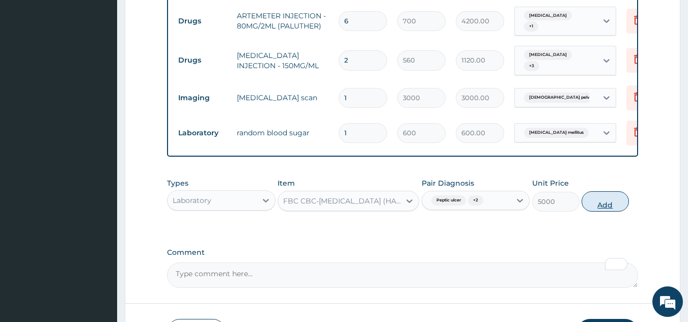
click at [602, 200] on button "Add" at bounding box center [604, 201] width 47 height 20
type input "0"
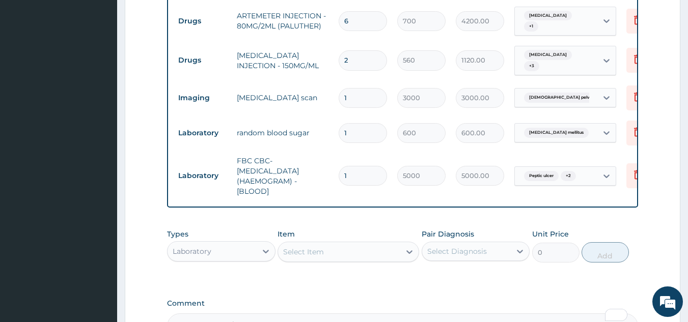
drag, startPoint x: 323, startPoint y: 237, endPoint x: 325, endPoint y: 245, distance: 8.9
click at [323, 244] on div "Select Item" at bounding box center [339, 252] width 122 height 16
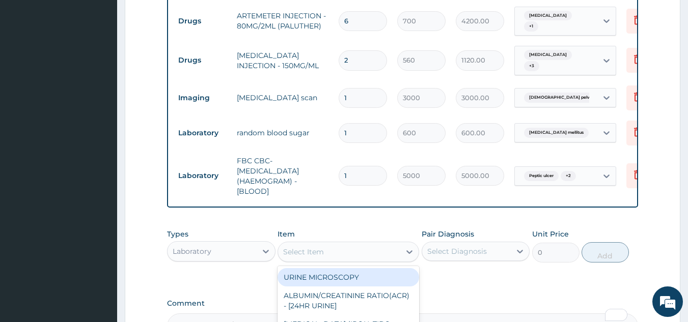
click at [325, 245] on div "Select Item" at bounding box center [339, 252] width 122 height 16
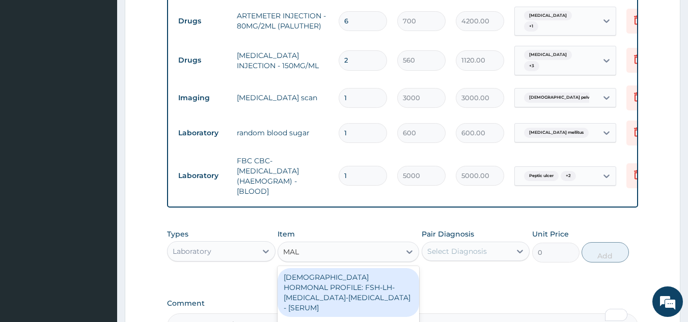
type input "MALA"
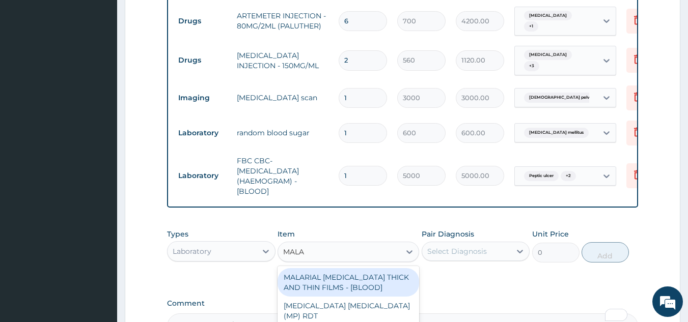
click at [334, 273] on div "MALARIAL [MEDICAL_DATA] THICK AND THIN FILMS - [BLOOD]" at bounding box center [347, 282] width 141 height 28
type input "2187.5"
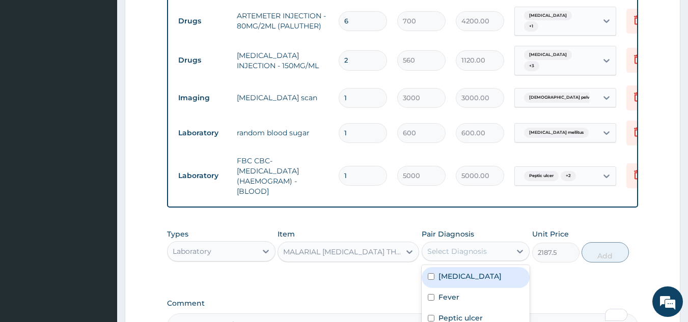
click at [493, 247] on div "Select Diagnosis" at bounding box center [466, 251] width 89 height 16
click at [490, 269] on div "Malaria" at bounding box center [475, 277] width 108 height 21
checkbox input "true"
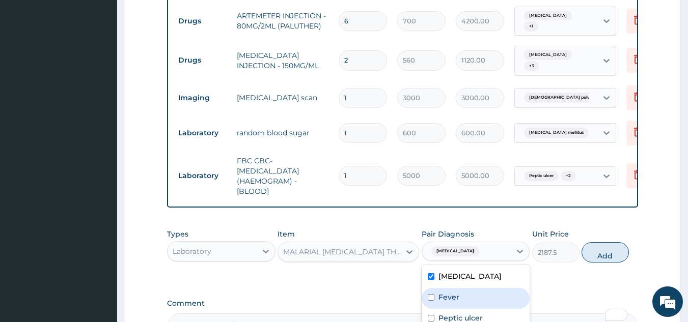
drag, startPoint x: 486, startPoint y: 293, endPoint x: 560, endPoint y: 271, distance: 77.6
click at [486, 293] on div "Fever" at bounding box center [475, 298] width 108 height 21
checkbox input "true"
click at [603, 248] on button "Add" at bounding box center [604, 252] width 47 height 20
type input "0"
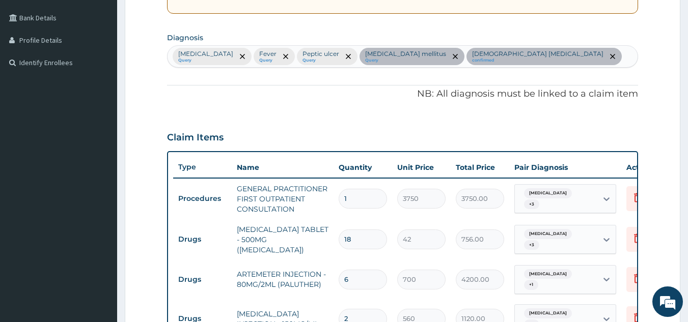
scroll to position [150, 0]
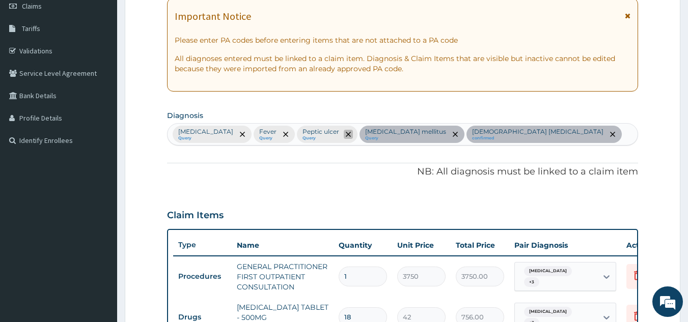
click at [344, 135] on span "remove selection option" at bounding box center [348, 134] width 9 height 9
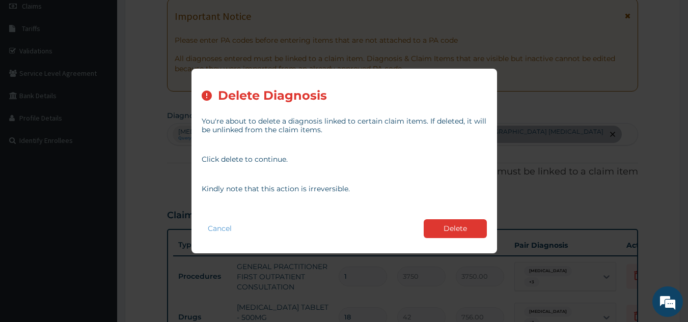
click at [444, 228] on button "Delete" at bounding box center [454, 228] width 63 height 19
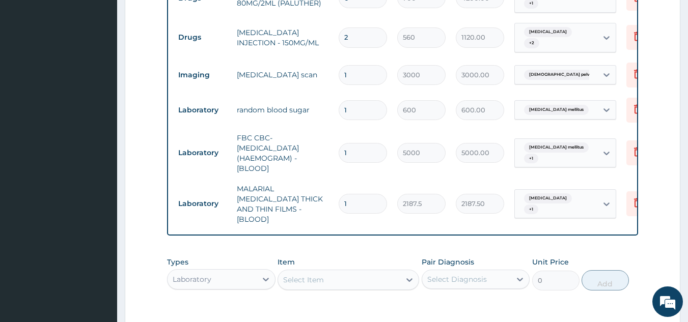
scroll to position [533, 0]
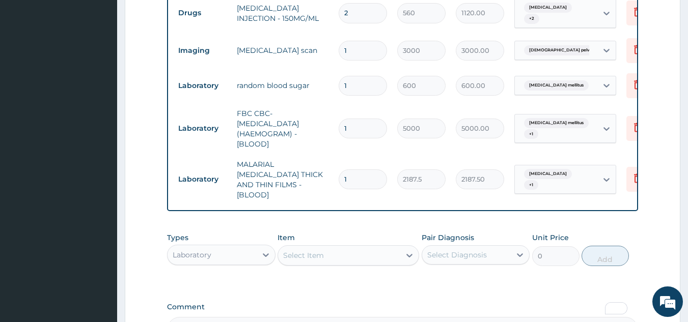
click at [319, 247] on div "Select Item" at bounding box center [339, 255] width 122 height 16
type input "CIPR"
click at [230, 247] on div "Laboratory" at bounding box center [211, 255] width 89 height 16
type input "DR"
click at [263, 271] on div "Drugs" at bounding box center [221, 280] width 108 height 18
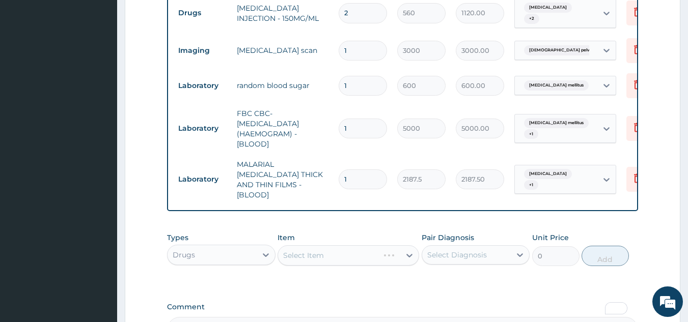
click at [475, 248] on div "Pair Diagnosis Select Diagnosis" at bounding box center [475, 250] width 108 height 34
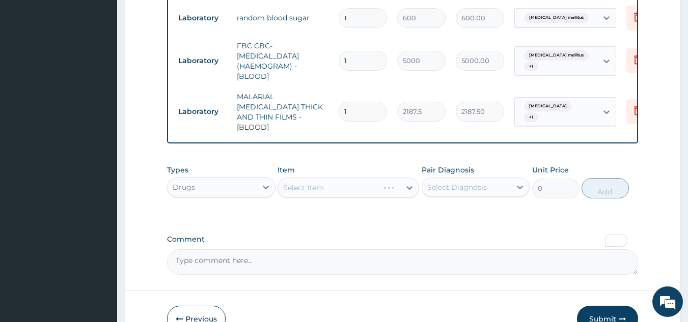
scroll to position [643, 0]
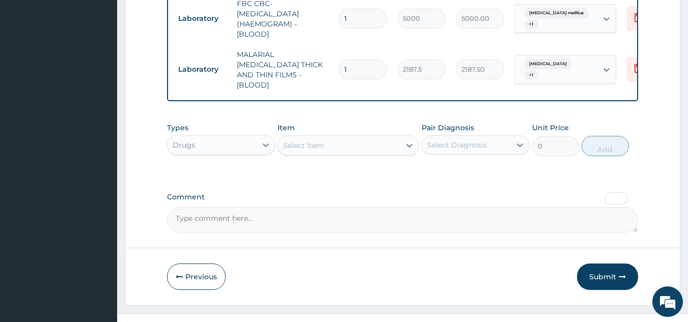
click at [325, 137] on div "Select Item" at bounding box center [339, 145] width 122 height 16
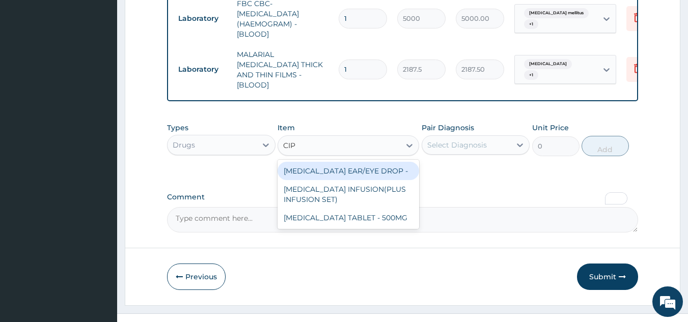
type input "CIPR"
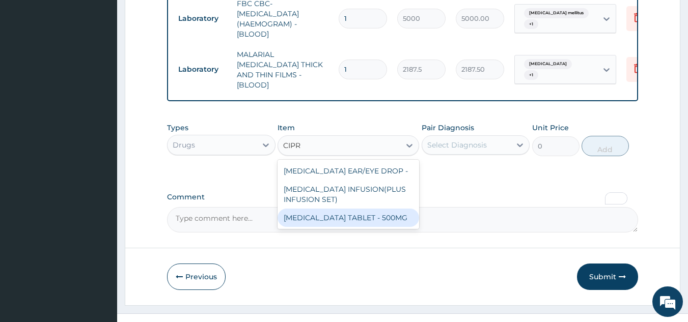
click at [357, 209] on div "[MEDICAL_DATA] TABLET - 500MG" at bounding box center [347, 218] width 141 height 18
type input "196"
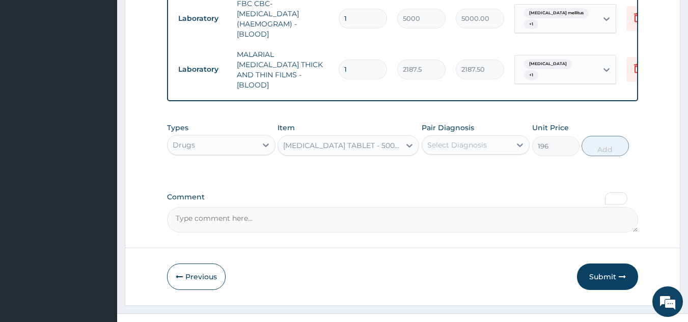
click at [483, 140] on div "Select Diagnosis" at bounding box center [457, 145] width 60 height 10
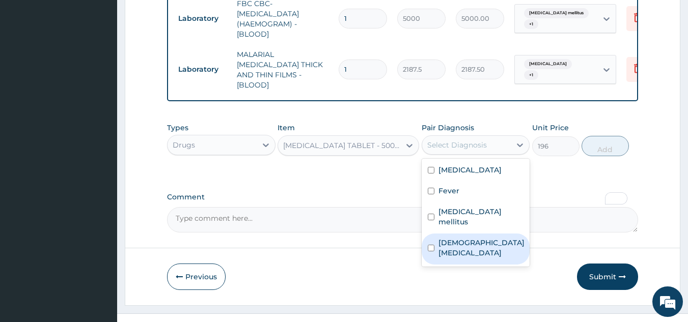
click at [464, 238] on label "Female pelvic inflammatory disease" at bounding box center [481, 248] width 86 height 20
checkbox input "true"
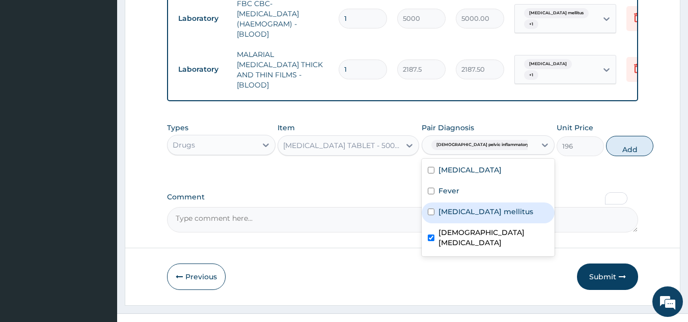
click at [472, 203] on div "Diabetes mellitus" at bounding box center [487, 213] width 133 height 21
checkbox input "true"
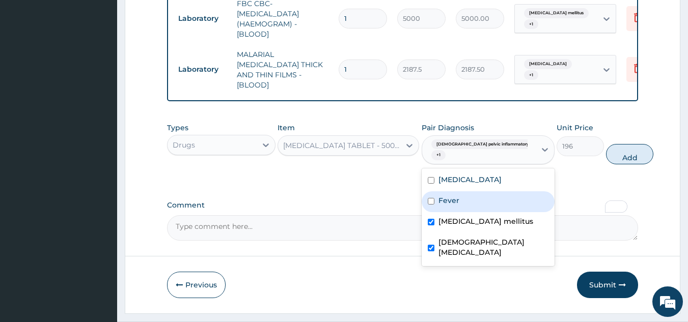
click at [467, 191] on div "Fever" at bounding box center [487, 201] width 133 height 21
checkbox input "true"
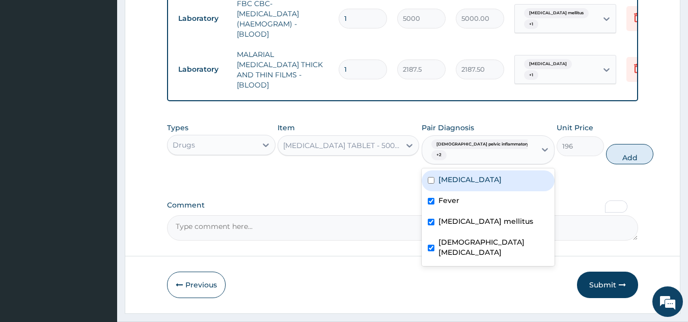
click at [475, 173] on div "Malaria" at bounding box center [487, 180] width 133 height 21
checkbox input "true"
click at [607, 144] on button "Add" at bounding box center [629, 154] width 47 height 20
type input "0"
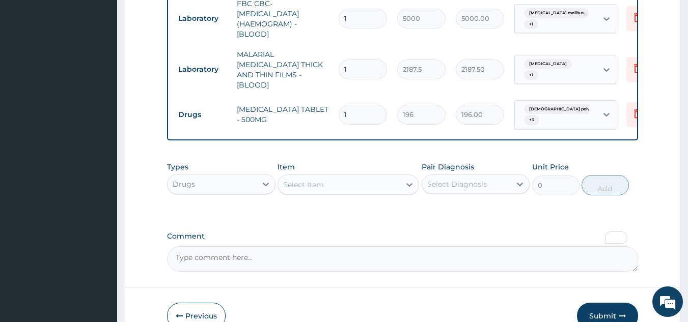
type input "10"
type input "1960.00"
type input "10"
click at [594, 303] on button "Submit" at bounding box center [607, 316] width 61 height 26
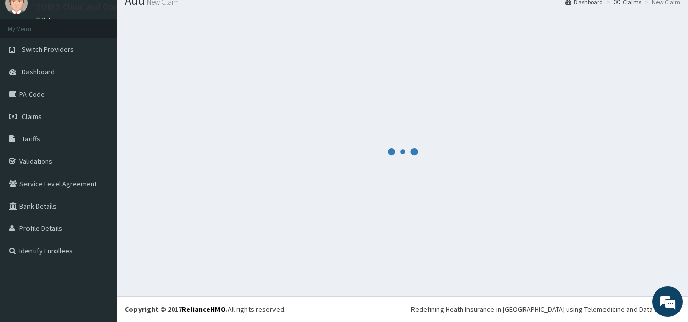
scroll to position [39, 0]
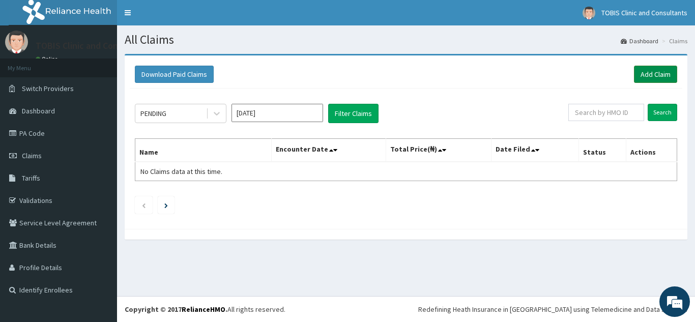
click at [654, 72] on link "Add Claim" at bounding box center [655, 74] width 43 height 17
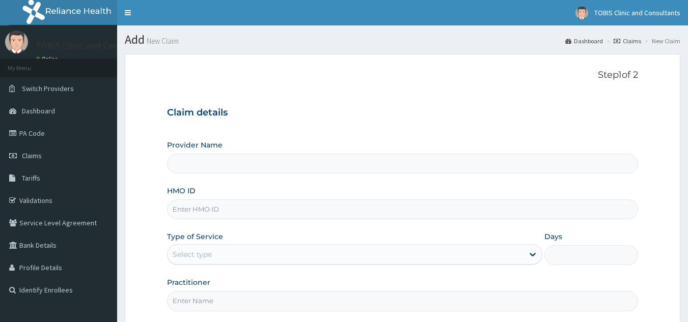
type input "Tobis Clinic and Consultants"
click at [281, 209] on input "HMO ID" at bounding box center [402, 209] width 471 height 20
paste input "[PERSON_NAME]/10012/D"
type input "[PERSON_NAME]/10012/D"
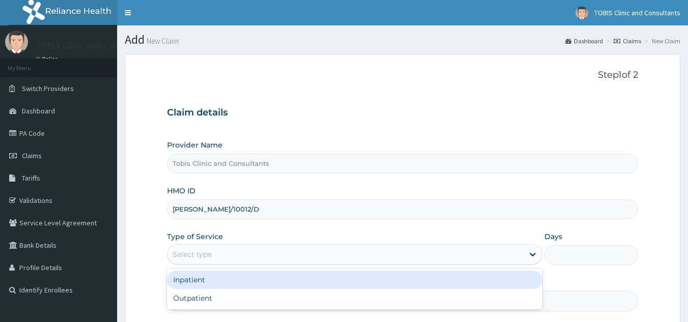
drag, startPoint x: 240, startPoint y: 259, endPoint x: 235, endPoint y: 297, distance: 38.0
click at [238, 265] on div "option Inpatient focused, 1 of 2. 2 results available. Use Up and Down to choos…" at bounding box center [354, 254] width 375 height 20
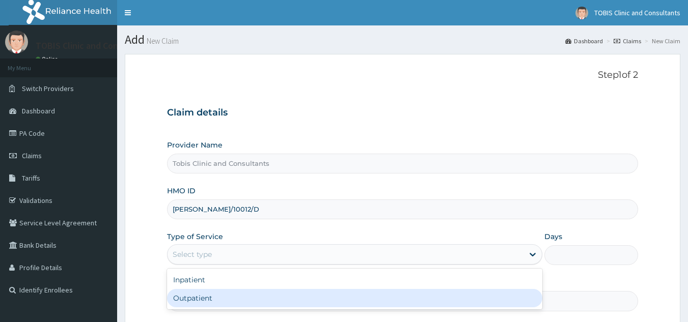
click at [235, 297] on div "Outpatient" at bounding box center [354, 298] width 375 height 18
type input "1"
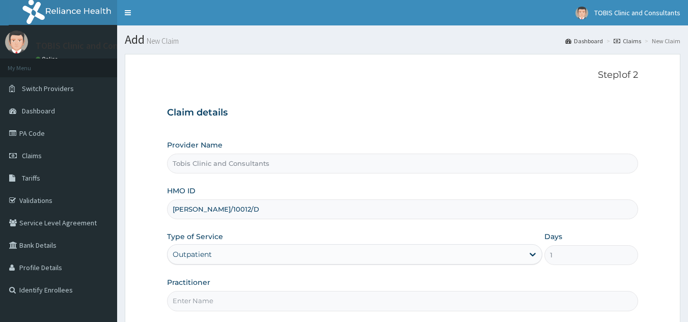
scroll to position [96, 0]
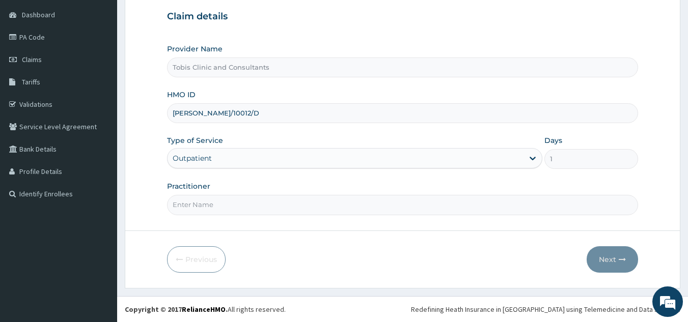
click at [265, 196] on input "Practitioner" at bounding box center [402, 205] width 471 height 20
paste input "[PERSON_NAME]/10012/D"
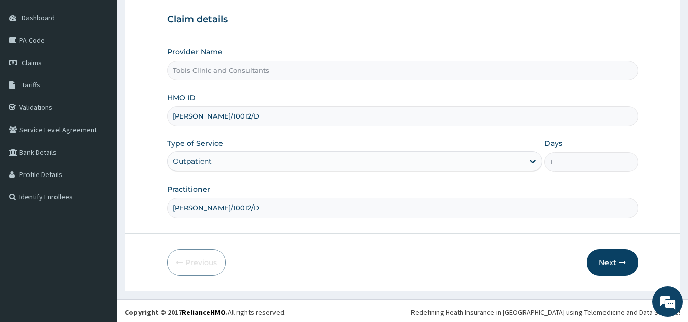
drag, startPoint x: 607, startPoint y: 264, endPoint x: 289, endPoint y: 253, distance: 318.2
click at [331, 254] on div "Previous Next" at bounding box center [402, 262] width 471 height 26
drag, startPoint x: 283, startPoint y: 211, endPoint x: 49, endPoint y: 220, distance: 234.8
click at [49, 220] on div "R EL Toggle navigation TOBIS Clinic and Consultants TOBIS Clinic and Consultant…" at bounding box center [344, 116] width 688 height 418
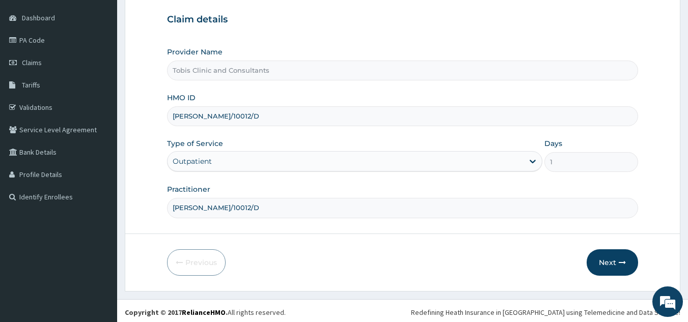
paste input "[PERSON_NAME] [PERSON_NAME]"
type input "[PERSON_NAME] [PERSON_NAME]"
click at [599, 264] on button "Next" at bounding box center [611, 262] width 51 height 26
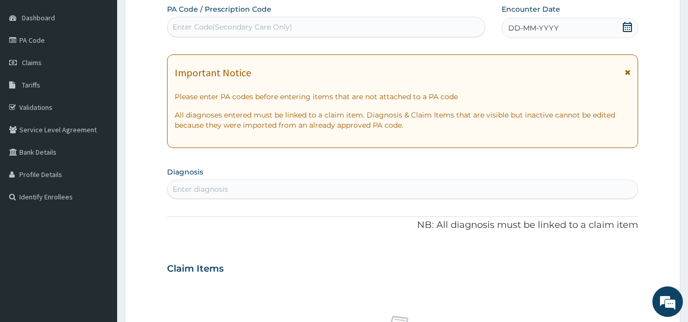
click at [253, 193] on div "Enter diagnosis" at bounding box center [402, 189] width 470 height 16
type input "E"
type input "FEVER"
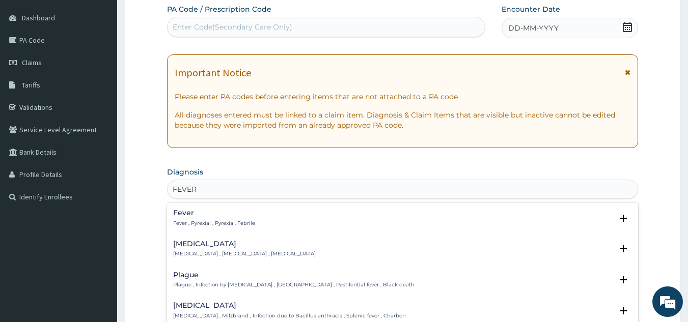
click at [213, 224] on p "Fever , Pyrexial , Pyrexia , Febrile" at bounding box center [214, 223] width 82 height 7
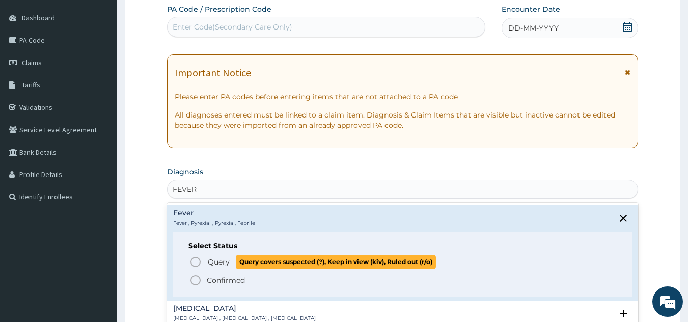
click at [203, 260] on span "Query Query covers suspected (?), Keep in view (kiv), Ruled out (r/o)" at bounding box center [402, 262] width 427 height 14
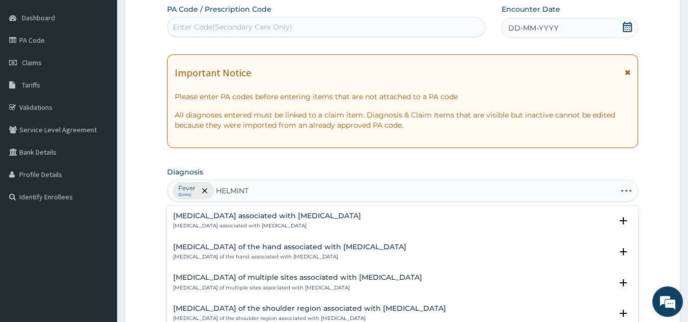
type input "[MEDICAL_DATA]"
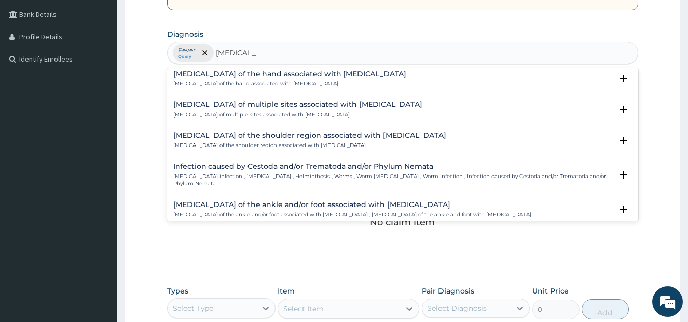
scroll to position [36, 0]
click at [417, 170] on div "Infection caused by Cestoda and/or Trematoda and/or Phylum Nemata [MEDICAL_DATA…" at bounding box center [392, 174] width 439 height 25
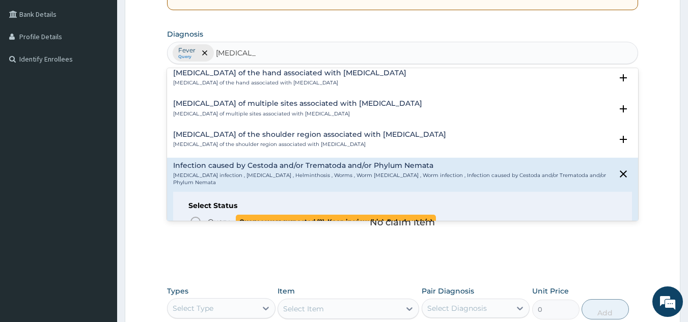
click at [228, 217] on span "Query" at bounding box center [219, 222] width 22 height 10
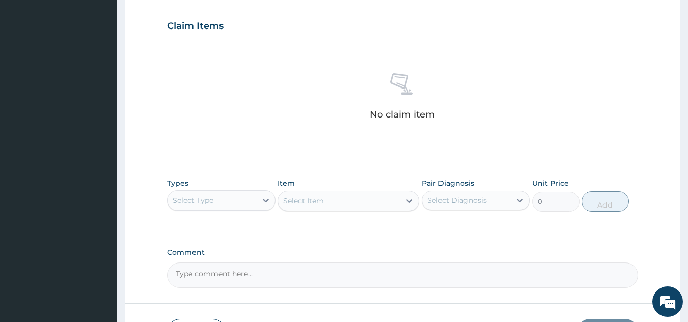
scroll to position [412, 0]
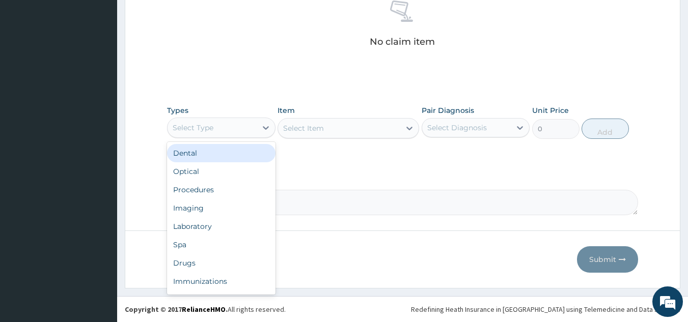
drag, startPoint x: 210, startPoint y: 121, endPoint x: 203, endPoint y: 179, distance: 57.9
click at [210, 124] on div "Select Type" at bounding box center [211, 128] width 89 height 16
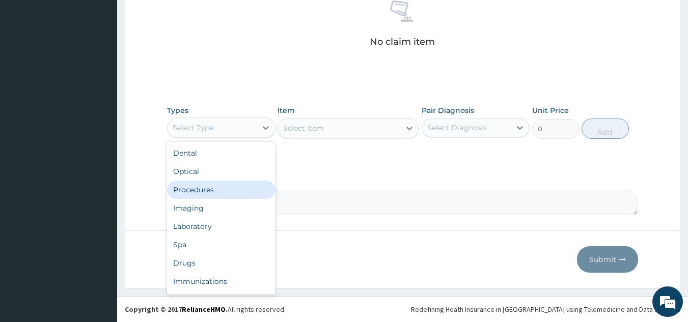
click at [211, 187] on div "Procedures" at bounding box center [221, 190] width 108 height 18
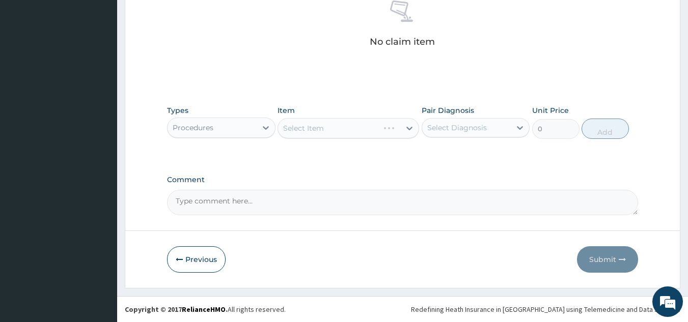
click at [465, 133] on div "Select Diagnosis" at bounding box center [466, 128] width 89 height 16
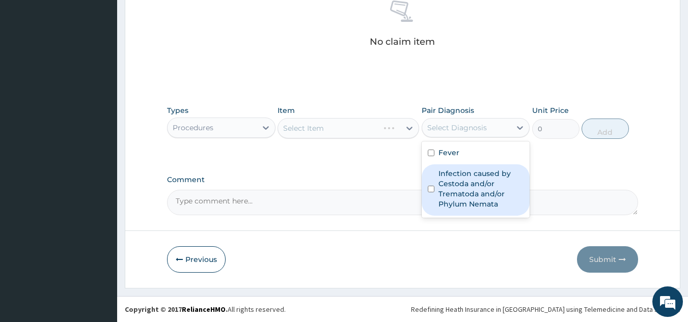
click at [448, 167] on div "Infection caused by Cestoda and/or Trematoda and/or Phylum Nemata" at bounding box center [475, 189] width 108 height 51
checkbox input "true"
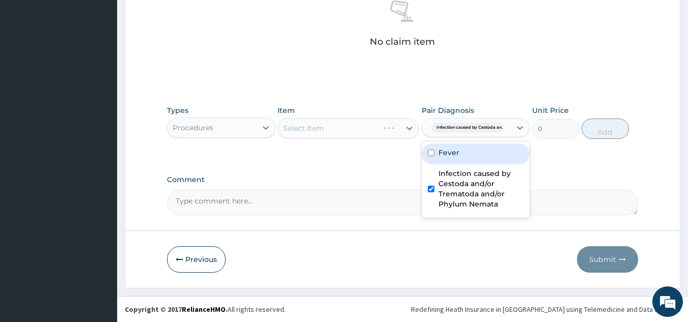
click at [458, 158] on div "Fever" at bounding box center [475, 154] width 108 height 21
checkbox input "true"
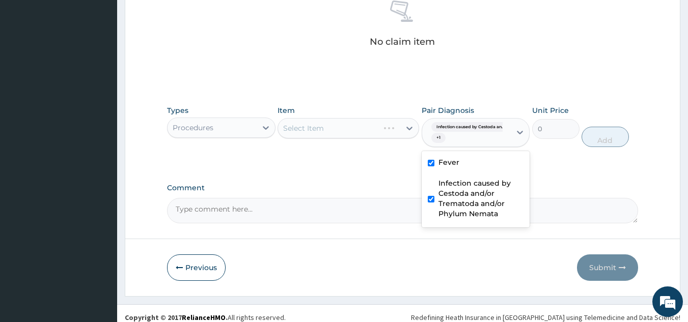
click at [238, 166] on div "Types Procedures Item Select Item Pair Diagnosis option Fever, selected. option…" at bounding box center [402, 134] width 471 height 68
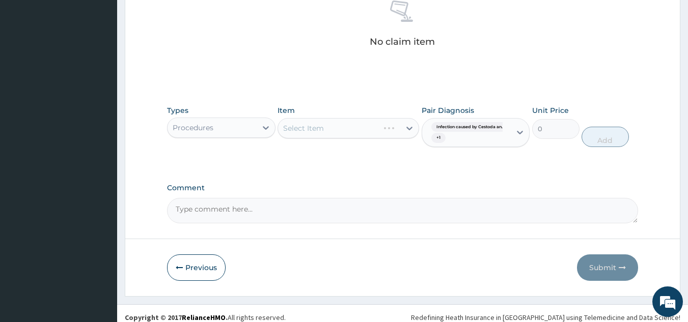
click at [325, 130] on div "Select Item" at bounding box center [347, 128] width 141 height 20
click at [326, 133] on div "Select Item" at bounding box center [339, 128] width 122 height 16
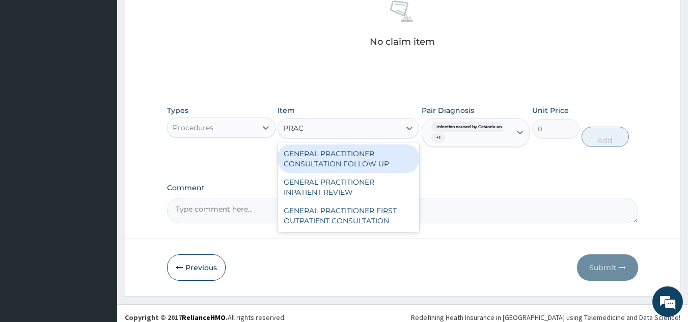
type input "PRACT"
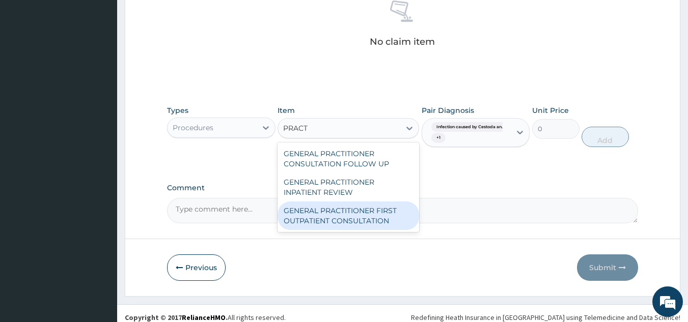
click at [360, 203] on div "GENERAL PRACTITIONER FIRST OUTPATIENT CONSULTATION" at bounding box center [347, 216] width 141 height 28
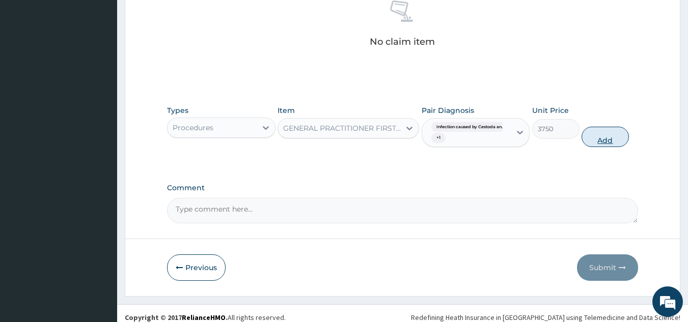
click at [603, 139] on button "Add" at bounding box center [604, 137] width 47 height 20
type input "0"
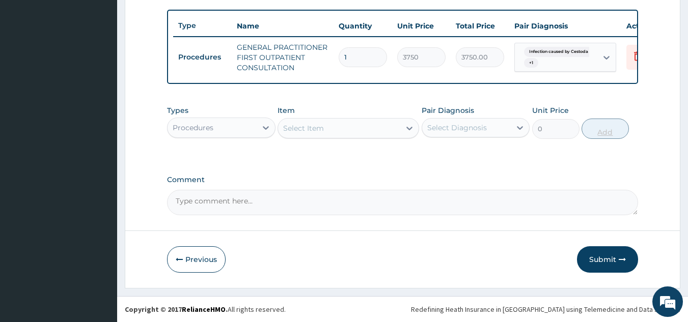
scroll to position [377, 0]
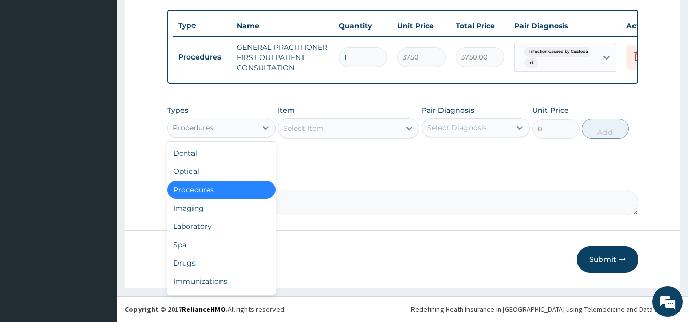
click at [248, 124] on div "Procedures" at bounding box center [211, 128] width 89 height 16
click at [211, 263] on div "Drugs" at bounding box center [221, 263] width 108 height 18
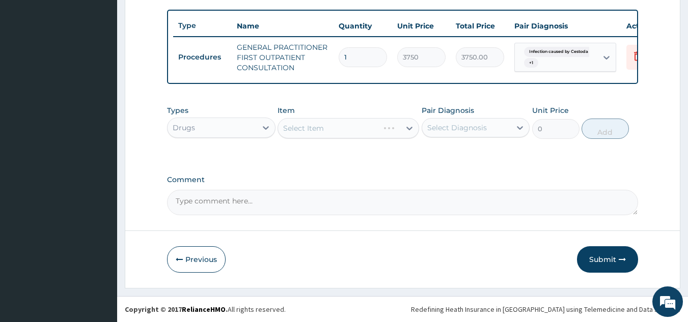
click at [478, 130] on div "Select Diagnosis" at bounding box center [457, 128] width 60 height 10
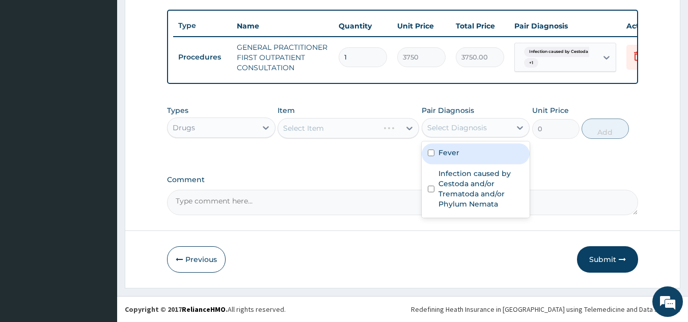
click at [469, 162] on div "Fever" at bounding box center [475, 154] width 108 height 21
checkbox input "true"
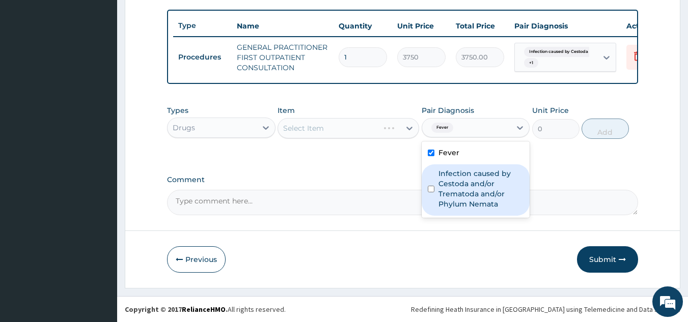
click at [467, 187] on label "Infection caused by Cestoda and/or Trematoda and/or Phylum Nemata" at bounding box center [480, 188] width 85 height 41
checkbox input "true"
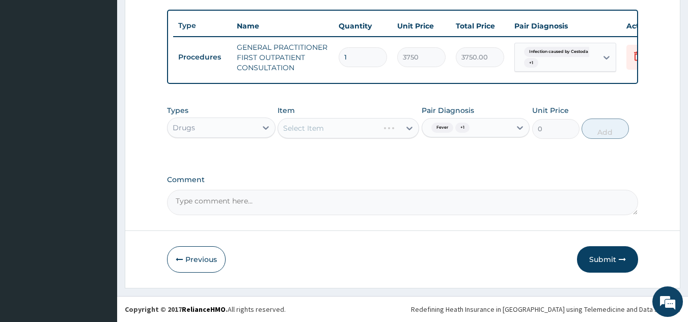
click at [326, 176] on label "Comment" at bounding box center [402, 180] width 471 height 9
click at [326, 190] on textarea "Comment" at bounding box center [402, 202] width 471 height 25
click at [328, 125] on div "Select Item" at bounding box center [339, 128] width 122 height 16
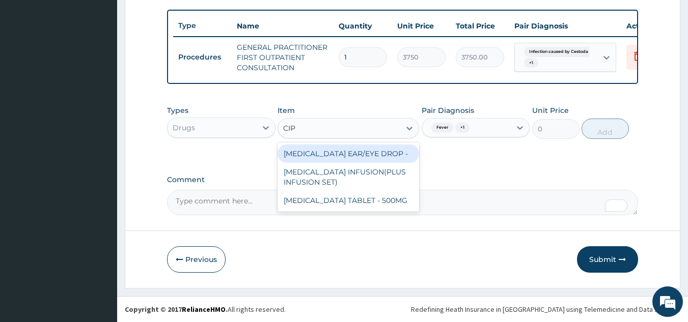
type input "CIPR"
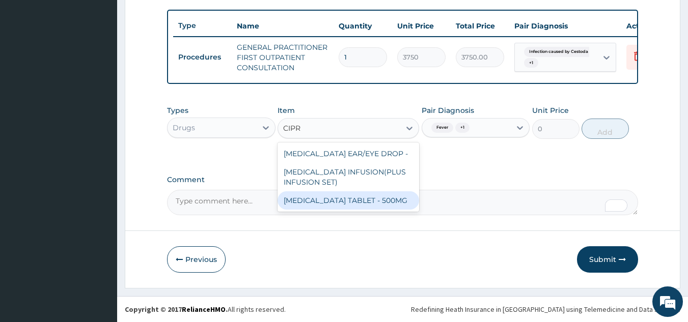
click at [369, 206] on div "[MEDICAL_DATA] TABLET - 500MG" at bounding box center [347, 200] width 141 height 18
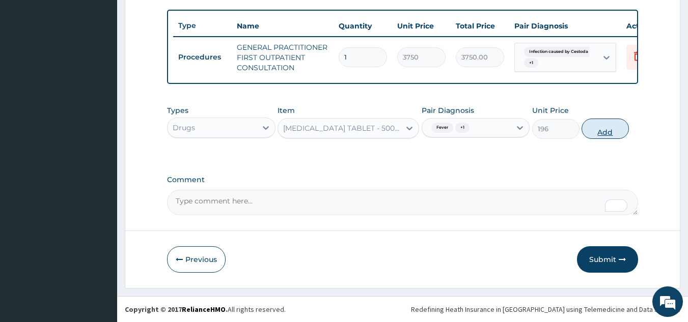
click at [599, 127] on button "Add" at bounding box center [604, 129] width 47 height 20
type input "0"
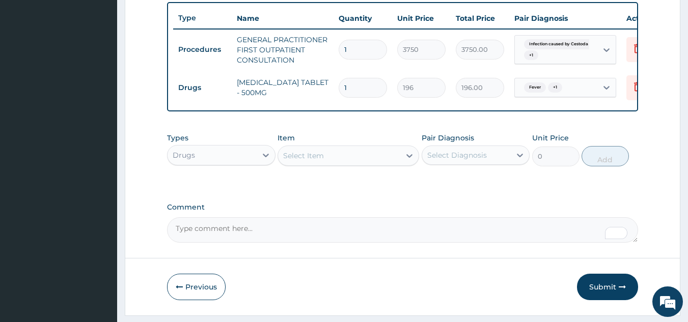
type input "10"
type input "1960.00"
type input "10"
click at [334, 155] on div "Select Item" at bounding box center [339, 156] width 122 height 16
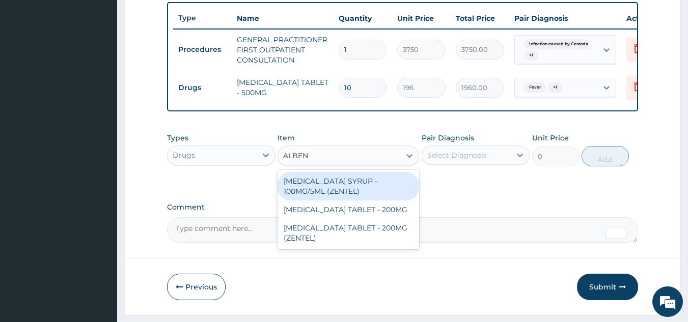
type input "ALBEND"
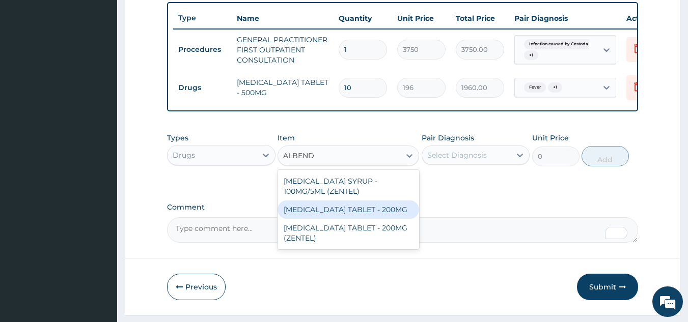
click at [380, 219] on div "[MEDICAL_DATA] TABLET - 200MG" at bounding box center [347, 210] width 141 height 18
type input "280"
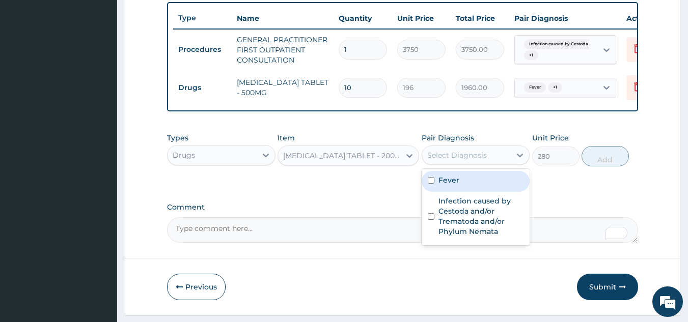
click at [507, 161] on div "Select Diagnosis" at bounding box center [466, 155] width 89 height 16
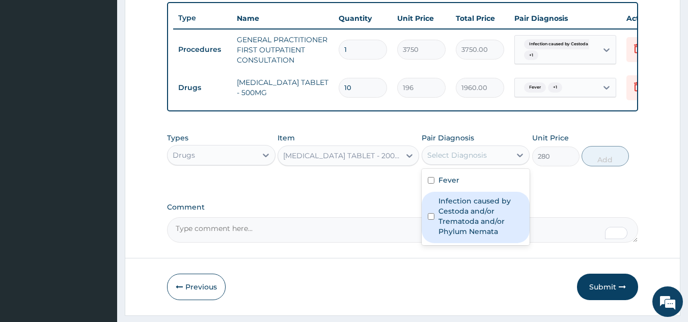
click at [467, 216] on label "Infection caused by Cestoda and/or Trematoda and/or Phylum Nemata" at bounding box center [480, 216] width 85 height 41
checkbox input "true"
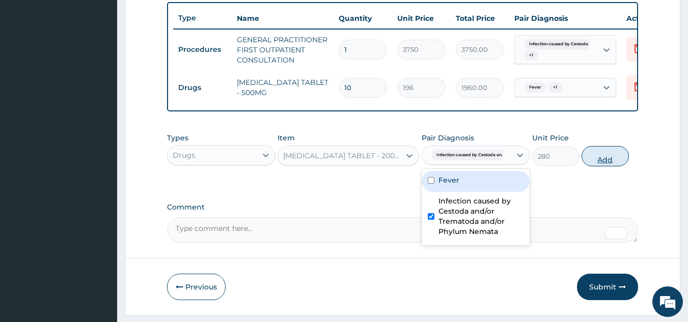
click at [611, 160] on button "Add" at bounding box center [604, 156] width 47 height 20
type input "0"
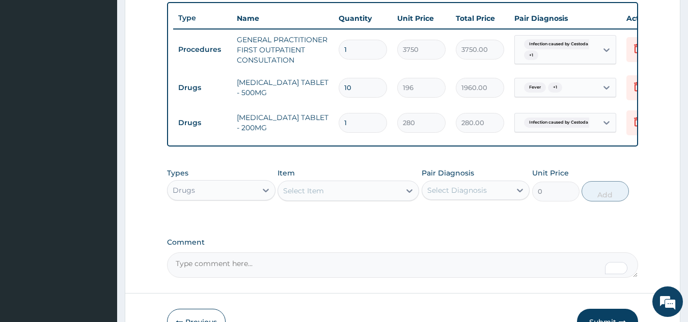
type input "0.00"
type input "2"
type input "560.00"
type input "2"
click at [312, 190] on div "Select Item" at bounding box center [339, 191] width 122 height 16
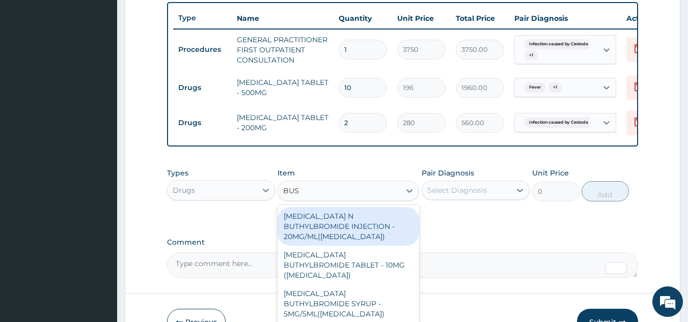
type input "BUSC"
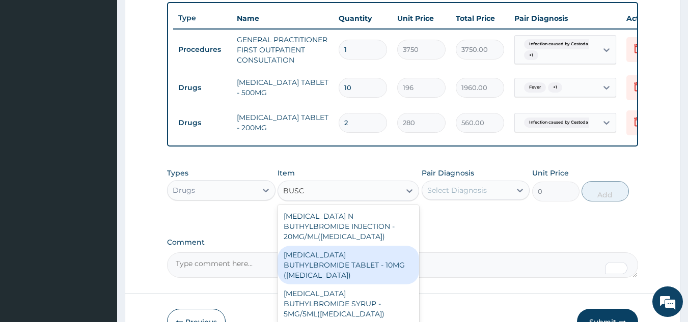
click at [348, 262] on div "[MEDICAL_DATA] BUTHYLBROMIDE TABLET - 10MG ([MEDICAL_DATA])" at bounding box center [347, 265] width 141 height 39
type input "56"
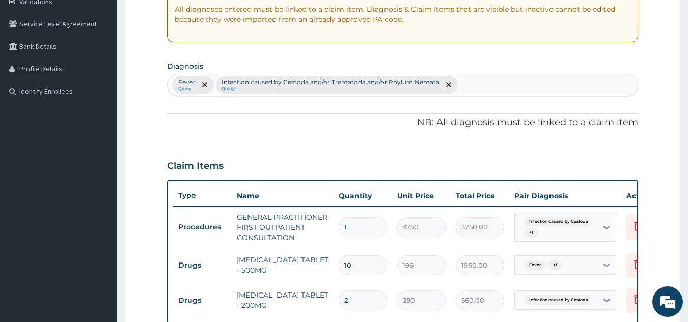
scroll to position [176, 0]
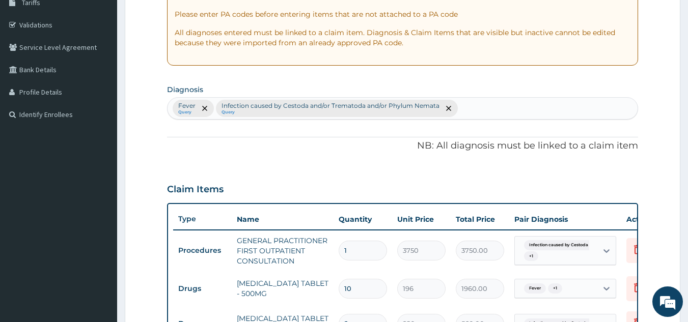
click at [487, 105] on div "Fever Query Infection caused by Cestoda and/or Trematoda and/or Phylum Nemata Q…" at bounding box center [402, 108] width 470 height 21
type input "S"
type input "ABDOMINAL P"
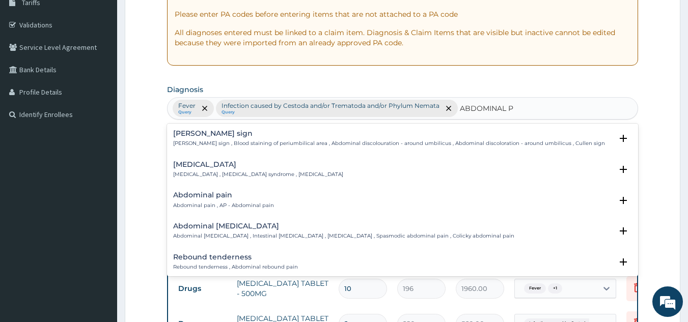
click at [190, 194] on h4 "Abdominal pain" at bounding box center [223, 195] width 101 height 8
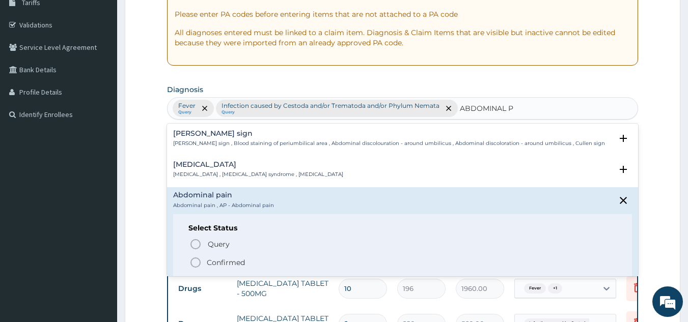
click at [212, 262] on p "Confirmed" at bounding box center [226, 263] width 38 height 10
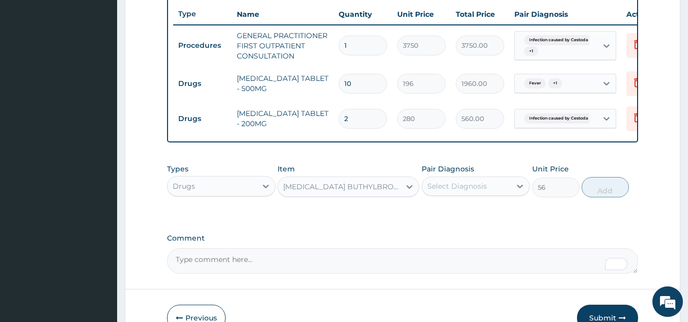
scroll to position [447, 0]
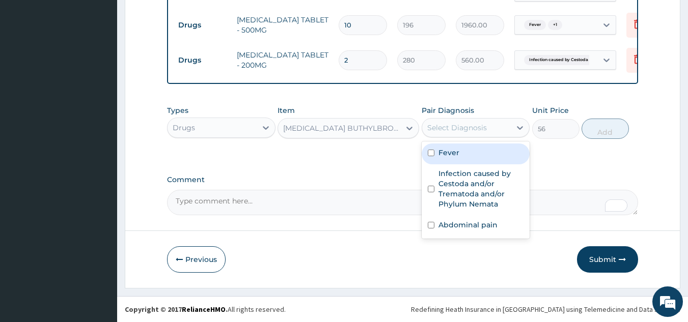
drag, startPoint x: 462, startPoint y: 123, endPoint x: 458, endPoint y: 172, distance: 49.5
click at [460, 123] on div "Select Diagnosis" at bounding box center [457, 128] width 60 height 10
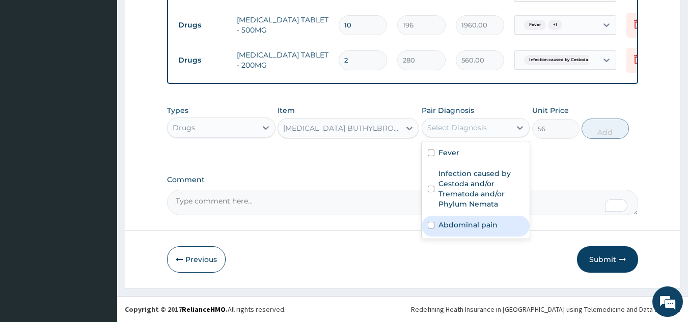
click at [454, 224] on label "Abdominal pain" at bounding box center [467, 225] width 59 height 10
checkbox input "true"
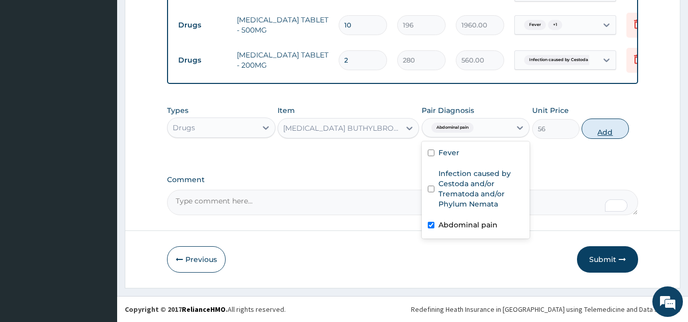
click at [597, 129] on button "Add" at bounding box center [604, 129] width 47 height 20
type input "0"
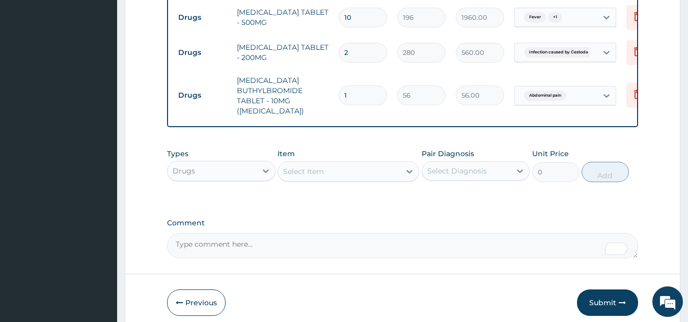
drag, startPoint x: 363, startPoint y: 94, endPoint x: 312, endPoint y: 101, distance: 50.9
click at [312, 101] on tr "Drugs [MEDICAL_DATA] BUTHYLBROMIDE TABLET - 10MG ([MEDICAL_DATA]) 1 56 56.00 Ab…" at bounding box center [422, 95] width 499 height 51
type input "3"
type input "168.00"
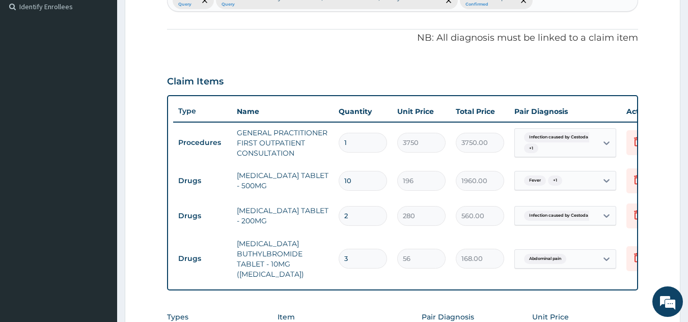
scroll to position [276, 0]
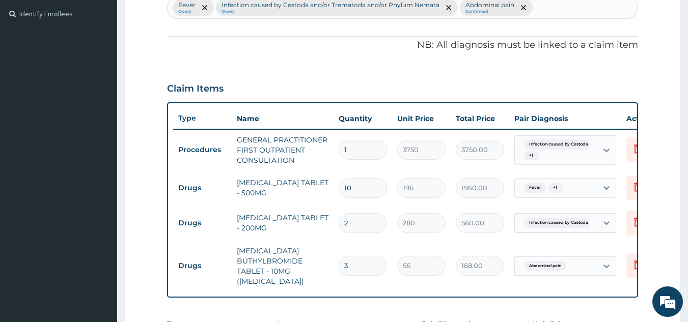
type input "3"
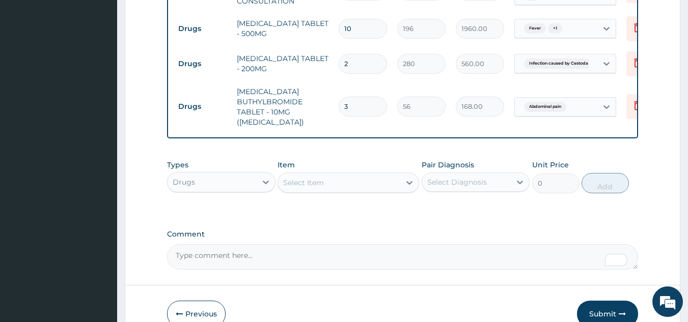
scroll to position [498, 0]
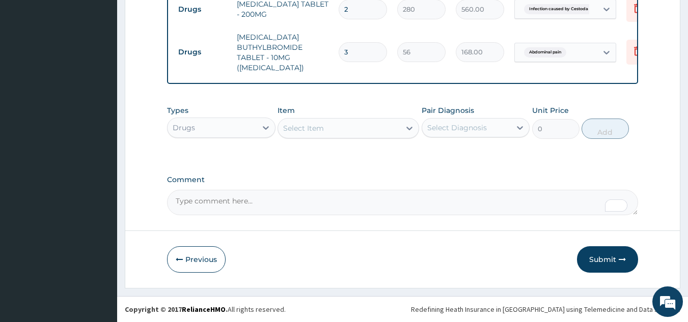
click at [229, 118] on div "Drugs" at bounding box center [221, 128] width 108 height 20
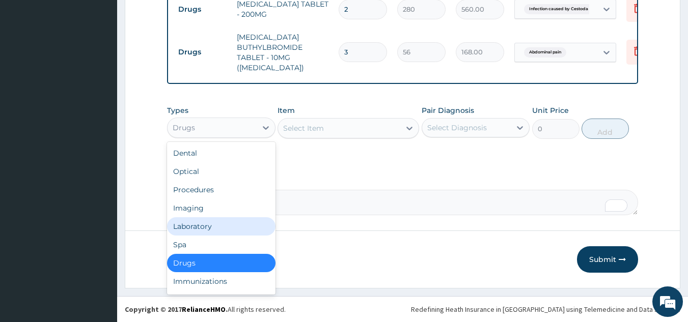
click at [226, 218] on div "Laboratory" at bounding box center [221, 226] width 108 height 18
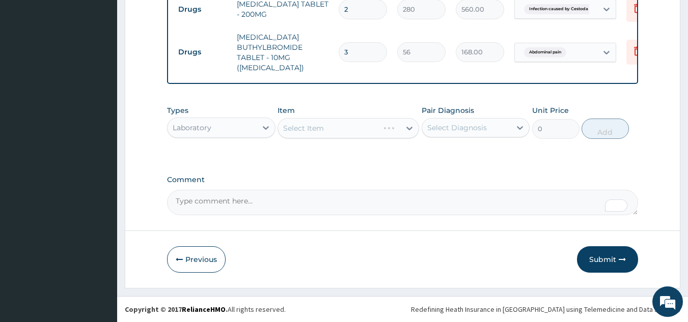
drag, startPoint x: 470, startPoint y: 125, endPoint x: 472, endPoint y: 140, distance: 15.4
click at [470, 131] on div "Select Diagnosis" at bounding box center [457, 128] width 60 height 10
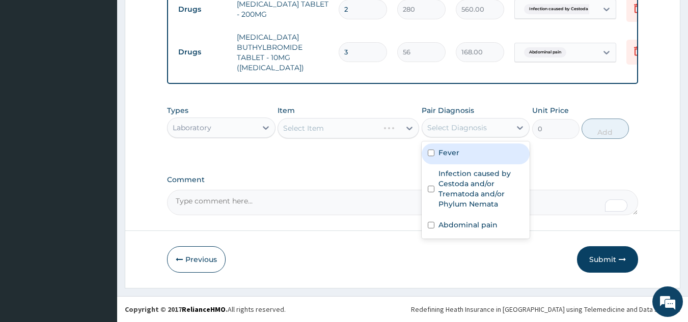
click at [470, 160] on div "Fever" at bounding box center [475, 154] width 108 height 21
checkbox input "true"
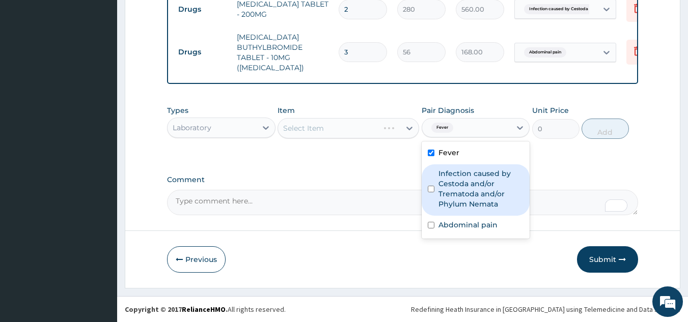
drag, startPoint x: 470, startPoint y: 184, endPoint x: 476, endPoint y: 214, distance: 31.0
click at [470, 184] on label "Infection caused by Cestoda and/or Trematoda and/or Phylum Nemata" at bounding box center [480, 188] width 85 height 41
checkbox input "true"
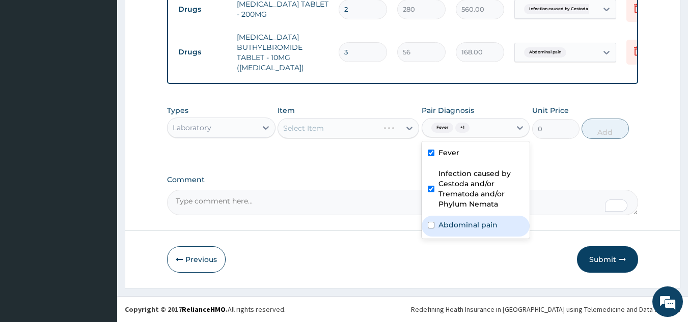
click at [479, 230] on div "Abdominal pain" at bounding box center [475, 226] width 108 height 21
checkbox input "true"
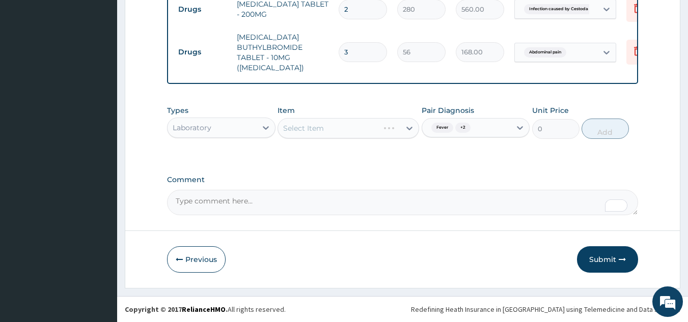
click at [369, 178] on label "Comment" at bounding box center [402, 180] width 471 height 9
click at [369, 190] on textarea "Comment" at bounding box center [402, 202] width 471 height 25
click at [345, 133] on div "Select Item" at bounding box center [339, 128] width 122 height 16
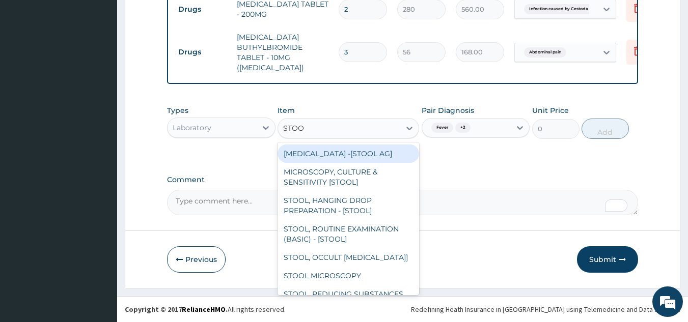
type input "STOOL"
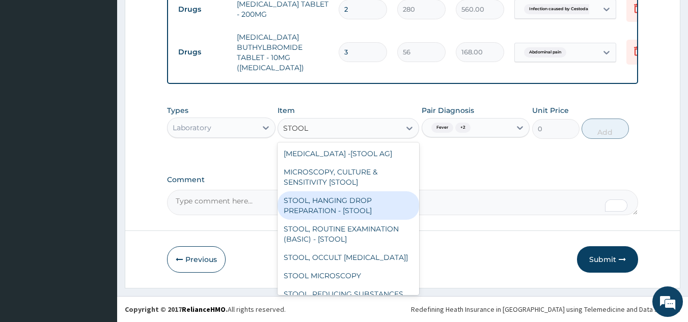
scroll to position [41, 0]
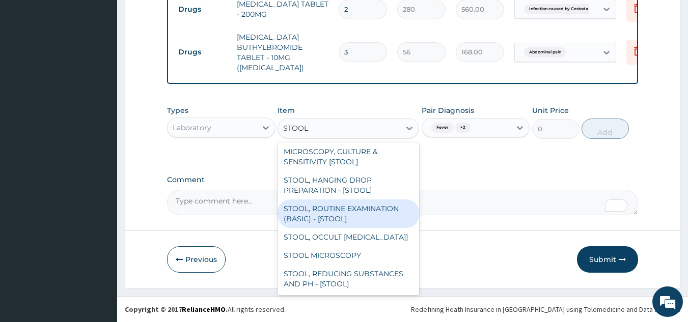
click at [362, 203] on div "STOOL, ROUTINE EXAMINATION (BASIC) - [STOOL]" at bounding box center [347, 213] width 141 height 28
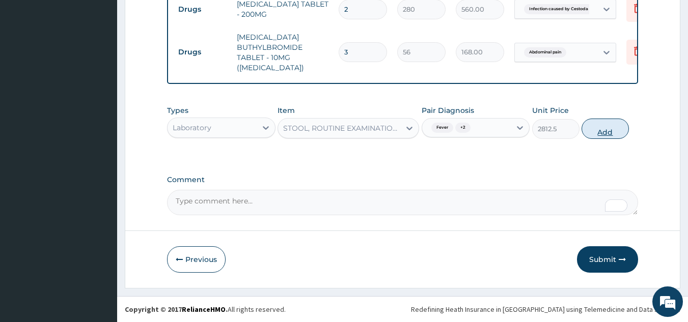
click at [597, 131] on button "Add" at bounding box center [604, 129] width 47 height 20
type input "0"
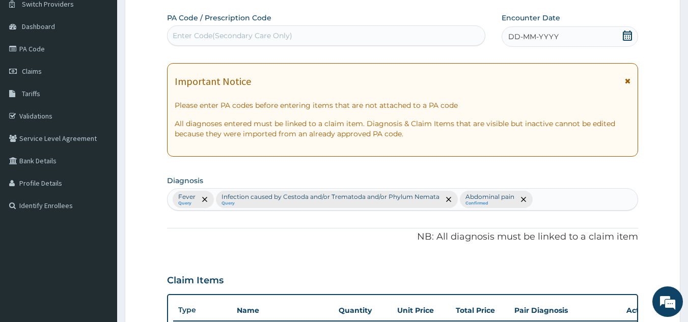
scroll to position [62, 0]
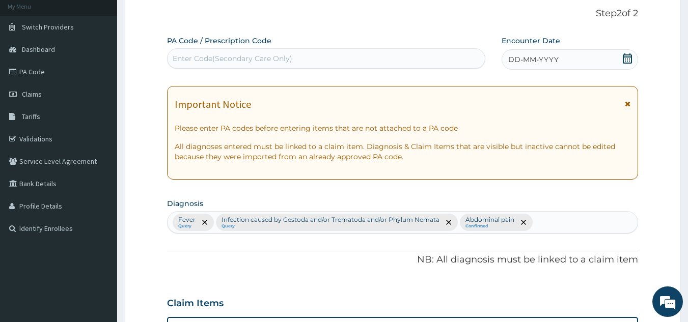
click at [533, 55] on span "DD-MM-YYYY" at bounding box center [533, 59] width 50 height 10
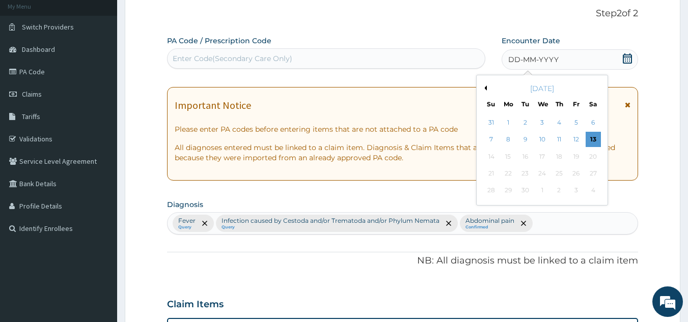
click at [486, 89] on button "Previous Month" at bounding box center [483, 87] width 5 height 5
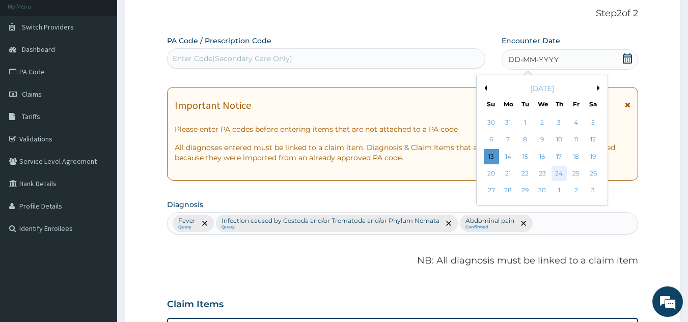
click at [564, 171] on div "24" at bounding box center [558, 173] width 15 height 15
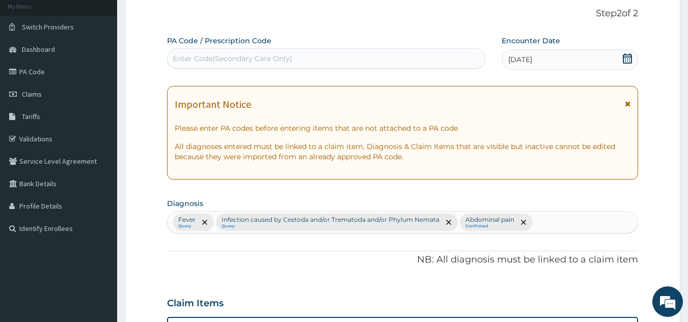
click at [516, 56] on span "[DATE]" at bounding box center [520, 59] width 24 height 10
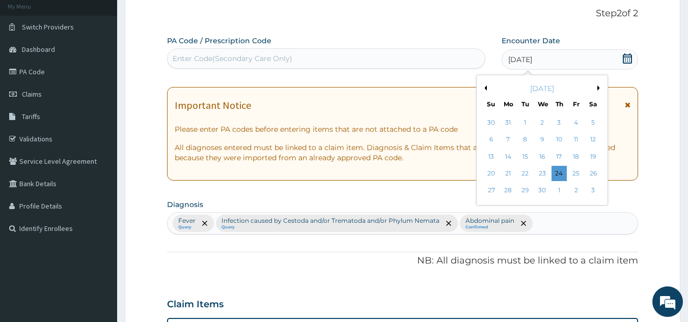
drag, startPoint x: 579, startPoint y: 175, endPoint x: 629, endPoint y: 186, distance: 51.1
click at [579, 174] on div "25" at bounding box center [575, 173] width 15 height 15
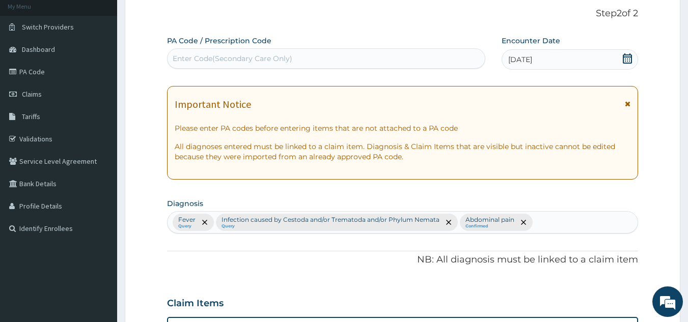
scroll to position [538, 0]
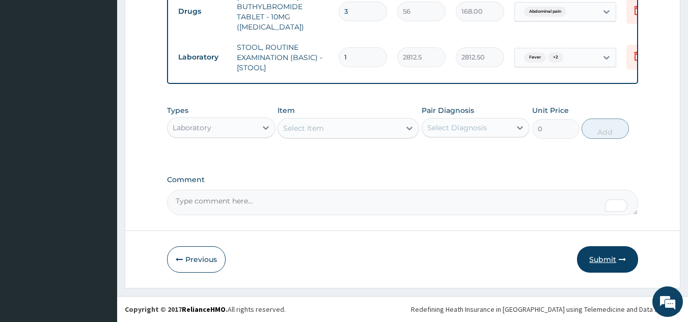
click at [613, 253] on button "Submit" at bounding box center [607, 259] width 61 height 26
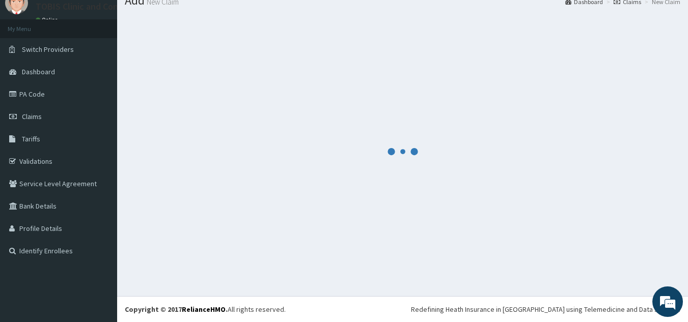
scroll to position [39, 0]
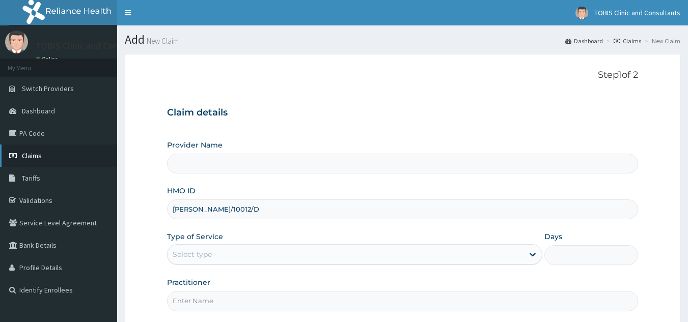
click at [33, 158] on span "Claims" at bounding box center [32, 155] width 20 height 9
type input "Tobis Clinic and Consultants"
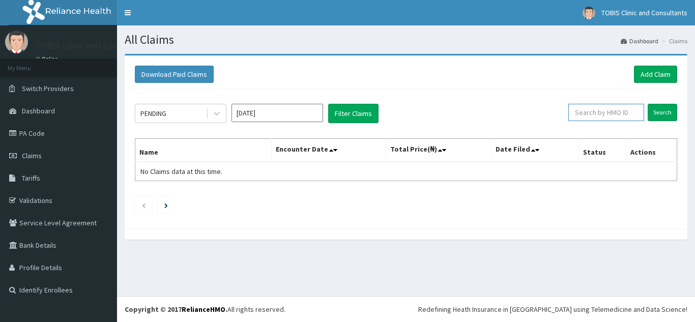
click at [626, 115] on input "text" at bounding box center [606, 112] width 76 height 17
paste input "[PERSON_NAME]/10012/D"
type input "[PERSON_NAME]/10012/D"
click at [666, 116] on input "Search" at bounding box center [663, 112] width 30 height 17
click at [657, 79] on link "Add Claim" at bounding box center [655, 74] width 43 height 17
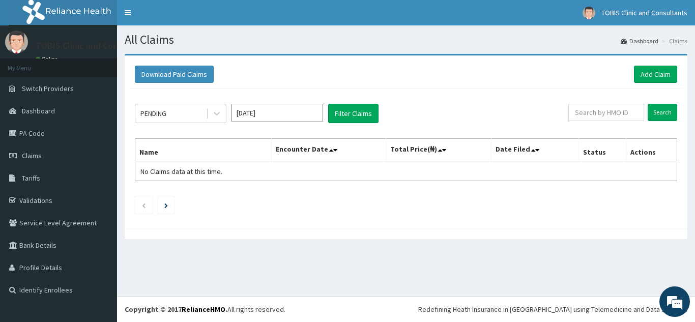
click at [475, 109] on div "PENDING Sep 2025 Filter Claims" at bounding box center [352, 113] width 434 height 19
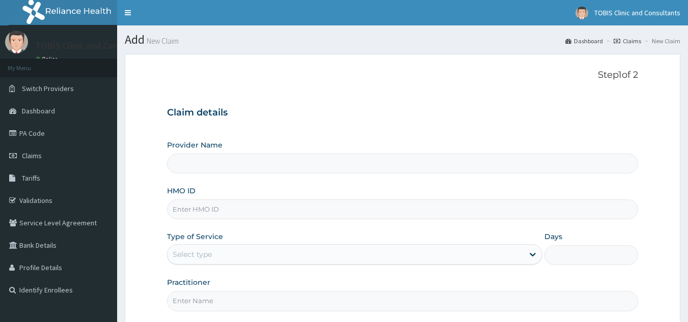
click at [210, 209] on input "HMO ID" at bounding box center [402, 209] width 471 height 20
type input "Tobis Clinic and Consultants"
paste input "POE/10012/D"
type input "POE/10012/D"
click at [214, 255] on div "Select type" at bounding box center [345, 254] width 356 height 16
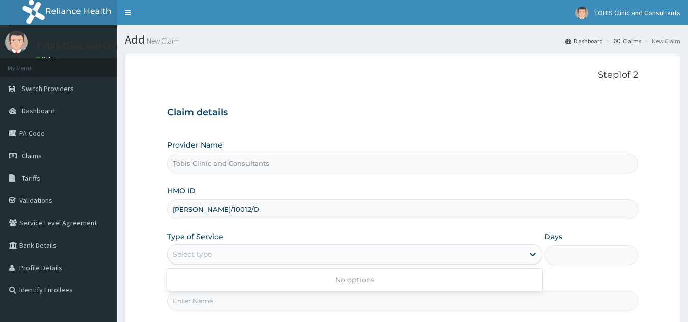
click at [431, 199] on input "POE/10012/D" at bounding box center [402, 209] width 471 height 20
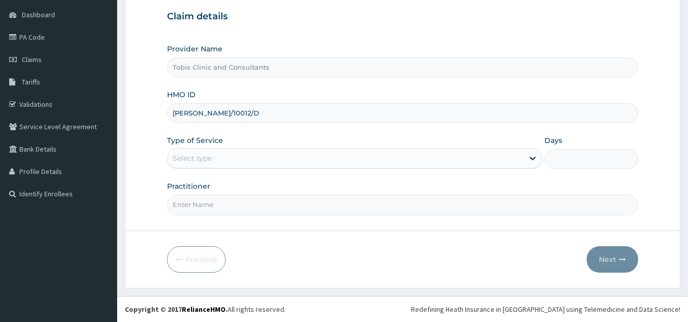
click at [263, 206] on input "Practitioner" at bounding box center [402, 205] width 471 height 20
paste input "DR AJAELU EJIKE"
type input "DR AJAELU EJIKE"
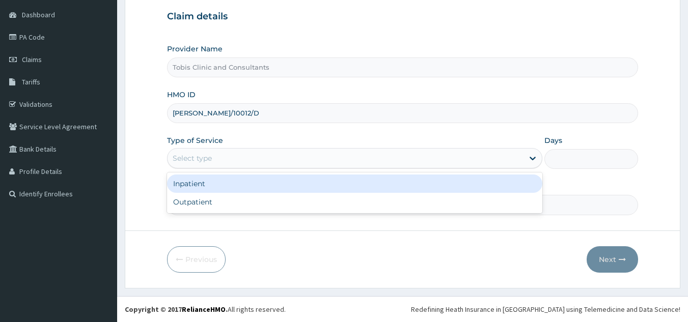
click at [224, 154] on div "Select type" at bounding box center [345, 158] width 356 height 16
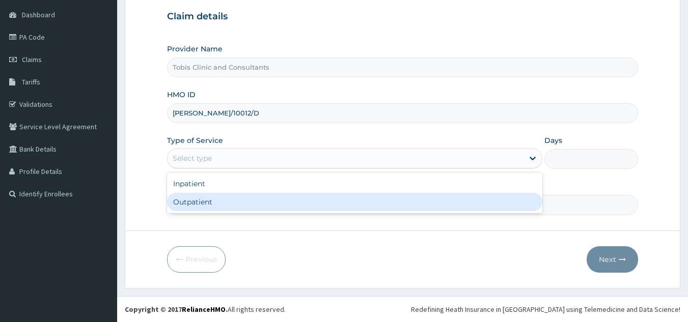
click at [219, 205] on div "Outpatient" at bounding box center [354, 202] width 375 height 18
type input "1"
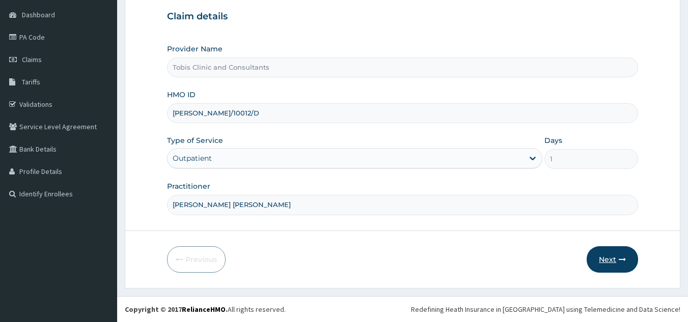
click at [600, 260] on button "Next" at bounding box center [611, 259] width 51 height 26
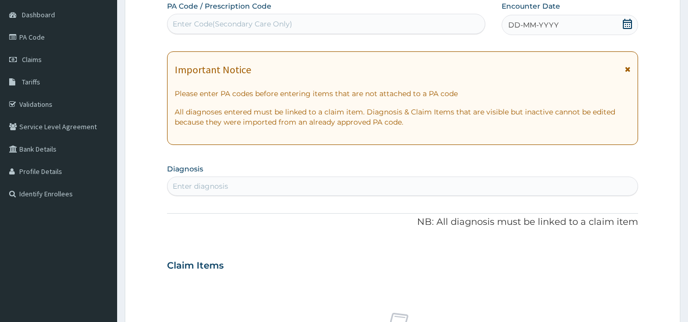
click at [319, 187] on div "Enter diagnosis" at bounding box center [402, 186] width 470 height 16
type input "COMPLICATED MA"
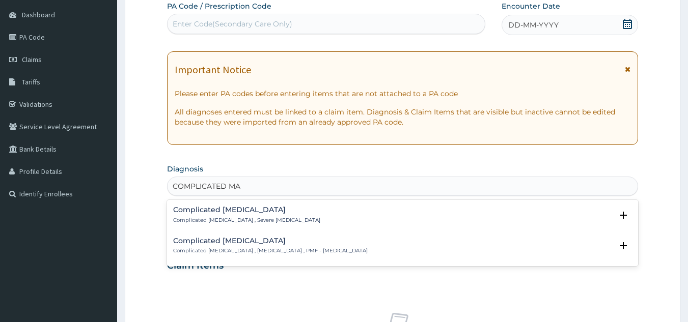
click at [233, 216] on div "Complicated malaria Complicated malaria , Severe malaria" at bounding box center [246, 215] width 147 height 18
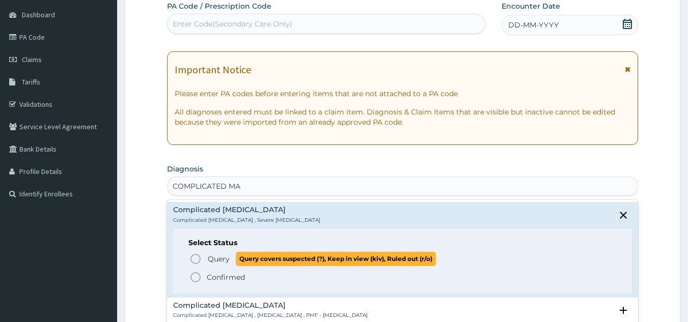
click at [230, 254] on p "Query Query covers suspected (?), Keep in view (kiv), Ruled out (r/o)" at bounding box center [321, 259] width 229 height 14
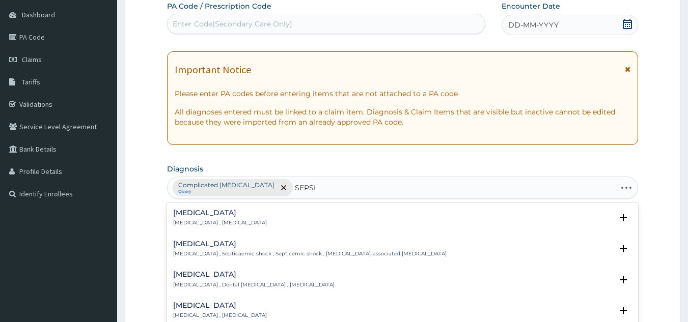
type input "SEPSIS"
click at [192, 224] on p "Systemic infection , Sepsis" at bounding box center [220, 222] width 94 height 7
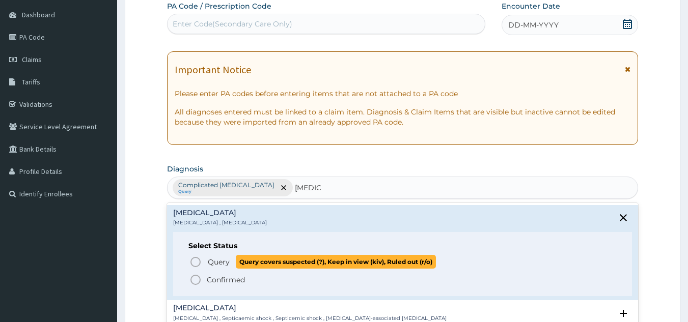
click at [193, 260] on icon "status option query" at bounding box center [195, 262] width 12 height 12
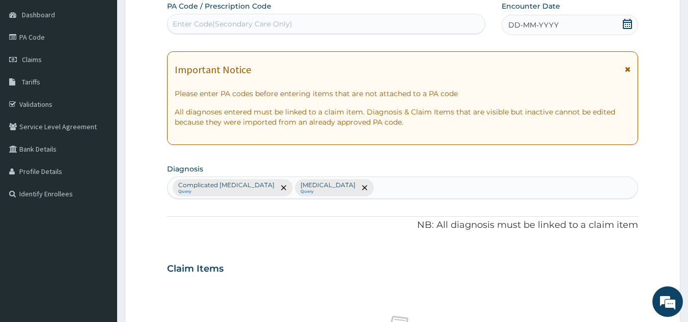
scroll to position [0, 0]
type input "UPPER RESPIRAT"
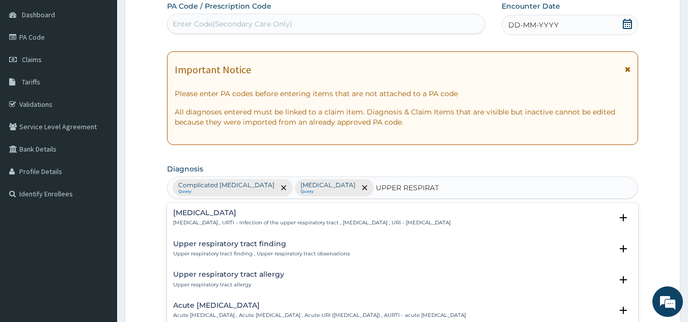
click at [213, 220] on p "Upper respiratory infection , URTI - Infection of the upper respiratory tract ,…" at bounding box center [311, 222] width 277 height 7
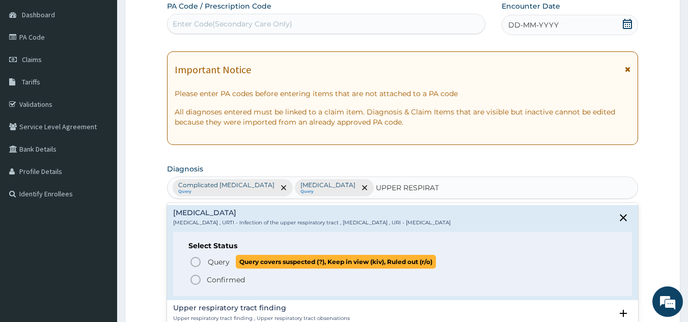
click at [211, 269] on p "Query Query covers suspected (?), Keep in view (kiv), Ruled out (r/o)" at bounding box center [321, 262] width 229 height 14
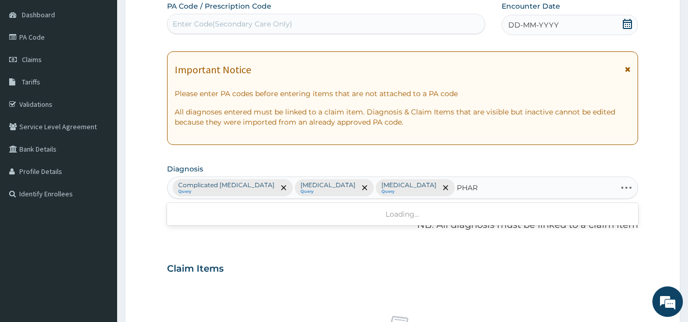
type input "PHARY"
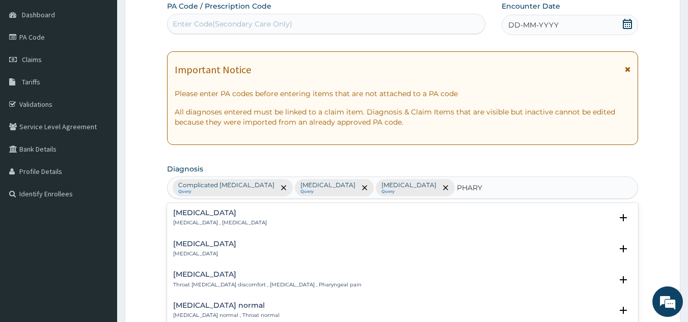
click at [203, 247] on h4 "Pharyngitis" at bounding box center [204, 244] width 63 height 8
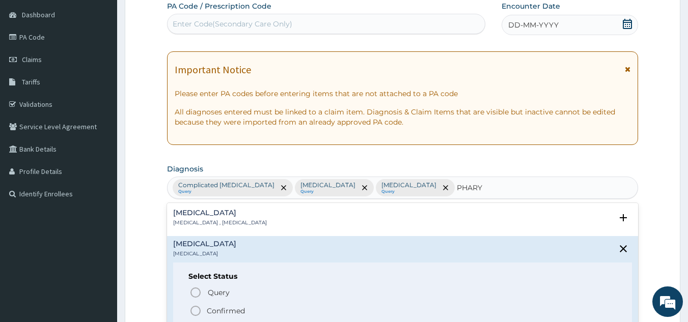
click at [193, 278] on h6 "Select Status" at bounding box center [402, 277] width 429 height 8
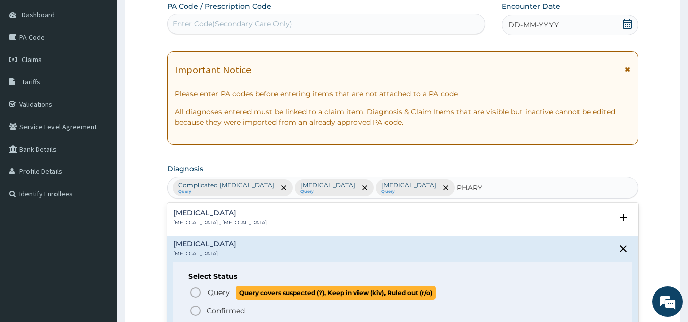
click at [195, 293] on icon "status option query" at bounding box center [195, 293] width 12 height 12
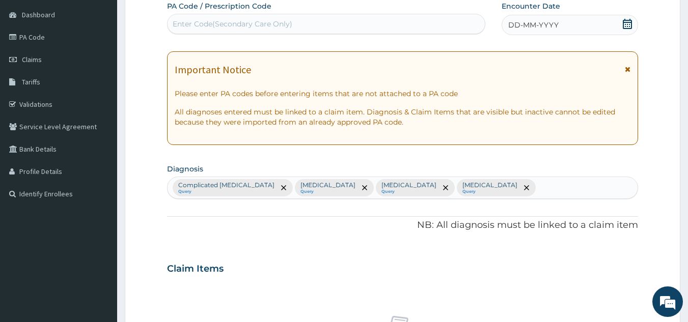
click at [398, 224] on p "NB: All diagnosis must be linked to a claim item" at bounding box center [402, 225] width 471 height 13
click at [542, 27] on span "DD-MM-YYYY" at bounding box center [533, 25] width 50 height 10
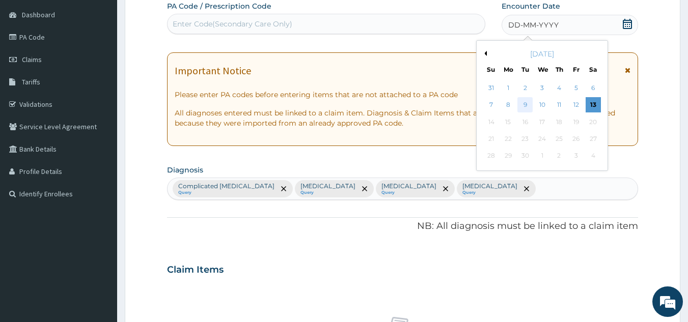
click at [528, 108] on div "9" at bounding box center [525, 105] width 15 height 15
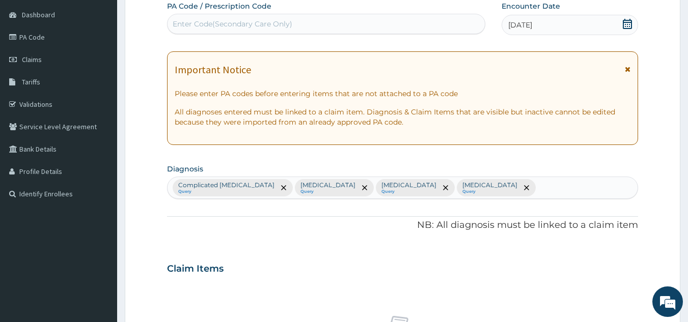
scroll to position [378, 0]
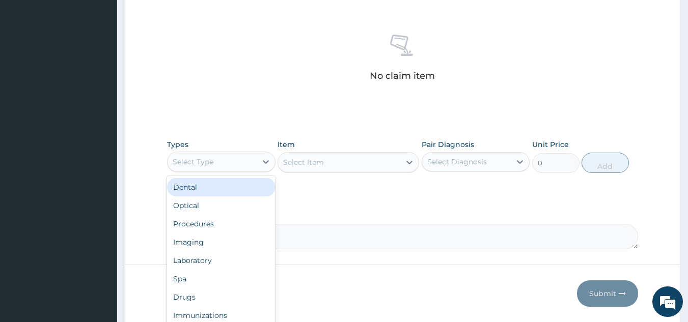
click at [248, 162] on div "Select Type" at bounding box center [211, 162] width 89 height 16
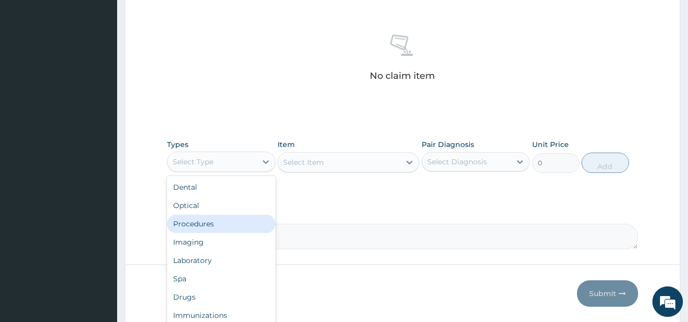
click at [201, 221] on div "Procedures" at bounding box center [221, 224] width 108 height 18
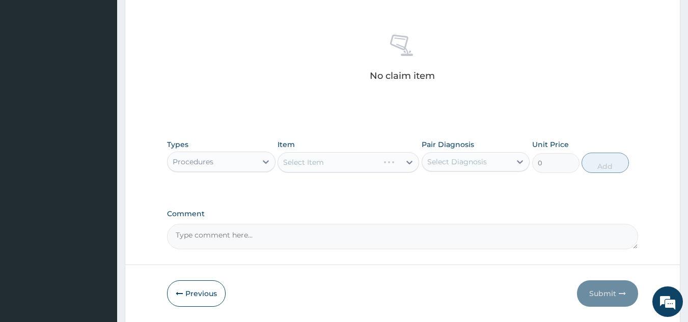
click at [451, 164] on div "Select Diagnosis" at bounding box center [457, 162] width 60 height 10
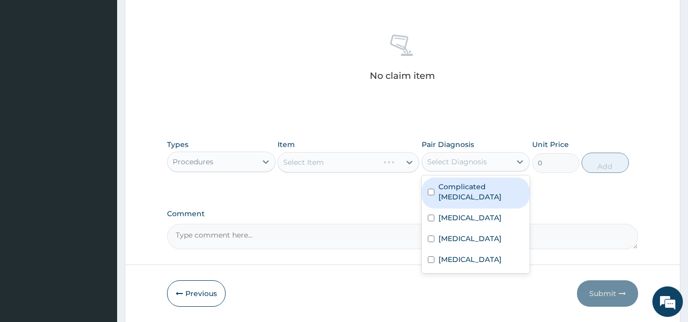
click at [456, 196] on div "Complicated malaria" at bounding box center [475, 193] width 108 height 31
checkbox input "true"
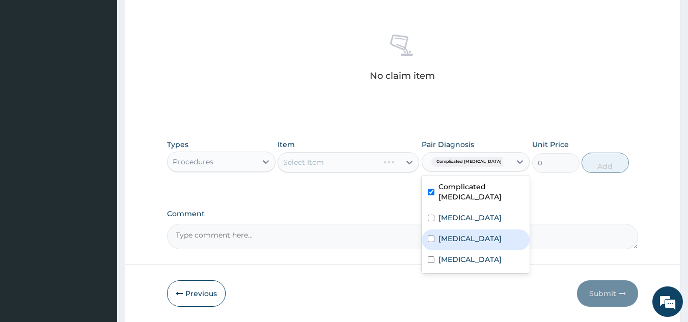
click at [458, 230] on div "Upper respiratory infection" at bounding box center [475, 240] width 108 height 21
checkbox input "true"
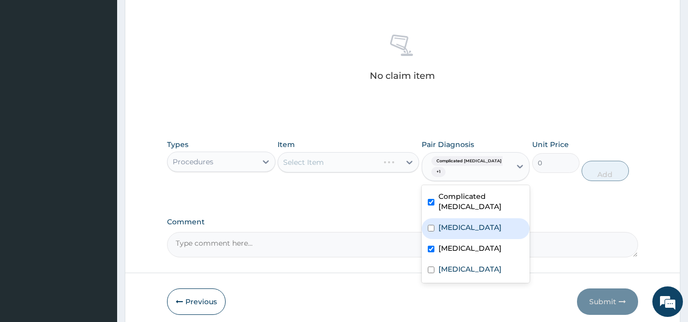
click at [459, 222] on label "Sepsis" at bounding box center [469, 227] width 63 height 10
checkbox input "true"
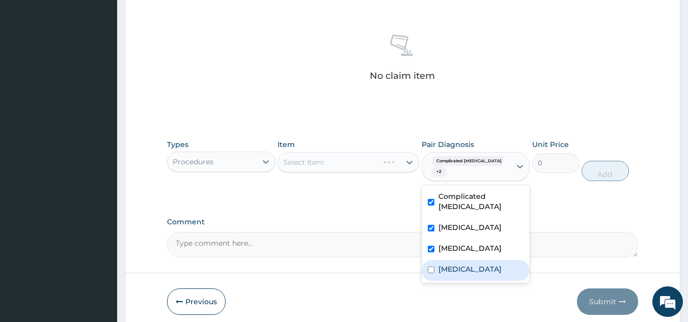
click at [455, 267] on label "Pharyngitis" at bounding box center [469, 269] width 63 height 10
checkbox input "true"
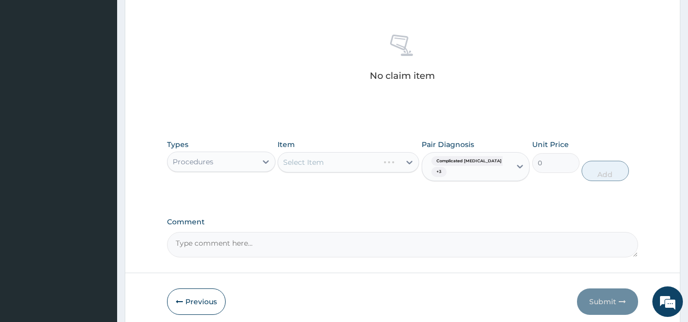
click at [347, 164] on div "Select Item" at bounding box center [339, 162] width 122 height 16
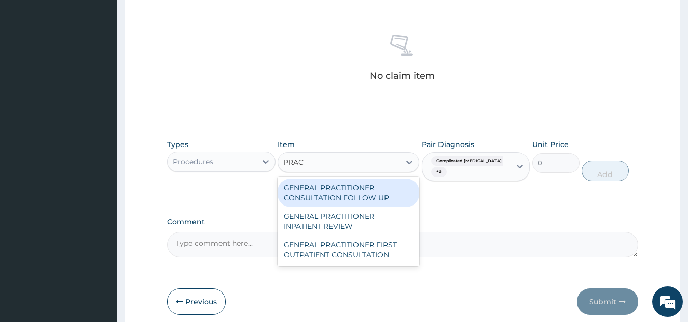
type input "PRACT"
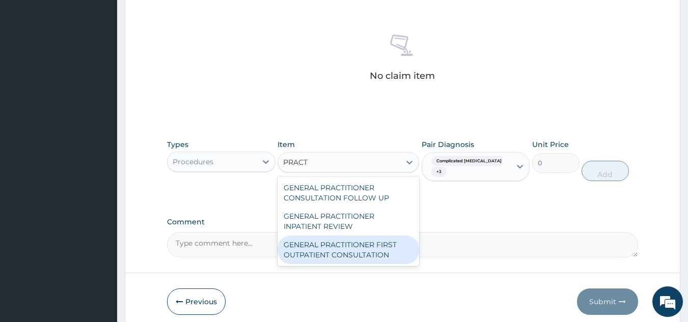
click at [339, 246] on div "GENERAL PRACTITIONER FIRST OUTPATIENT CONSULTATION" at bounding box center [347, 250] width 141 height 28
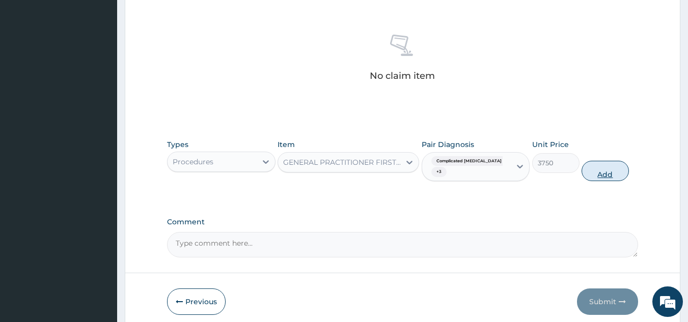
click at [609, 175] on button "Add" at bounding box center [604, 171] width 47 height 20
type input "0"
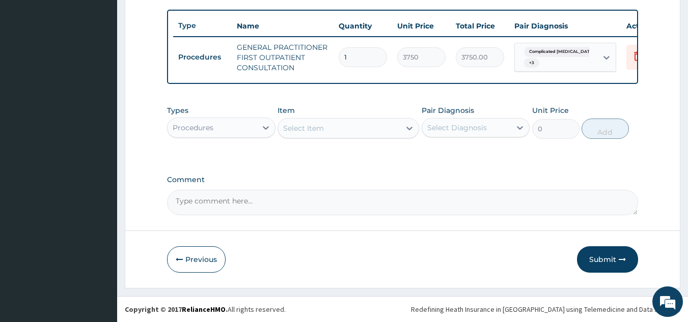
scroll to position [377, 0]
click at [237, 127] on div "Procedures" at bounding box center [211, 128] width 89 height 16
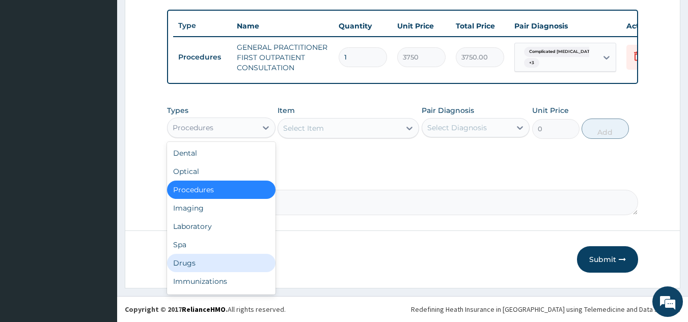
click at [214, 257] on div "Drugs" at bounding box center [221, 263] width 108 height 18
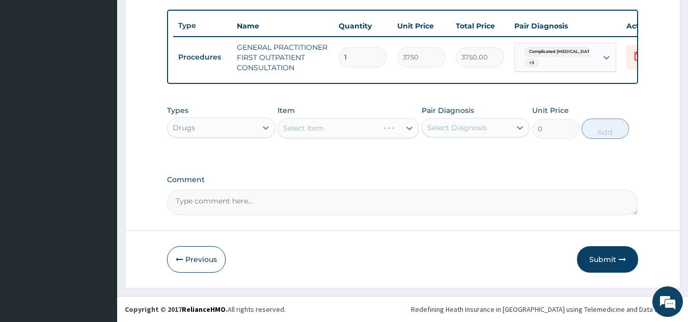
click at [455, 126] on div "Select Diagnosis" at bounding box center [457, 128] width 60 height 10
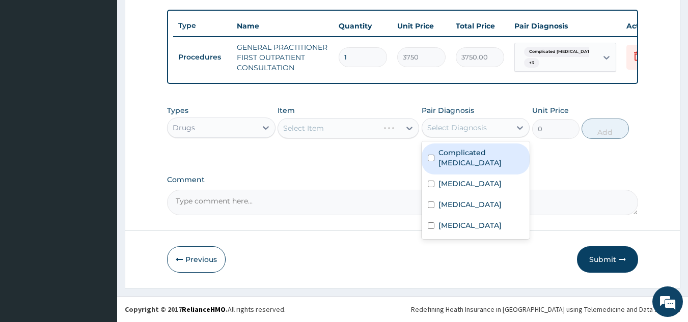
click at [458, 159] on div "Complicated malaria" at bounding box center [475, 159] width 108 height 31
checkbox input "true"
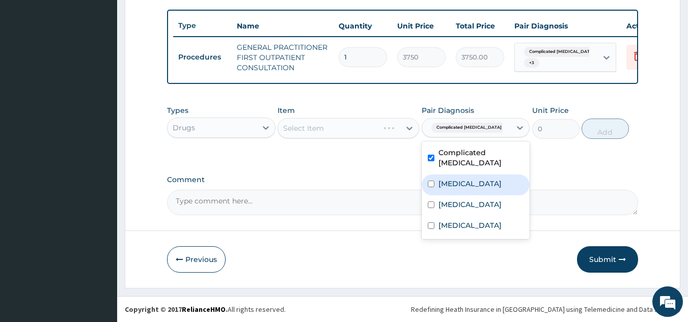
click at [455, 179] on label "Sepsis" at bounding box center [469, 184] width 63 height 10
checkbox input "true"
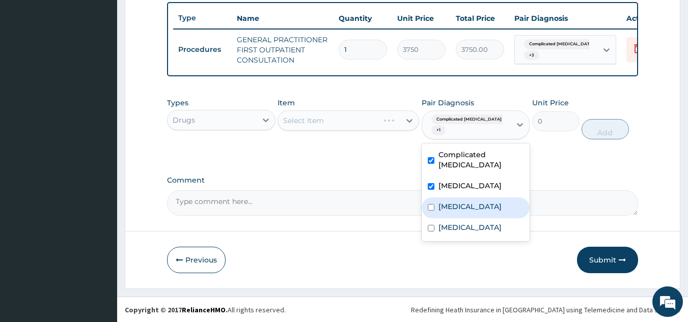
click at [454, 202] on label "Upper respiratory infection" at bounding box center [469, 207] width 63 height 10
click at [455, 218] on div "Upper respiratory infection" at bounding box center [475, 207] width 108 height 21
checkbox input "false"
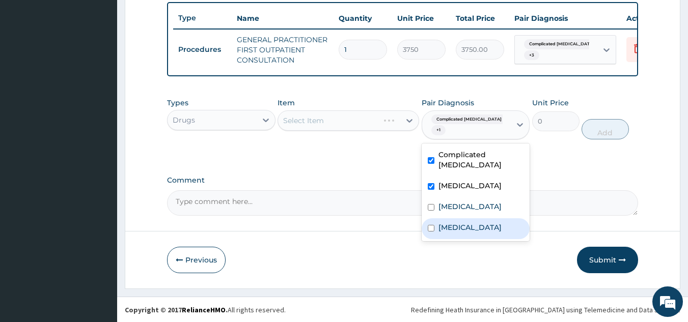
click at [457, 224] on label "Pharyngitis" at bounding box center [469, 227] width 63 height 10
checkbox input "true"
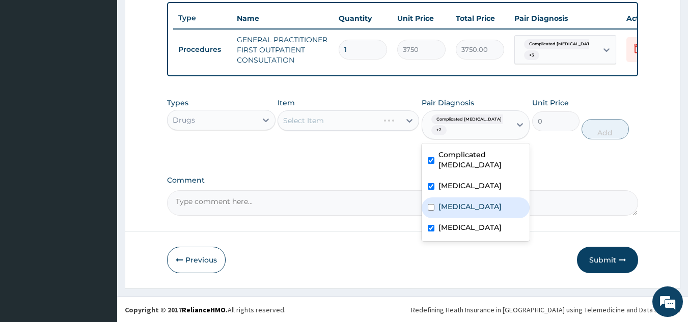
click at [461, 197] on div "Upper respiratory infection" at bounding box center [475, 207] width 108 height 21
checkbox input "true"
click at [348, 185] on label "Comment" at bounding box center [402, 180] width 471 height 9
click at [348, 190] on textarea "Comment" at bounding box center [402, 202] width 471 height 25
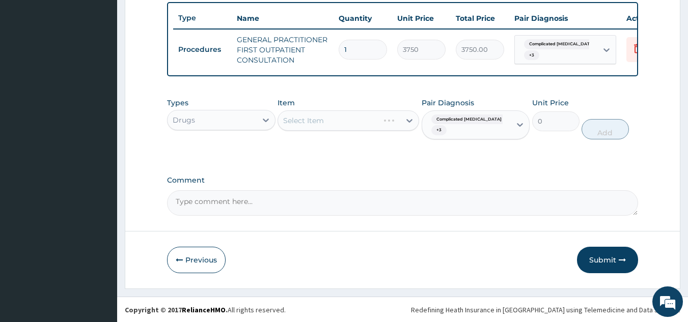
click at [376, 131] on div "Select Item" at bounding box center [347, 120] width 141 height 20
click at [384, 129] on div "Select Item" at bounding box center [339, 120] width 122 height 16
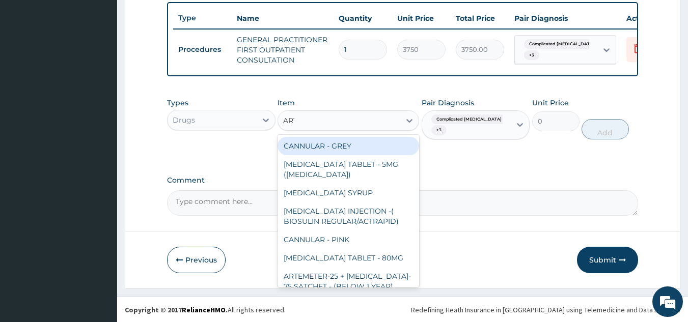
type input "ARTE"
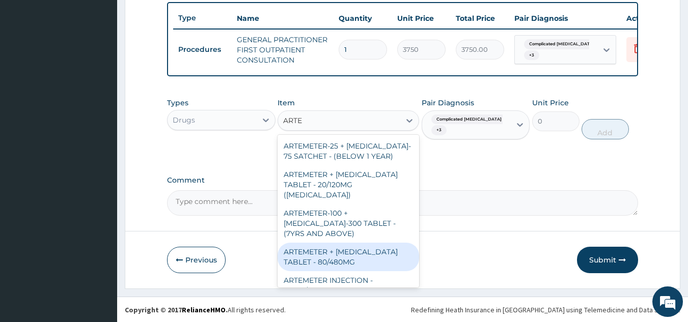
click at [375, 257] on div "ARTEMETER + LUMEFANTRINE TABLET - 80/480MG" at bounding box center [347, 257] width 141 height 28
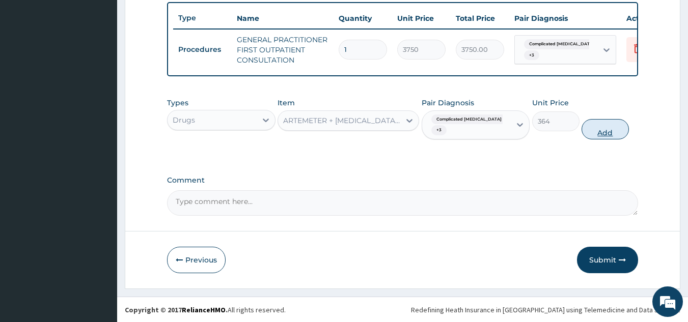
click at [599, 139] on button "Add" at bounding box center [604, 129] width 47 height 20
type input "0"
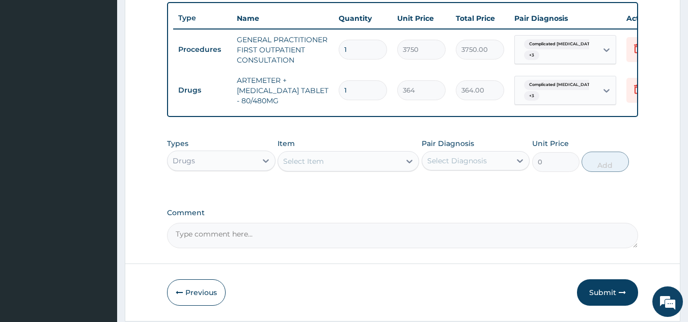
click at [345, 167] on div "Select Item" at bounding box center [339, 161] width 122 height 16
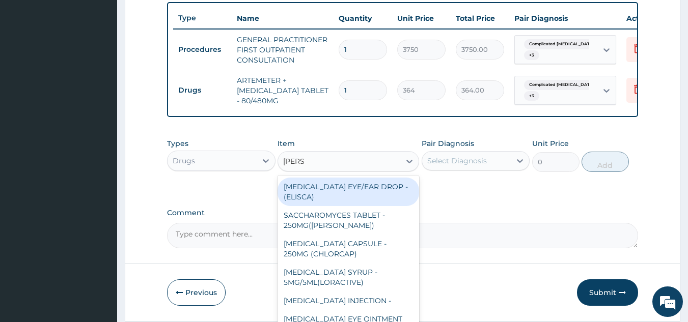
type input "LORAT"
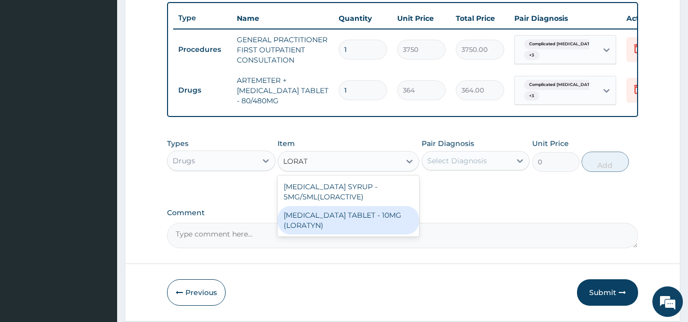
click at [364, 231] on div "LORATADINE TABLET - 10MG (LORATYN)" at bounding box center [347, 220] width 141 height 28
type input "98"
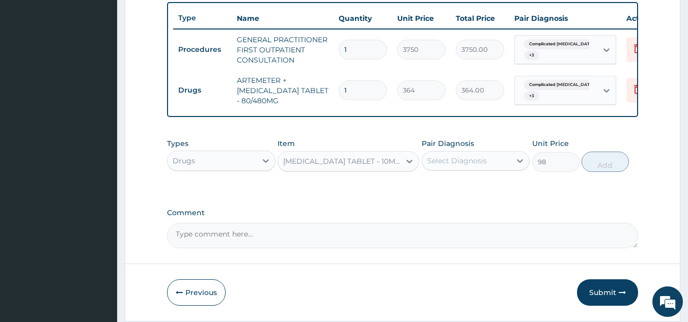
click at [453, 162] on div "Select Diagnosis" at bounding box center [466, 161] width 89 height 16
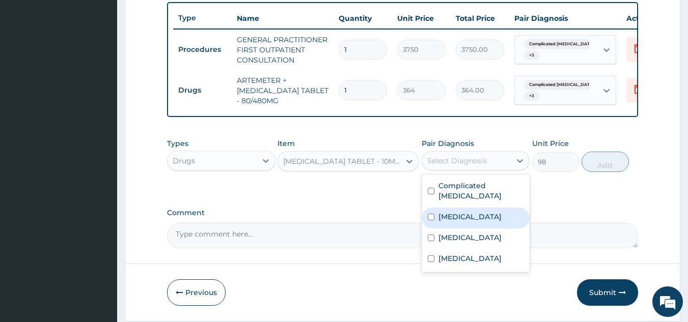
drag, startPoint x: 462, startPoint y: 210, endPoint x: 470, endPoint y: 238, distance: 29.6
click at [462, 211] on div "Sepsis" at bounding box center [475, 218] width 108 height 21
checkbox input "true"
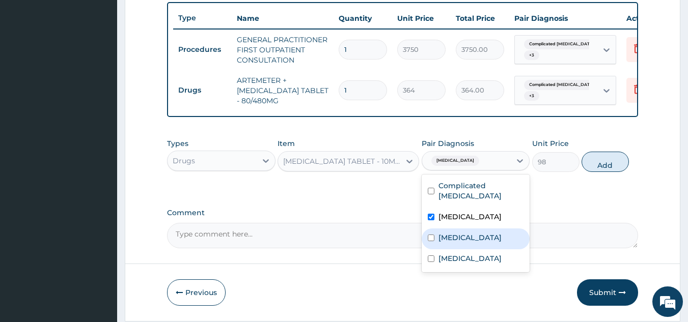
click at [477, 249] on div "Upper respiratory infection" at bounding box center [475, 239] width 108 height 21
checkbox input "true"
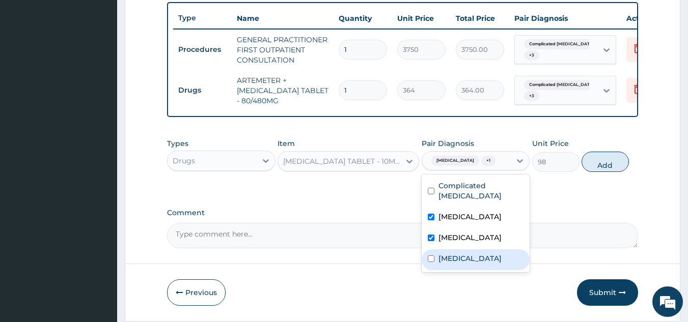
click at [484, 270] on div "Pharyngitis" at bounding box center [475, 259] width 108 height 21
checkbox input "true"
click at [598, 172] on button "Add" at bounding box center [604, 162] width 47 height 20
type input "0"
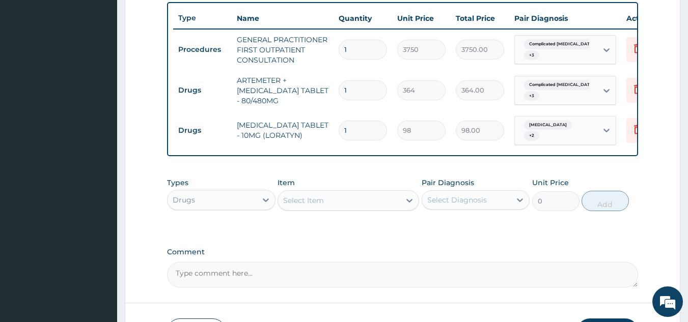
click at [356, 207] on div "Select Item" at bounding box center [339, 200] width 122 height 16
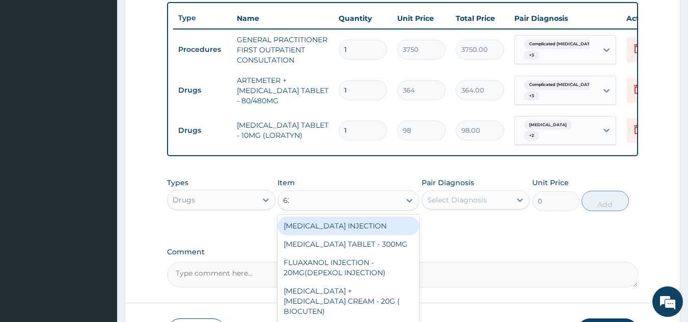
type input "625"
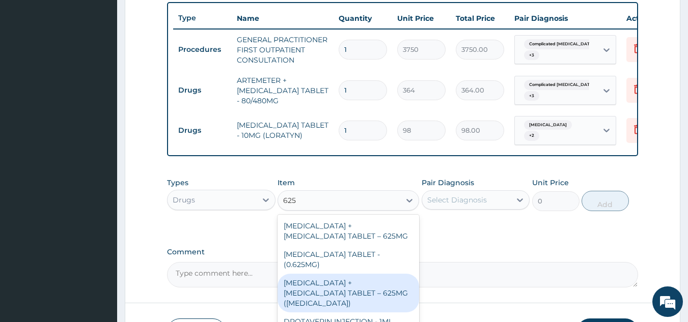
click at [385, 277] on div "AMOXICILLIN + CLAVULANIC ACID TABLET – 625MG (AUGMENTIN)" at bounding box center [347, 293] width 141 height 39
type input "672"
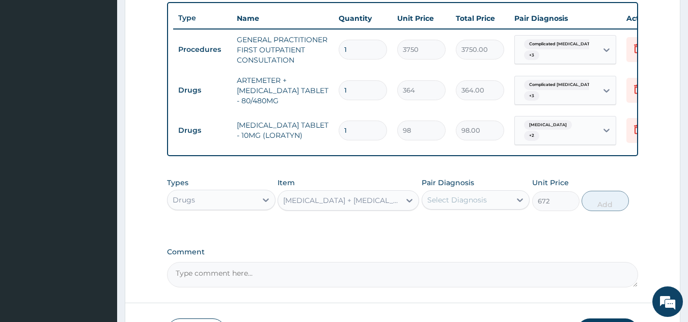
click at [470, 200] on div "Select Diagnosis" at bounding box center [457, 200] width 60 height 10
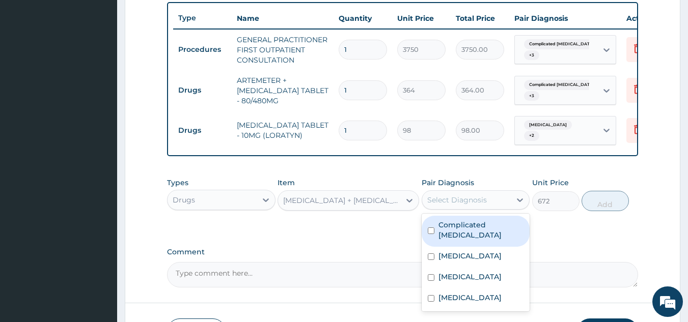
click at [471, 233] on label "Complicated malaria" at bounding box center [480, 230] width 85 height 20
checkbox input "true"
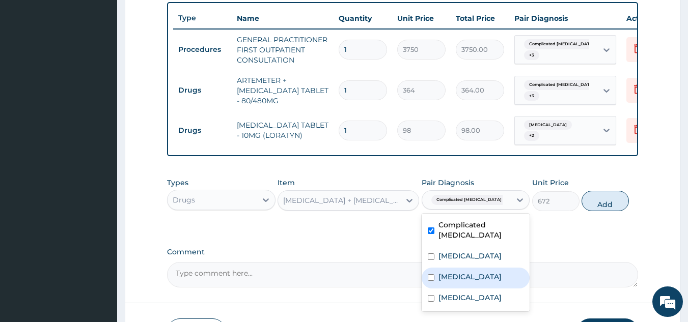
click at [471, 268] on div "Upper respiratory infection" at bounding box center [475, 278] width 108 height 21
checkbox input "true"
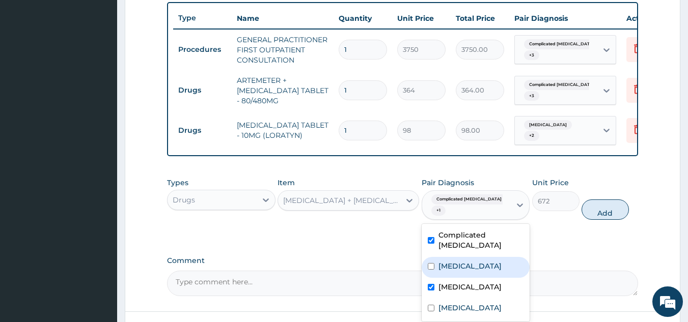
drag, startPoint x: 486, startPoint y: 250, endPoint x: 489, endPoint y: 283, distance: 32.7
click at [487, 257] on div "Sepsis" at bounding box center [475, 267] width 108 height 21
checkbox input "true"
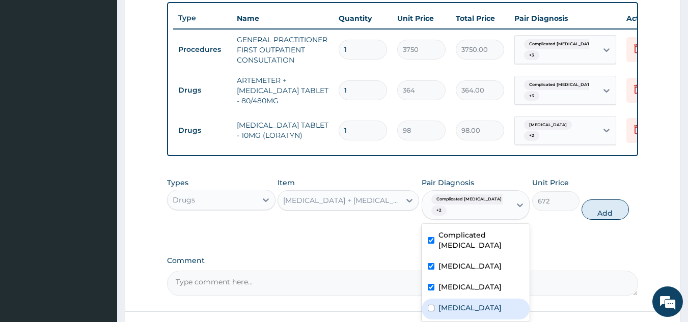
click at [494, 315] on div "Pharyngitis" at bounding box center [475, 309] width 108 height 21
checkbox input "true"
click at [607, 211] on button "Add" at bounding box center [604, 209] width 47 height 20
type input "0"
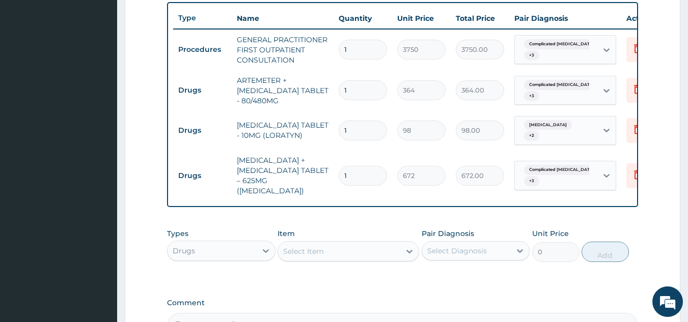
type input "10"
type input "6720.00"
type input "10"
click at [345, 253] on div "Select Item" at bounding box center [339, 251] width 122 height 16
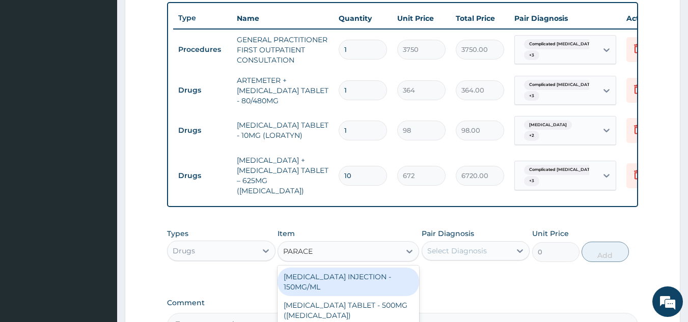
type input "PARACET"
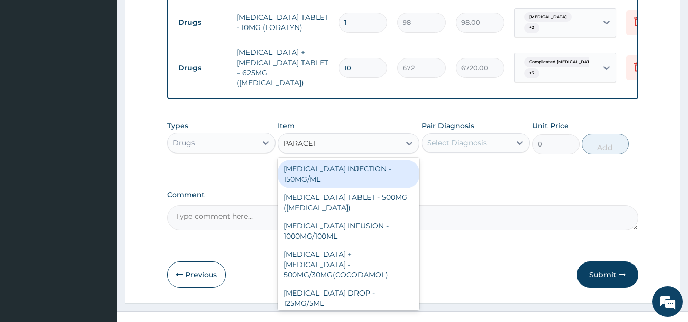
scroll to position [503, 0]
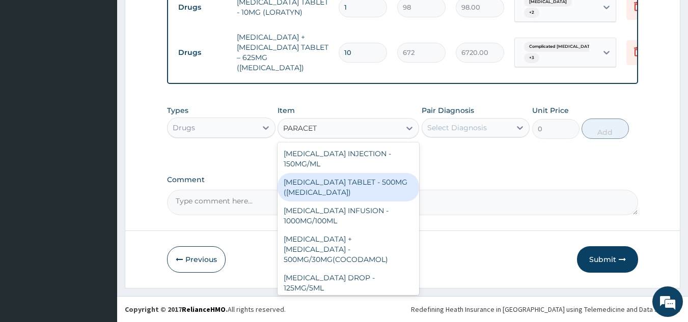
click at [347, 190] on div "PARACETAMOL TABLET - 500MG (PANADOL)" at bounding box center [347, 187] width 141 height 28
type input "42"
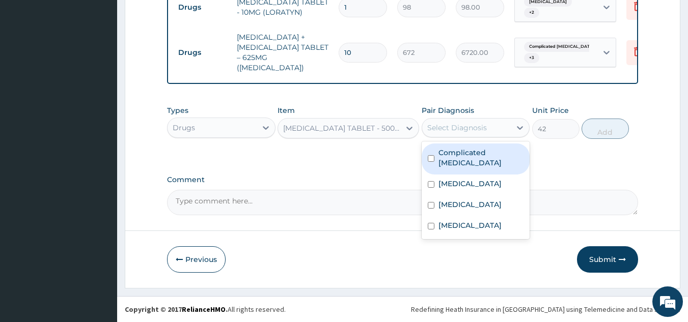
click at [498, 127] on div "Select Diagnosis" at bounding box center [466, 128] width 89 height 16
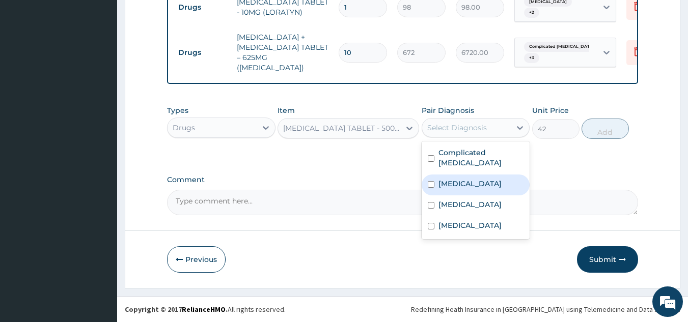
click at [477, 175] on div "Sepsis" at bounding box center [475, 185] width 108 height 21
checkbox input "true"
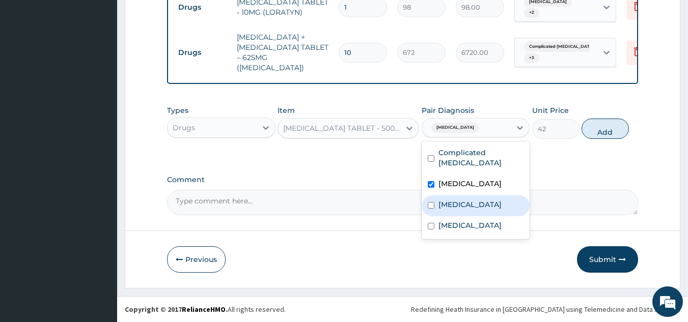
click at [466, 195] on div "Upper respiratory infection" at bounding box center [475, 205] width 108 height 21
checkbox input "true"
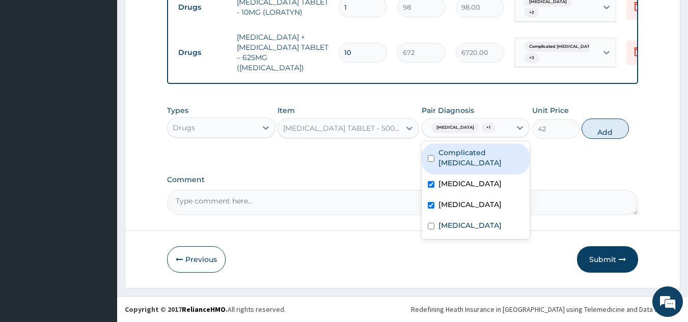
click at [487, 151] on label "Complicated malaria" at bounding box center [480, 158] width 85 height 20
checkbox input "true"
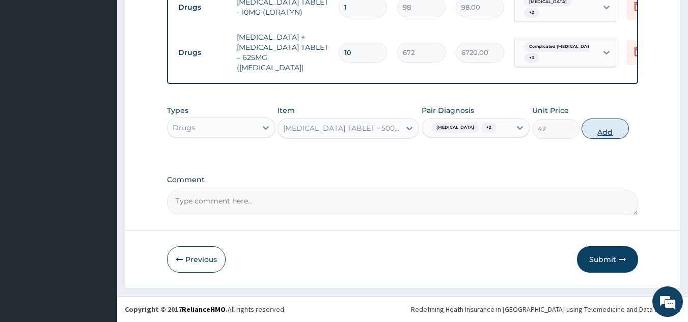
click at [611, 135] on button "Add" at bounding box center [604, 129] width 47 height 20
type input "0"
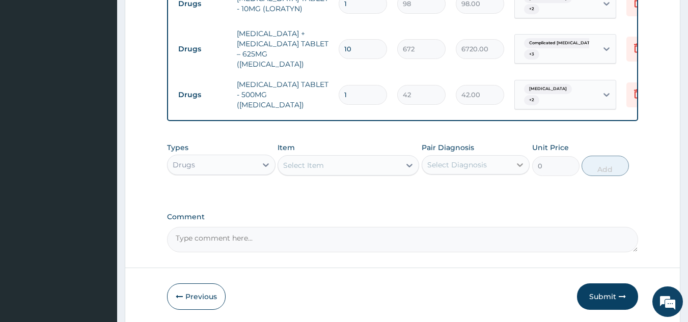
type input "18"
type input "756.00"
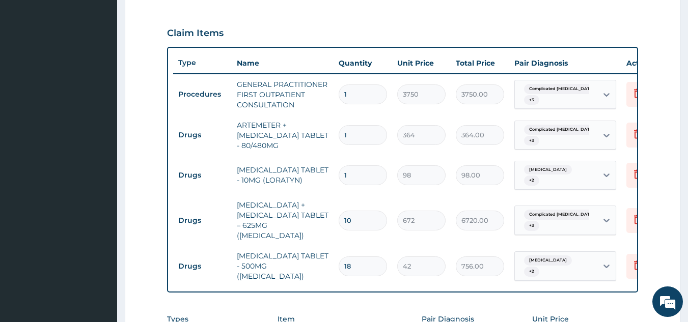
scroll to position [322, 0]
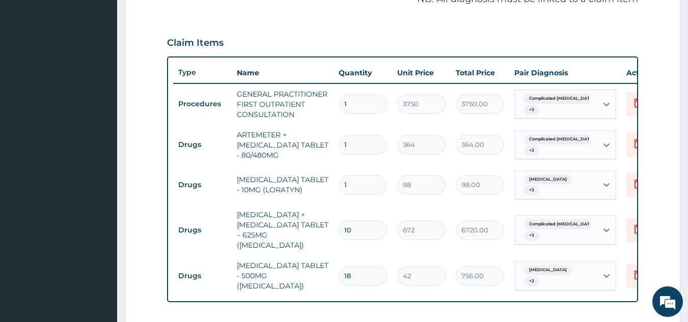
type input "18"
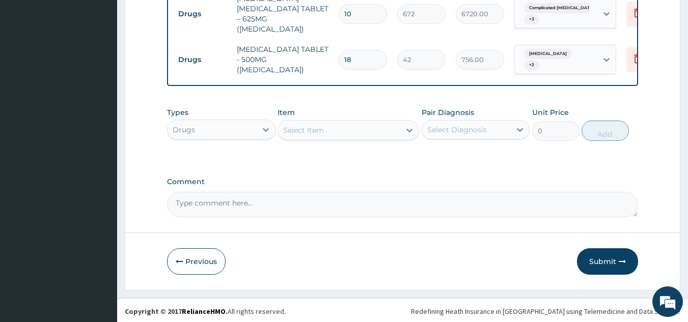
click at [213, 122] on div "Drugs" at bounding box center [211, 130] width 89 height 16
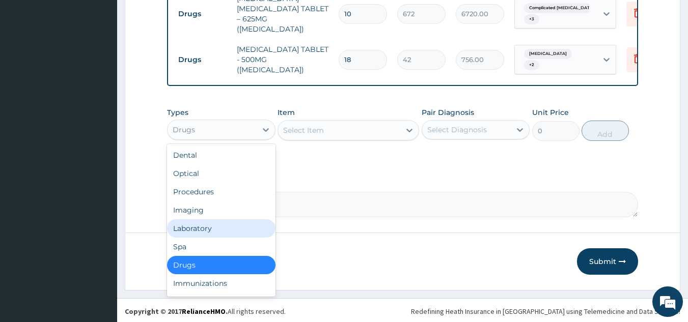
click at [210, 225] on div "Laboratory" at bounding box center [221, 228] width 108 height 18
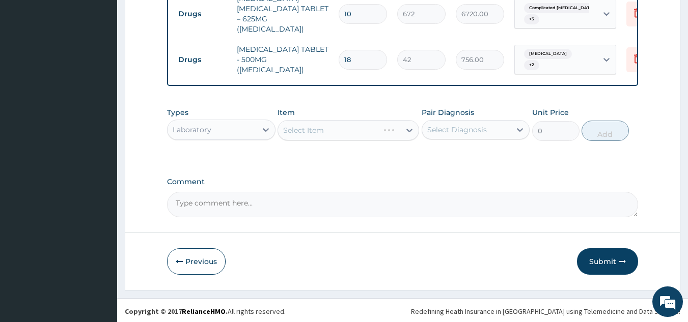
click at [492, 122] on div "Select Diagnosis" at bounding box center [466, 130] width 89 height 16
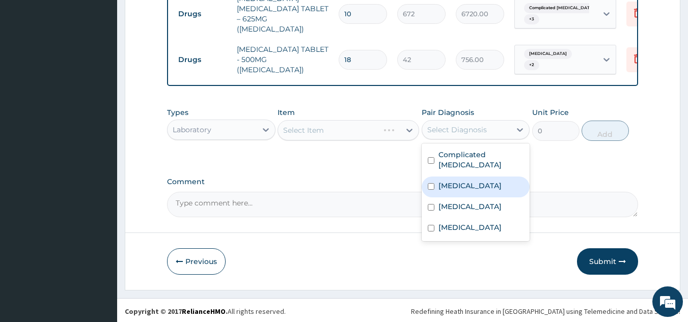
click at [459, 182] on div "Sepsis" at bounding box center [475, 187] width 108 height 21
checkbox input "true"
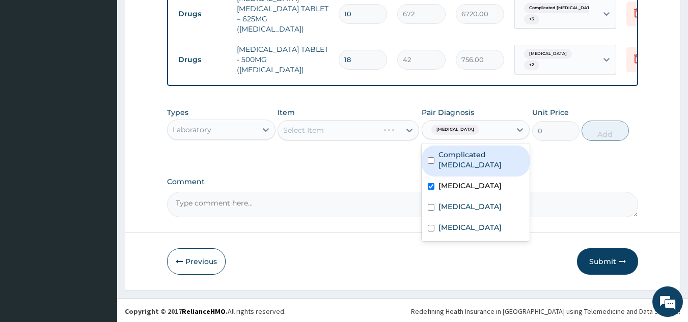
drag, startPoint x: 464, startPoint y: 160, endPoint x: 468, endPoint y: 175, distance: 15.7
click at [465, 161] on div "Complicated malaria" at bounding box center [475, 161] width 108 height 31
checkbox input "true"
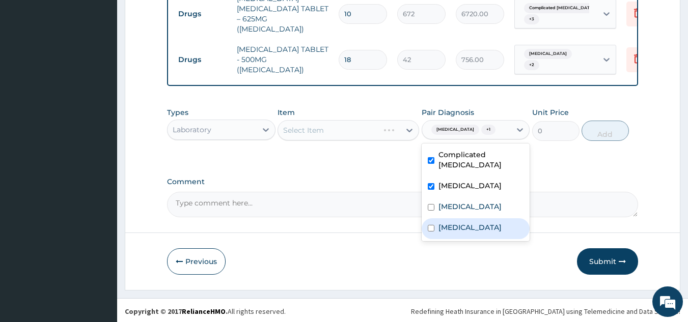
click at [476, 222] on label "Pharyngitis" at bounding box center [469, 227] width 63 height 10
checkbox input "true"
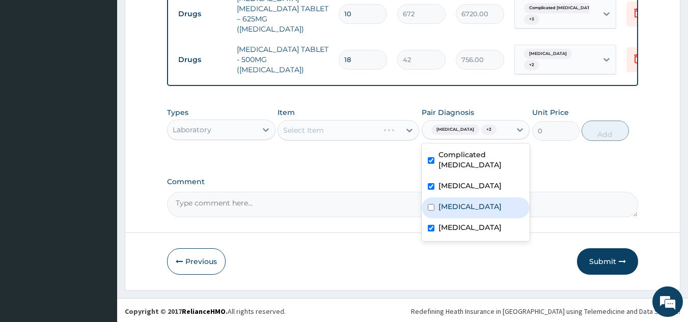
click at [474, 202] on label "Upper respiratory infection" at bounding box center [469, 207] width 63 height 10
checkbox input "true"
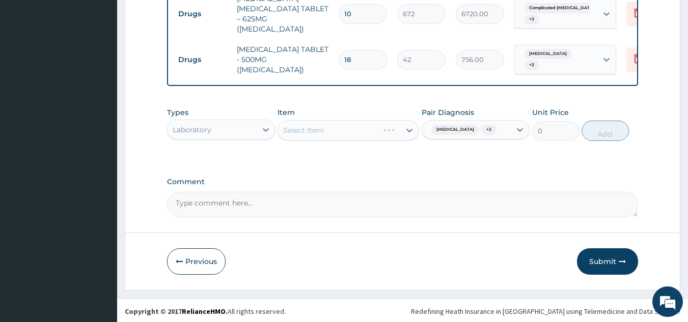
click at [371, 186] on div "Comment" at bounding box center [402, 198] width 471 height 40
click at [350, 122] on div "Select Item" at bounding box center [347, 130] width 141 height 20
click at [346, 127] on div "Select Item" at bounding box center [339, 130] width 122 height 16
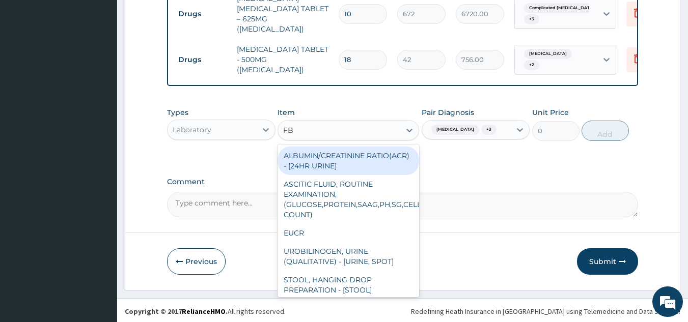
type input "FBC"
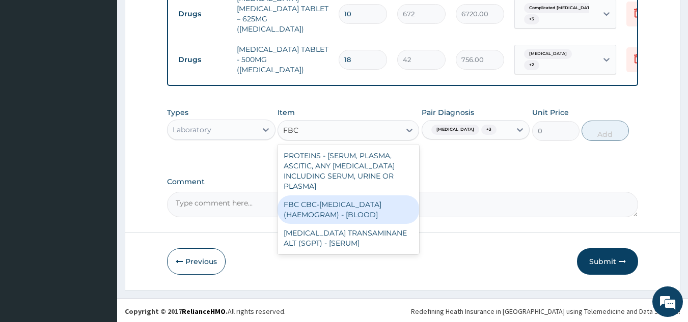
click at [330, 205] on div "FBC CBC-COMPLETE BLOOD COUNT (HAEMOGRAM) - [BLOOD]" at bounding box center [347, 209] width 141 height 28
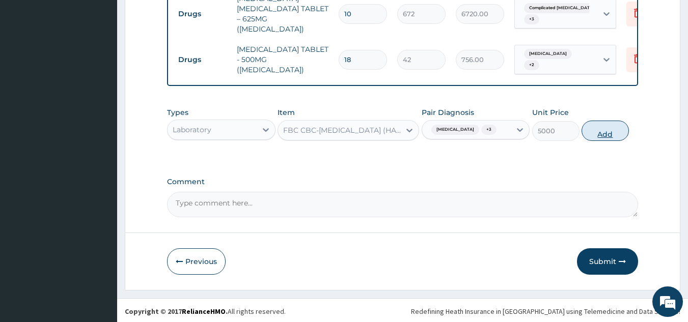
click at [594, 131] on button "Add" at bounding box center [604, 131] width 47 height 20
type input "0"
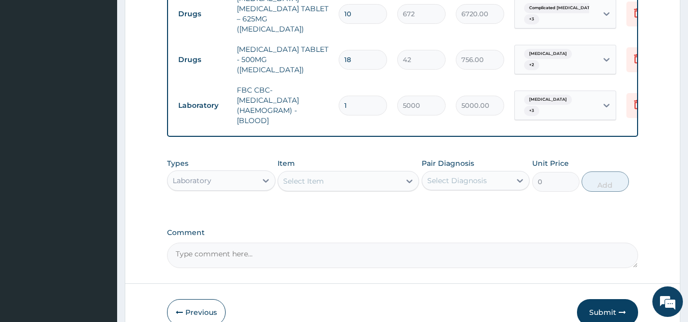
click at [340, 182] on div "Select Item" at bounding box center [339, 181] width 122 height 16
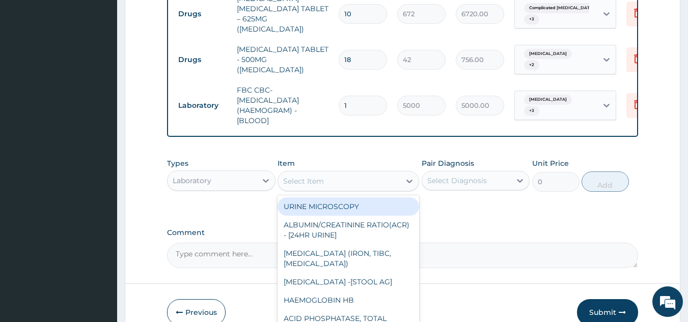
type input "W"
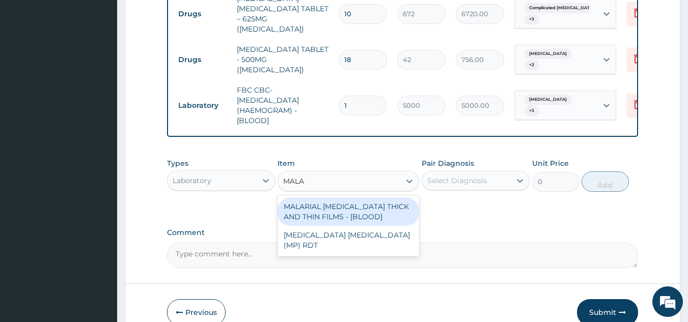
type input "MALAR"
click at [342, 205] on div "MALARIAL PARASITE THICK AND THIN FILMS - [BLOOD]" at bounding box center [347, 211] width 141 height 28
type input "2187.5"
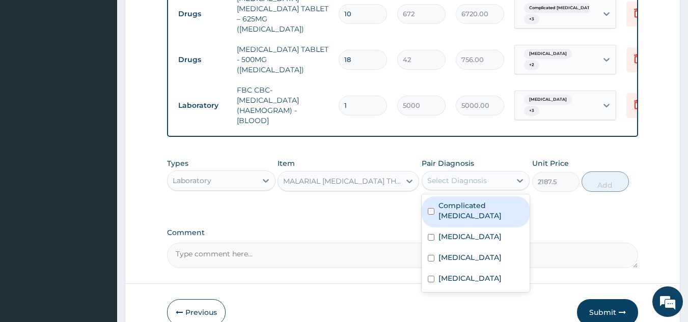
click at [498, 173] on div "Select Diagnosis" at bounding box center [466, 181] width 89 height 16
click at [498, 214] on div "Complicated malaria" at bounding box center [475, 211] width 108 height 31
checkbox input "true"
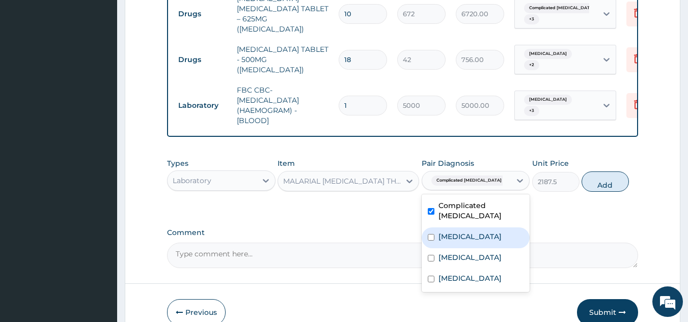
click at [500, 229] on div "Sepsis" at bounding box center [475, 237] width 108 height 21
checkbox input "true"
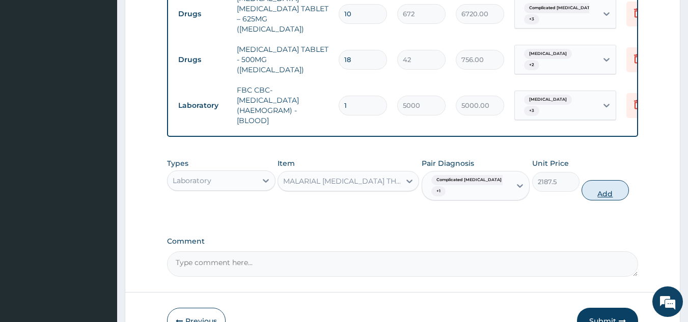
click at [599, 180] on button "Add" at bounding box center [604, 190] width 47 height 20
type input "0"
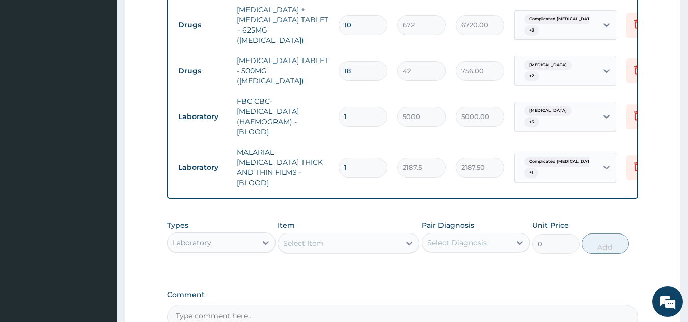
scroll to position [630, 0]
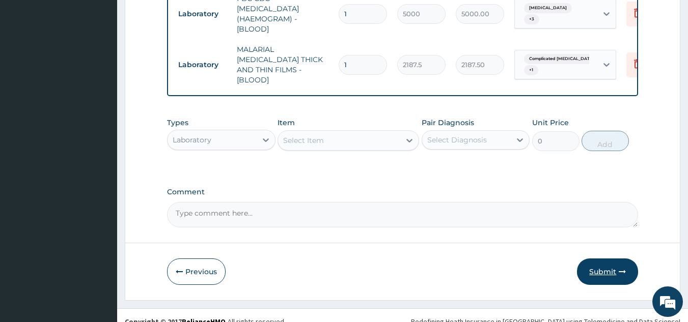
click at [591, 261] on button "Submit" at bounding box center [607, 272] width 61 height 26
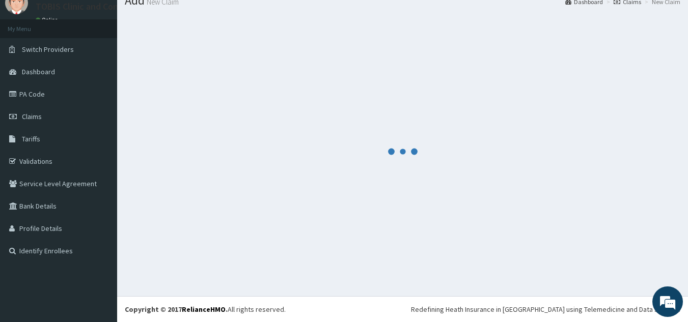
scroll to position [39, 0]
